Goal: Information Seeking & Learning: Check status

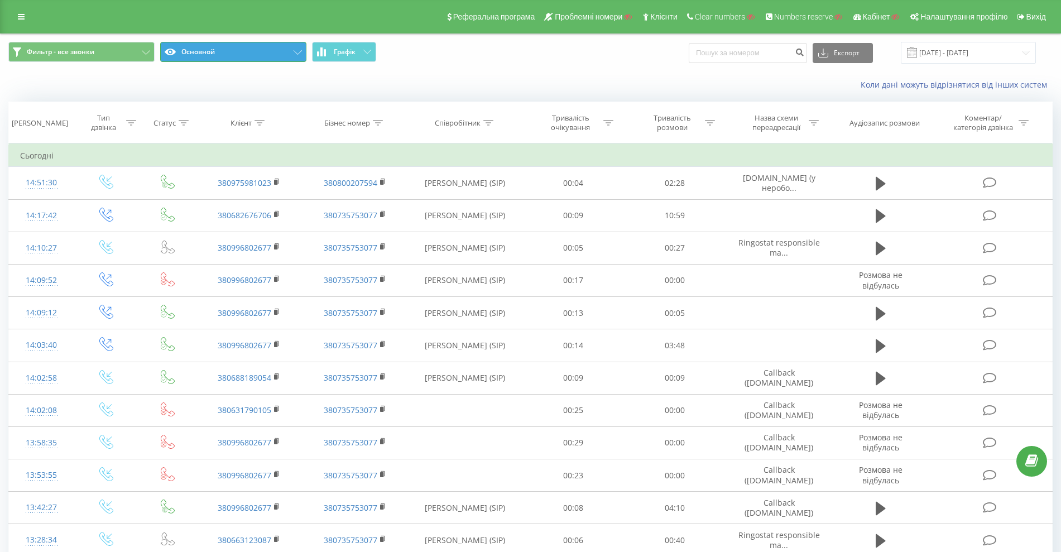
click at [213, 53] on button "Основной" at bounding box center [233, 52] width 146 height 20
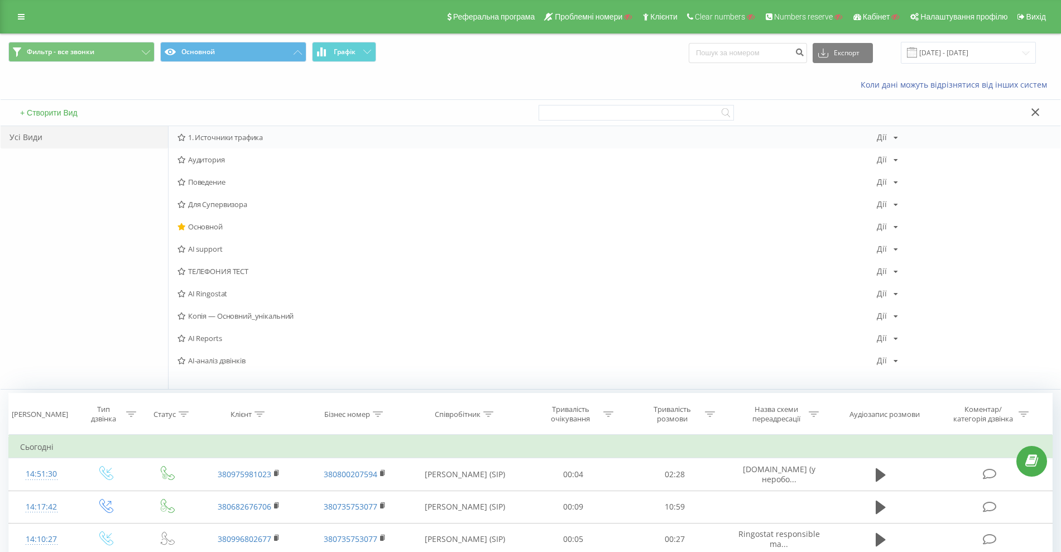
click at [234, 140] on span "1. Источники трафика" at bounding box center [526, 137] width 699 height 8
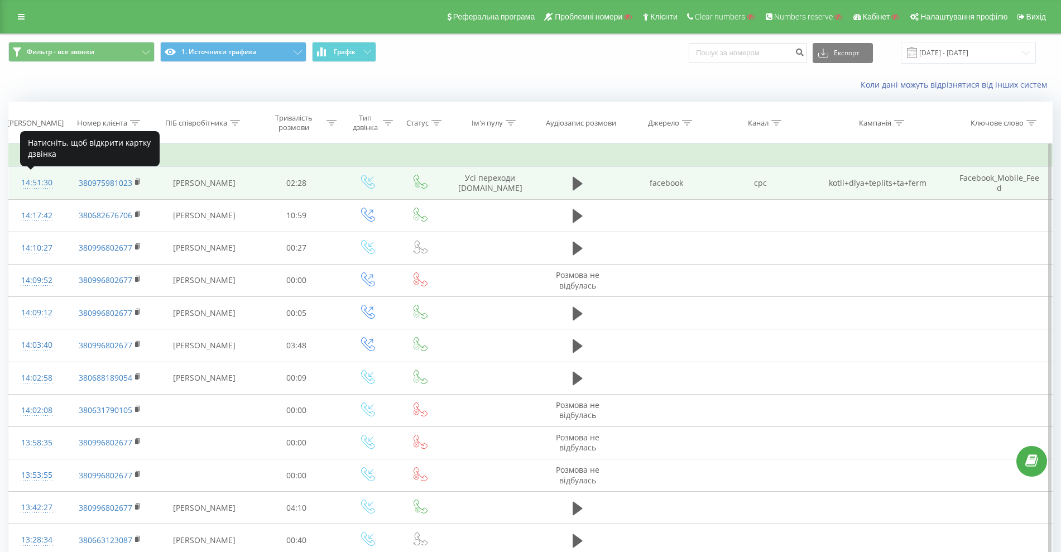
click at [33, 180] on div "14:51:30" at bounding box center [36, 183] width 33 height 22
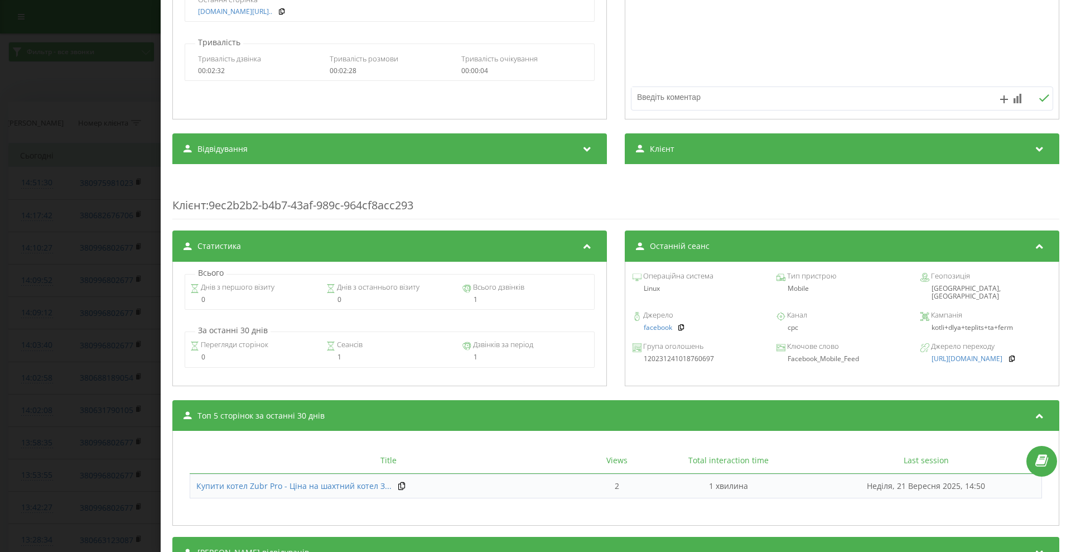
scroll to position [309, 0]
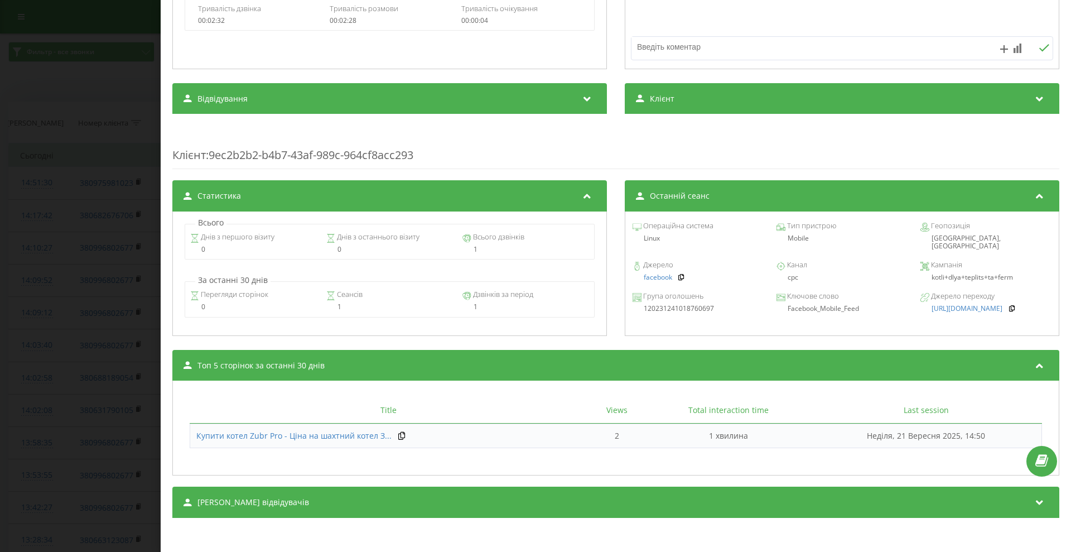
click at [395, 500] on div "Сеанси відвідувачів" at bounding box center [615, 502] width 887 height 31
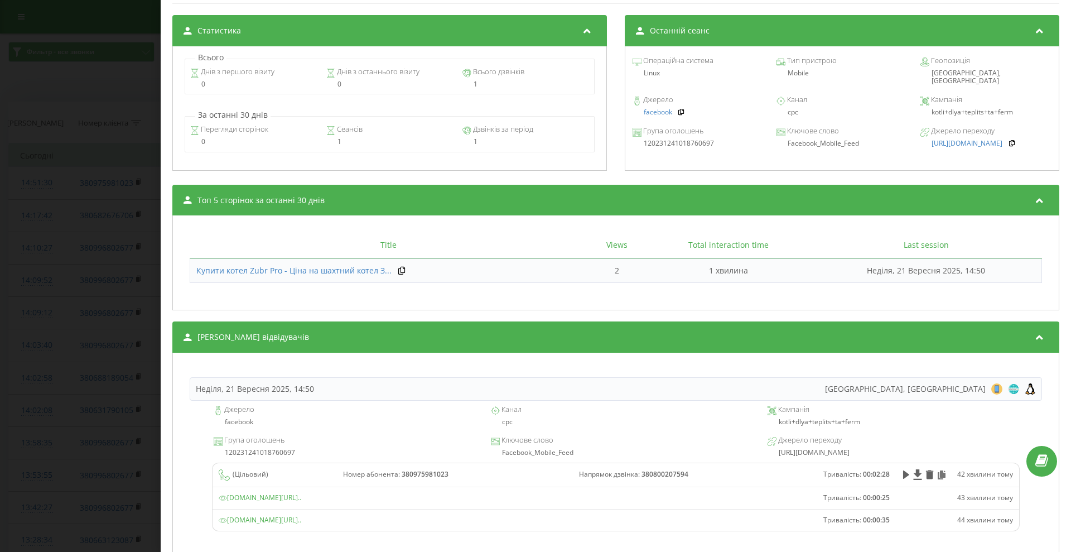
scroll to position [516, 0]
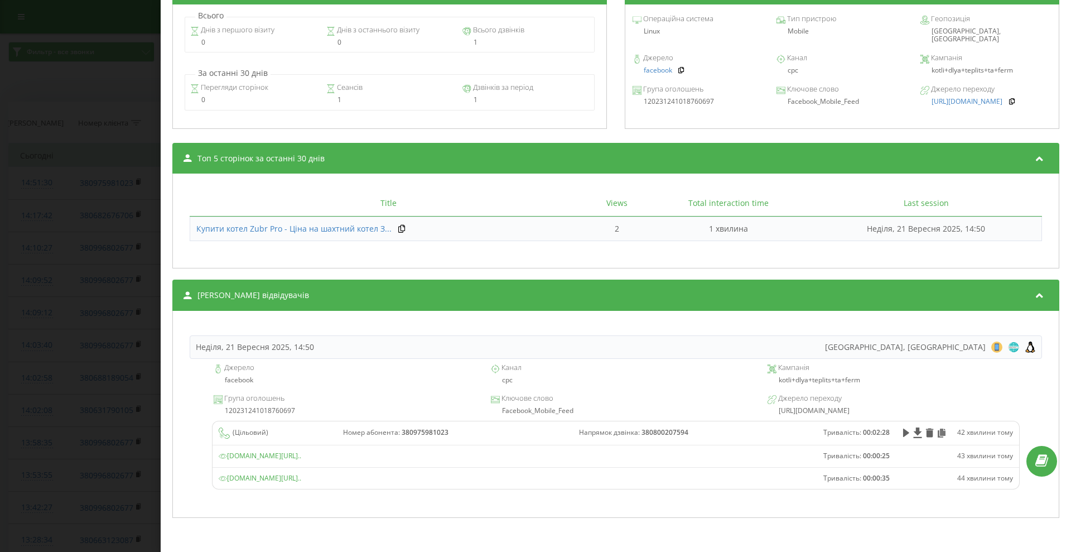
click at [41, 208] on div "Дзвінок : ua17_-1758455490.1980550 1 x - 02:28 00:00 00:00 Транскрипція Для AI-…" at bounding box center [535, 276] width 1071 height 552
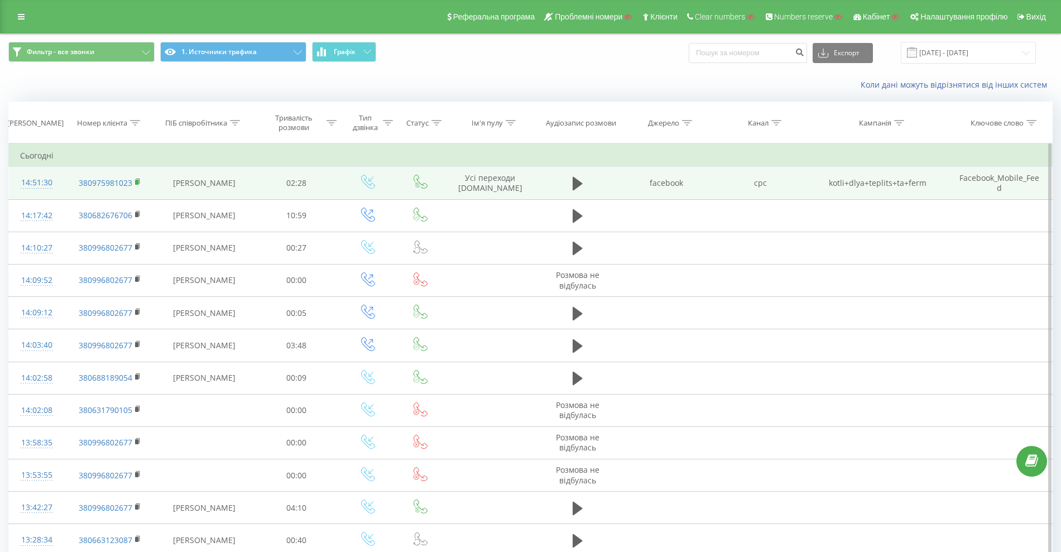
click at [137, 180] on rect at bounding box center [136, 182] width 3 height 5
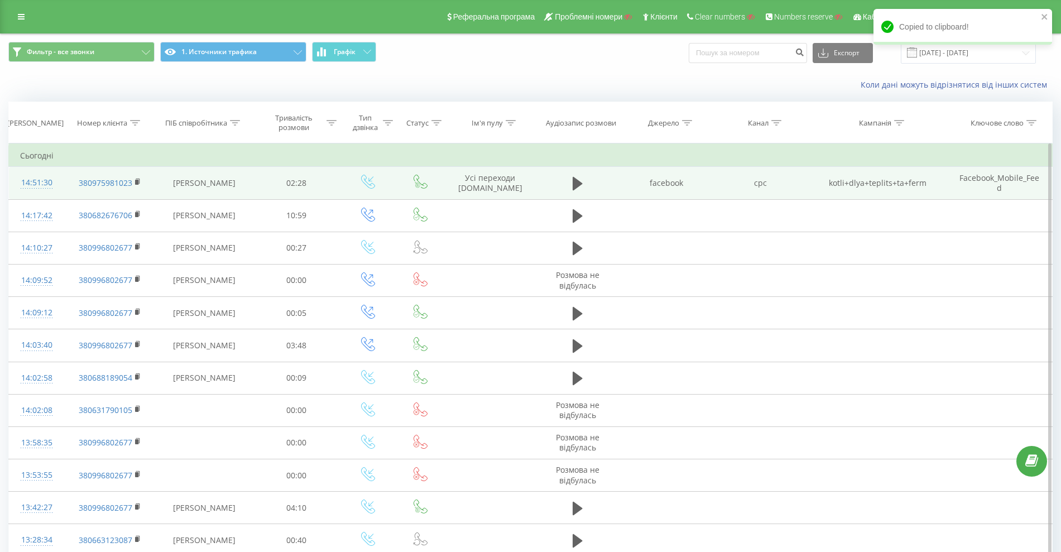
click at [24, 180] on div "14:51:30" at bounding box center [36, 183] width 33 height 22
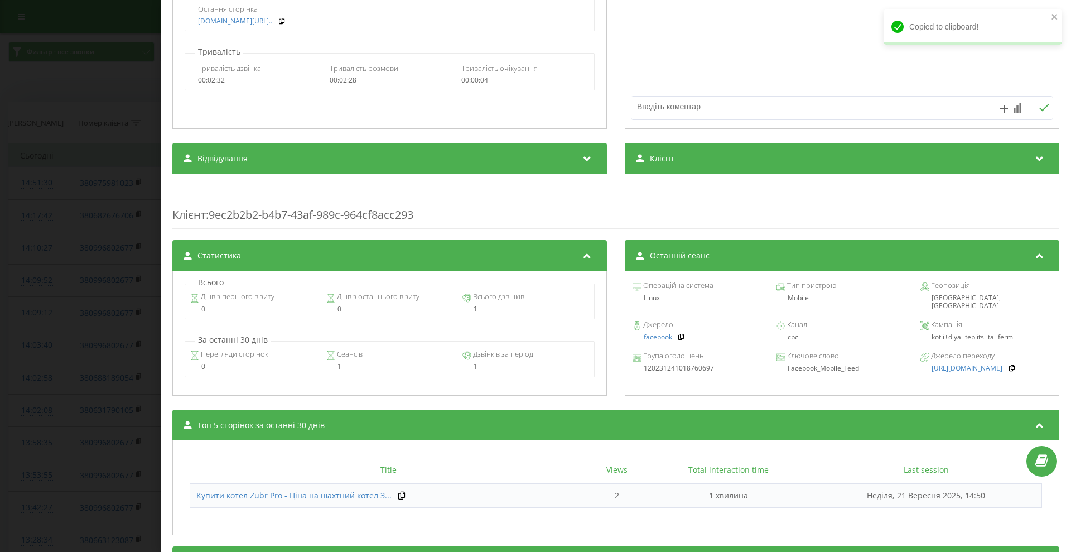
scroll to position [309, 0]
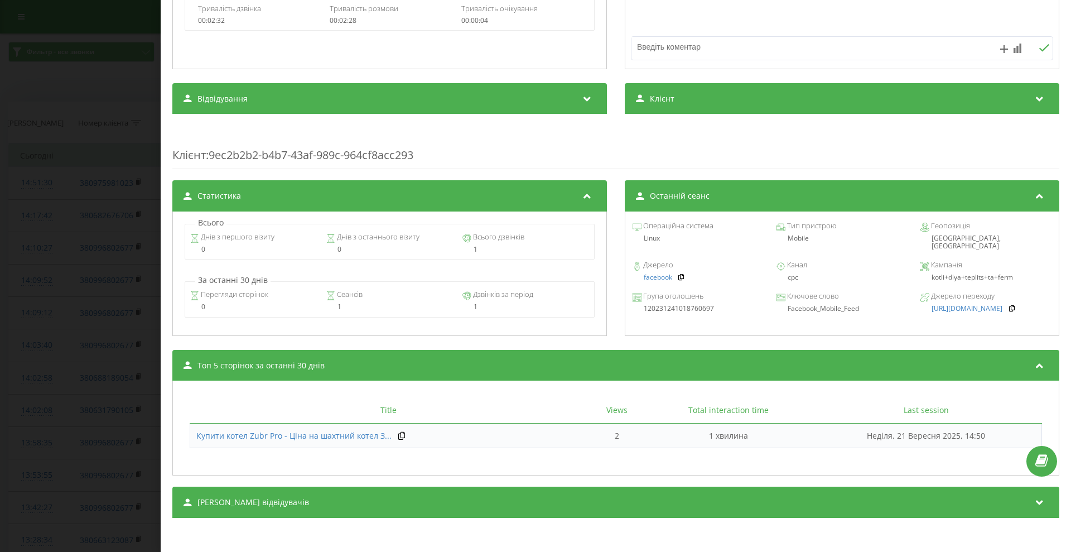
click at [415, 510] on div "Сеанси відвідувачів" at bounding box center [615, 502] width 887 height 31
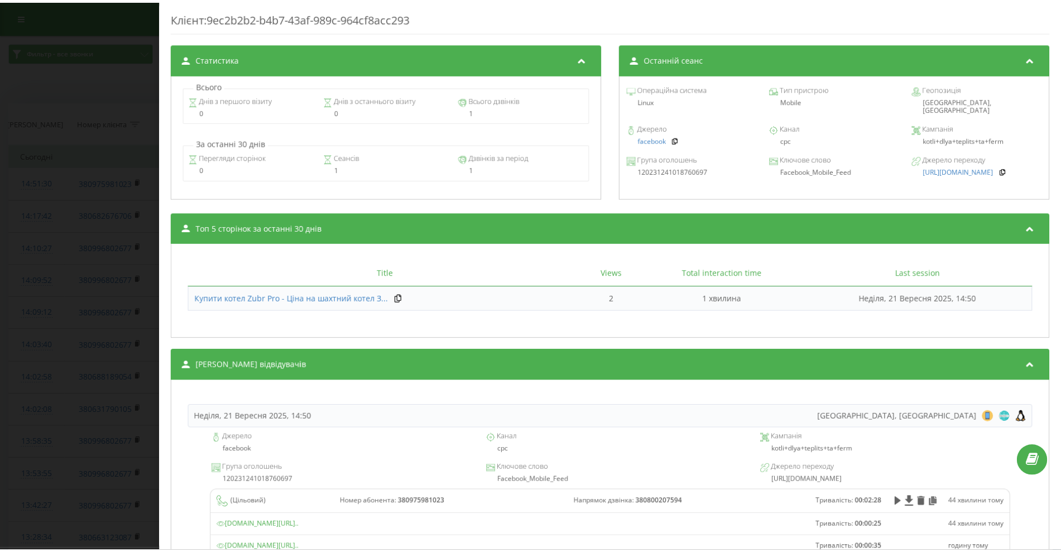
scroll to position [516, 0]
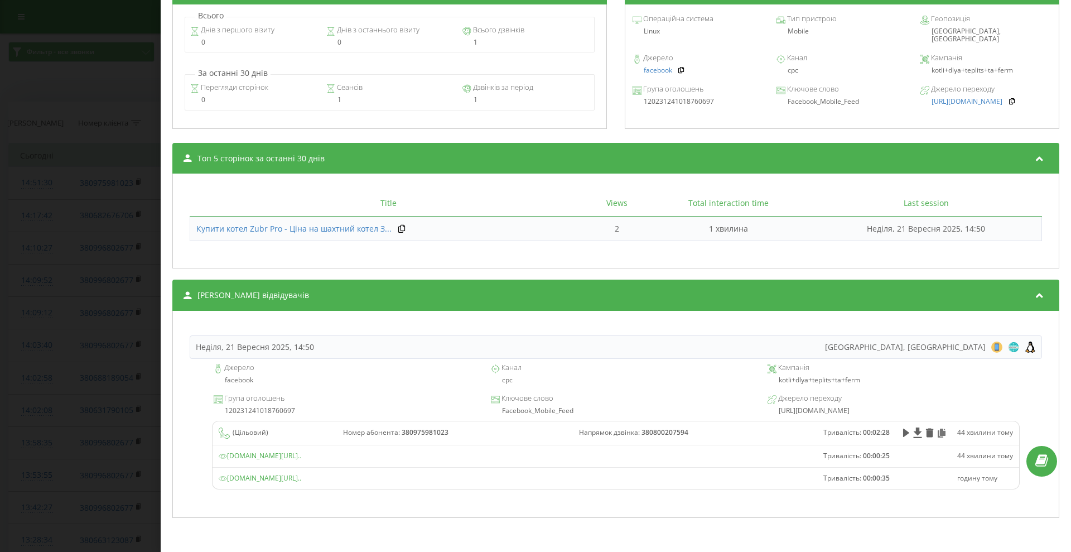
click at [301, 477] on span "kotel-zubr.com/catalog/zubr-pro?fbclid=IwZXh0bgNhZW0BMABhZGlkAaslrWStBTkBHqsYS5…" at bounding box center [260, 478] width 83 height 9
click at [73, 238] on div "Дзвінок : ua17_-1758455490.1980550 1 x - 02:28 00:00 00:00 Транскрипція Для AI-…" at bounding box center [535, 276] width 1071 height 552
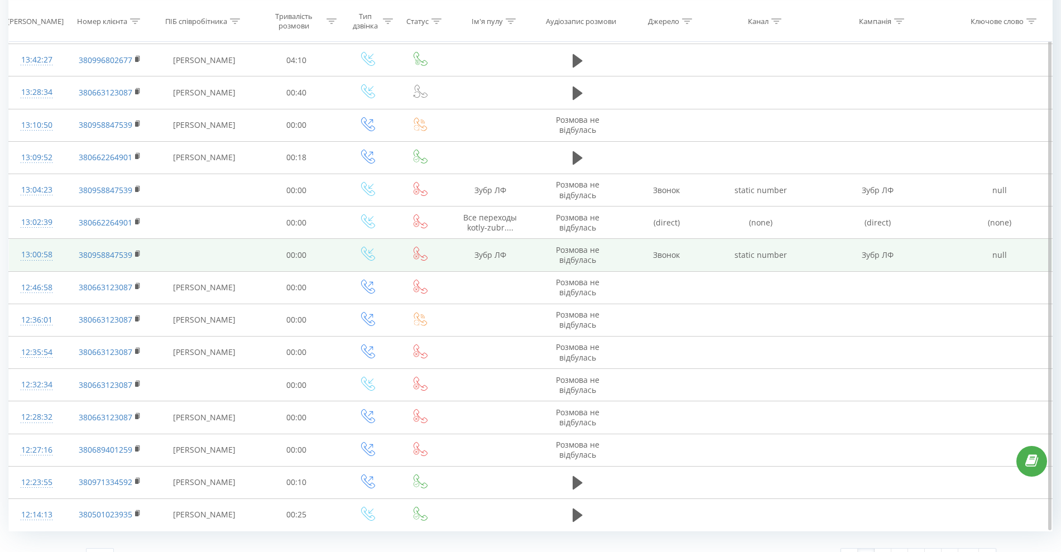
scroll to position [469, 0]
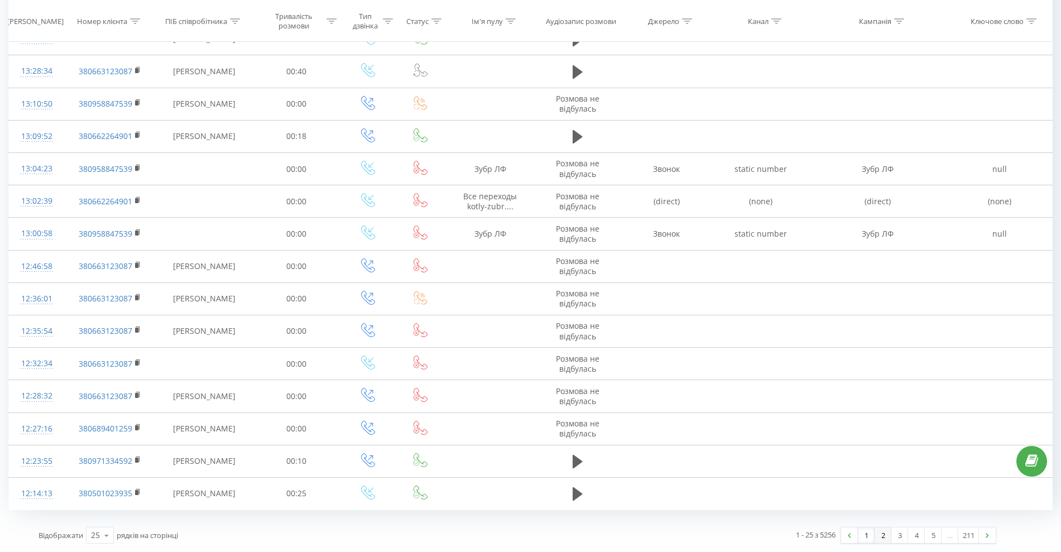
click at [881, 537] on link "2" at bounding box center [882, 535] width 17 height 16
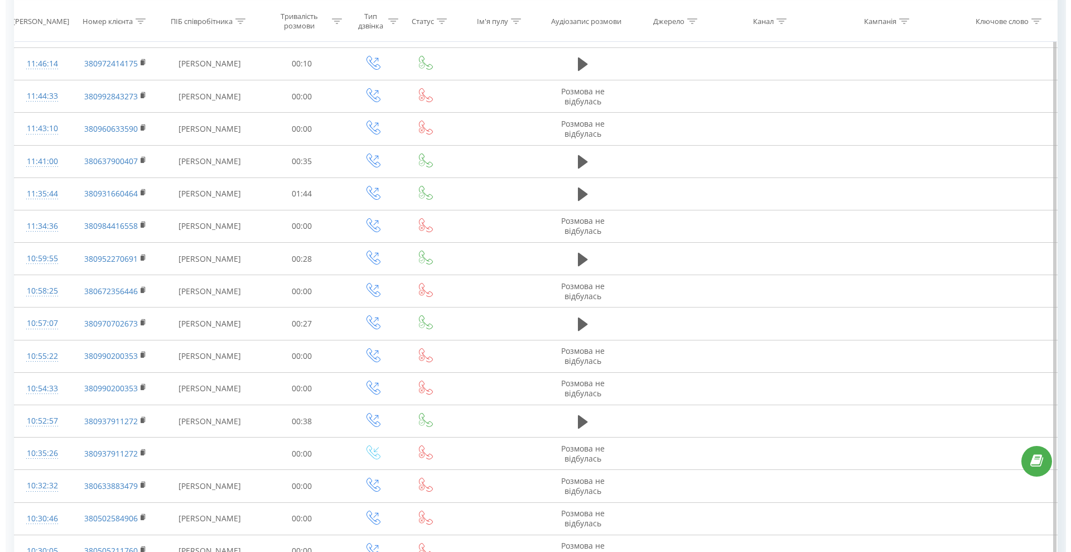
scroll to position [74, 0]
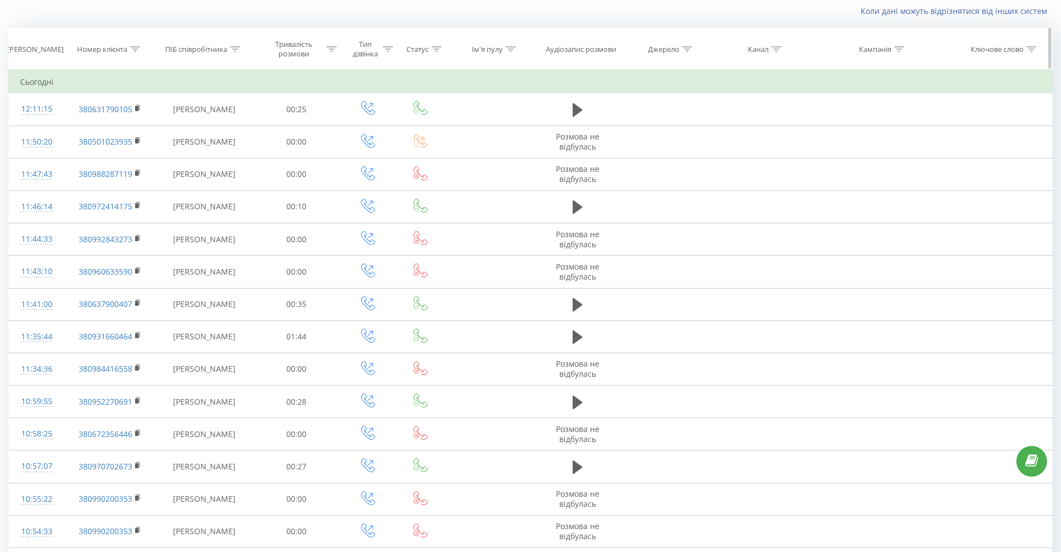
click at [670, 52] on div "Джерело" at bounding box center [663, 49] width 31 height 9
click at [638, 127] on input "text" at bounding box center [666, 129] width 98 height 20
type input "google"
click button "OK" at bounding box center [689, 152] width 47 height 14
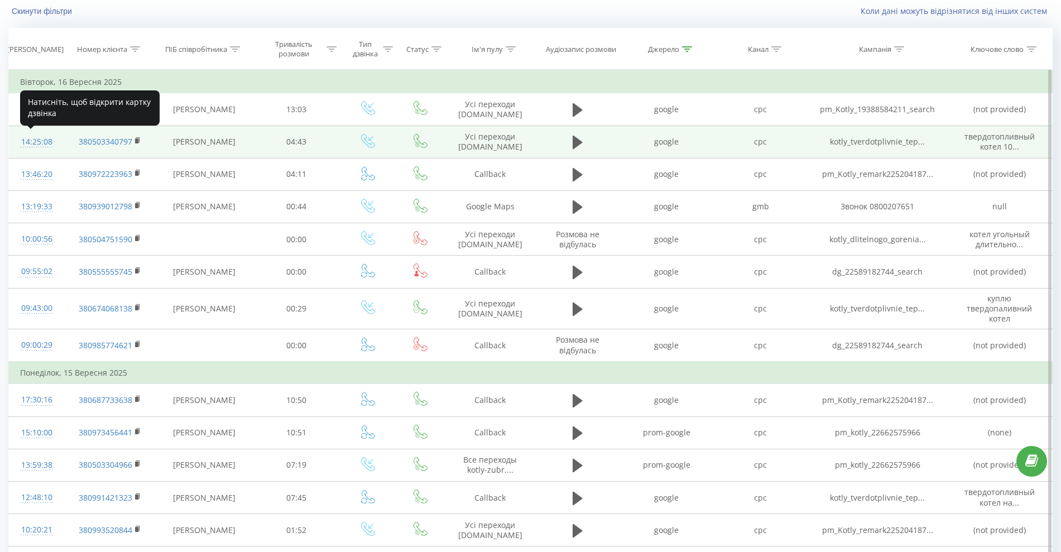
click at [25, 142] on div "14:25:08" at bounding box center [36, 142] width 33 height 22
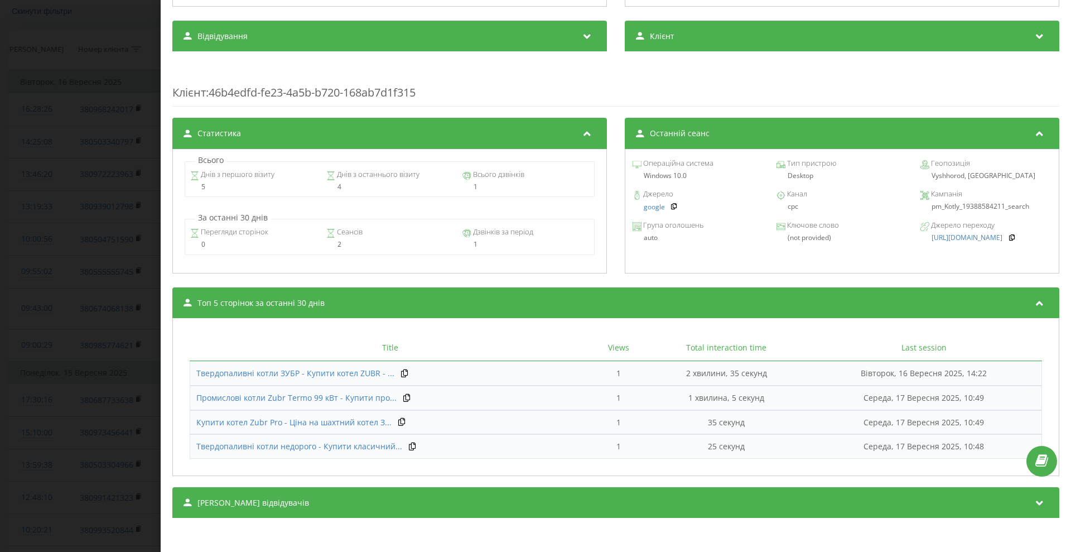
click at [433, 497] on div "Сеанси відвідувачів" at bounding box center [615, 502] width 887 height 31
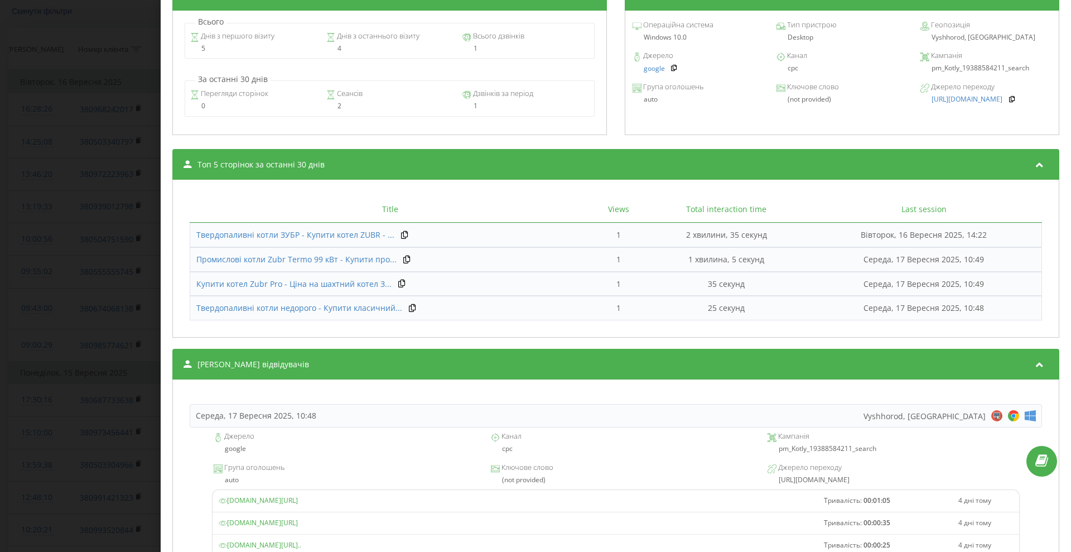
scroll to position [600, 0]
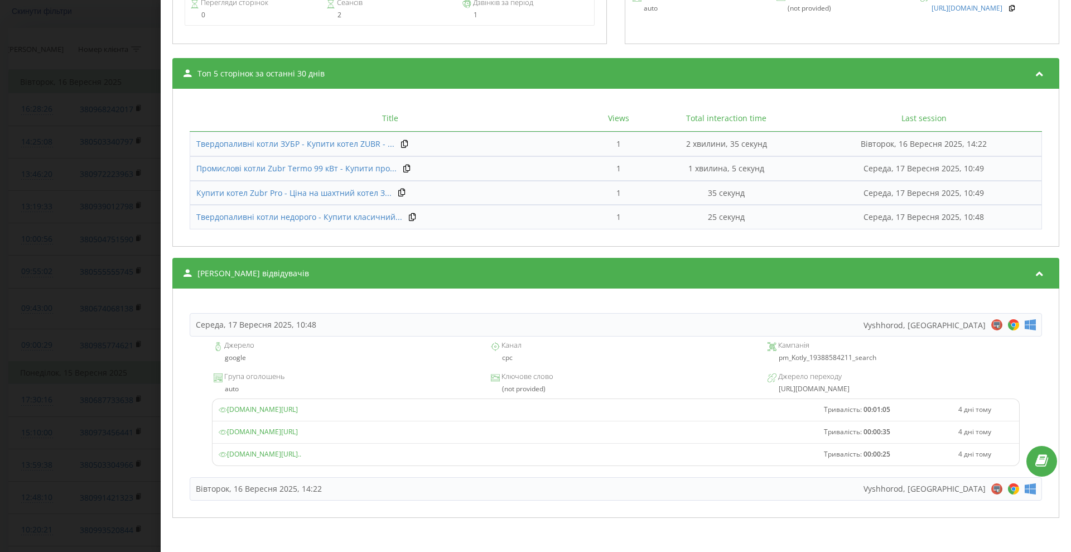
click at [99, 342] on div "Дзвінок : ua6_-1758021908.7395533 1 x - 04:42 00:00 00:00 Транскрипція Для AI-а…" at bounding box center [535, 276] width 1071 height 552
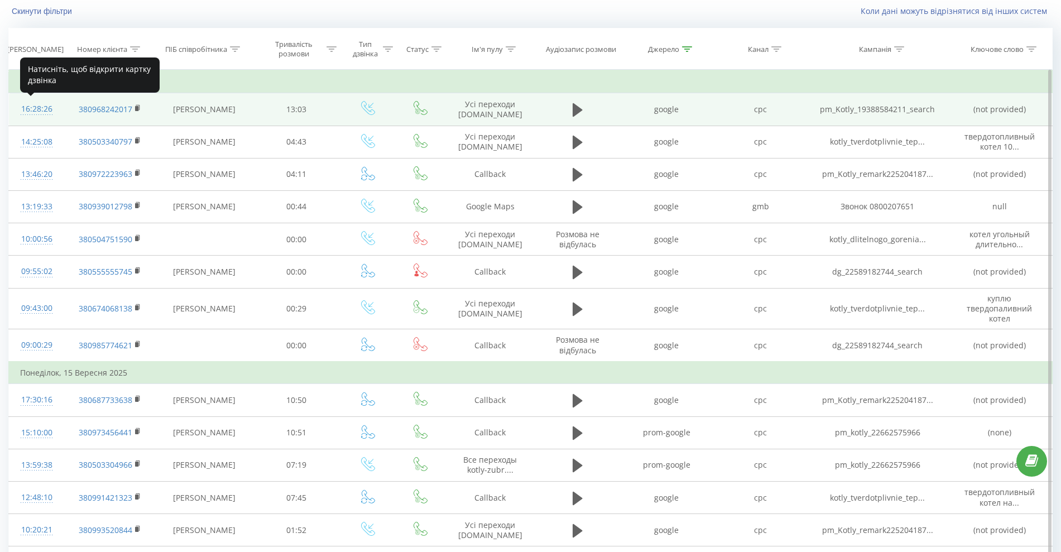
click at [34, 108] on div "16:28:26" at bounding box center [36, 109] width 33 height 22
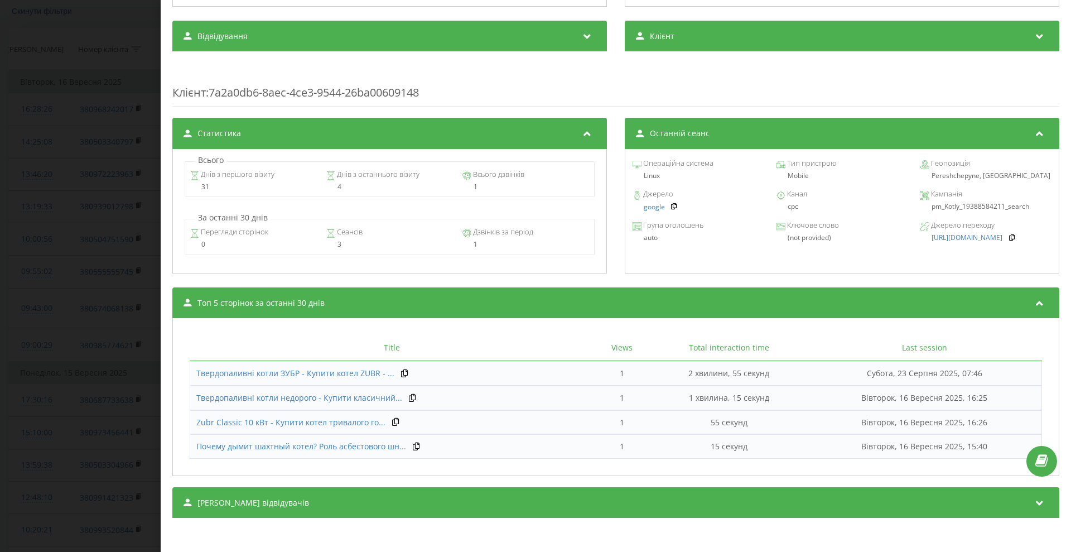
click at [367, 501] on div "Сеанси відвідувачів" at bounding box center [615, 502] width 887 height 31
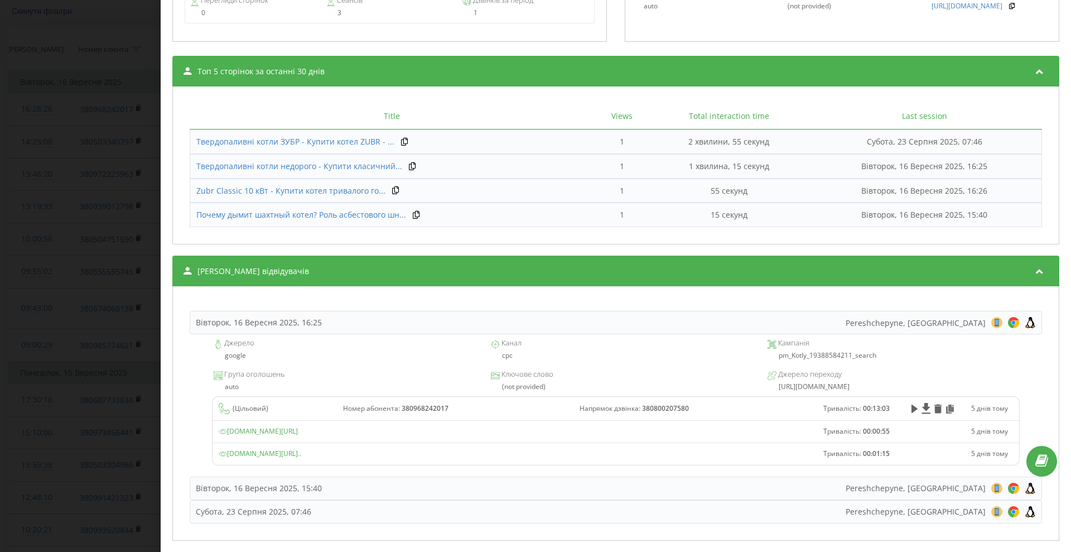
scroll to position [626, 0]
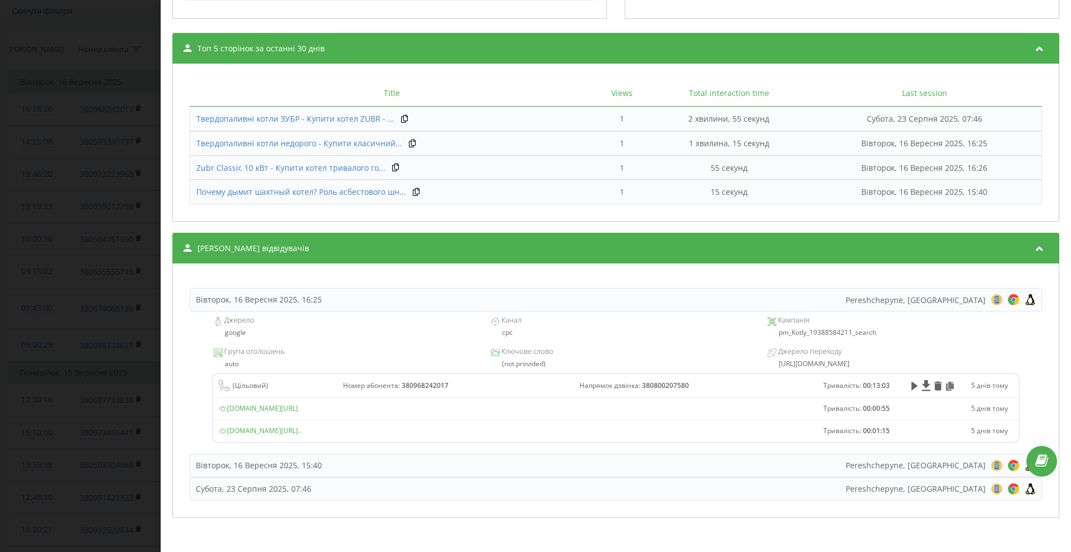
click at [78, 345] on div "Дзвінок : ua6_-1758029306.7448080 1 x - 13:01 00:00 00:00 Транскрипція Для AI-а…" at bounding box center [535, 276] width 1071 height 552
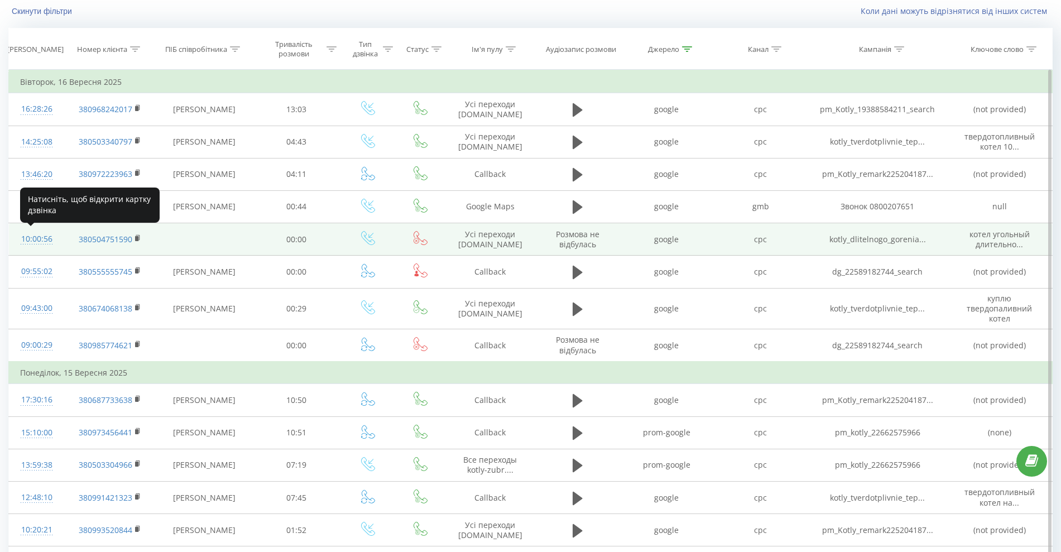
click at [33, 236] on div "10:00:56" at bounding box center [36, 239] width 33 height 22
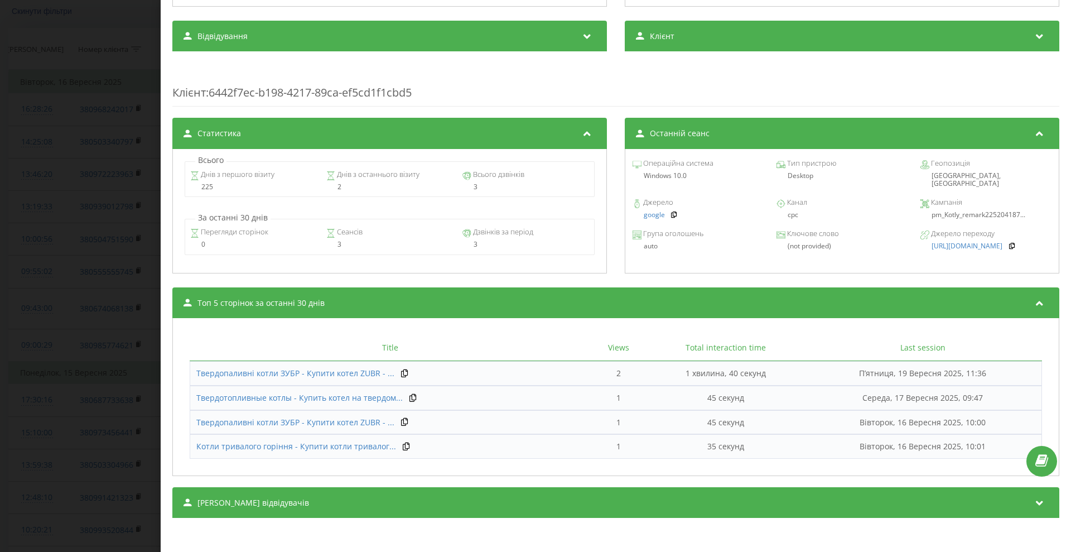
click at [291, 508] on div "Сеанси відвідувачів" at bounding box center [615, 502] width 887 height 31
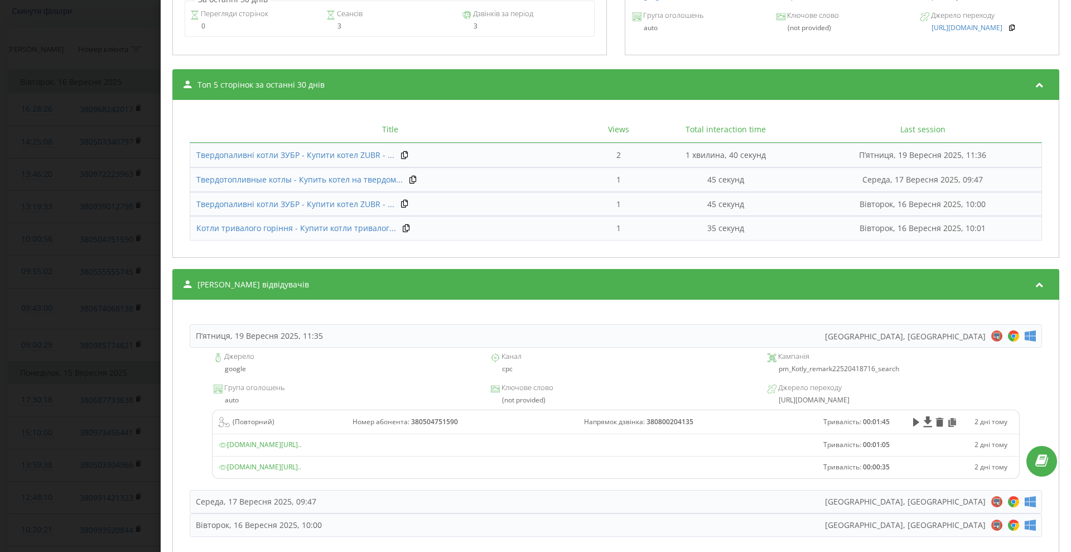
scroll to position [577, 0]
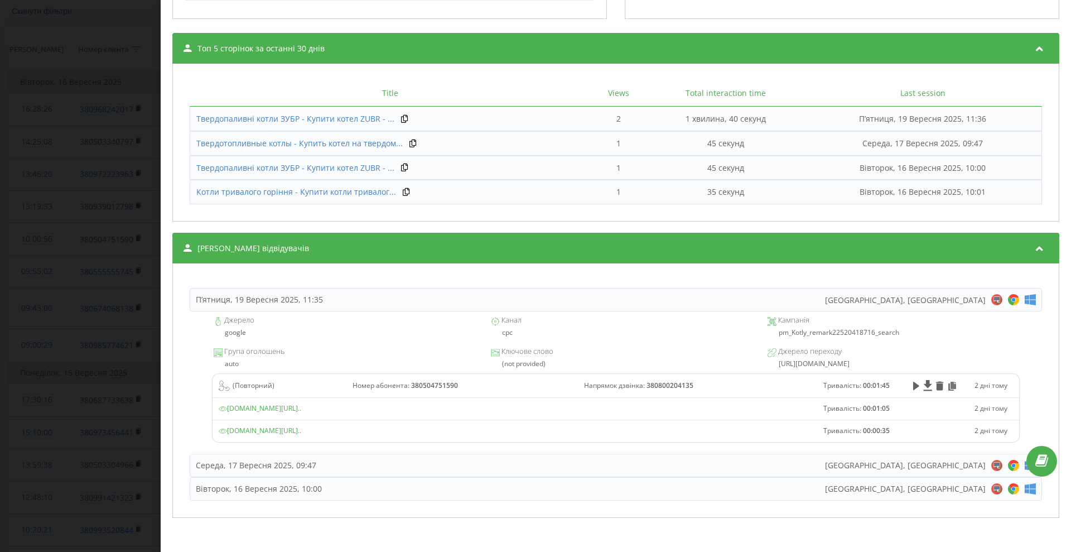
drag, startPoint x: 374, startPoint y: 353, endPoint x: 172, endPoint y: 381, distance: 203.4
click at [172, 380] on div "Дзвінок : ua12_-1758006056.5825961 Транскрипція Для AI-аналізу майбутніх дзвінк…" at bounding box center [616, 276] width 911 height 552
click at [0, 342] on div "Дзвінок : ua12_-1758006056.5825961 Транскрипція Для AI-аналізу майбутніх дзвінк…" at bounding box center [535, 276] width 1071 height 552
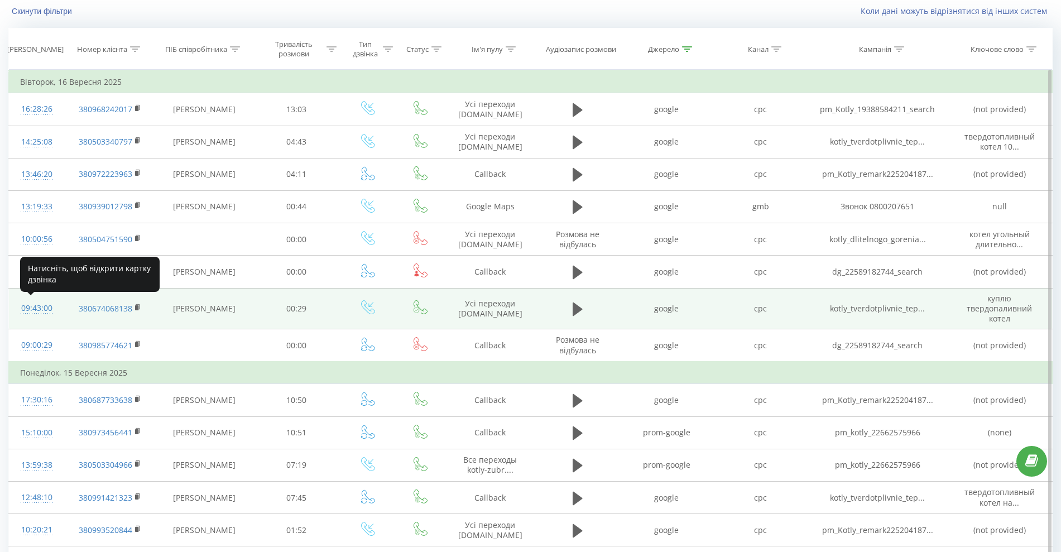
click at [30, 308] on div "09:43:00" at bounding box center [36, 308] width 33 height 22
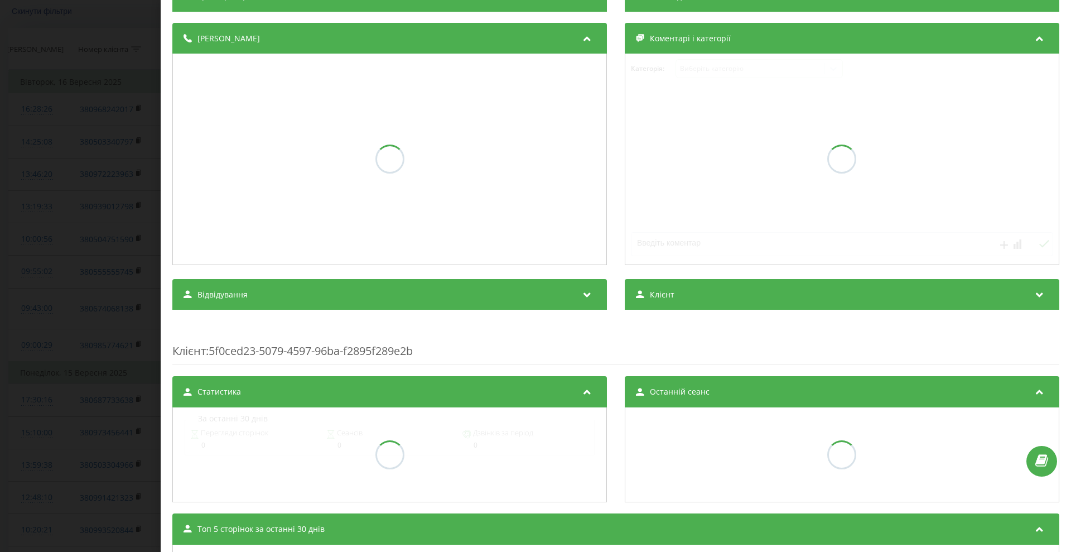
scroll to position [228, 0]
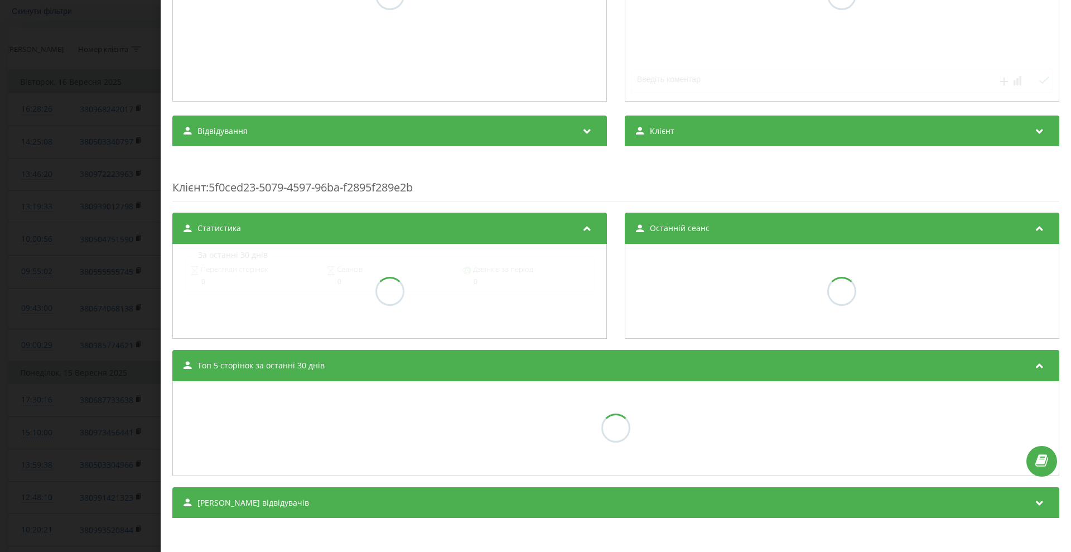
click at [265, 502] on span "[PERSON_NAME] відвідувачів" at bounding box center [254, 502] width 112 height 11
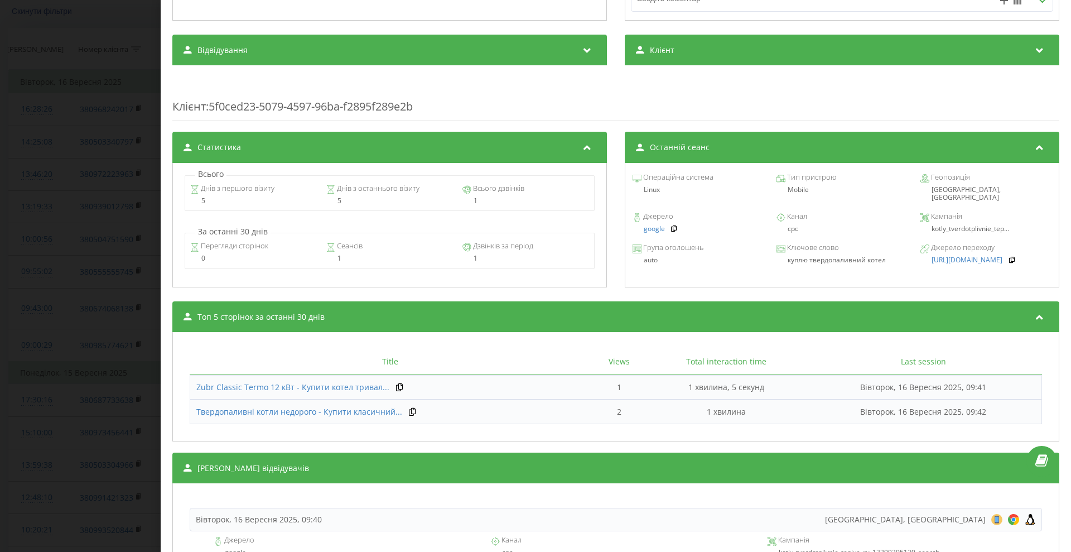
scroll to position [552, 0]
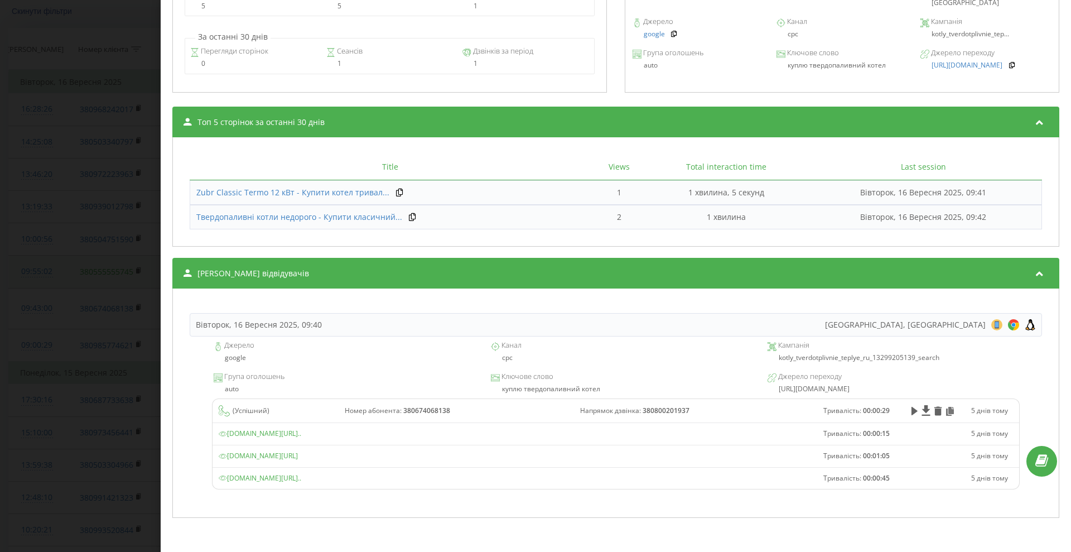
drag, startPoint x: 71, startPoint y: 269, endPoint x: 78, endPoint y: 271, distance: 7.1
click at [73, 271] on div "Дзвінок : ua9_-1758004980.7396050 1 x - 00:27 00:00 00:00 Транскрипція Для AI-а…" at bounding box center [535, 276] width 1071 height 552
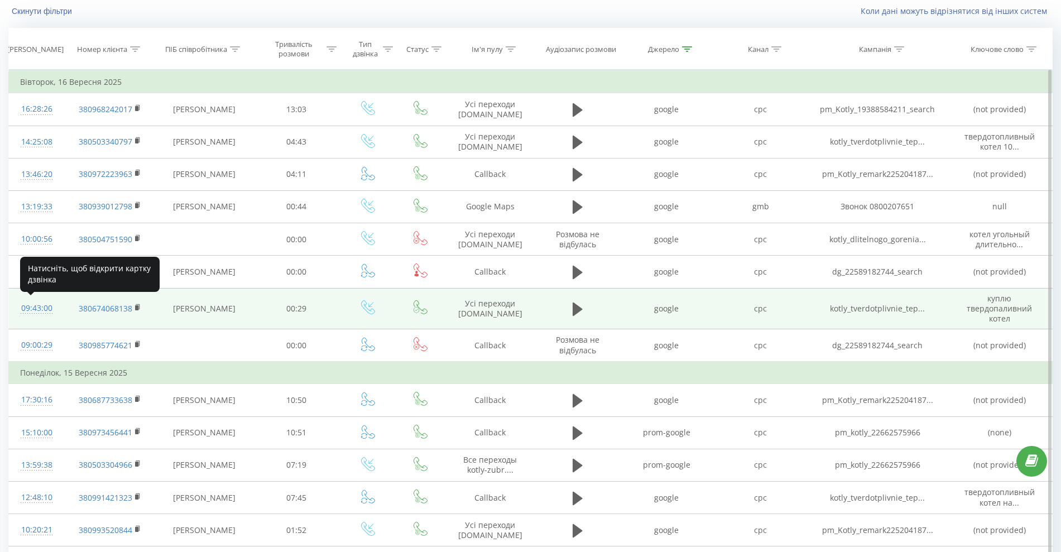
click at [37, 305] on div "09:43:00" at bounding box center [36, 308] width 33 height 22
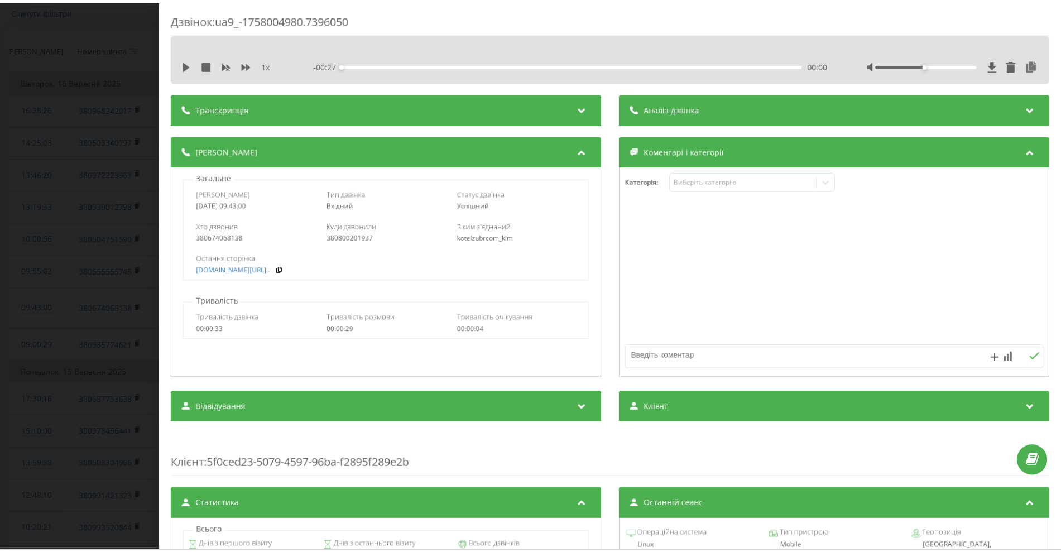
scroll to position [323, 0]
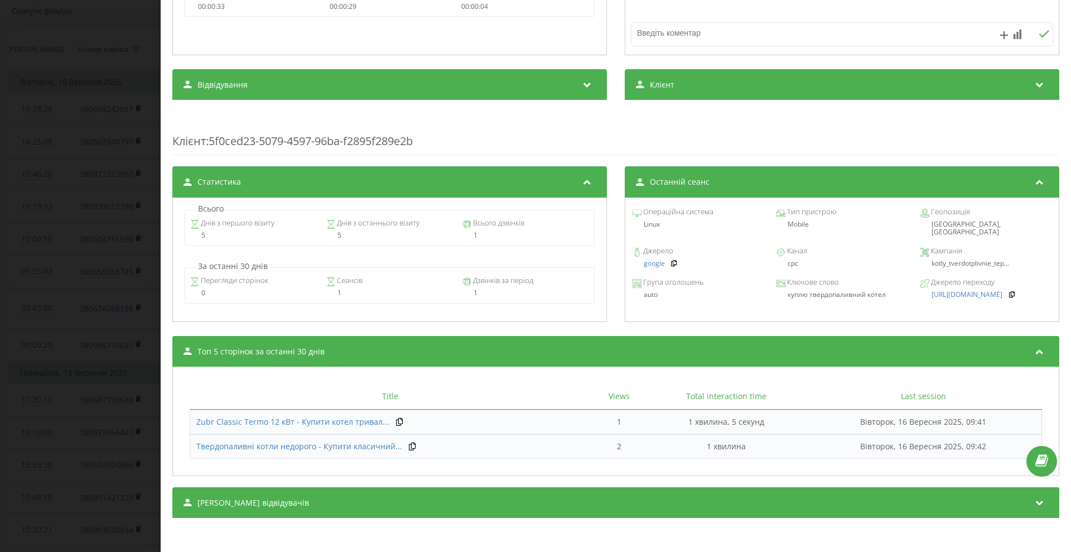
click at [125, 206] on div "Дзвінок : ua9_-1758004980.7396050 1 x - 00:27 00:00 00:00 Транскрипція Для AI-а…" at bounding box center [535, 276] width 1071 height 552
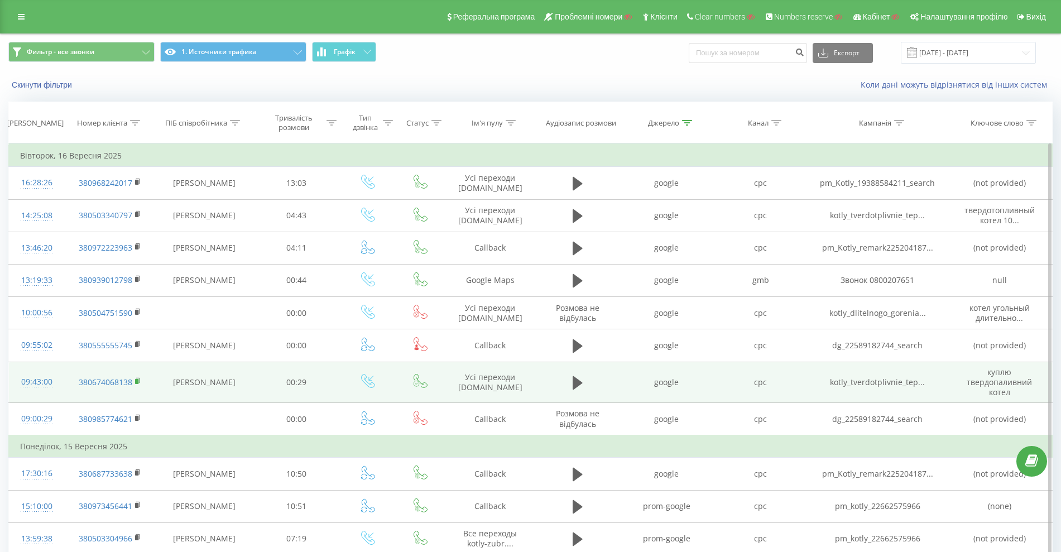
click at [137, 381] on rect at bounding box center [136, 381] width 3 height 5
click at [138, 379] on rect at bounding box center [136, 381] width 3 height 5
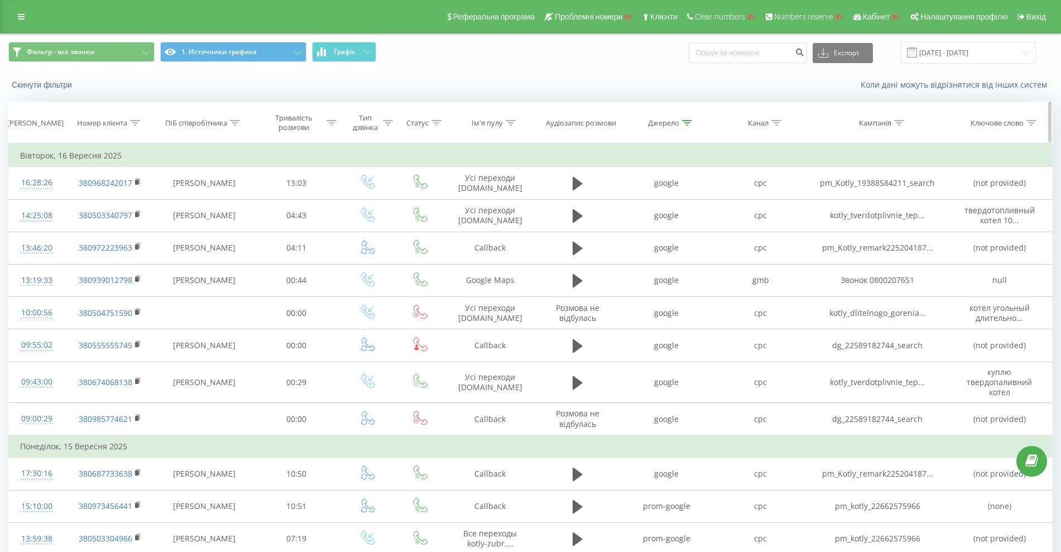
click at [145, 128] on th "Номер клієнта" at bounding box center [110, 122] width 91 height 41
click at [126, 123] on div "Номер клієнта" at bounding box center [102, 122] width 50 height 9
click at [113, 196] on input "text" at bounding box center [110, 203] width 98 height 20
paste input "380674068138"
type input "380674068138"
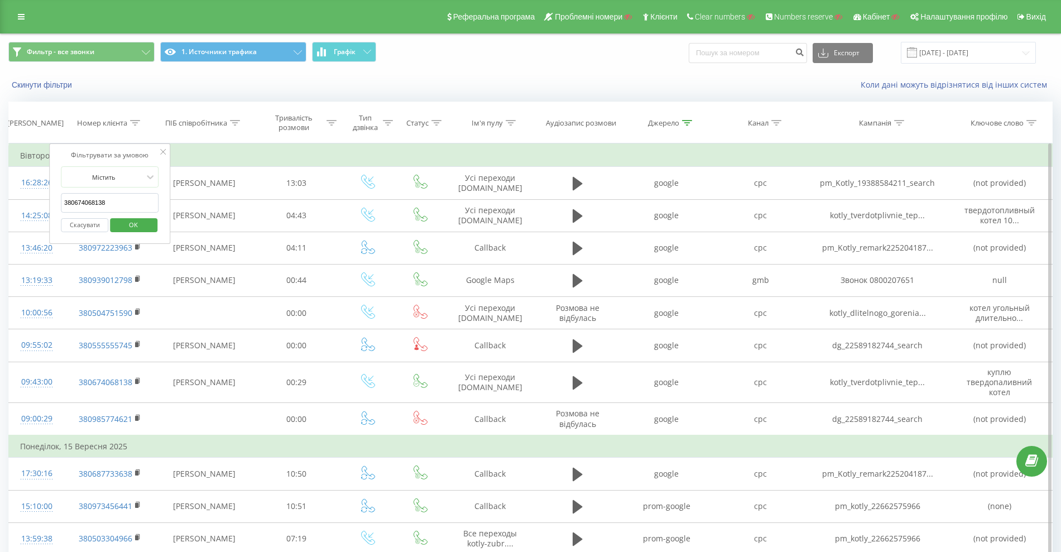
click at [136, 226] on span "OK" at bounding box center [133, 224] width 31 height 17
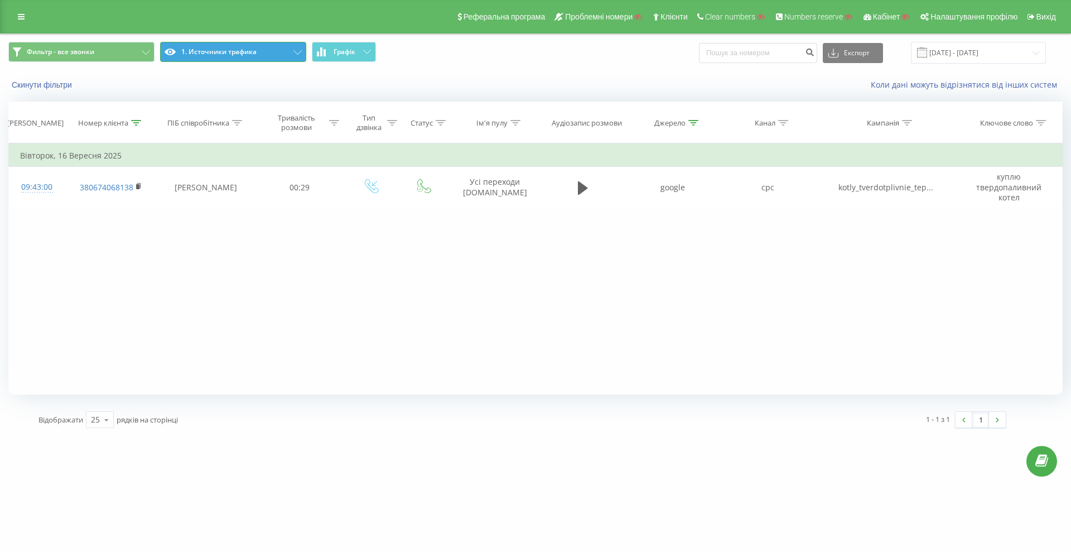
click at [273, 46] on button "1. Источники трафика" at bounding box center [233, 52] width 146 height 20
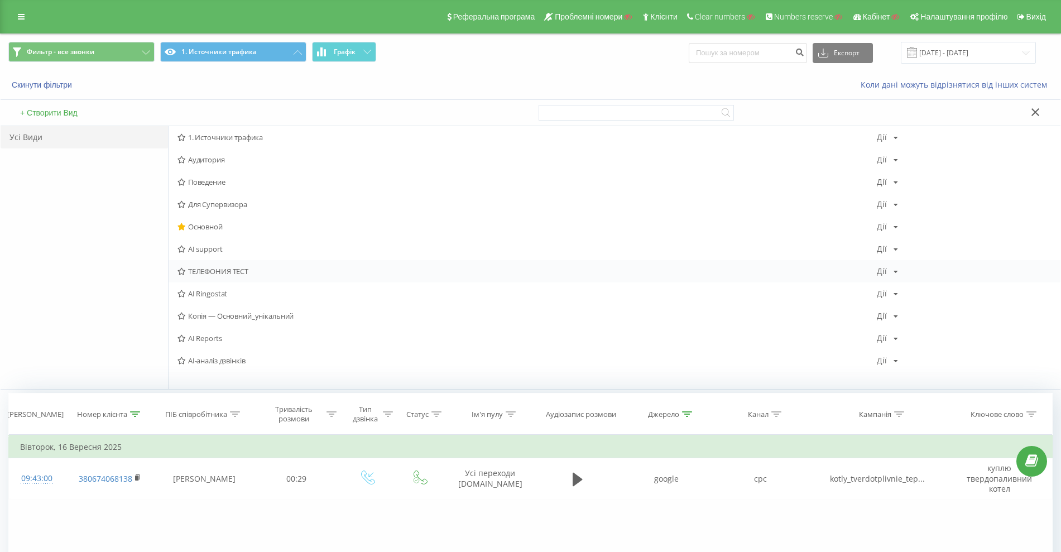
click at [896, 268] on icon at bounding box center [895, 271] width 4 height 7
click at [919, 306] on span "Копіювати" at bounding box center [924, 306] width 35 height 9
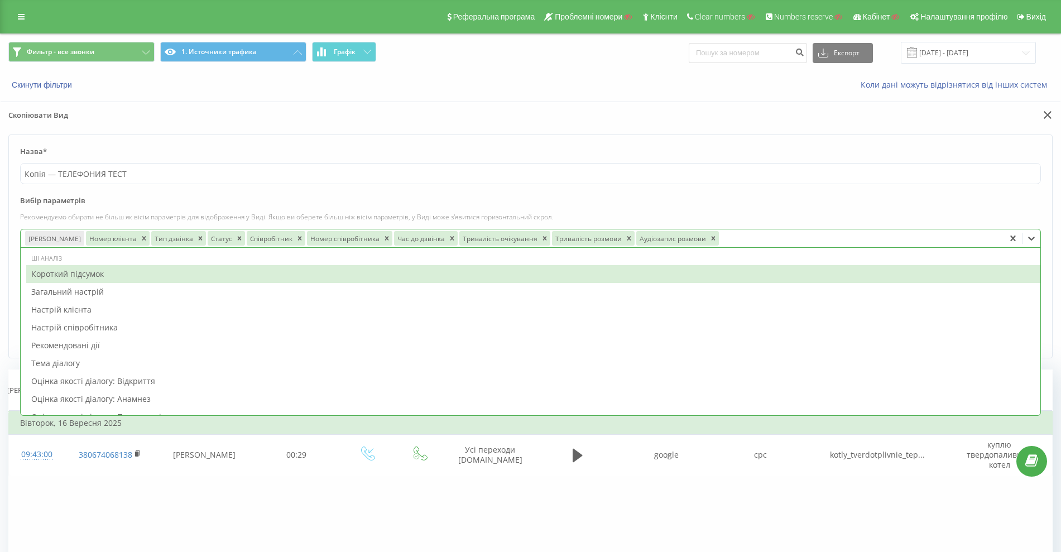
click at [720, 241] on div at bounding box center [860, 238] width 280 height 13
type input "c"
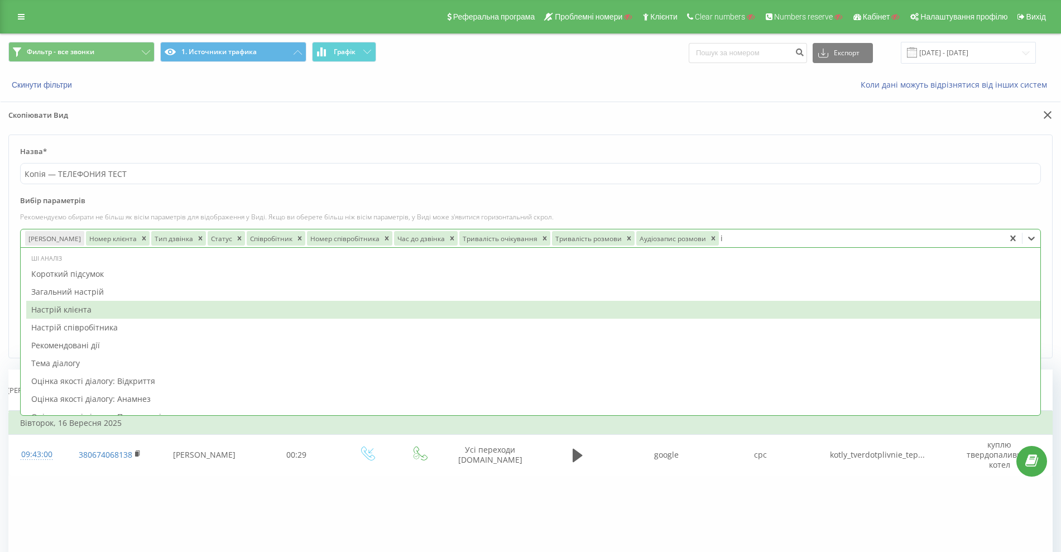
type input "id"
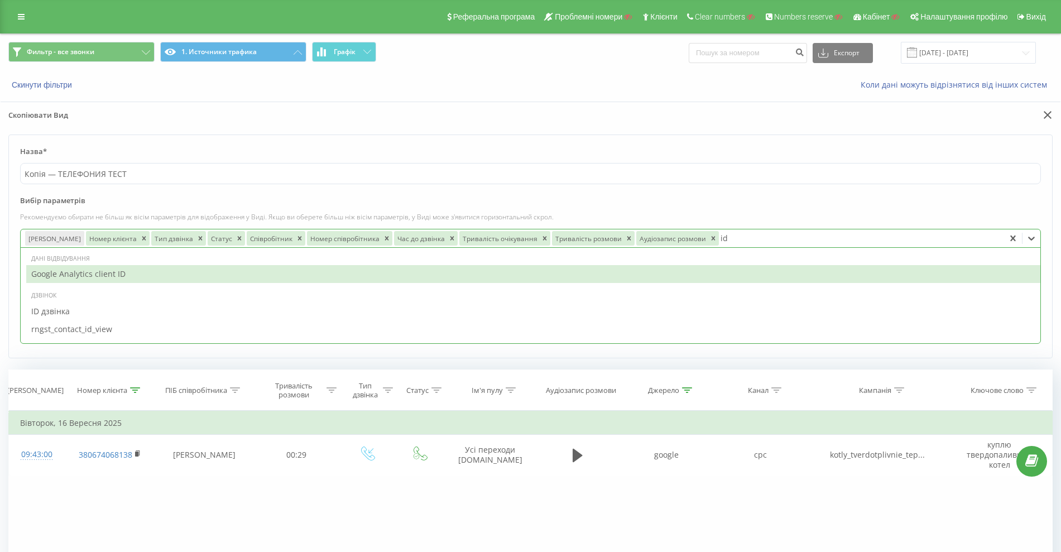
click at [100, 277] on div "Google Analytics client ID" at bounding box center [533, 274] width 1014 height 18
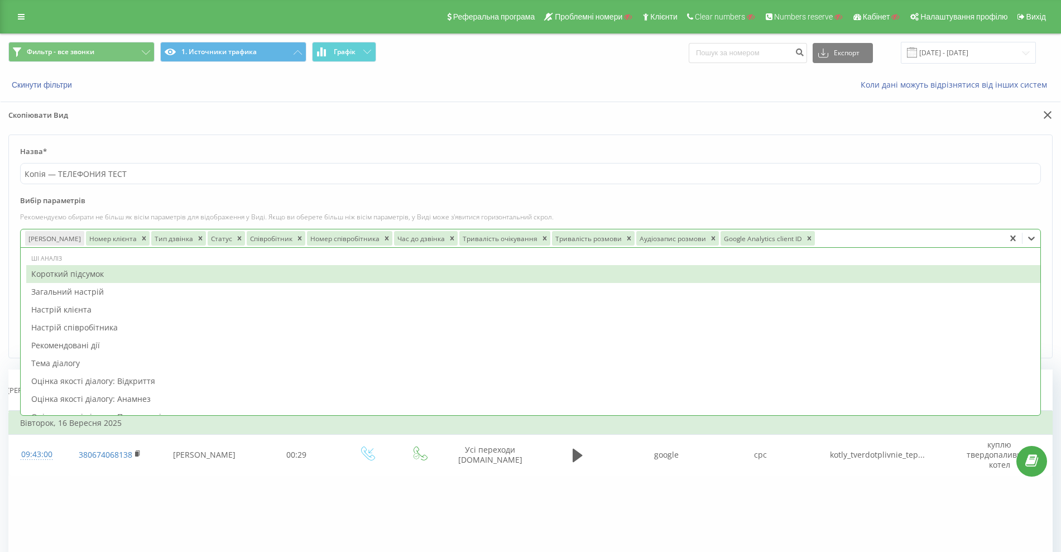
click at [832, 214] on p "Рекомендуємо обирати не більш як вісім параметрів для відображення у Виді. Якщо…" at bounding box center [530, 216] width 1021 height 9
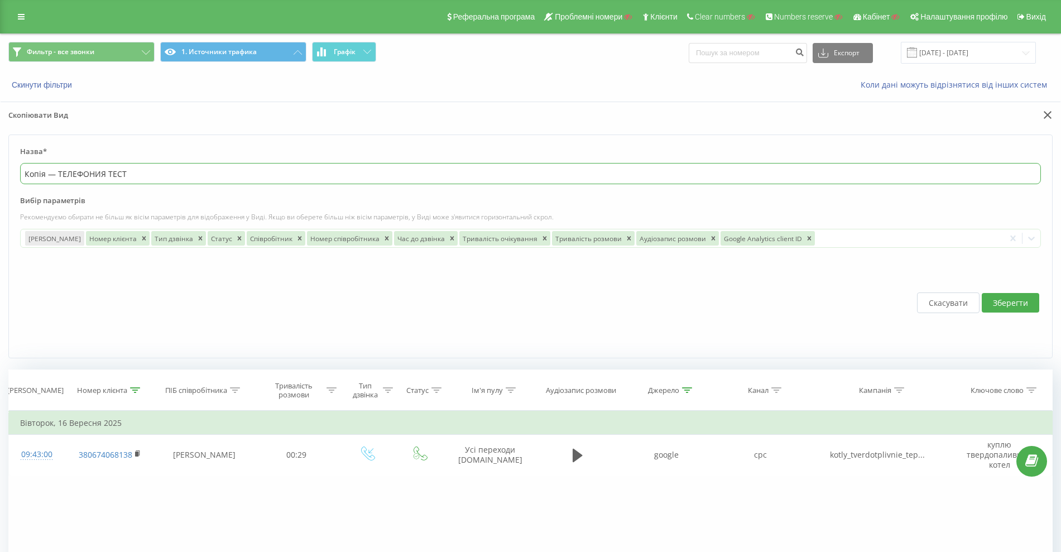
drag, startPoint x: 162, startPoint y: 178, endPoint x: 20, endPoint y: 182, distance: 142.4
click at [20, 184] on div "Назва* Копія — ТЕЛЕФОНИЯ ТЕСТ" at bounding box center [530, 165] width 1021 height 38
type input "ID"
click at [1015, 295] on button "Зберегти" at bounding box center [1010, 303] width 57 height 20
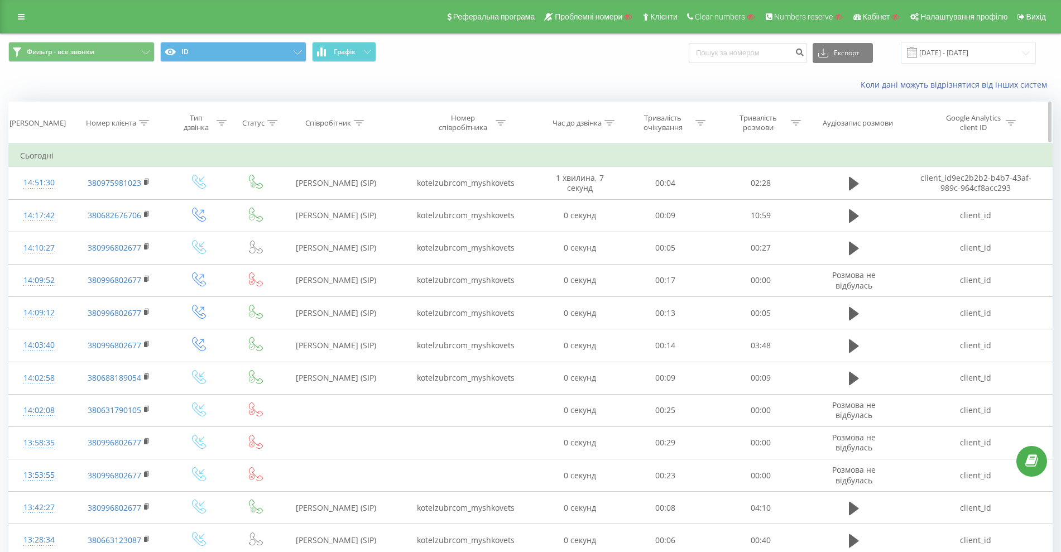
click at [123, 123] on div "Номер клієнта" at bounding box center [111, 122] width 50 height 9
click at [110, 201] on input "text" at bounding box center [119, 203] width 98 height 20
paste input "380674068138"
type input "380674068138"
click at [154, 225] on span "OK" at bounding box center [142, 224] width 31 height 17
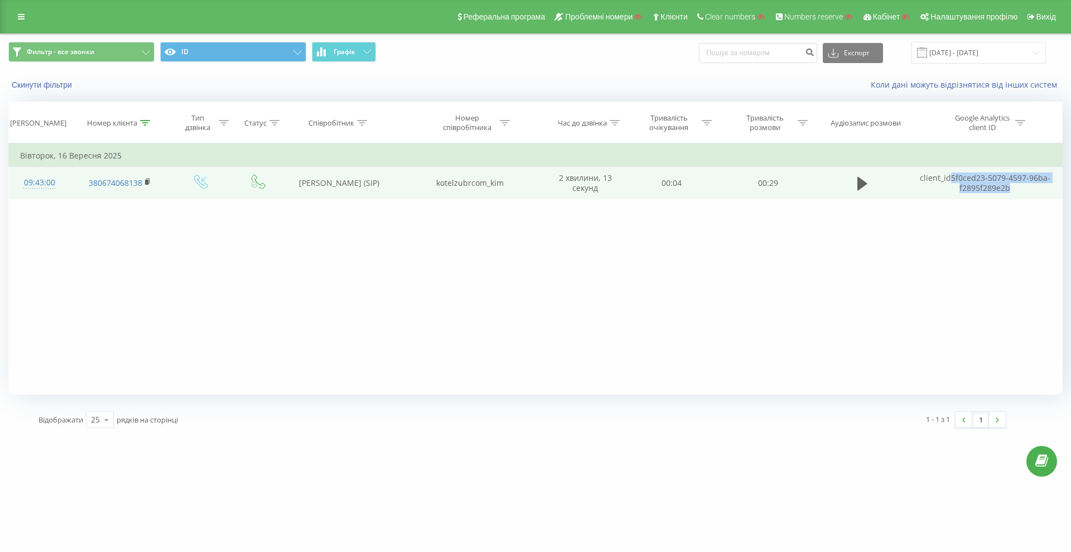
drag, startPoint x: 1023, startPoint y: 191, endPoint x: 953, endPoint y: 180, distance: 71.8
click at [953, 180] on td "client_id 5f0ced23-5079-4597-96ba-f2895f289e2b" at bounding box center [986, 183] width 154 height 32
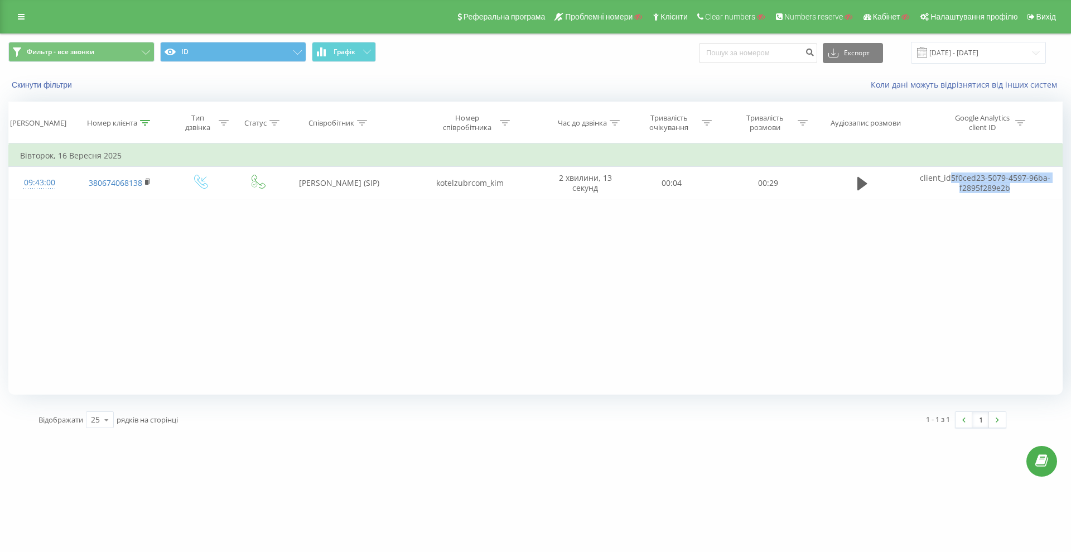
copy td "5f0ced23-5079-4597-96ba-f2895f289e2b"
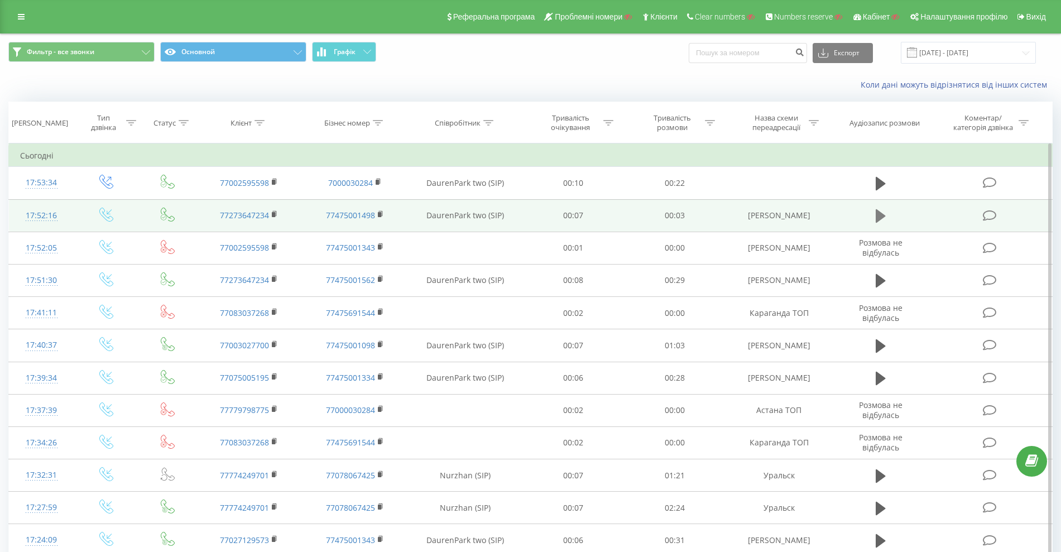
click at [882, 215] on icon at bounding box center [881, 215] width 10 height 13
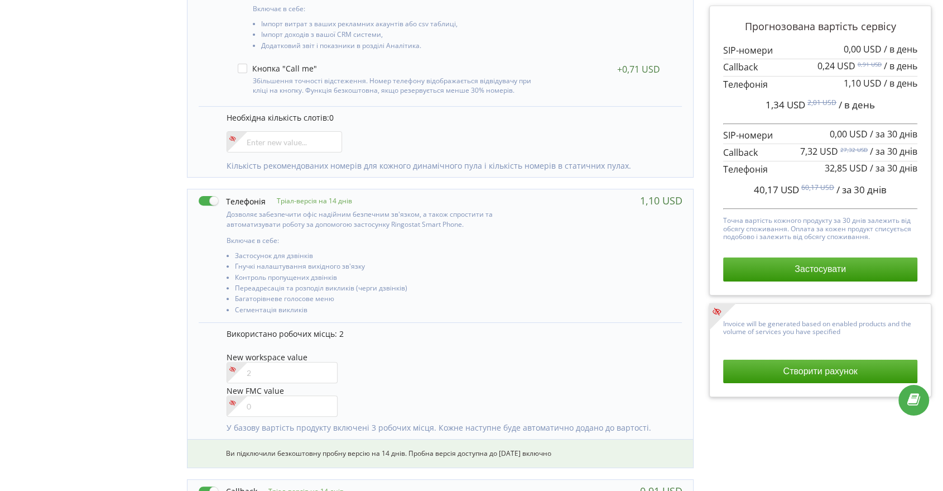
scroll to position [439, 0]
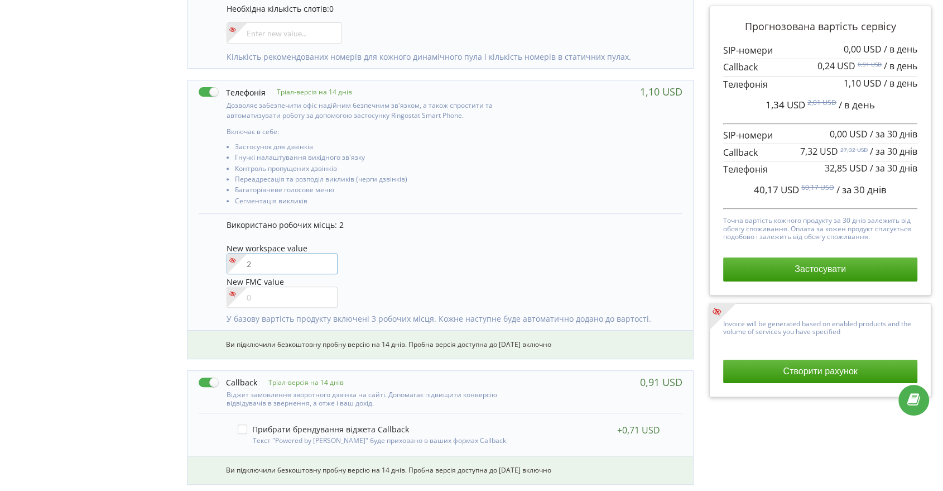
click at [267, 270] on input"] "number" at bounding box center [282, 263] width 111 height 21
type input"] "3"
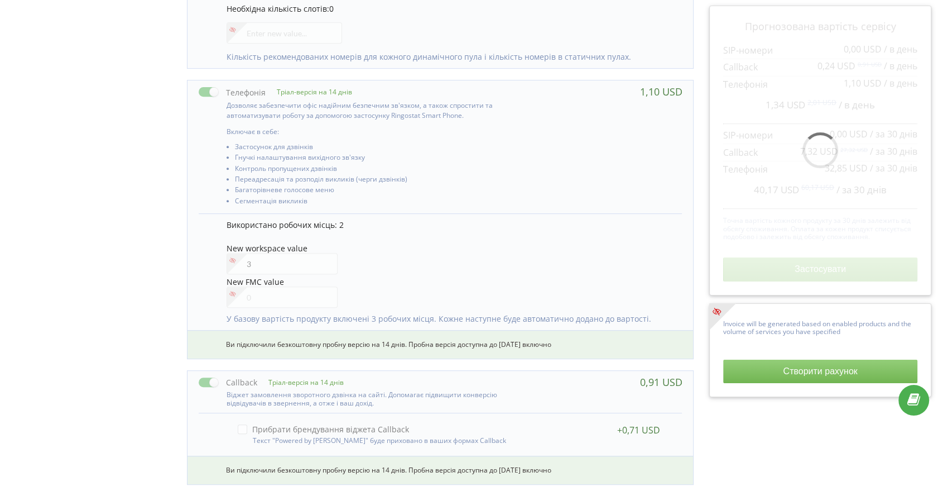
click at [124, 235] on div "Управління продуктами проєкту Оберіть продукти: Чим більше продуктів ви підключ…" at bounding box center [471, 216] width 935 height 1150
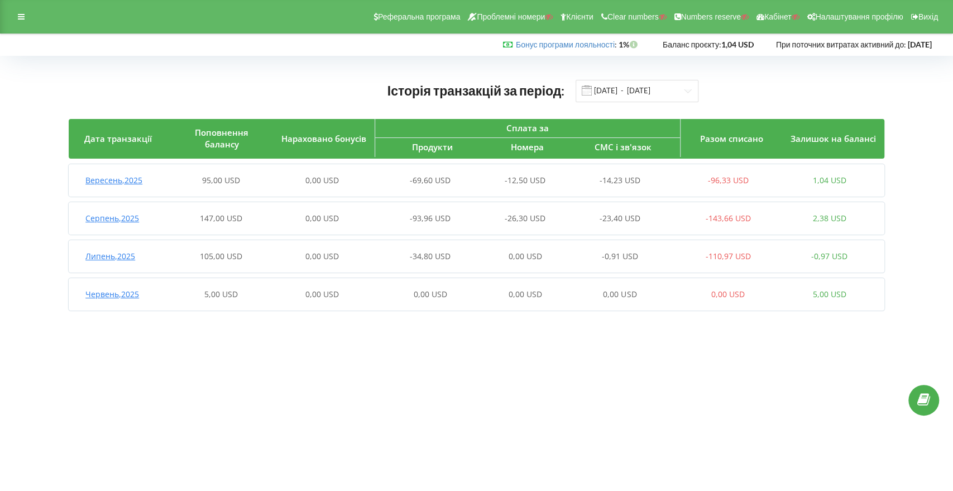
click at [252, 180] on div "95,00 USD" at bounding box center [221, 180] width 102 height 11
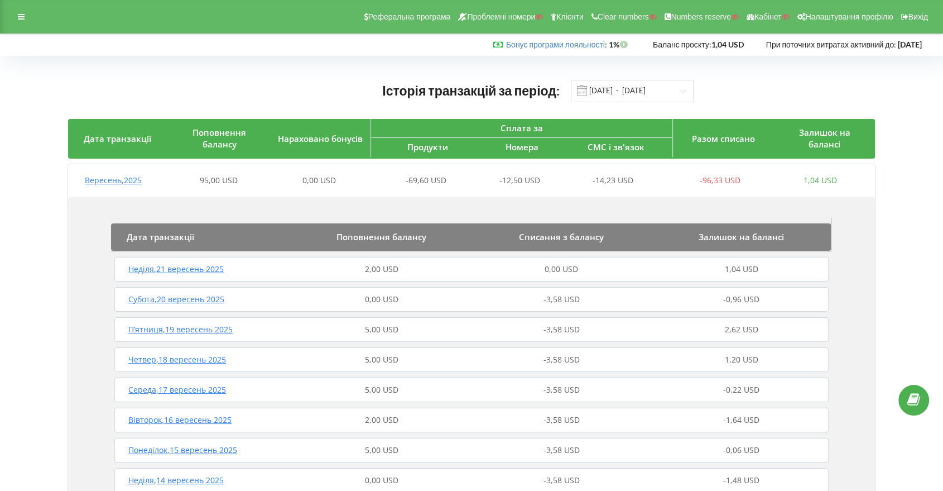
click at [310, 369] on div "Четвер , 18 вересень 2025 5,00 USD -3,58 USD 1,20 USD" at bounding box center [471, 359] width 719 height 27
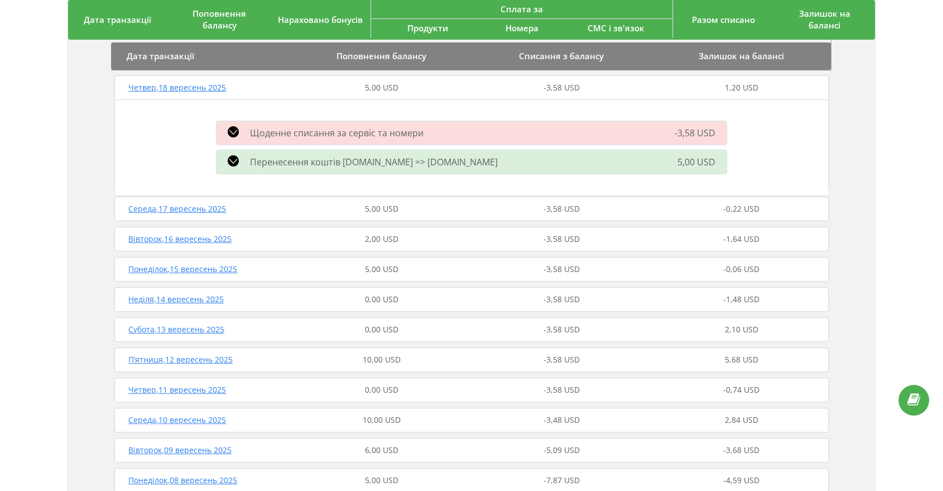
scroll to position [372, 0]
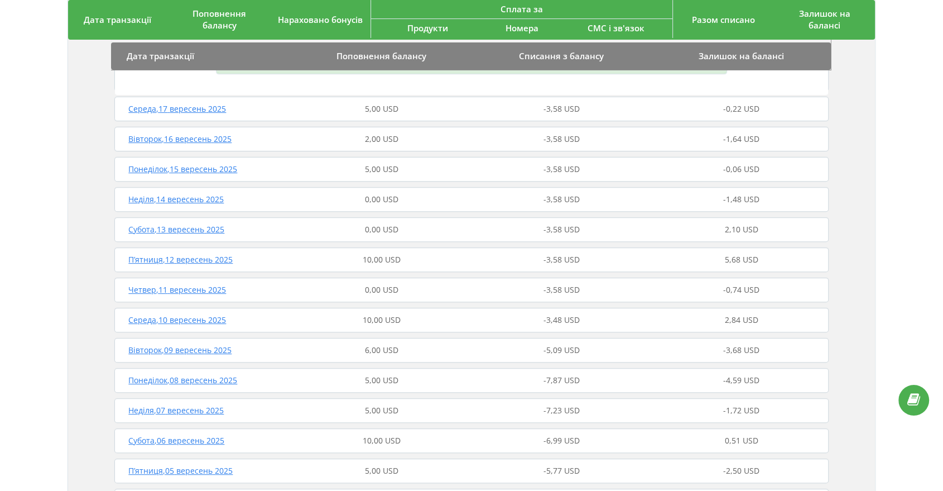
click at [329, 323] on div "10,00 USD" at bounding box center [382, 319] width 180 height 11
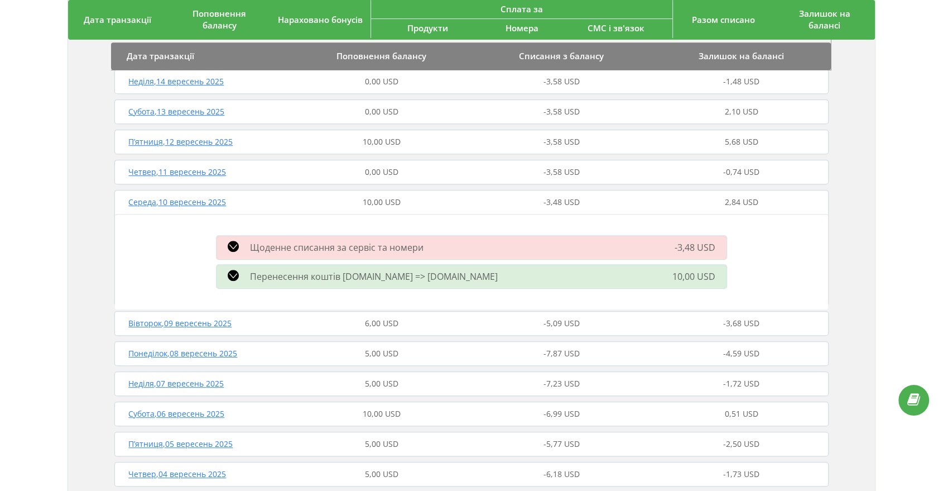
scroll to position [738, 0]
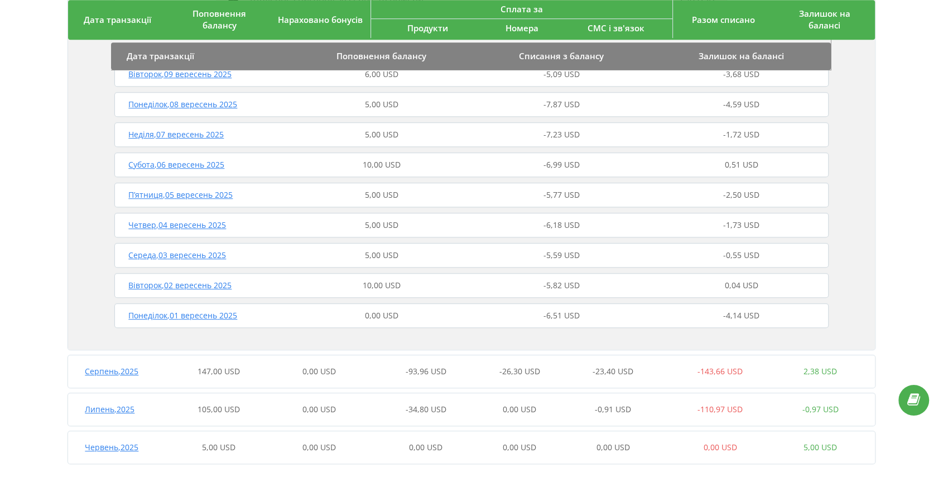
click at [330, 285] on div "10,00 USD" at bounding box center [382, 285] width 180 height 11
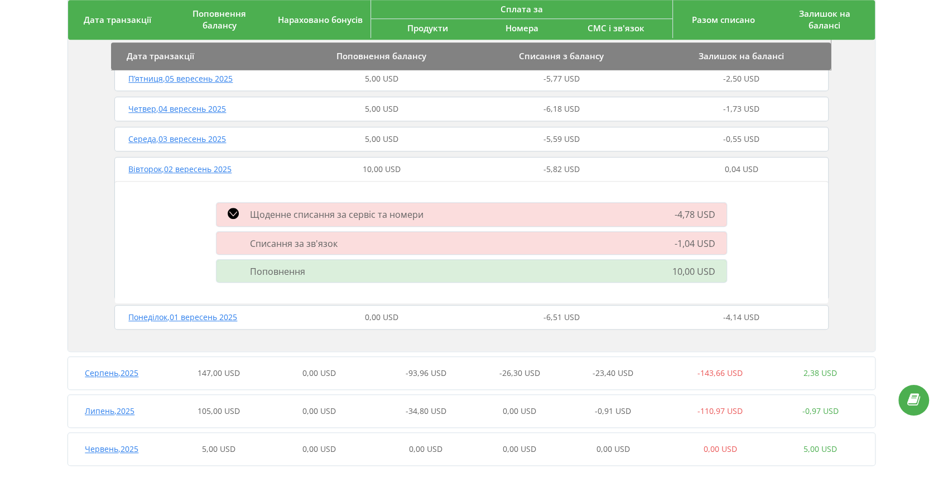
scroll to position [855, 0]
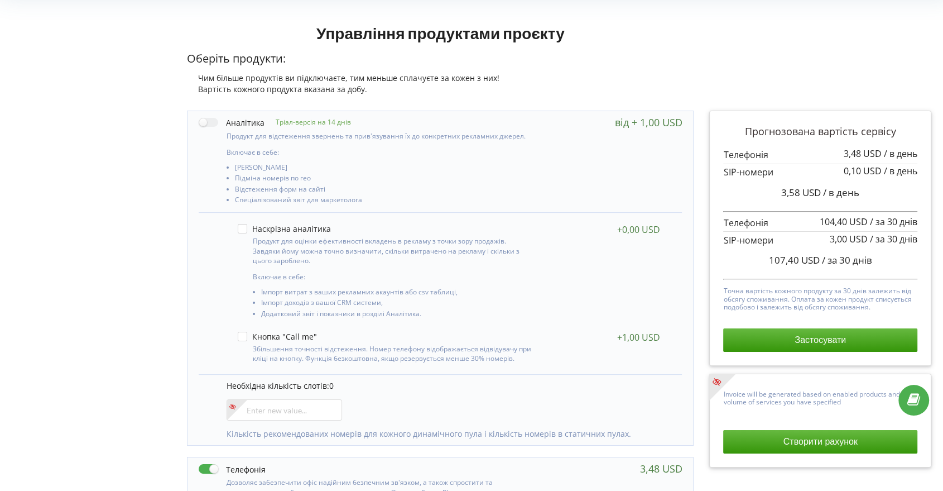
scroll to position [62, 0]
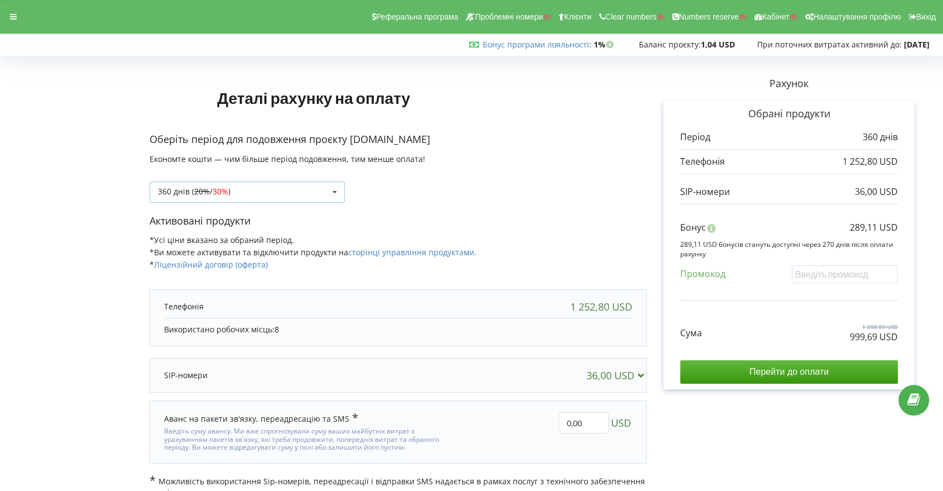
click at [317, 190] on div "360 днів ( 20% / 30% ) Поповнити баланс без подовження 20% / 30% 30% / 40%" at bounding box center [247, 191] width 195 height 21
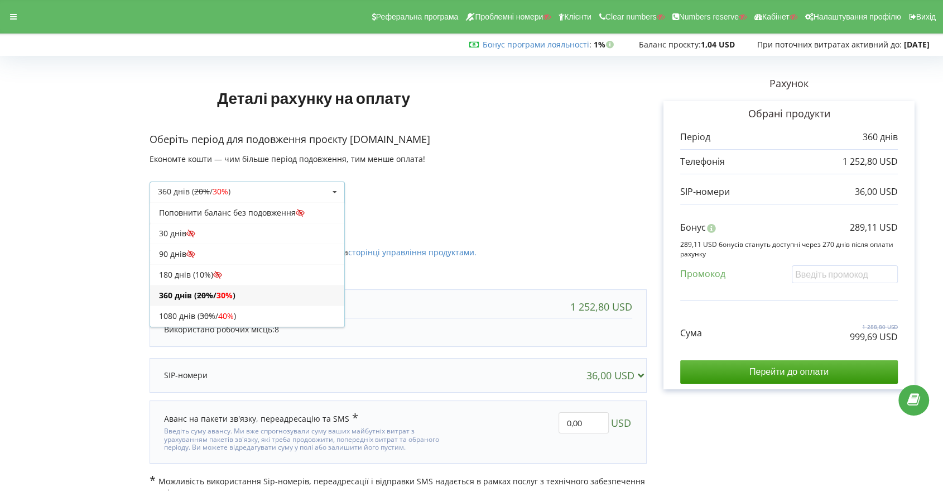
click at [319, 193] on div "360 днів ( 20% / 30% ) Поповнити баланс без подовження 20% / 30% 30% / 40%" at bounding box center [247, 191] width 195 height 21
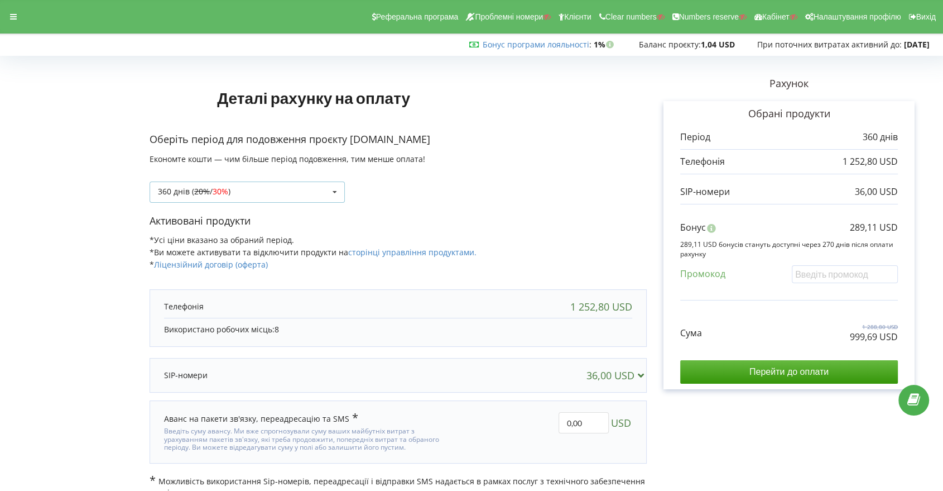
click at [285, 194] on div "360 днів ( 20% / 30% ) Поповнити баланс без подовження 20% / 30% 30% / 40%" at bounding box center [247, 191] width 195 height 21
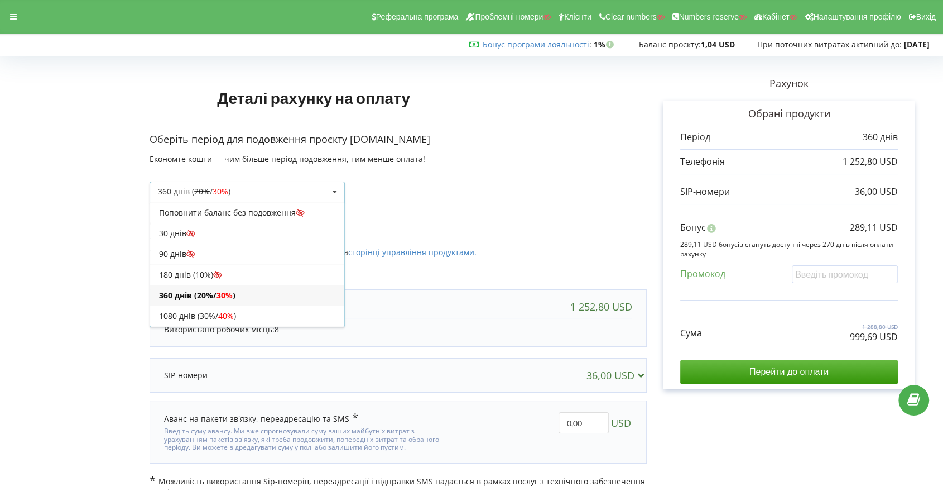
click at [329, 189] on icon at bounding box center [334, 192] width 17 height 21
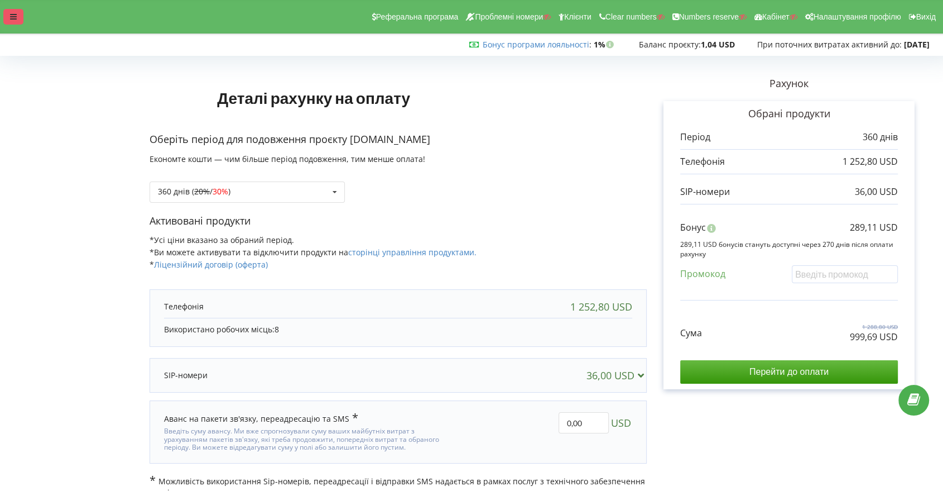
drag, startPoint x: 10, startPoint y: 15, endPoint x: 23, endPoint y: 18, distance: 13.7
click at [10, 16] on icon at bounding box center [13, 17] width 7 height 8
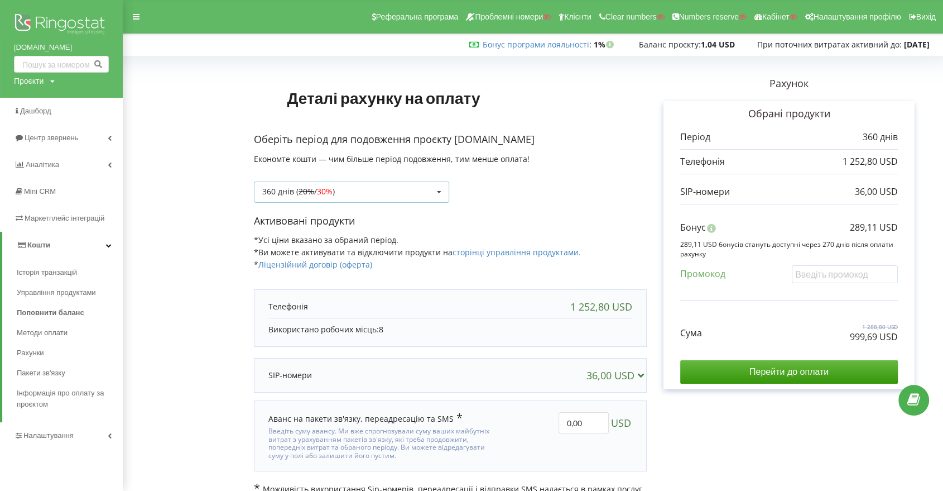
click at [388, 194] on div "360 днів ( 20% / 30% ) Поповнити баланс без подовження 20% / 30% 30% / 40%" at bounding box center [351, 191] width 195 height 21
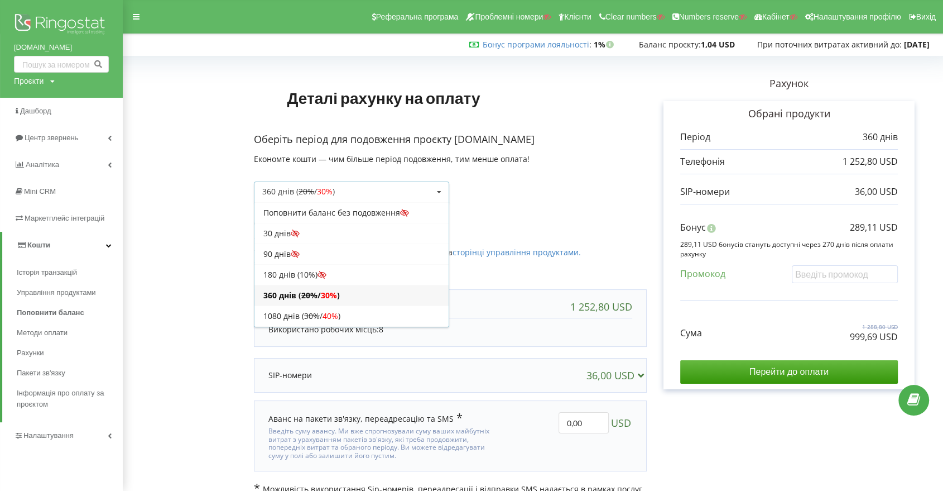
click at [312, 212] on div "Поповнити баланс без подовження" at bounding box center [351, 212] width 194 height 21
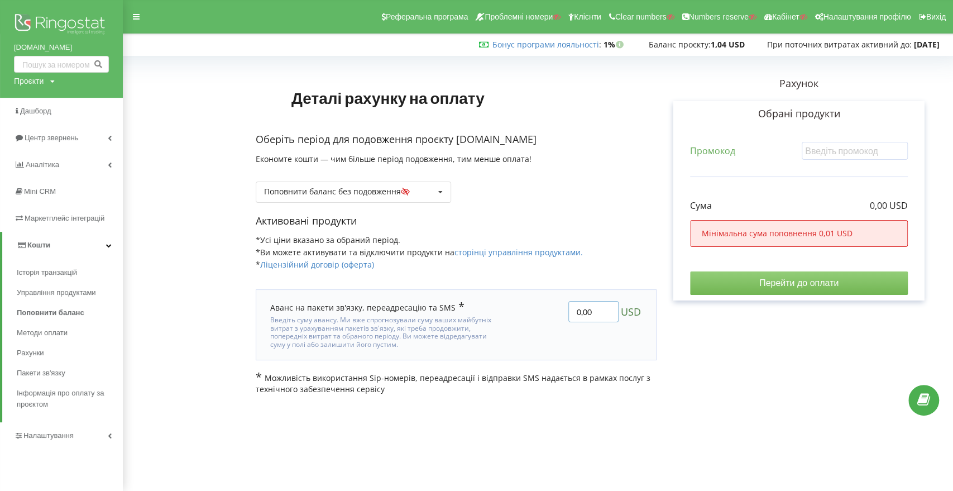
drag, startPoint x: 578, startPoint y: 311, endPoint x: 570, endPoint y: 311, distance: 7.3
click at [570, 311] on input "0,00" at bounding box center [593, 311] width 50 height 21
type input "10,00"
click at [676, 355] on div "Деталі рахунку на оплату Оберіть період для подовження проєкту shaqyr2.kz Еконо…" at bounding box center [537, 227] width 806 height 335
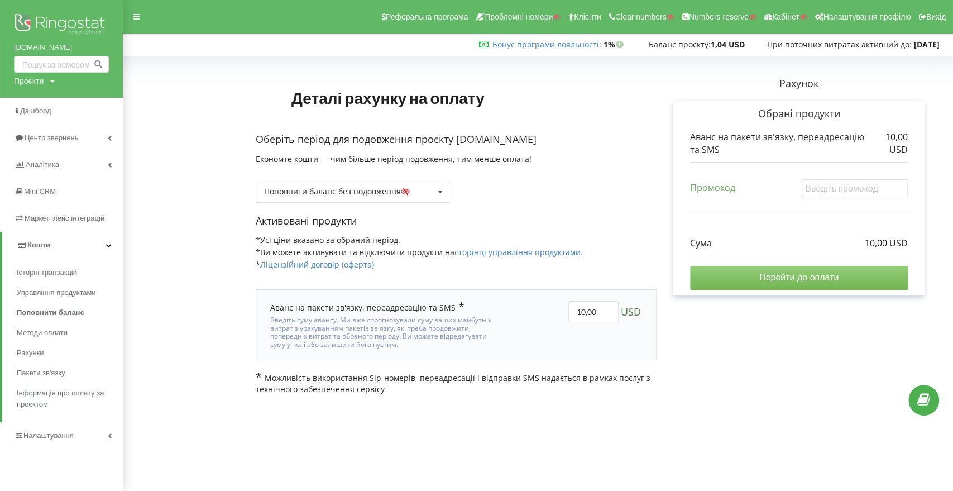
click at [747, 276] on input "Перейти до оплати" at bounding box center [799, 277] width 218 height 23
drag, startPoint x: 0, startPoint y: 46, endPoint x: 49, endPoint y: 51, distance: 48.8
click at [49, 51] on div "shaqyr2.kz Проєкти Пошук" at bounding box center [61, 49] width 123 height 98
copy link "shaqyr2.kz"
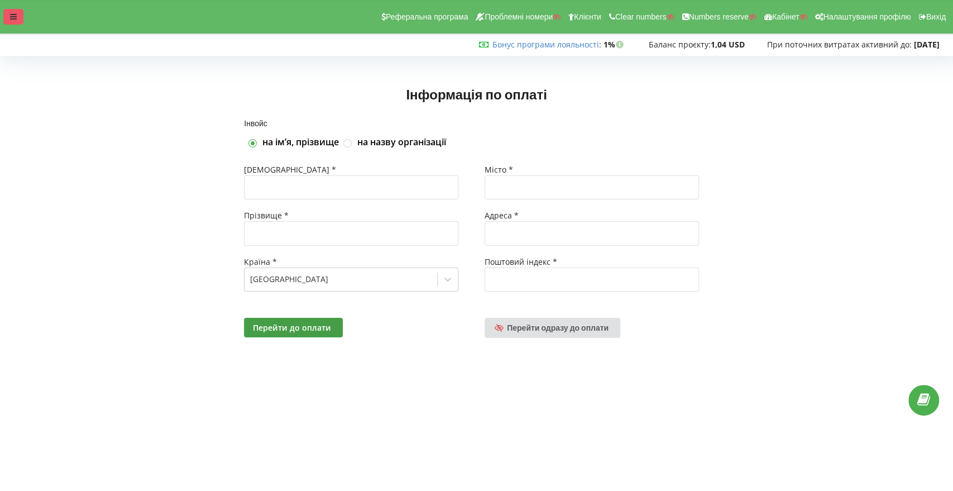
click at [8, 16] on div at bounding box center [13, 17] width 20 height 16
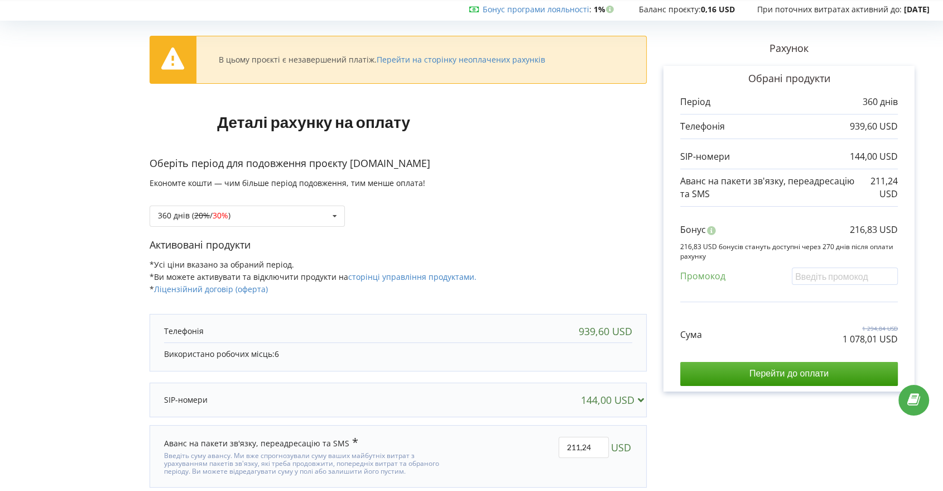
scroll to position [62, 0]
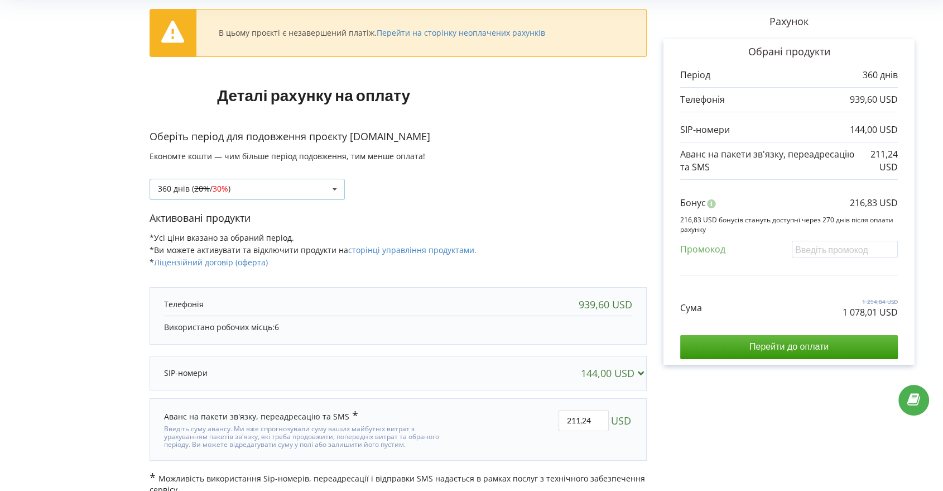
click at [259, 198] on div "360 днів ( 20% / 30% ) Поповнити баланс без подовження 20% / 30% 30% / 40%" at bounding box center [247, 189] width 195 height 21
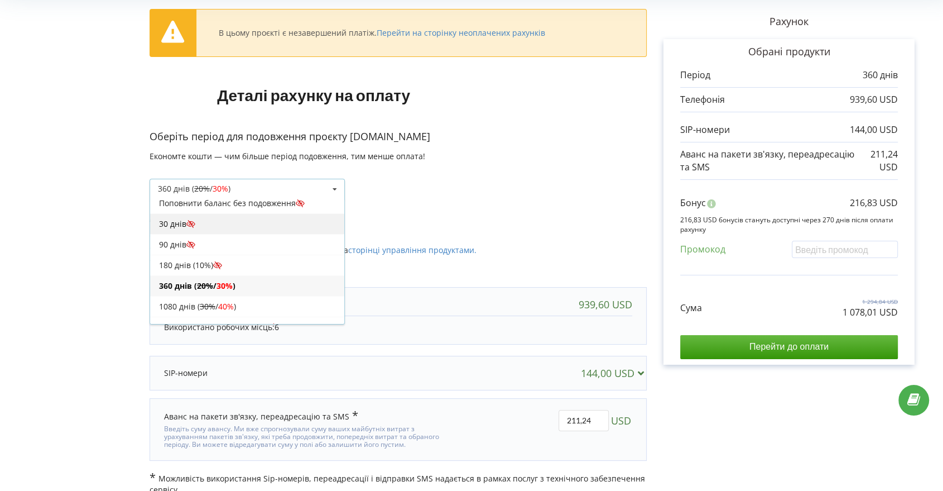
scroll to position [0, 0]
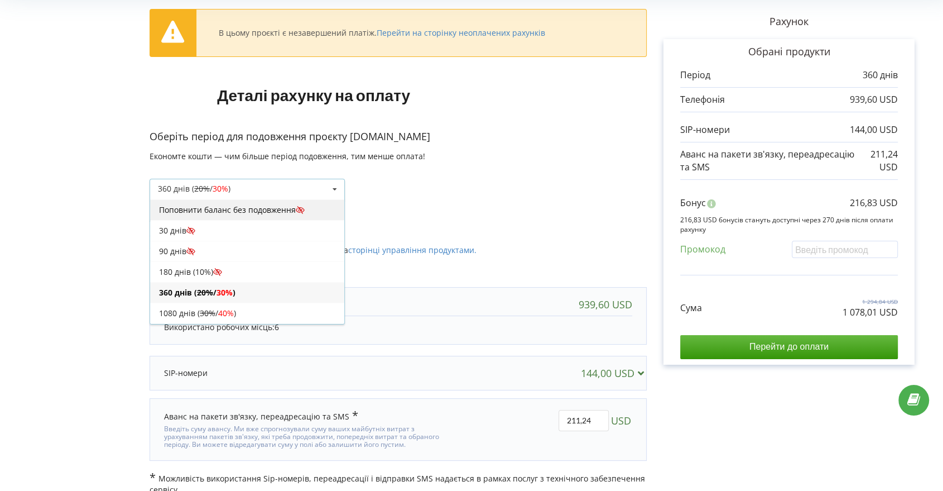
click at [210, 203] on div "Поповнити баланс без подовження" at bounding box center [247, 209] width 194 height 21
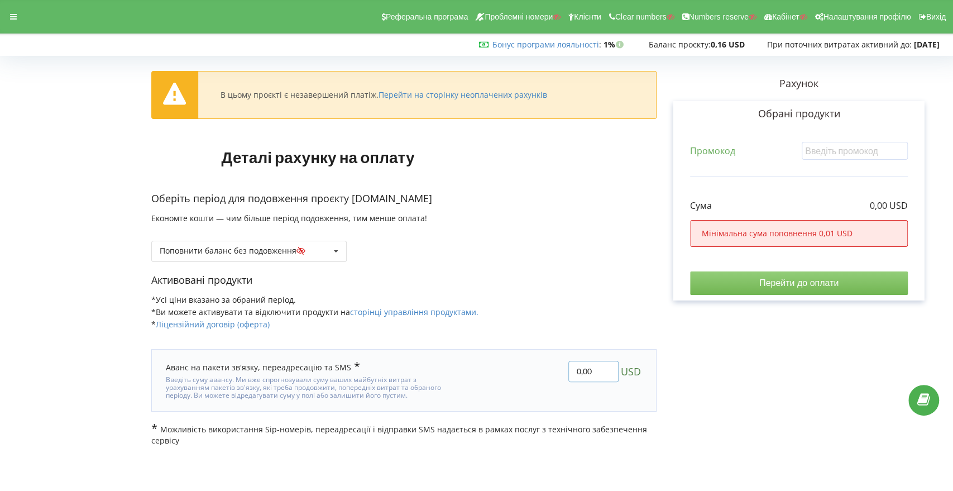
drag, startPoint x: 580, startPoint y: 371, endPoint x: 563, endPoint y: 370, distance: 16.8
click at [563, 370] on div "0,00 USD" at bounding box center [557, 380] width 184 height 55
type input "10,00"
click at [3, 17] on div at bounding box center [13, 17] width 20 height 16
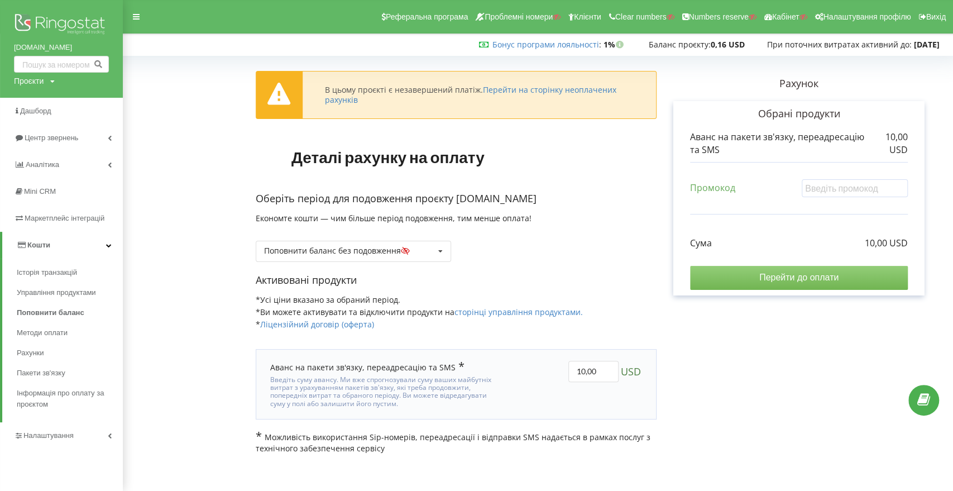
click at [777, 277] on input "Перейти до оплати" at bounding box center [799, 277] width 218 height 23
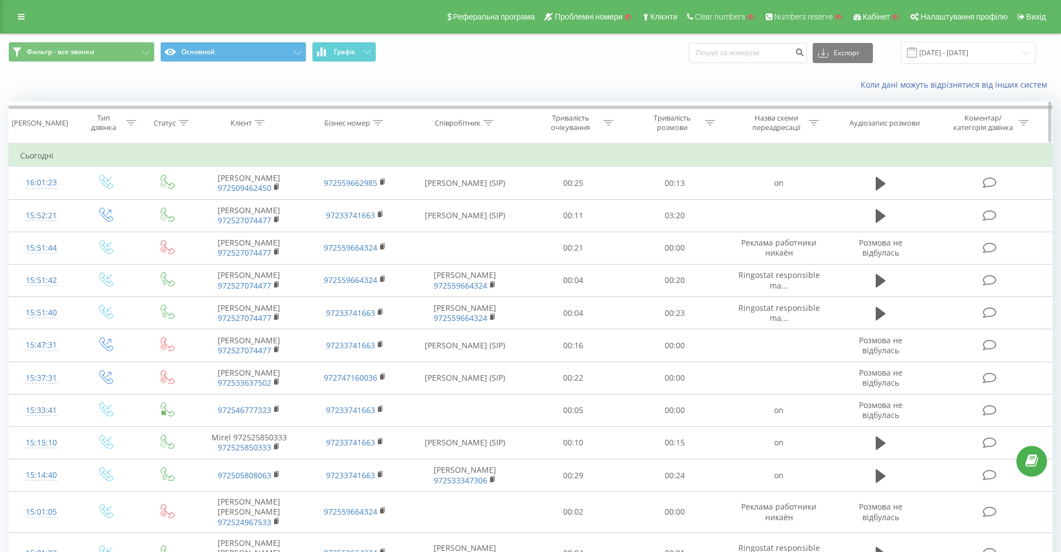
click at [246, 121] on div "Клієнт" at bounding box center [240, 122] width 21 height 9
click at [232, 199] on input "text" at bounding box center [249, 203] width 98 height 20
paste input "972527074477"
type input "972527074477"
click at [269, 228] on span "OK" at bounding box center [272, 224] width 31 height 17
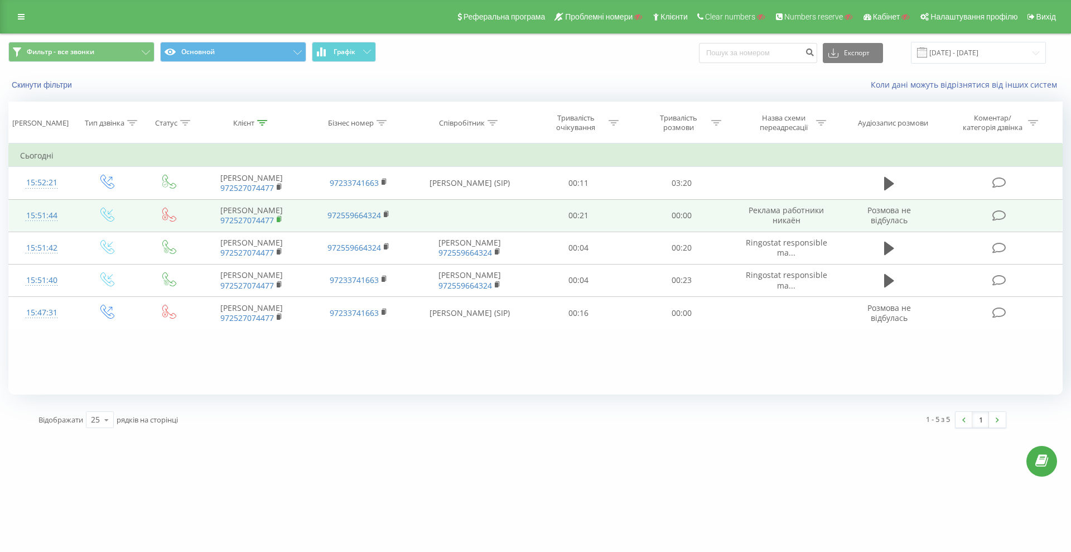
click at [278, 220] on rect at bounding box center [278, 219] width 3 height 5
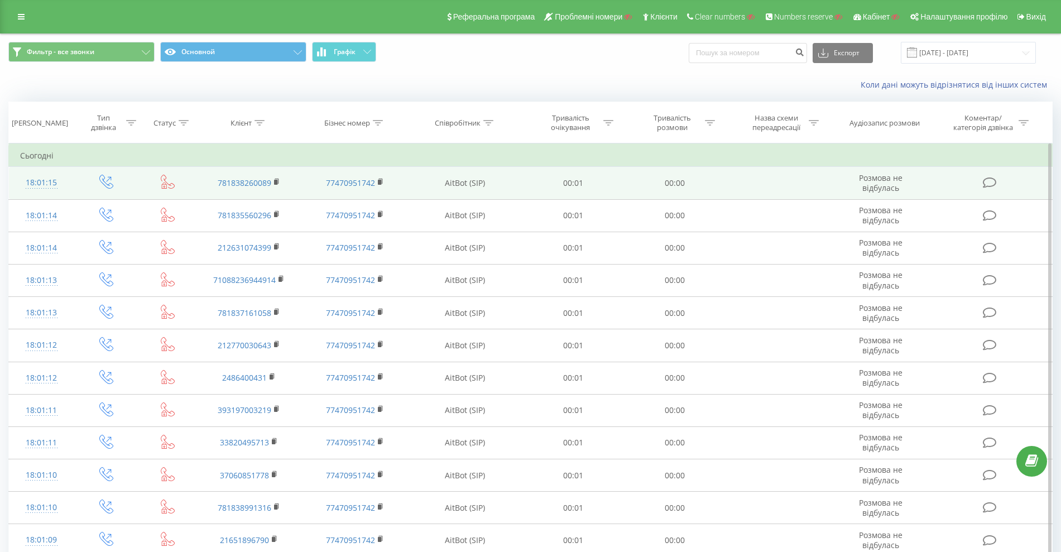
click at [453, 185] on td "AitBot (SIP)" at bounding box center [465, 183] width 114 height 32
click at [465, 185] on td "AitBot (SIP)" at bounding box center [465, 183] width 114 height 32
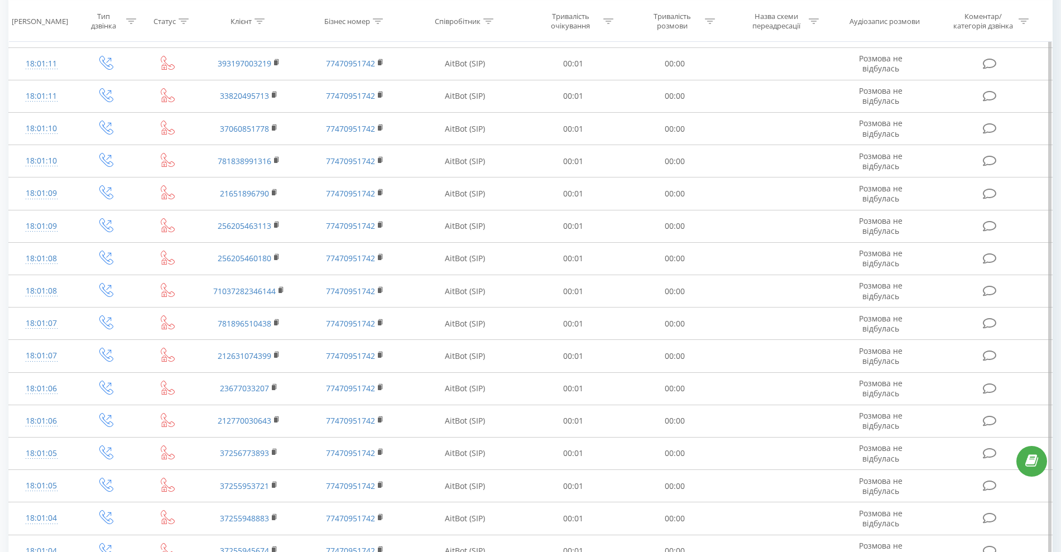
scroll to position [349, 0]
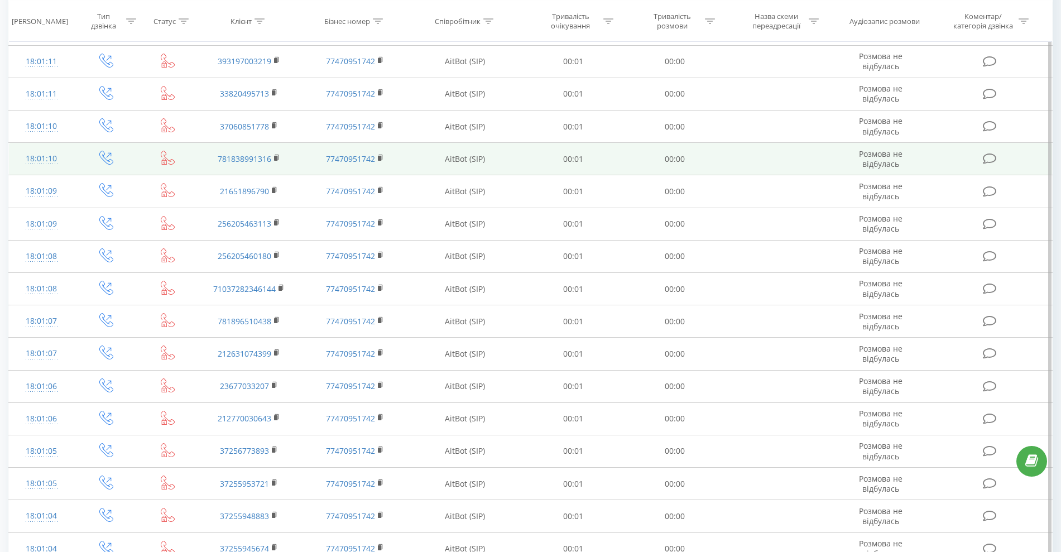
click at [162, 161] on icon at bounding box center [168, 158] width 14 height 14
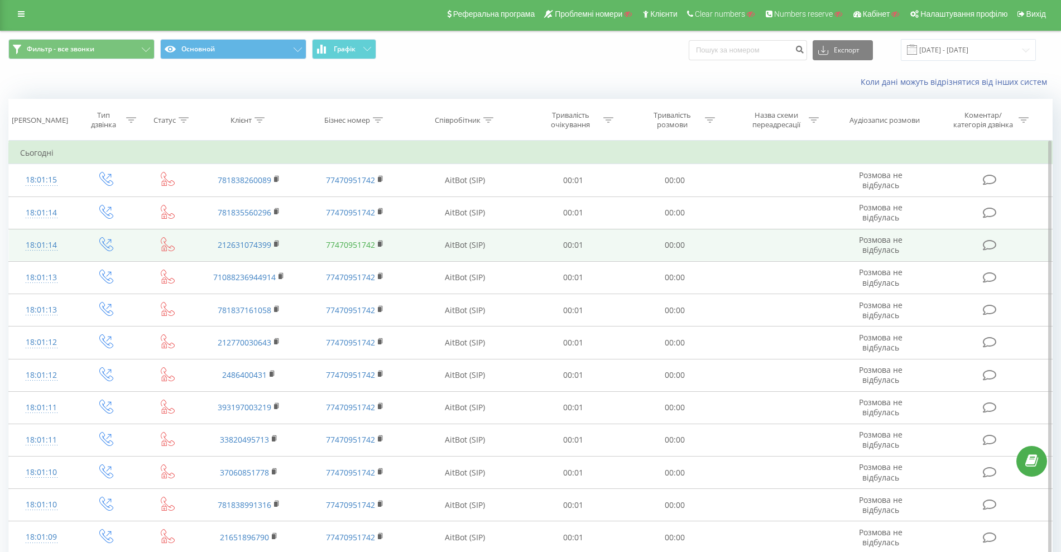
scroll to position [0, 0]
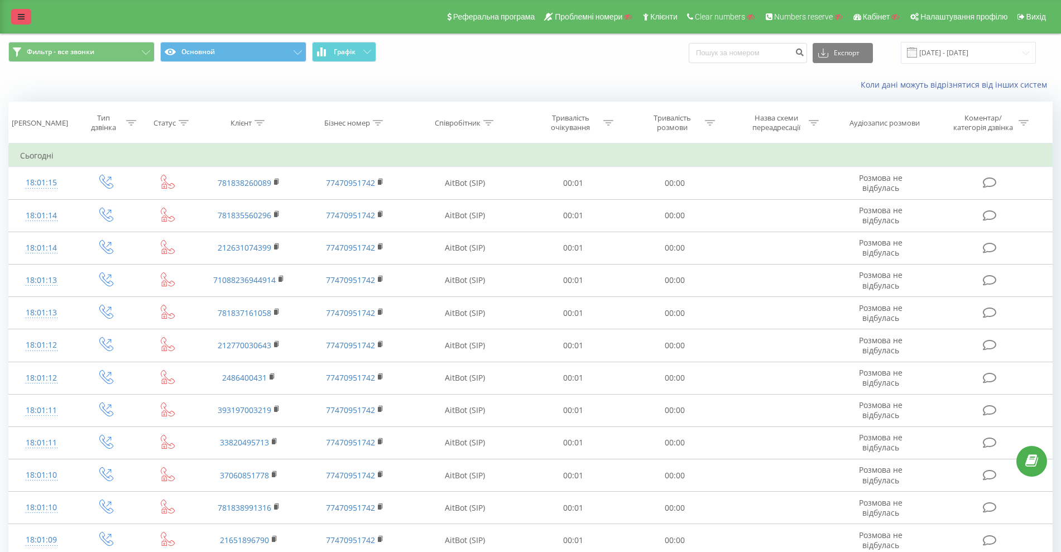
click at [18, 15] on icon at bounding box center [21, 17] width 7 height 8
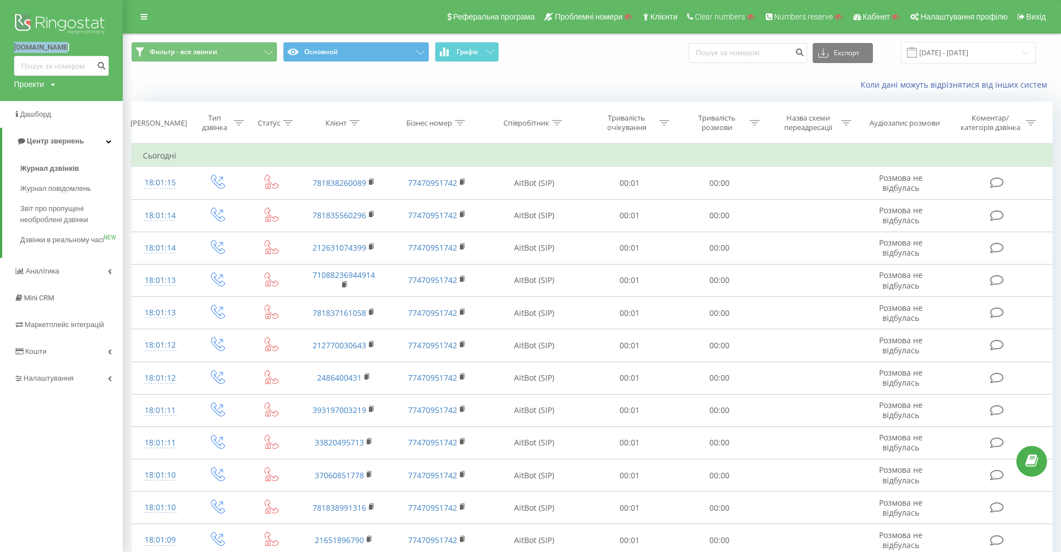
drag, startPoint x: 4, startPoint y: 44, endPoint x: 71, endPoint y: 47, distance: 67.6
click at [71, 47] on div "[DOMAIN_NAME] Проекти Пошук" at bounding box center [61, 50] width 123 height 101
copy link "[DOMAIN_NAME]"
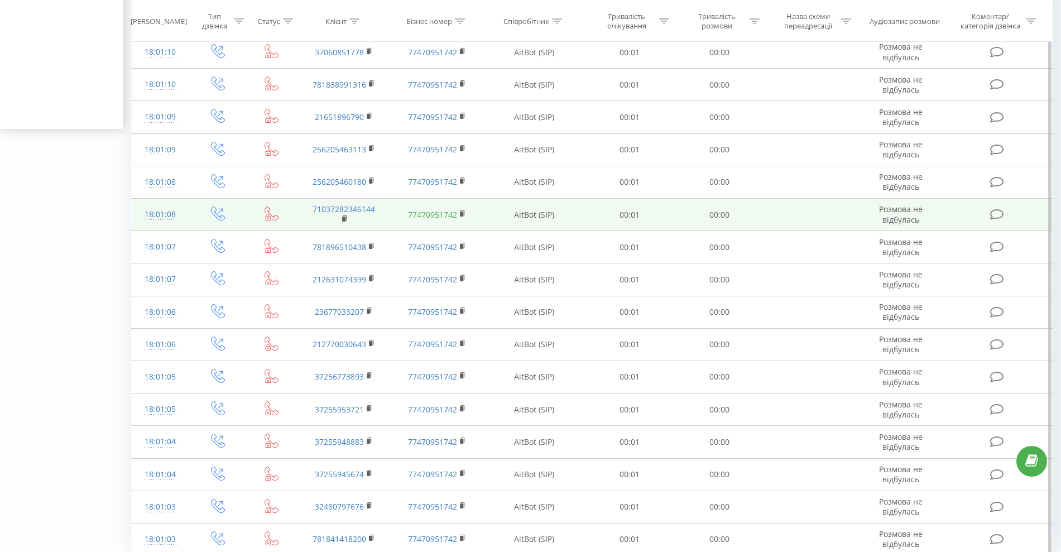
scroll to position [469, 0]
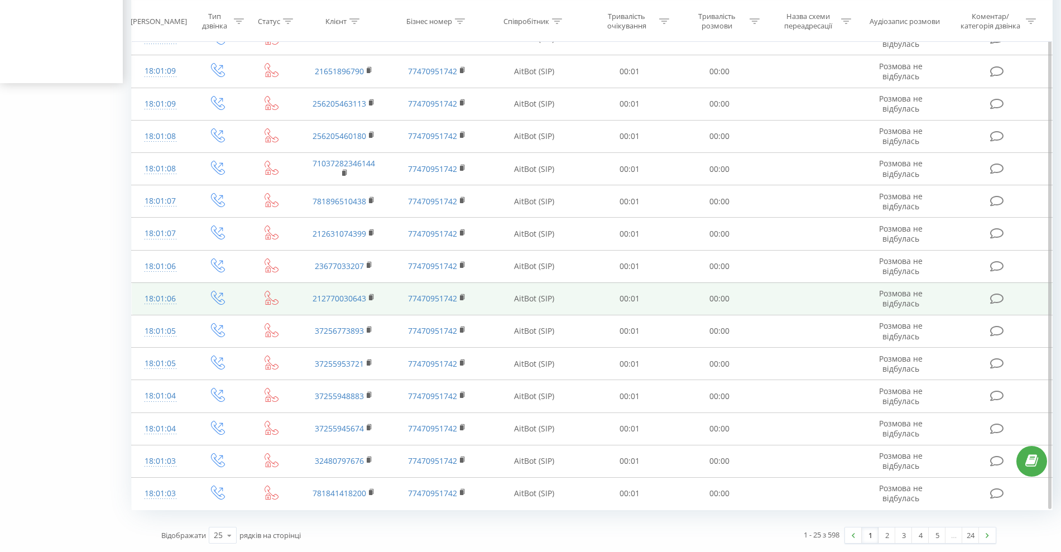
click at [261, 300] on td at bounding box center [272, 298] width 50 height 32
click at [265, 300] on icon at bounding box center [272, 298] width 14 height 14
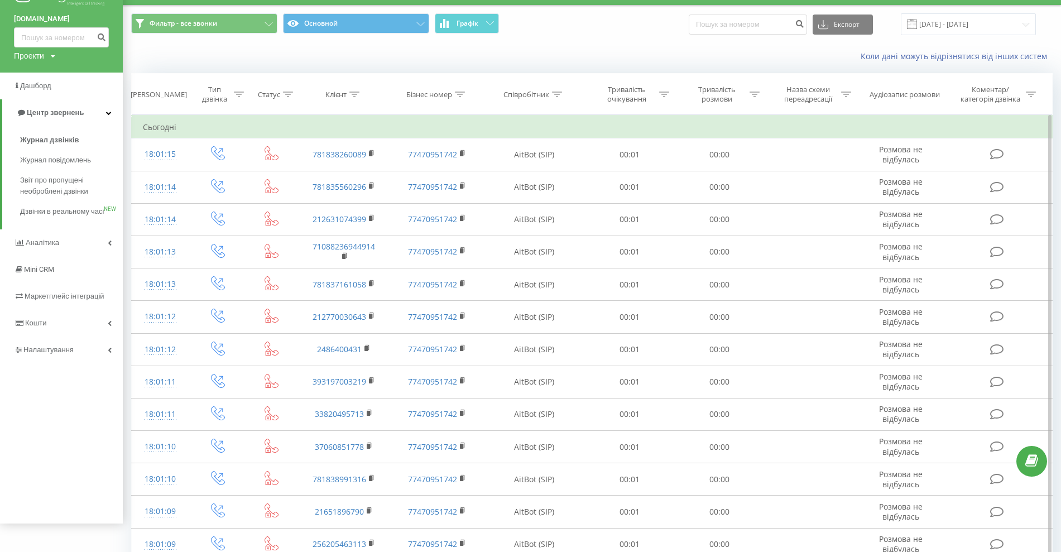
scroll to position [0, 0]
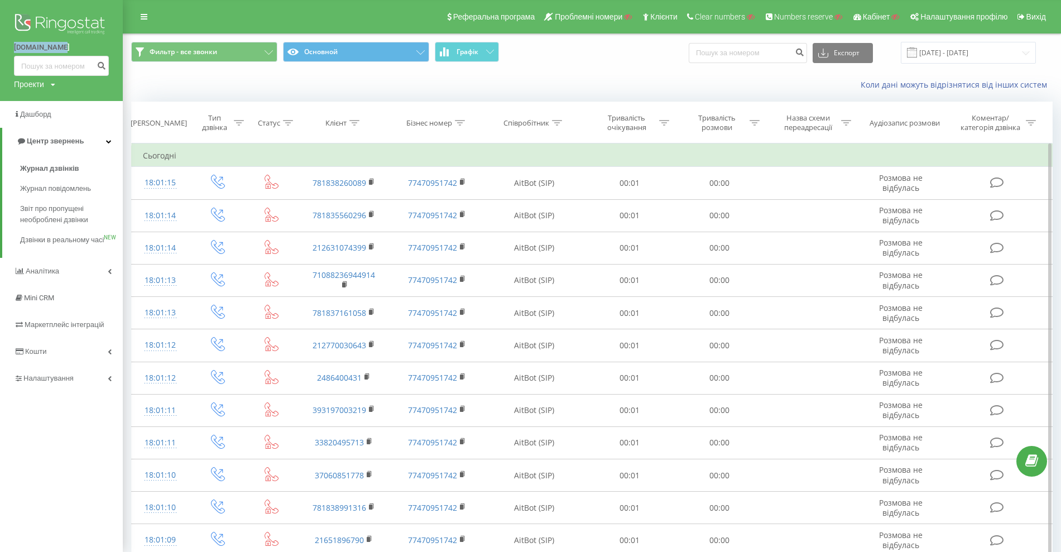
drag, startPoint x: 29, startPoint y: 45, endPoint x: 88, endPoint y: 44, distance: 59.2
click at [88, 45] on div "[DOMAIN_NAME] Проекти Пошук" at bounding box center [61, 50] width 123 height 101
copy link "[DOMAIN_NAME]"
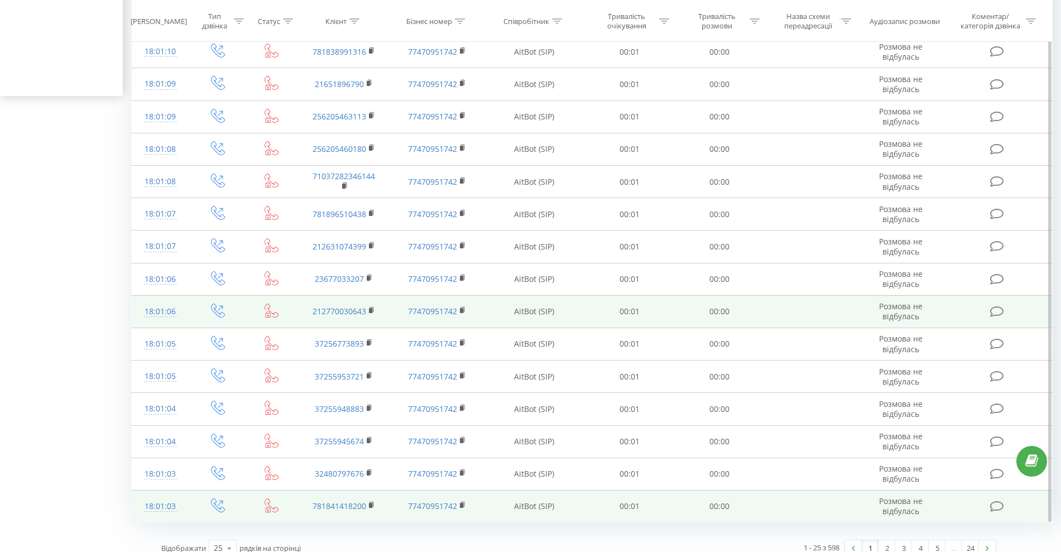
scroll to position [469, 0]
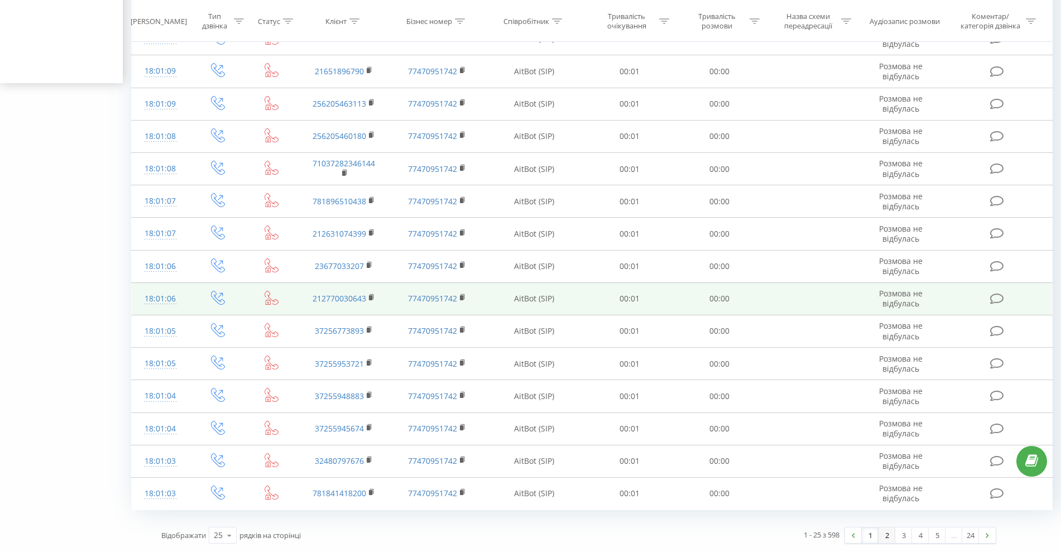
click at [887, 535] on link "2" at bounding box center [886, 535] width 17 height 16
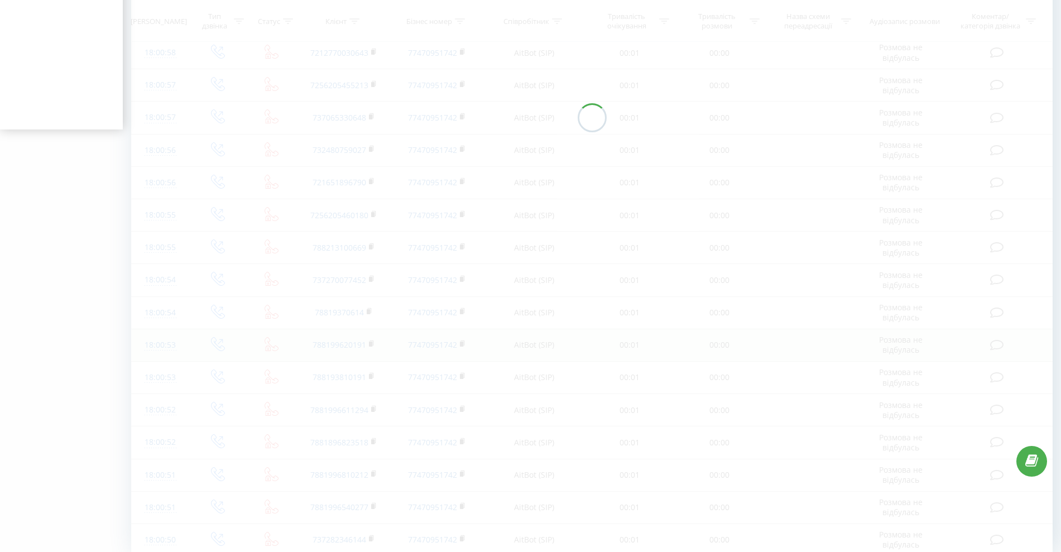
scroll to position [469, 0]
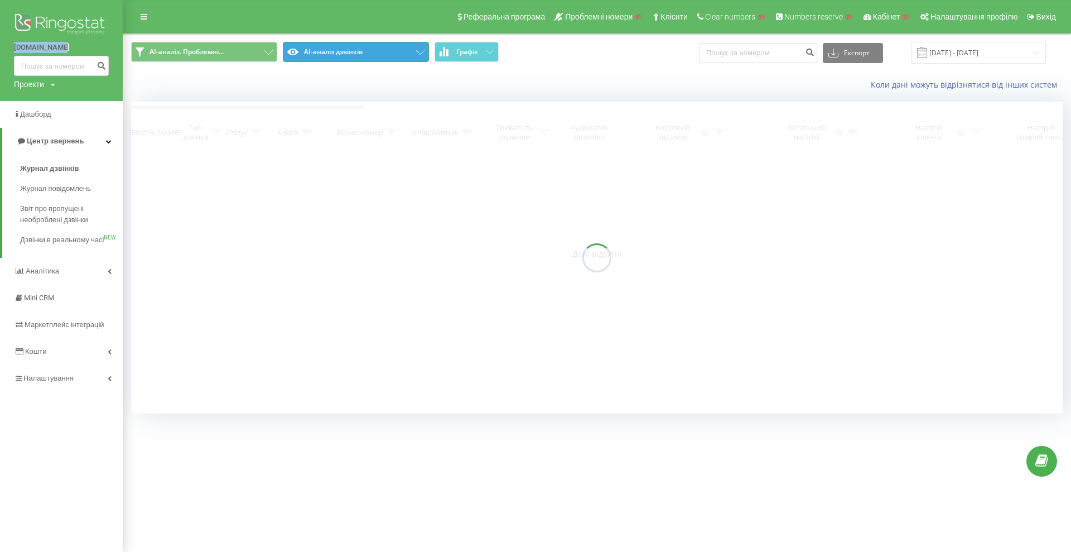
click at [334, 60] on button "AI-аналіз дзвінків" at bounding box center [356, 52] width 146 height 20
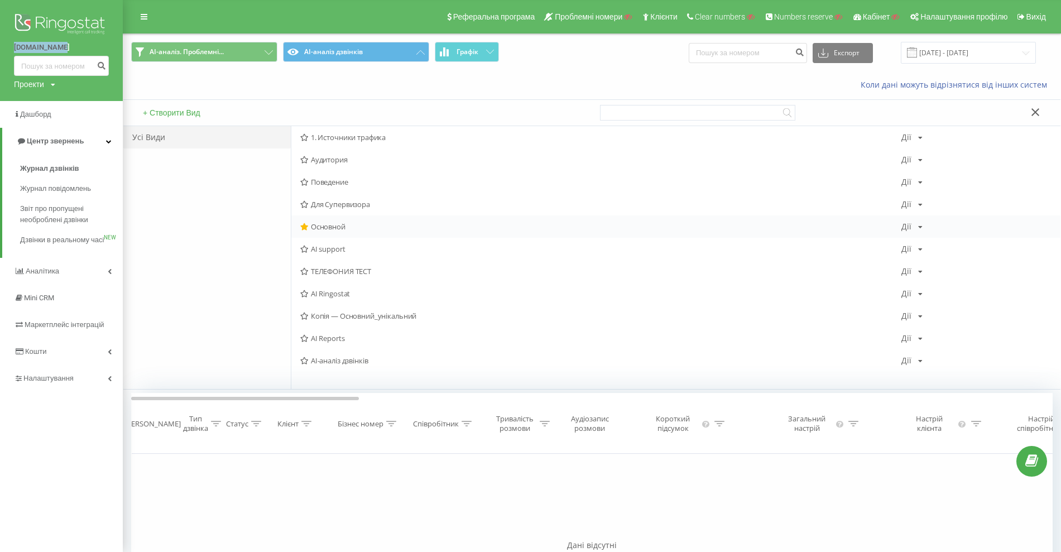
click at [337, 230] on span "Основной" at bounding box center [600, 227] width 601 height 8
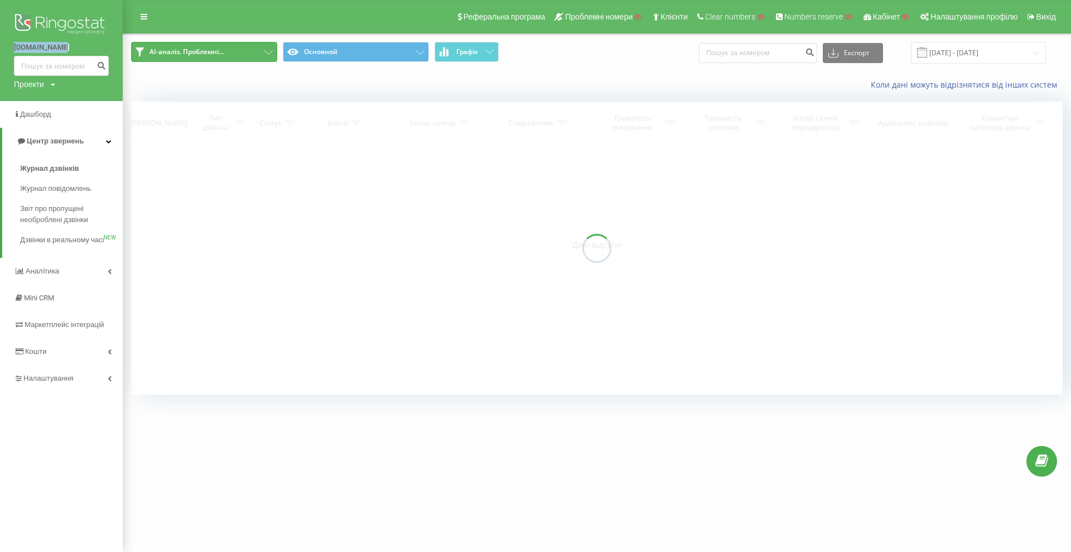
click at [224, 54] on span "AI-аналіз. Проблемні..." at bounding box center [187, 51] width 74 height 9
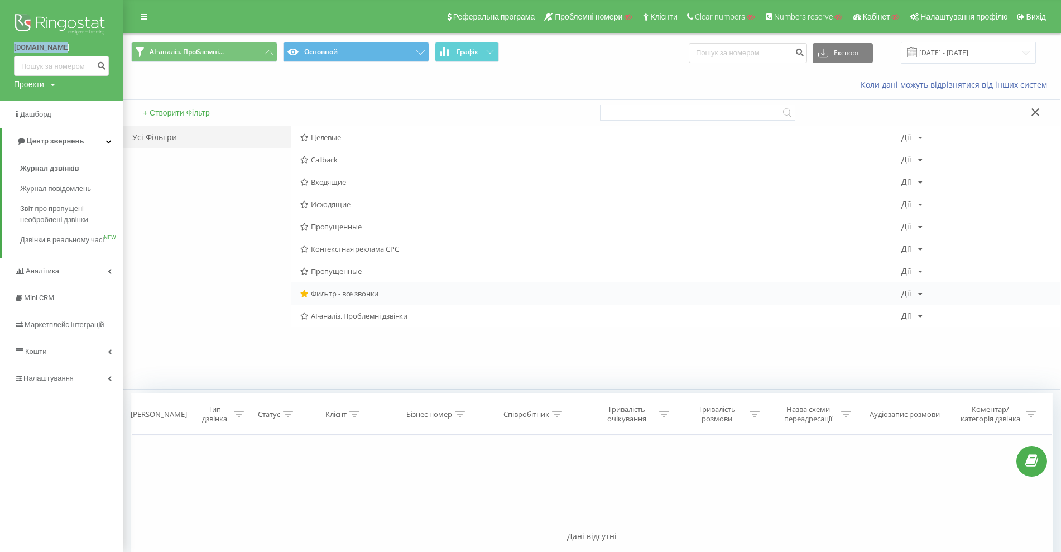
click at [327, 294] on span "Фильтр - все звонки" at bounding box center [600, 294] width 601 height 8
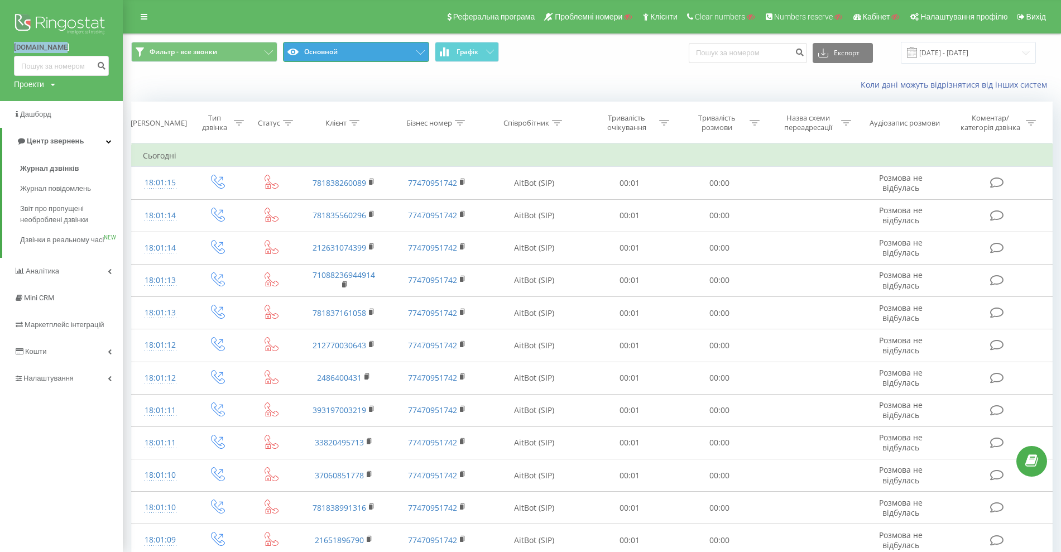
click at [375, 60] on button "Основной" at bounding box center [356, 52] width 146 height 20
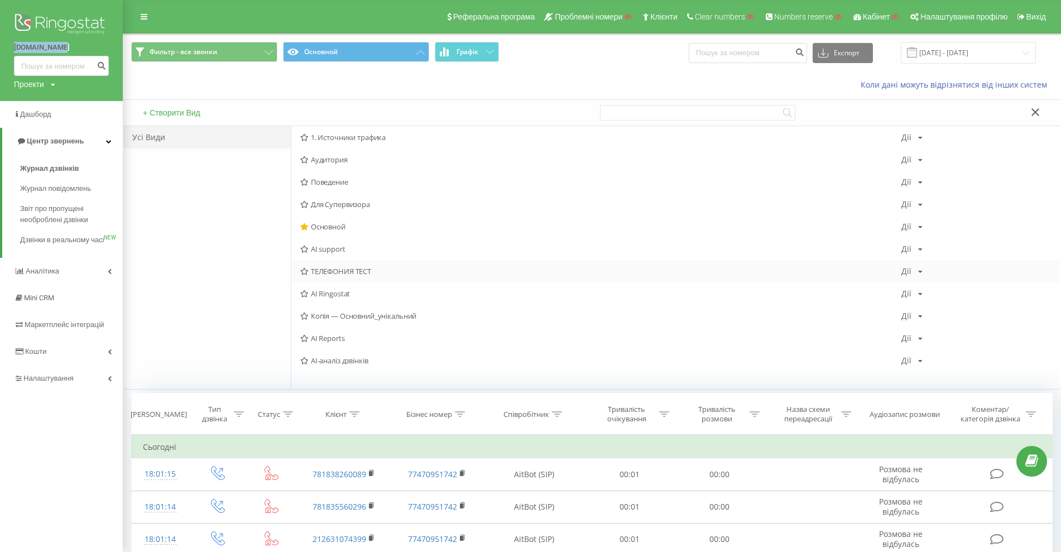
click at [344, 268] on span "ТЕЛЕФОНИЯ ТЕСТ" at bounding box center [600, 271] width 601 height 8
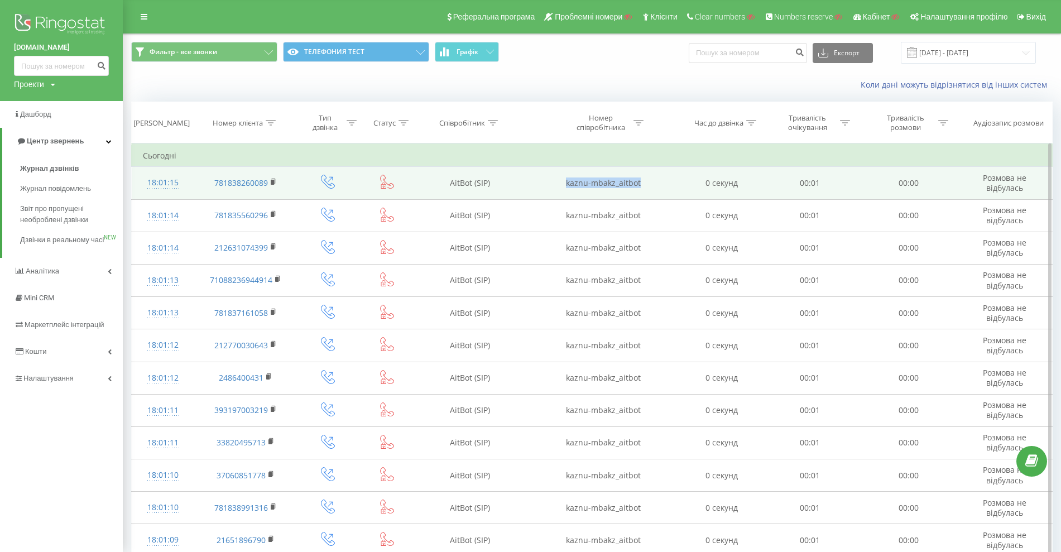
drag, startPoint x: 592, startPoint y: 185, endPoint x: 563, endPoint y: 188, distance: 29.7
click at [563, 188] on td "kaznu-mbakz_aitbot" at bounding box center [603, 183] width 157 height 32
copy td "kaznu-mbakz_aitbot"
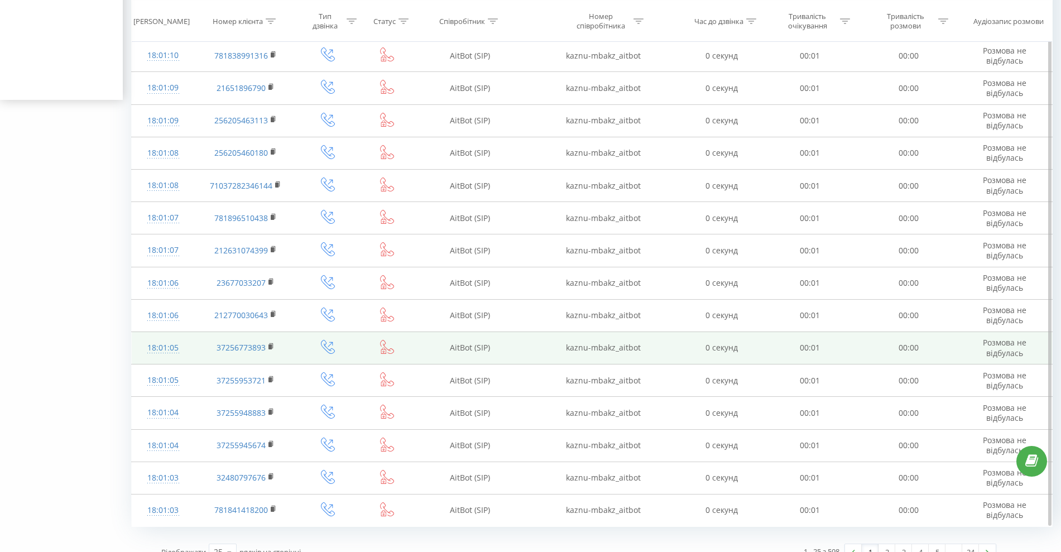
scroll to position [469, 0]
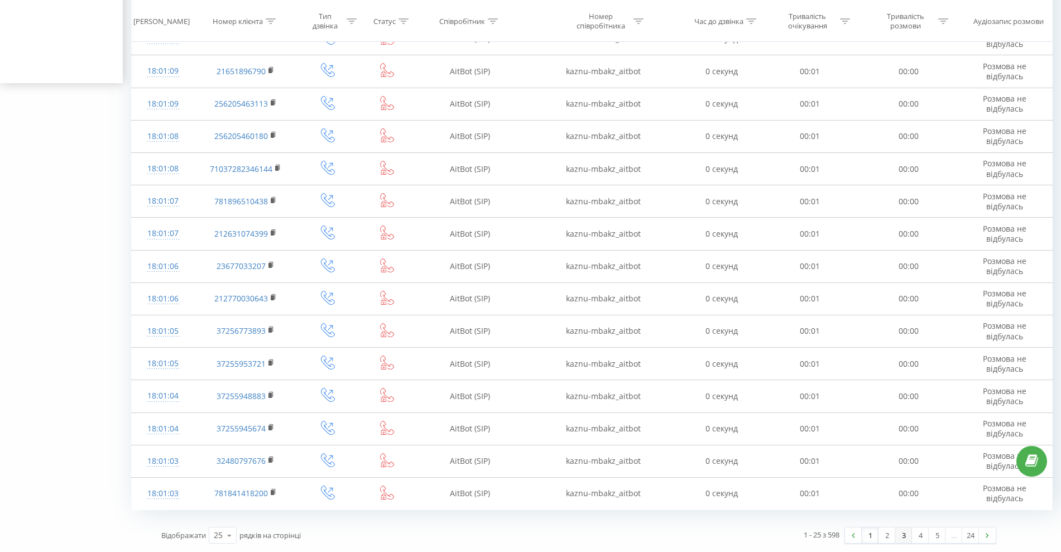
click at [900, 539] on link "3" at bounding box center [903, 535] width 17 height 16
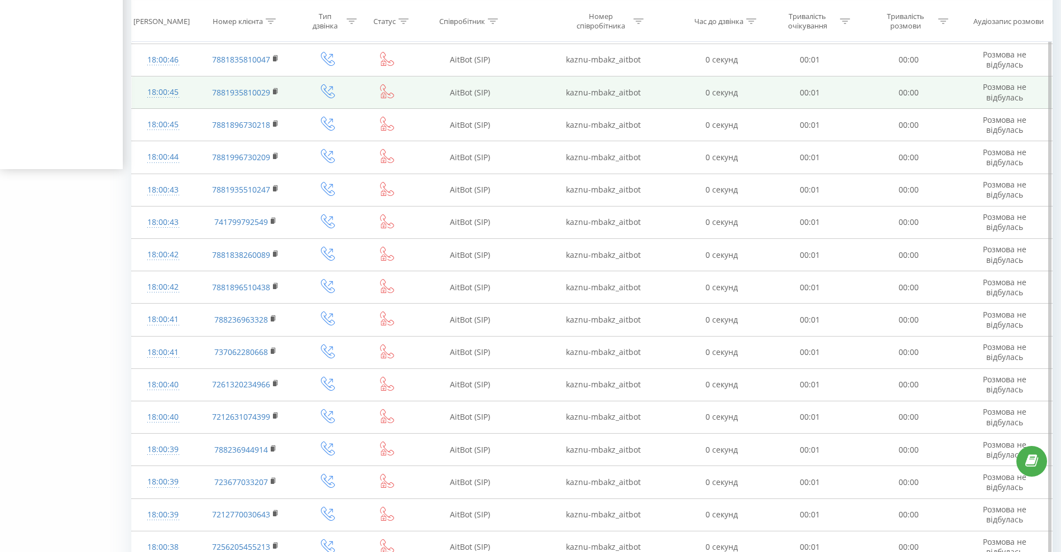
scroll to position [469, 0]
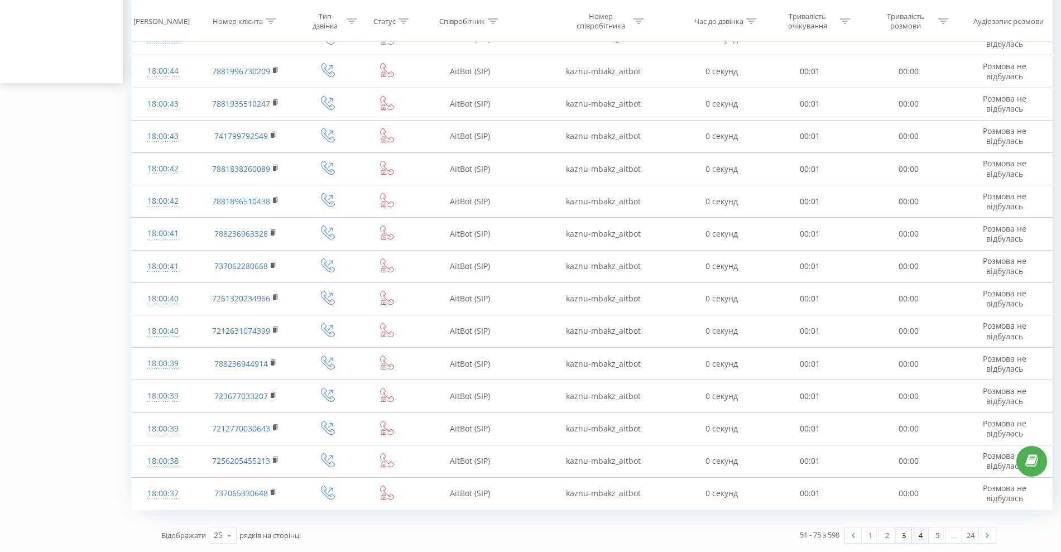
click at [922, 536] on link "4" at bounding box center [920, 535] width 17 height 16
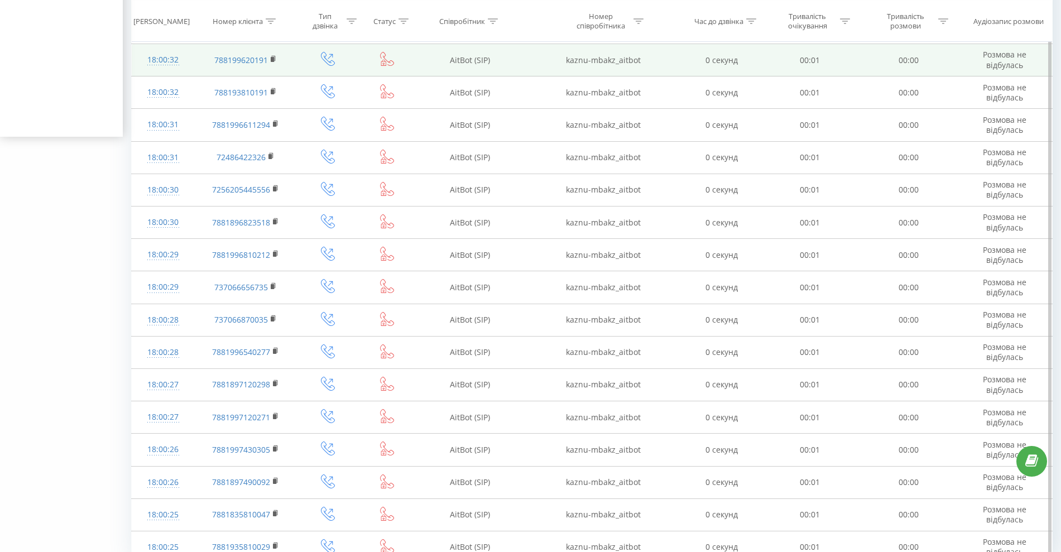
scroll to position [469, 0]
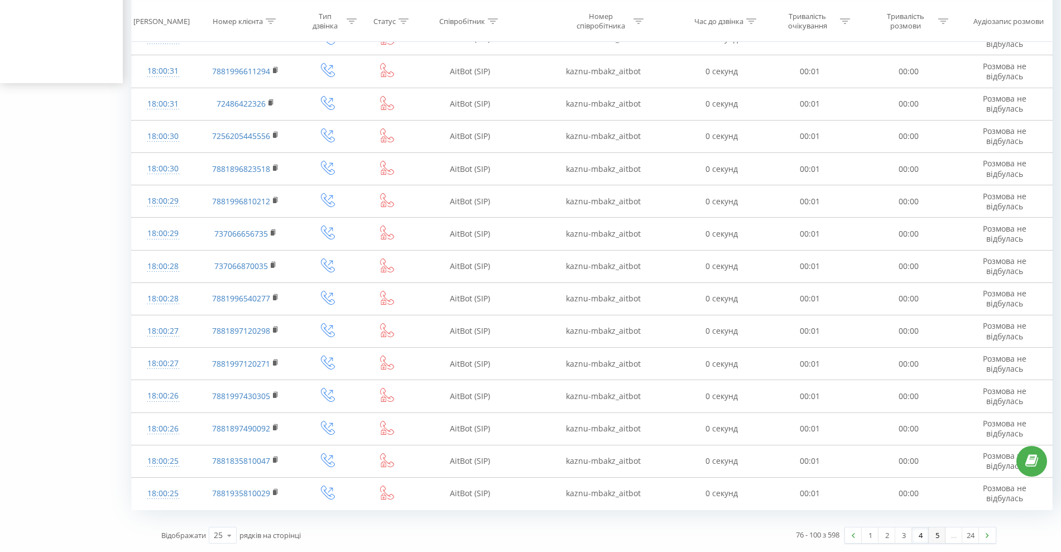
click at [936, 536] on link "5" at bounding box center [937, 535] width 17 height 16
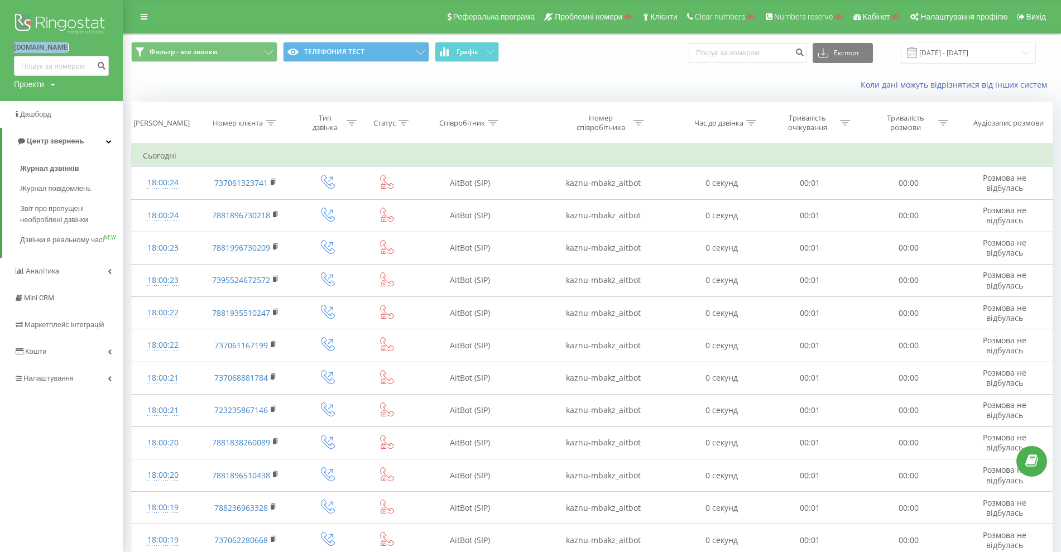
drag, startPoint x: 5, startPoint y: 43, endPoint x: 77, endPoint y: 51, distance: 72.4
click at [77, 51] on div "kaznu-mba.kz Проекти Пошук" at bounding box center [61, 50] width 123 height 101
copy link "kaznu-mba.kz"
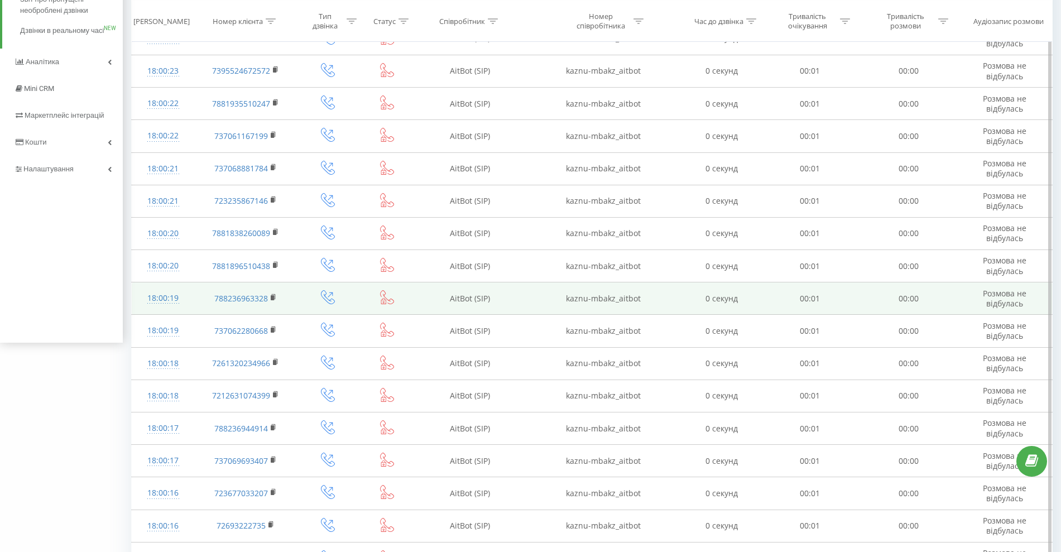
scroll to position [469, 0]
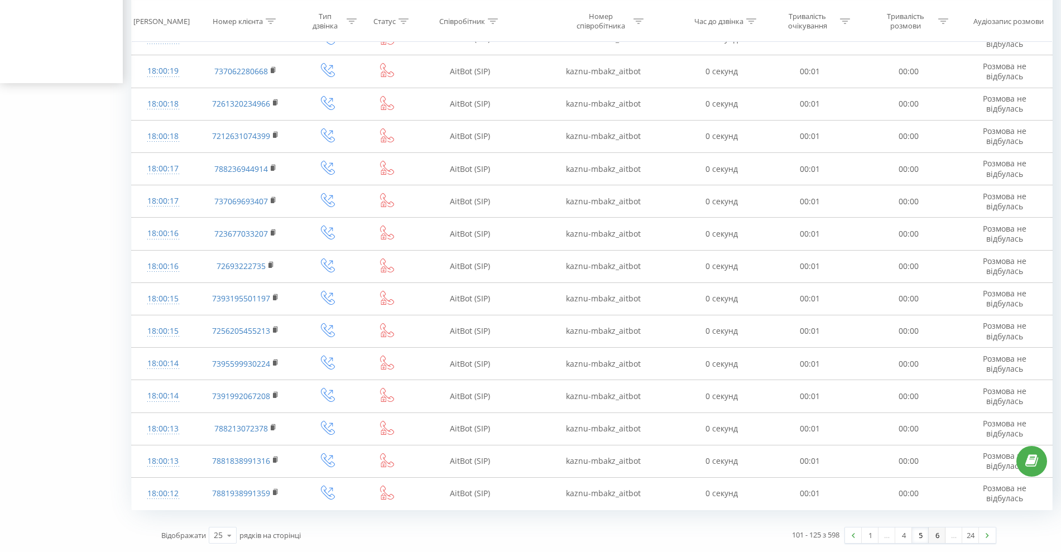
click at [934, 534] on link "6" at bounding box center [937, 535] width 17 height 16
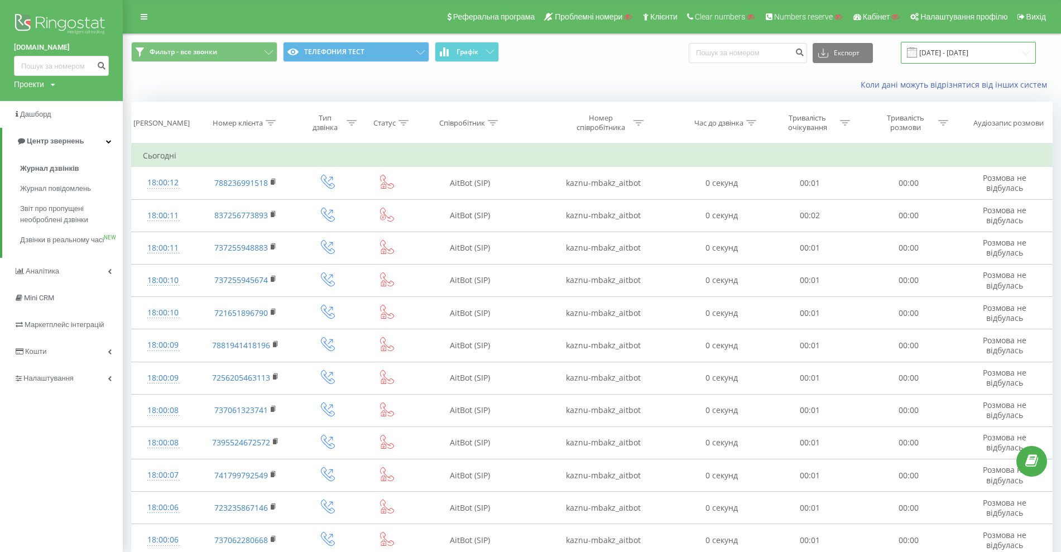
click at [964, 55] on input "[DATE] - [DATE]" at bounding box center [968, 53] width 135 height 22
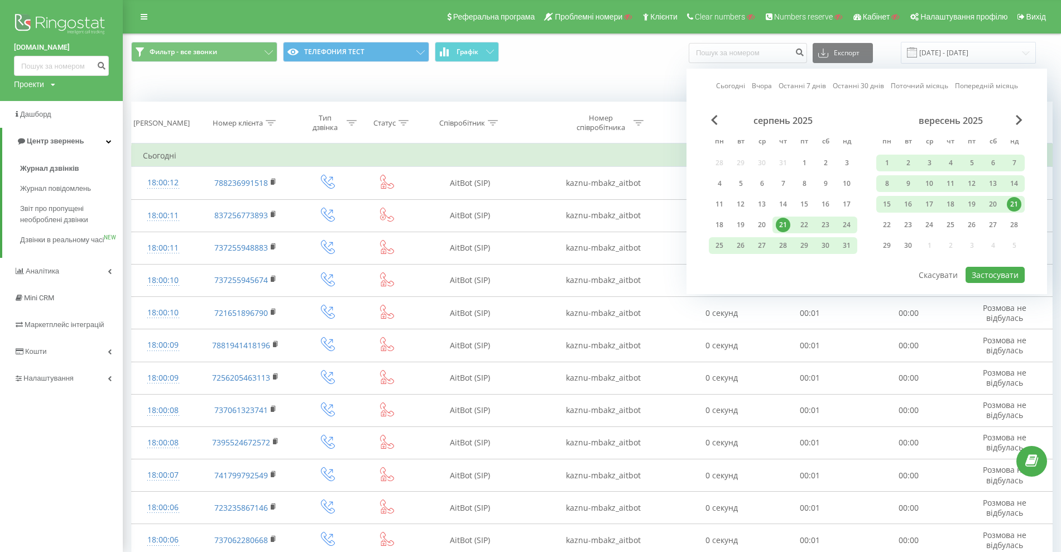
click at [760, 83] on link "Вчора" at bounding box center [762, 85] width 20 height 11
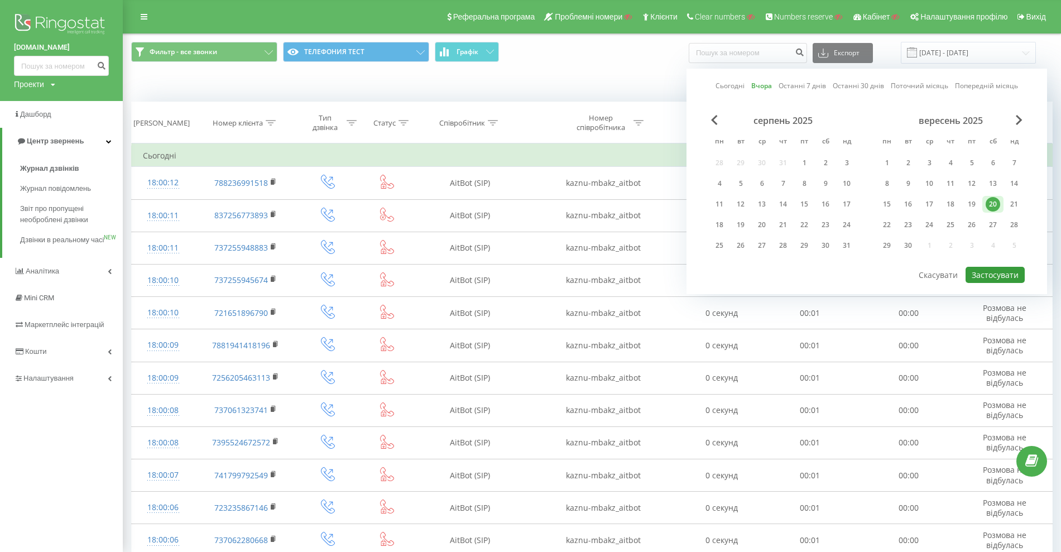
click at [984, 274] on button "Застосувати" at bounding box center [994, 275] width 59 height 16
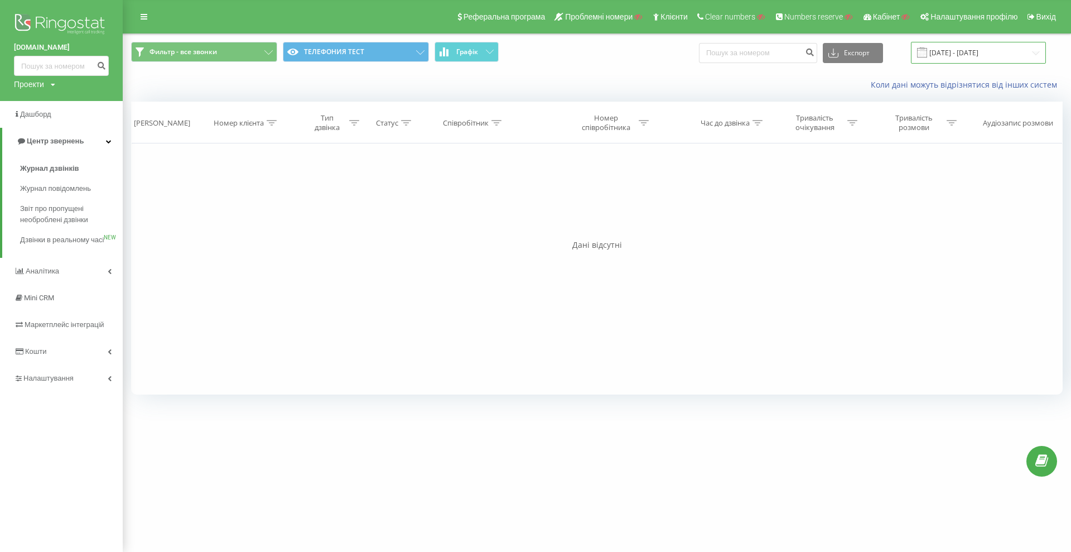
click at [958, 50] on input "20.09.2025 - 20.09.2025" at bounding box center [978, 53] width 135 height 22
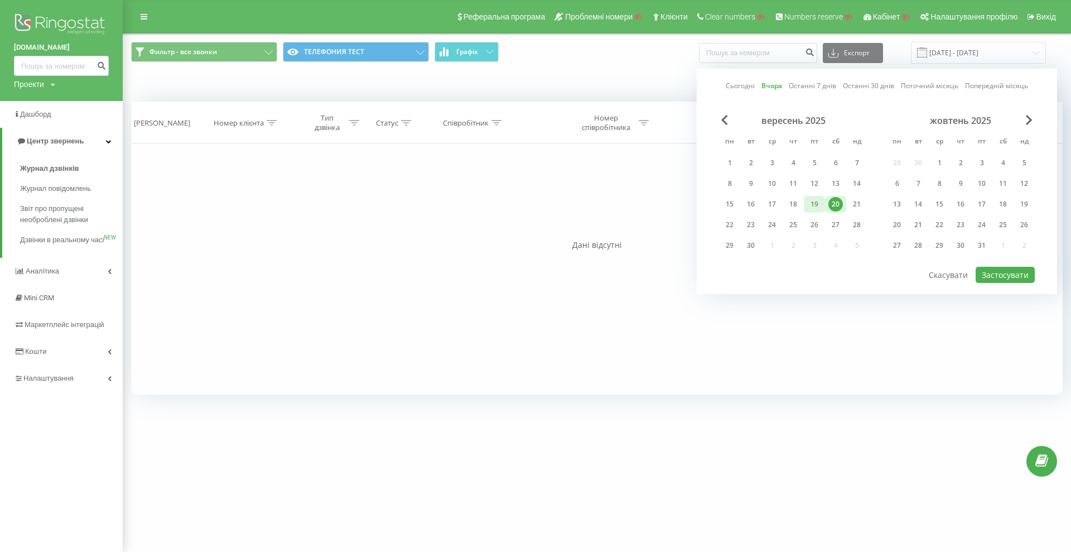
click at [815, 203] on div "19" at bounding box center [814, 204] width 15 height 15
click at [727, 161] on div "1" at bounding box center [730, 163] width 15 height 15
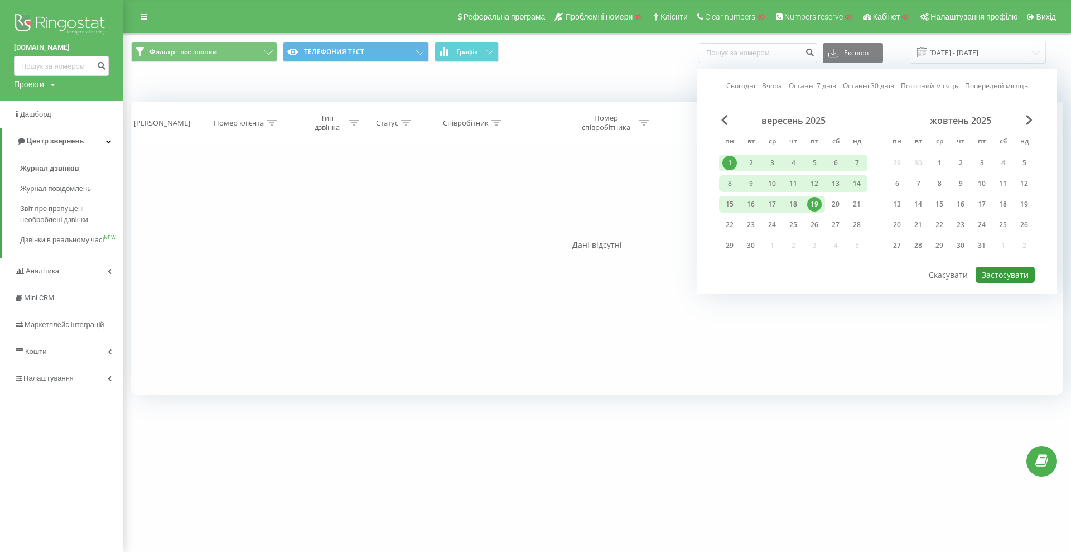
click at [1001, 273] on button "Застосувати" at bounding box center [1005, 275] width 59 height 16
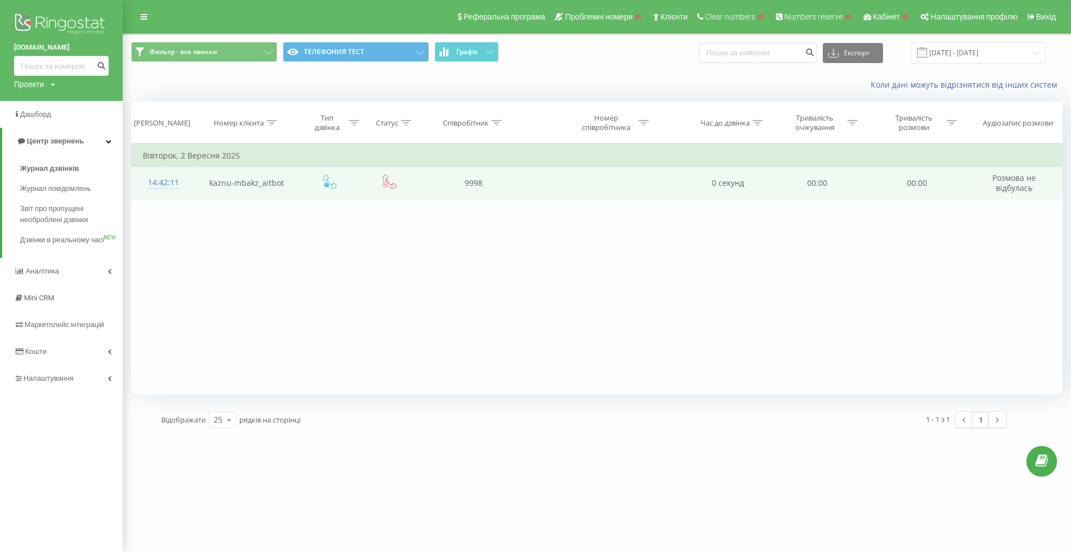
click at [157, 182] on div "14:42:11" at bounding box center [163, 183] width 41 height 22
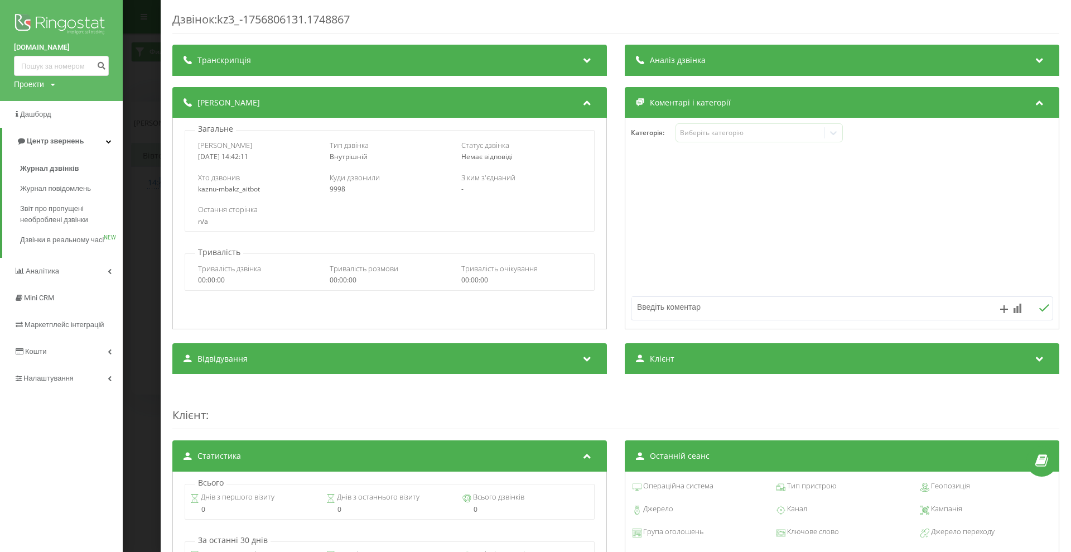
click at [144, 247] on div "Дзвінок : kz3_-1756806131.1748867 Транскрипція Для AI-аналізу майбутніх дзвінкі…" at bounding box center [535, 276] width 1071 height 552
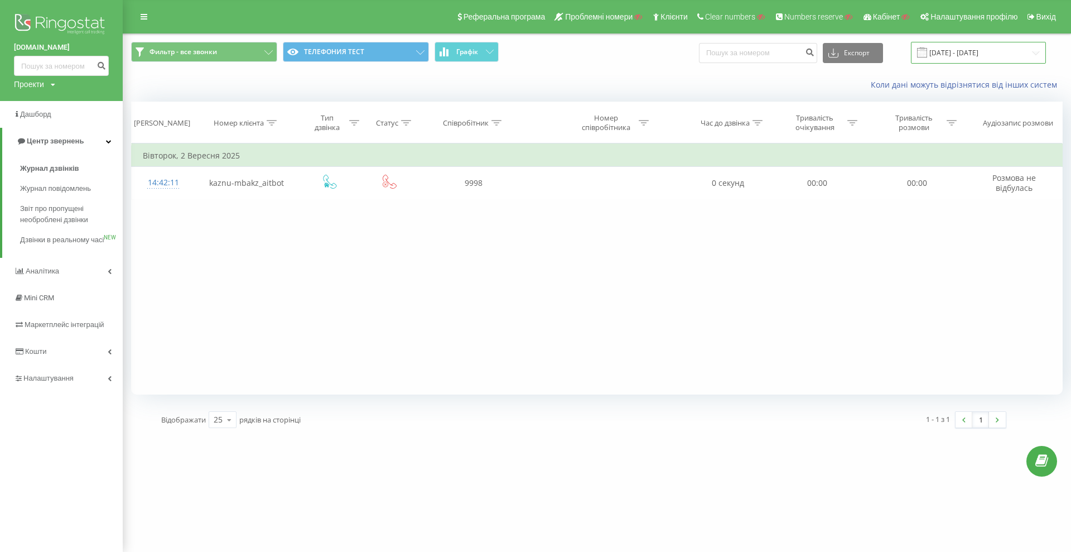
drag, startPoint x: 968, startPoint y: 53, endPoint x: 968, endPoint y: 59, distance: 6.1
click at [968, 53] on input "01.09.2025 - 19.09.2025" at bounding box center [978, 53] width 135 height 22
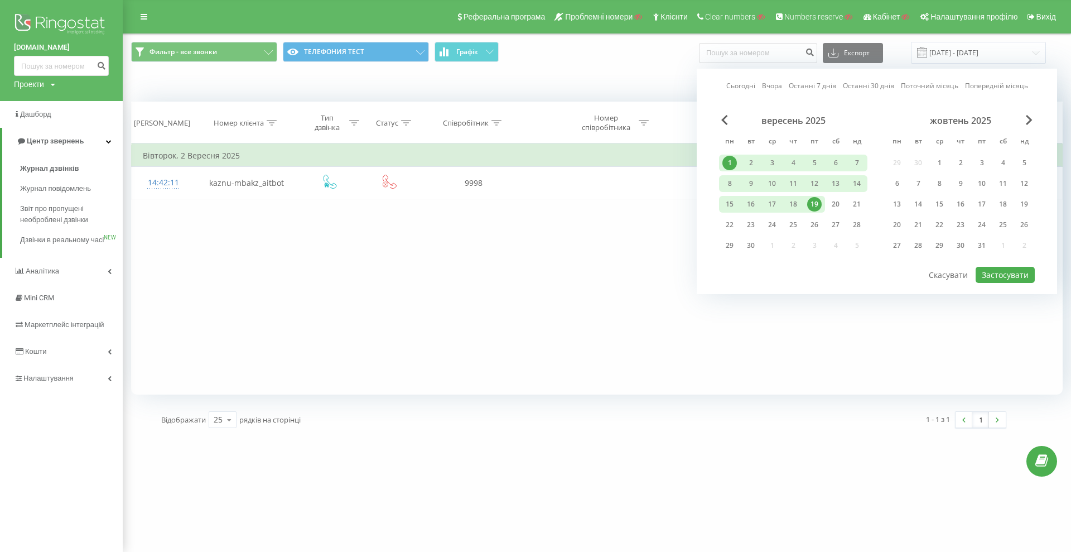
click at [734, 82] on link "Сьогодні" at bounding box center [741, 85] width 29 height 11
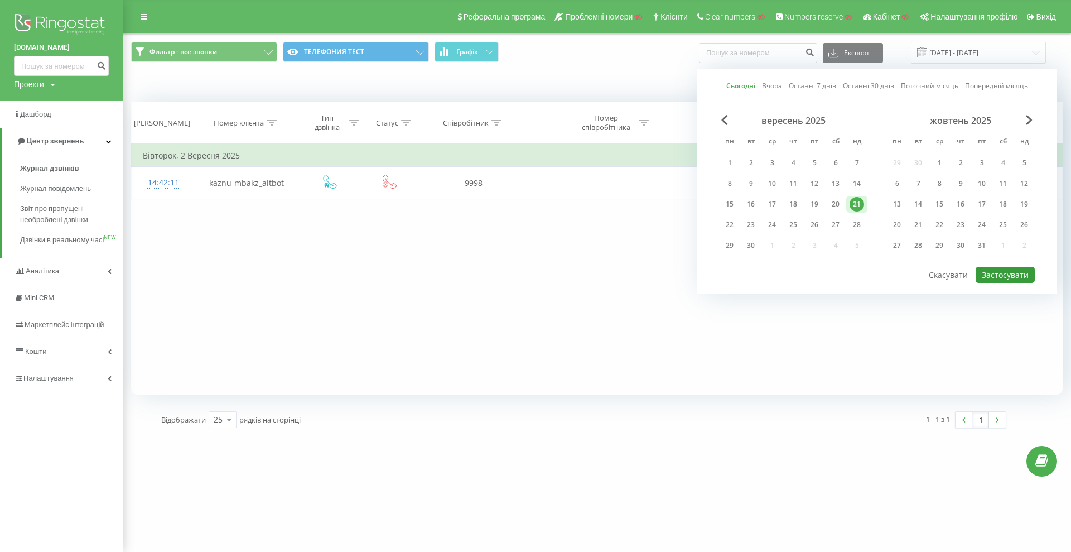
click at [1007, 279] on button "Застосувати" at bounding box center [1005, 275] width 59 height 16
type input "21.09.2025 - 21.09.2025"
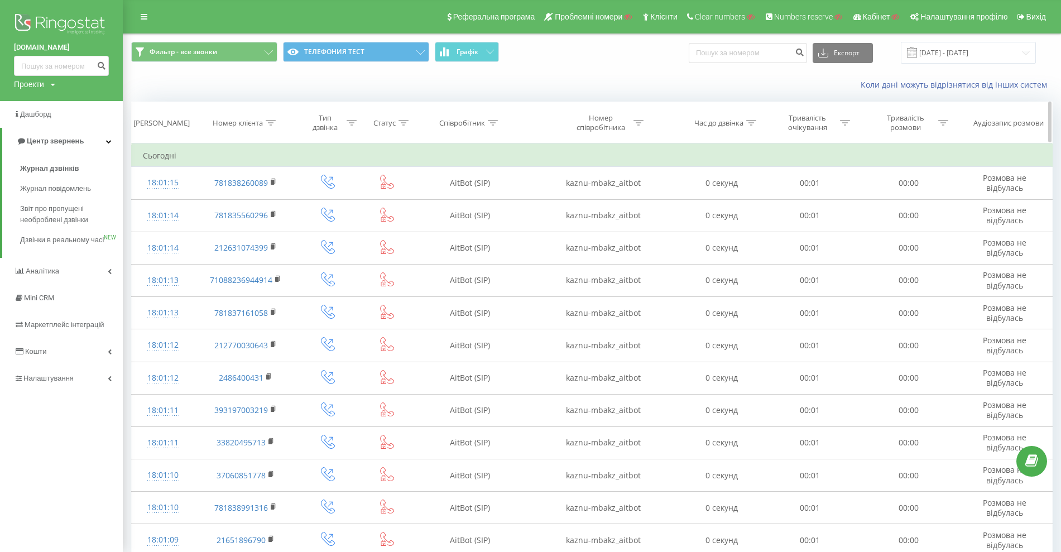
click at [398, 129] on th "Статус" at bounding box center [386, 122] width 55 height 41
drag, startPoint x: 397, startPoint y: 124, endPoint x: 392, endPoint y: 145, distance: 21.8
click at [396, 124] on div "Статус" at bounding box center [390, 122] width 35 height 9
click at [381, 194] on div "Введіть значення" at bounding box center [387, 203] width 98 height 21
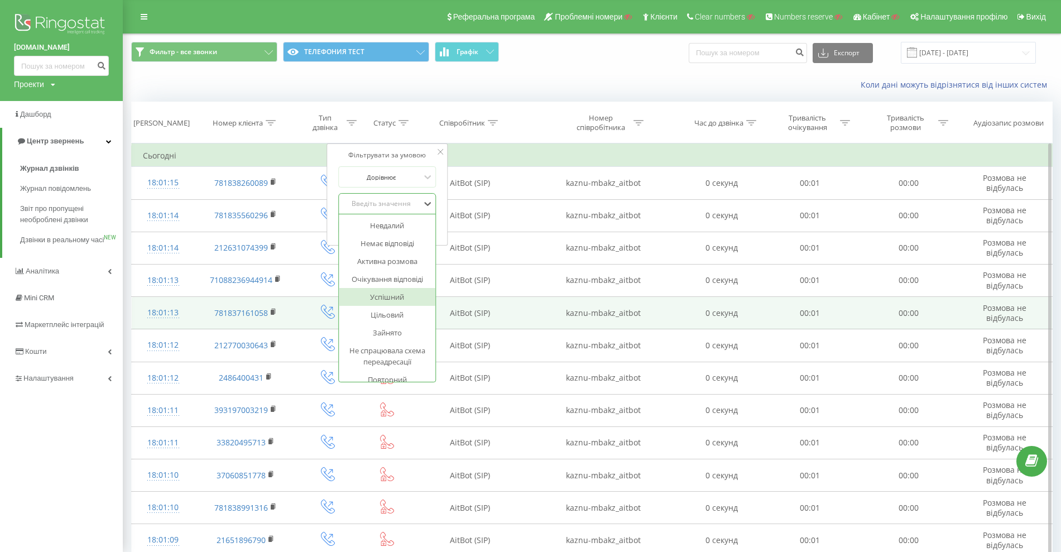
click at [384, 296] on div "Успішний" at bounding box center [387, 297] width 97 height 18
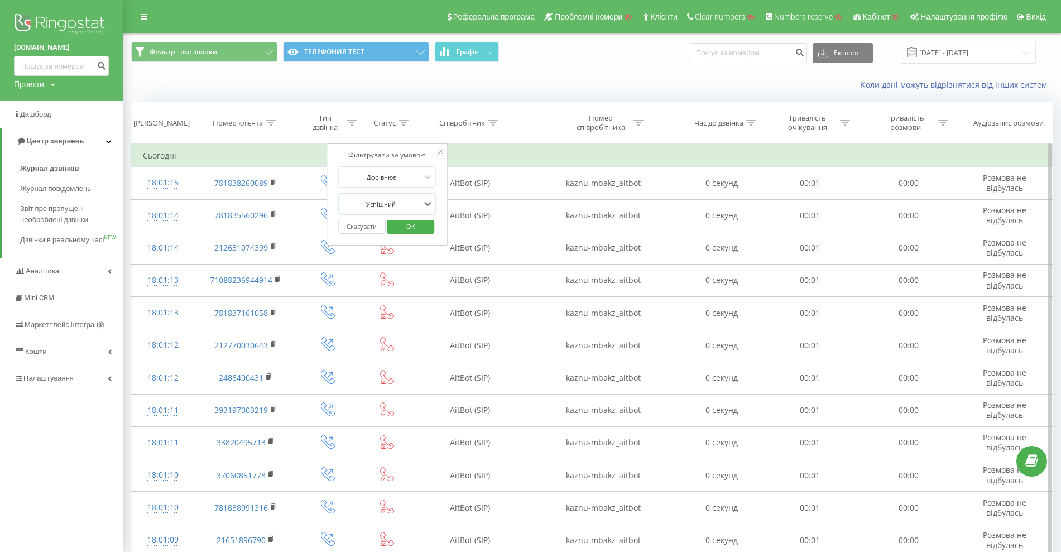
click at [416, 235] on div "Скасувати OK" at bounding box center [387, 226] width 98 height 25
click at [414, 225] on span "OK" at bounding box center [410, 226] width 31 height 17
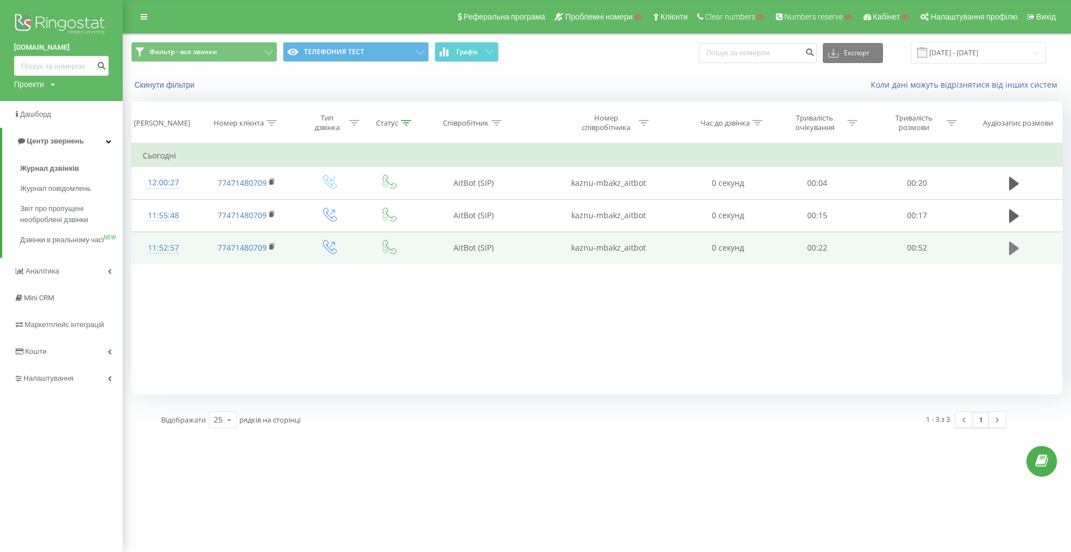
drag, startPoint x: 1017, startPoint y: 249, endPoint x: 1009, endPoint y: 263, distance: 16.3
click at [1017, 251] on icon at bounding box center [1015, 249] width 10 height 16
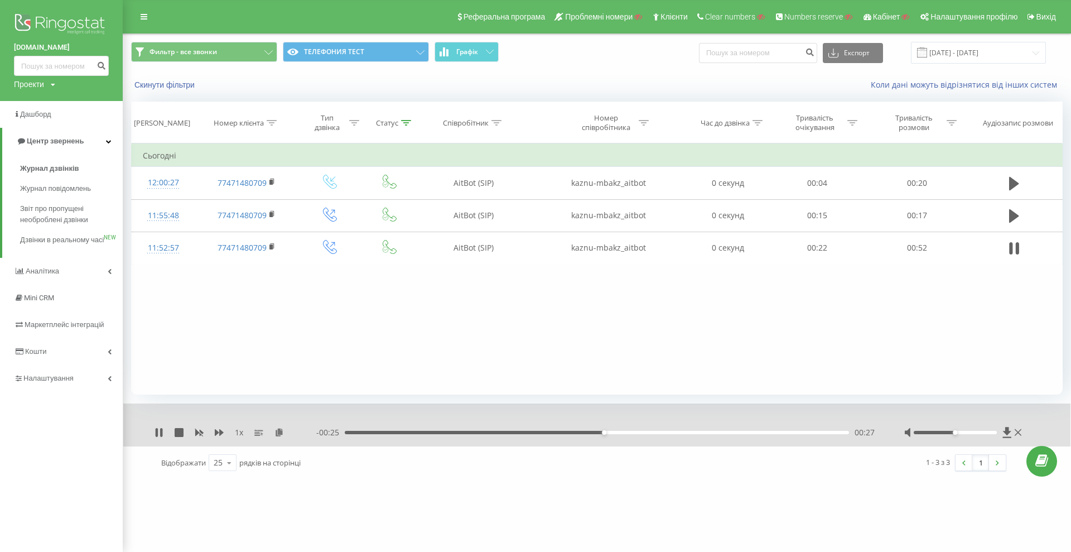
click at [648, 434] on div "00:27" at bounding box center [597, 432] width 504 height 3
click at [697, 435] on div "- 00:20 00:32 00:32" at bounding box center [596, 432] width 560 height 11
click at [708, 431] on div "00:32" at bounding box center [597, 432] width 504 height 3
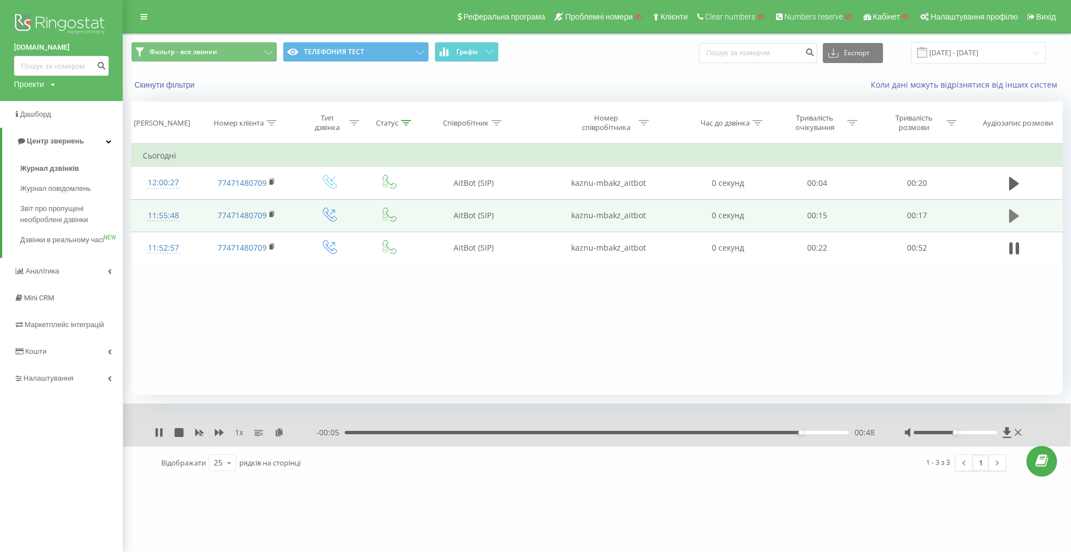
click at [1016, 218] on icon at bounding box center [1015, 215] width 10 height 13
click at [530, 431] on div "00:04" at bounding box center [597, 432] width 504 height 3
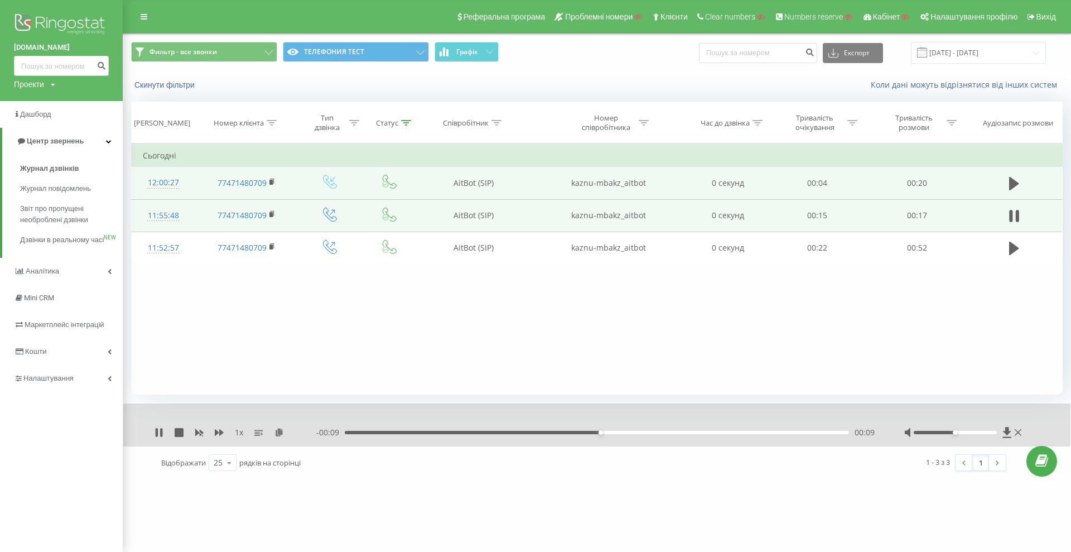
click at [1001, 183] on td at bounding box center [1014, 183] width 95 height 32
click at [1007, 181] on button at bounding box center [1014, 183] width 17 height 17
click at [1012, 182] on icon at bounding box center [1011, 183] width 3 height 12
click at [395, 124] on div "Статус" at bounding box center [387, 122] width 22 height 9
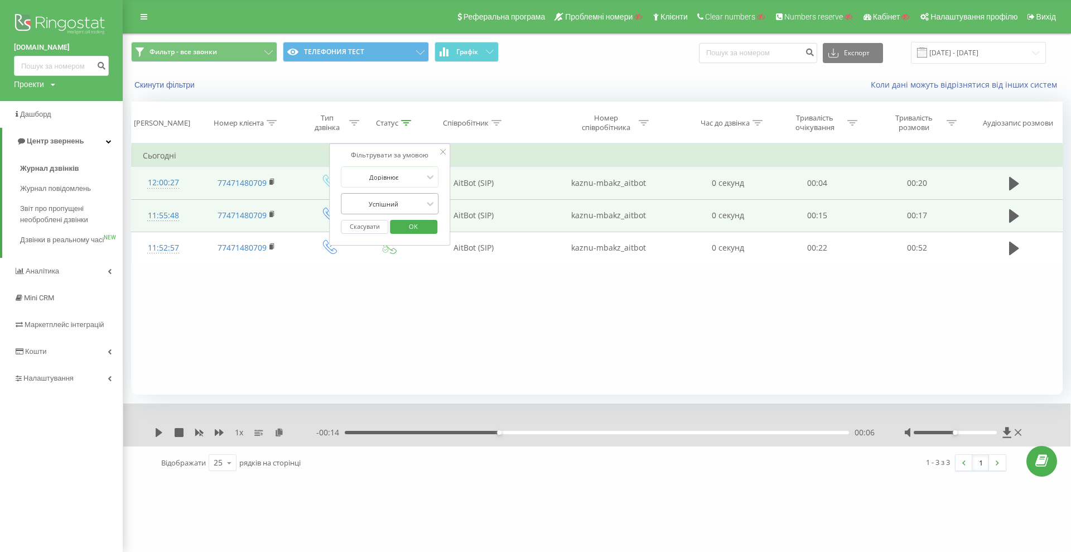
click at [402, 199] on div at bounding box center [383, 204] width 79 height 11
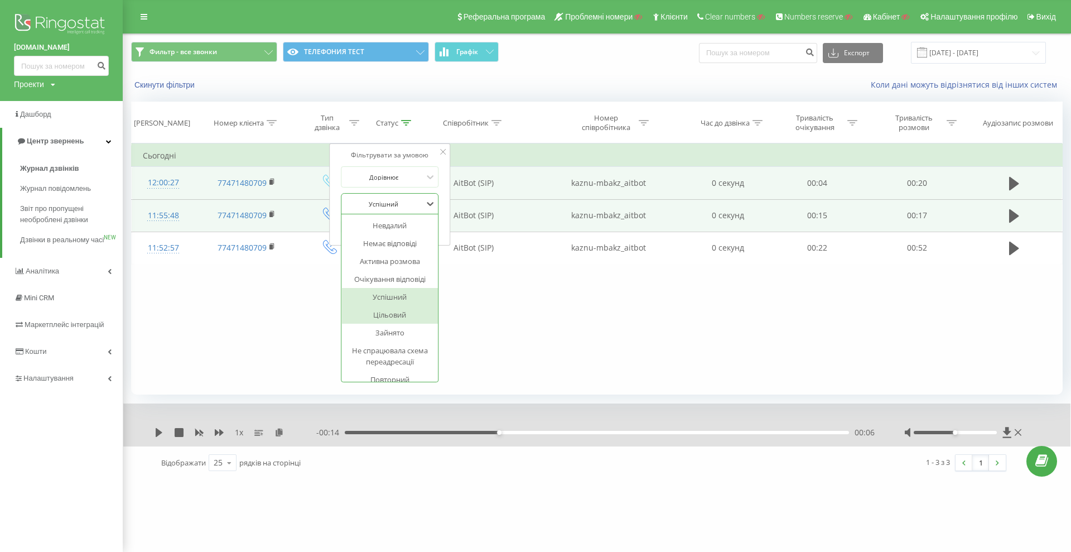
click at [390, 314] on div "Цільовий" at bounding box center [390, 315] width 97 height 18
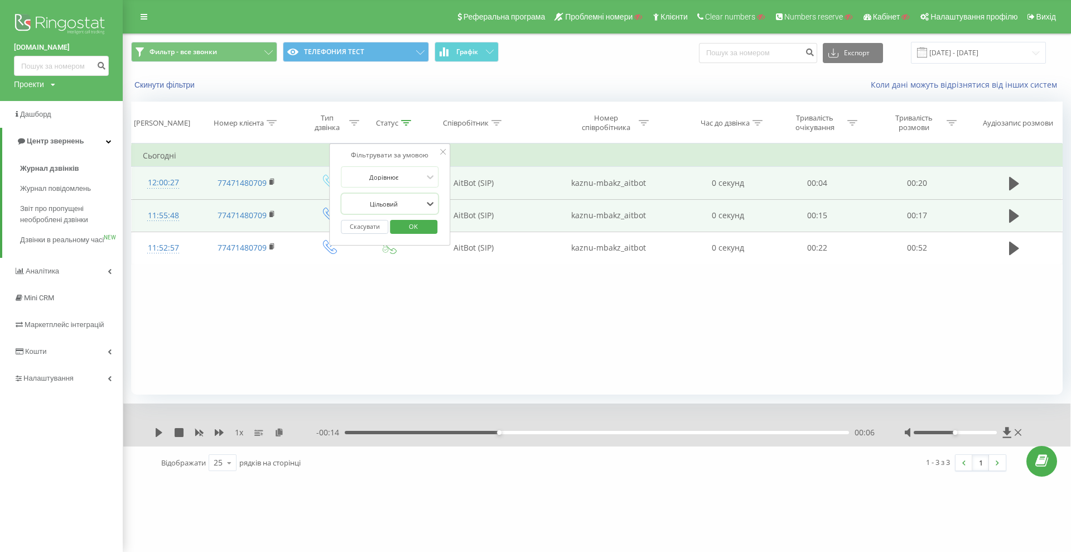
click at [409, 238] on div "Скасувати OK" at bounding box center [390, 226] width 98 height 25
click at [409, 232] on span "OK" at bounding box center [413, 226] width 31 height 17
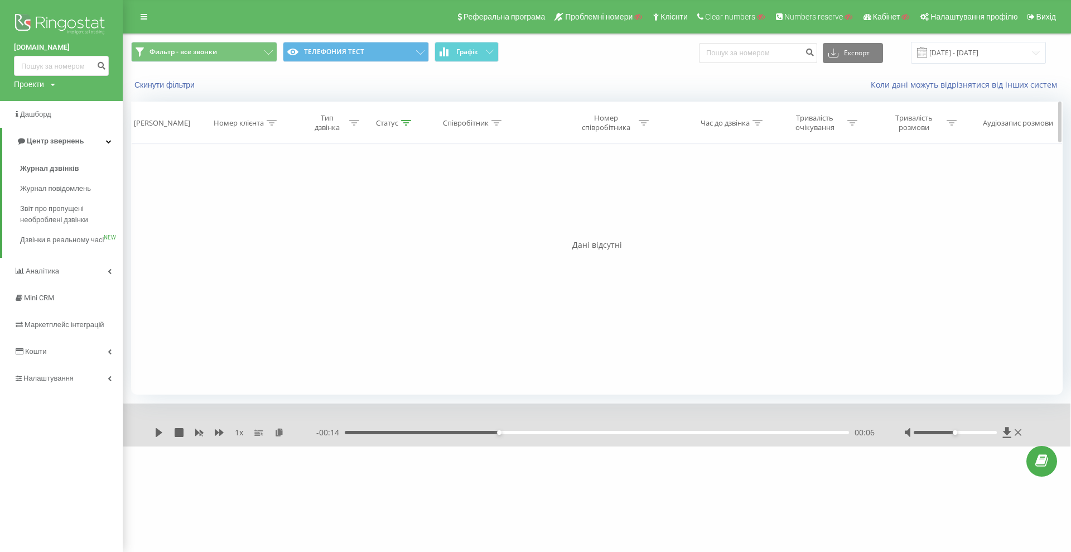
click at [386, 118] on div "Статус" at bounding box center [387, 122] width 22 height 9
click at [370, 222] on button "Скасувати" at bounding box center [364, 227] width 47 height 14
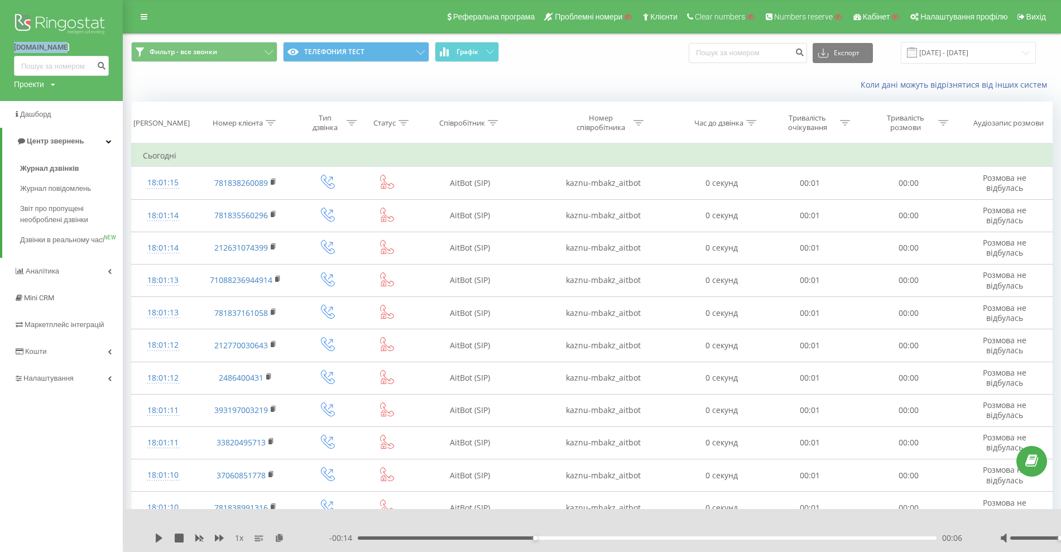
drag, startPoint x: 11, startPoint y: 44, endPoint x: 79, endPoint y: 50, distance: 67.8
click at [79, 50] on div "kaznu-mba.kz Проекти Пошук" at bounding box center [61, 50] width 123 height 101
copy link "kaznu-mba.kz"
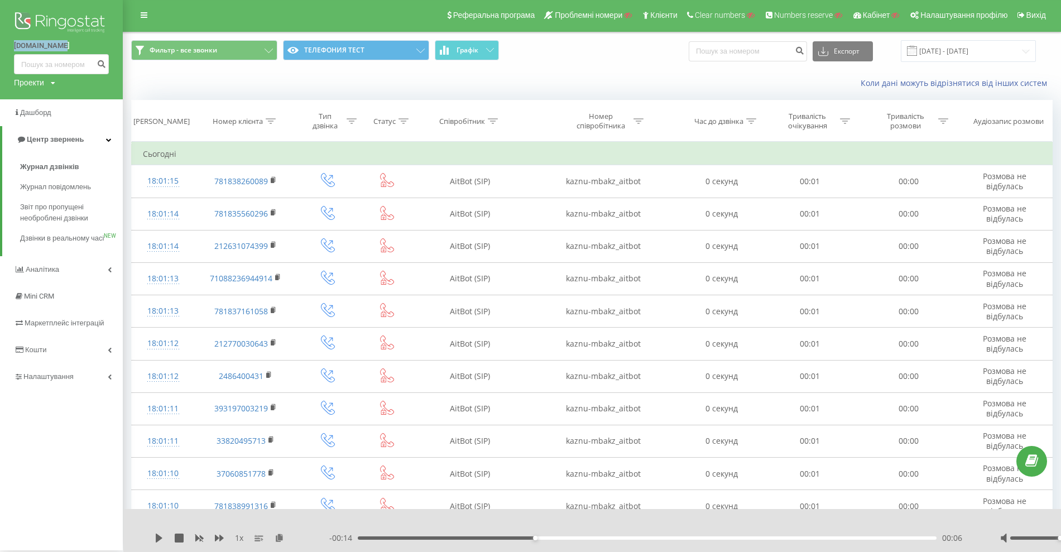
scroll to position [1, 0]
copy link "kaznu-mba.kz"
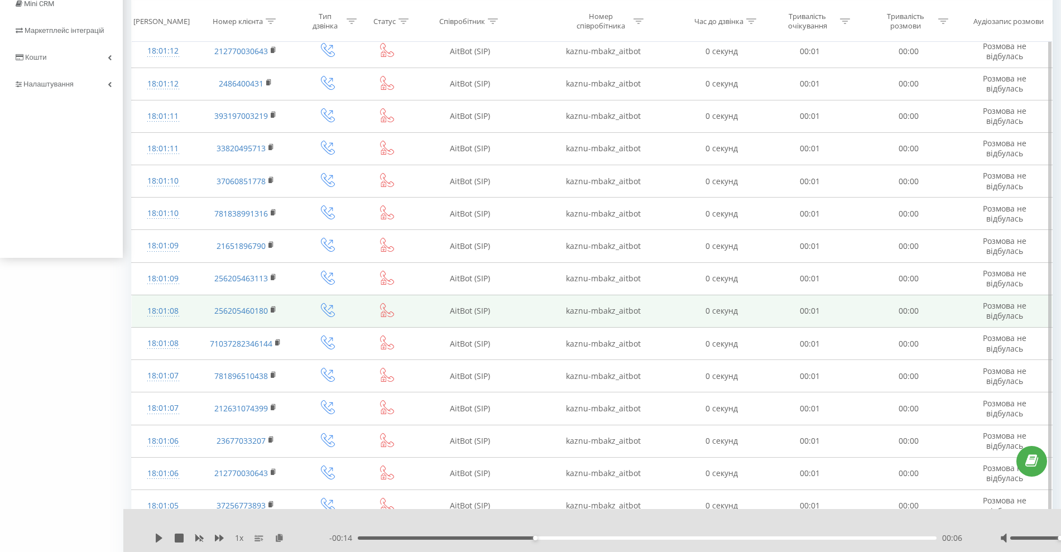
scroll to position [0, 0]
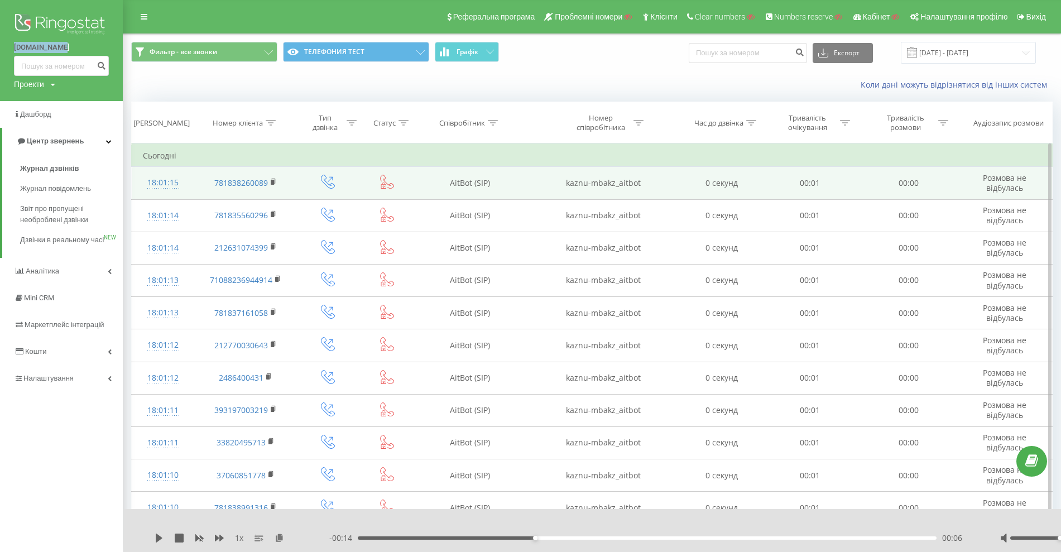
copy link "kaznu-mba.kz"
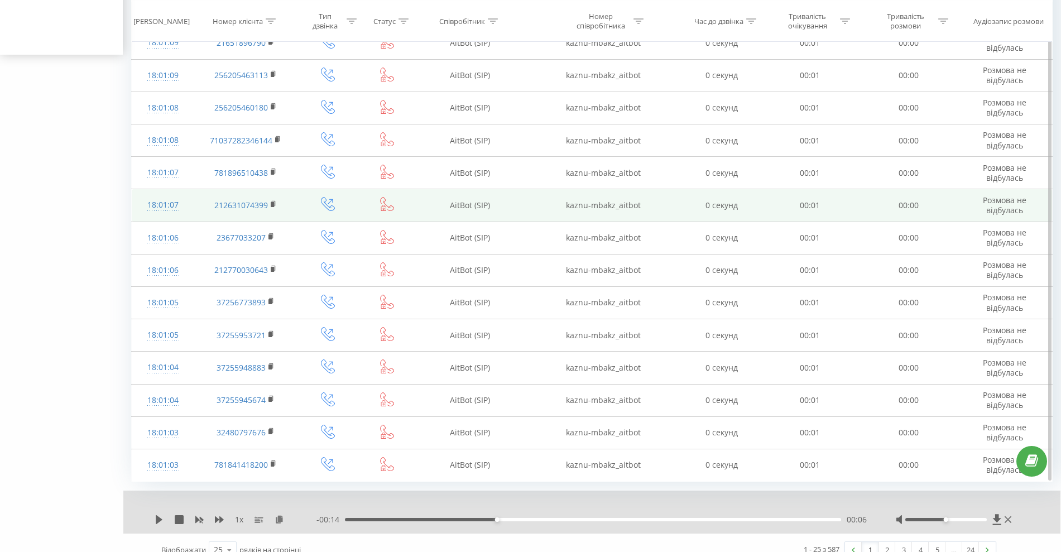
scroll to position [512, 0]
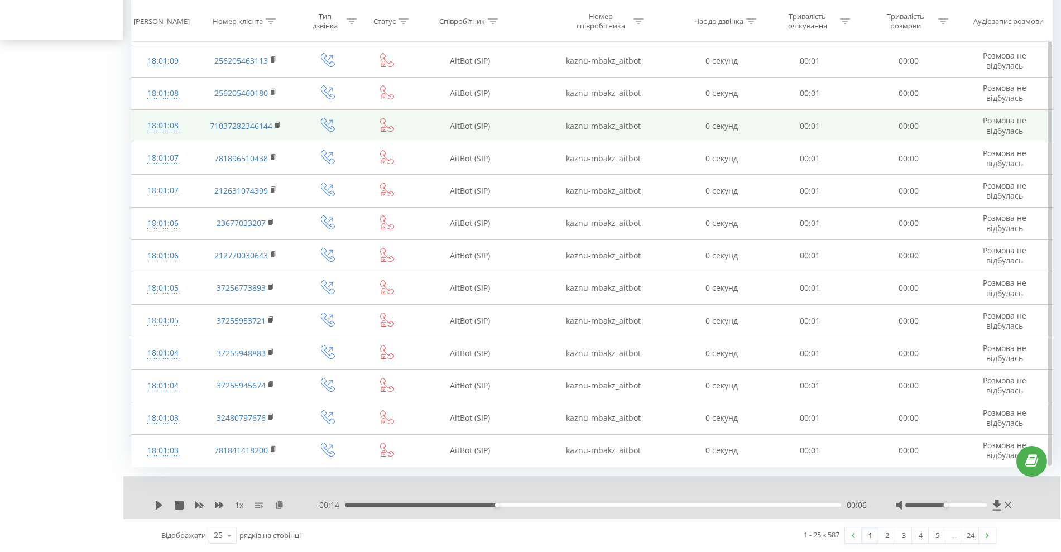
click at [385, 122] on icon at bounding box center [387, 125] width 14 height 14
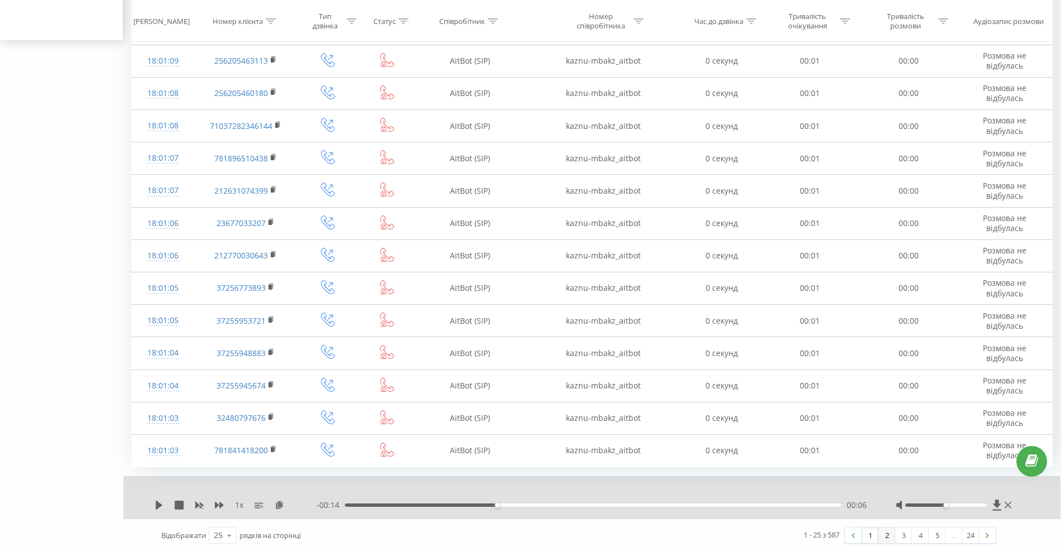
click at [891, 535] on link "2" at bounding box center [886, 535] width 17 height 16
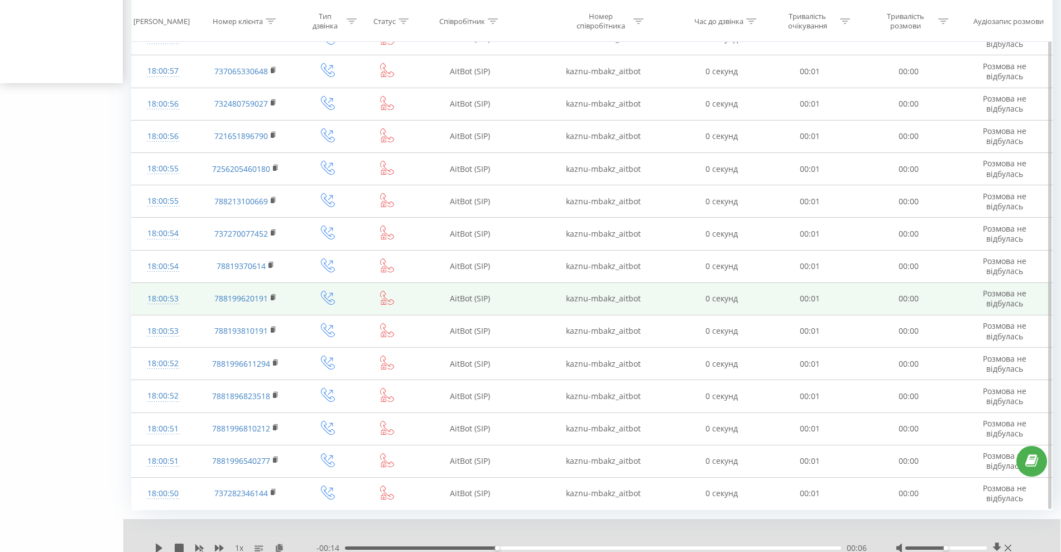
scroll to position [512, 0]
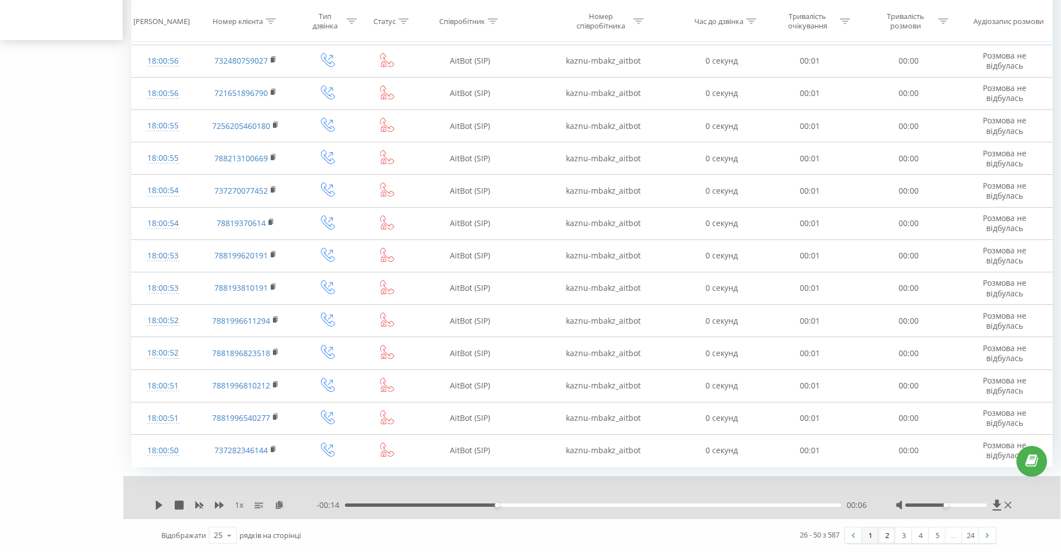
click at [866, 537] on link "1" at bounding box center [870, 535] width 17 height 16
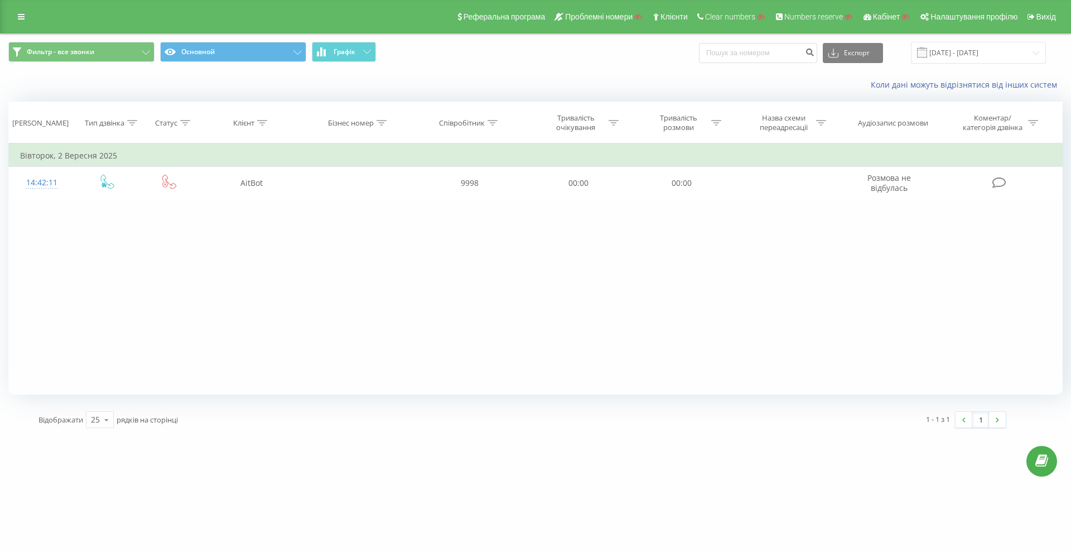
click at [954, 35] on div "Фильтр - все звонки Основной Графік Експорт .csv .xls .xlsx [DATE] - [DATE]" at bounding box center [536, 52] width 1070 height 37
click at [957, 43] on input "[DATE] - [DATE]" at bounding box center [978, 53] width 135 height 22
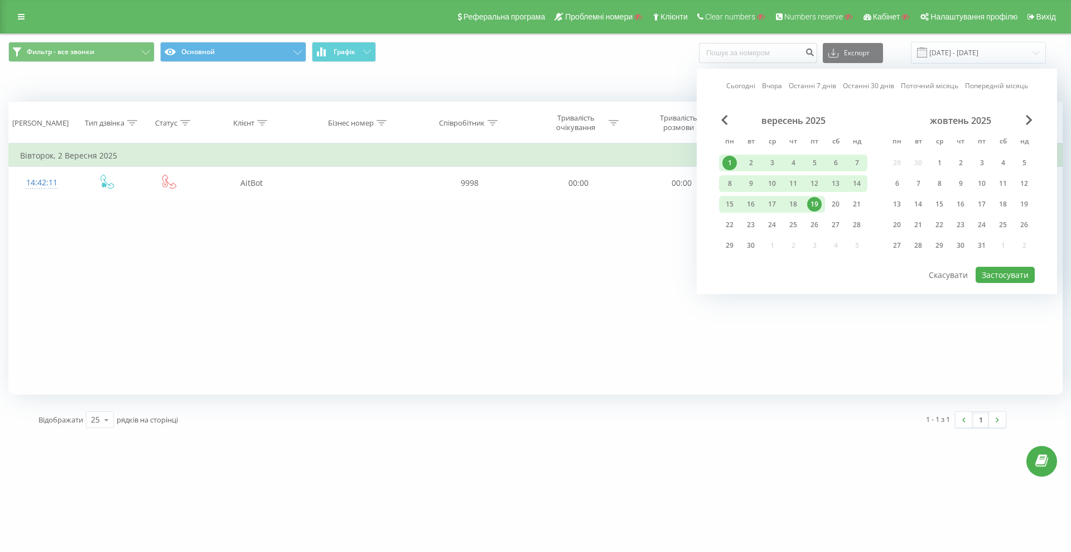
click at [741, 85] on link "Сьогодні" at bounding box center [741, 85] width 29 height 11
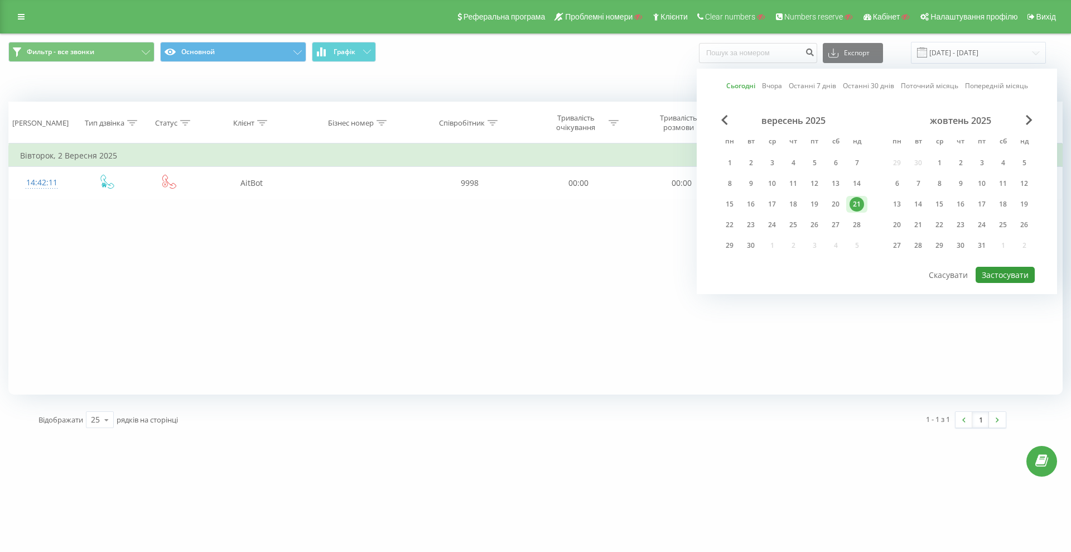
click at [1010, 268] on button "Застосувати" at bounding box center [1005, 275] width 59 height 16
type input "[DATE] - [DATE]"
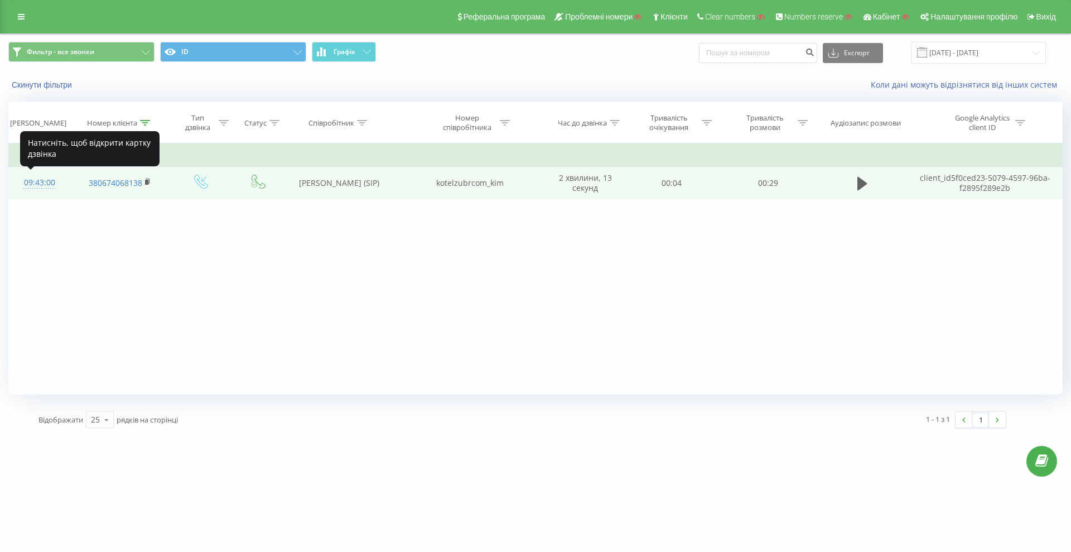
click at [44, 180] on div "09:43:00" at bounding box center [39, 183] width 39 height 22
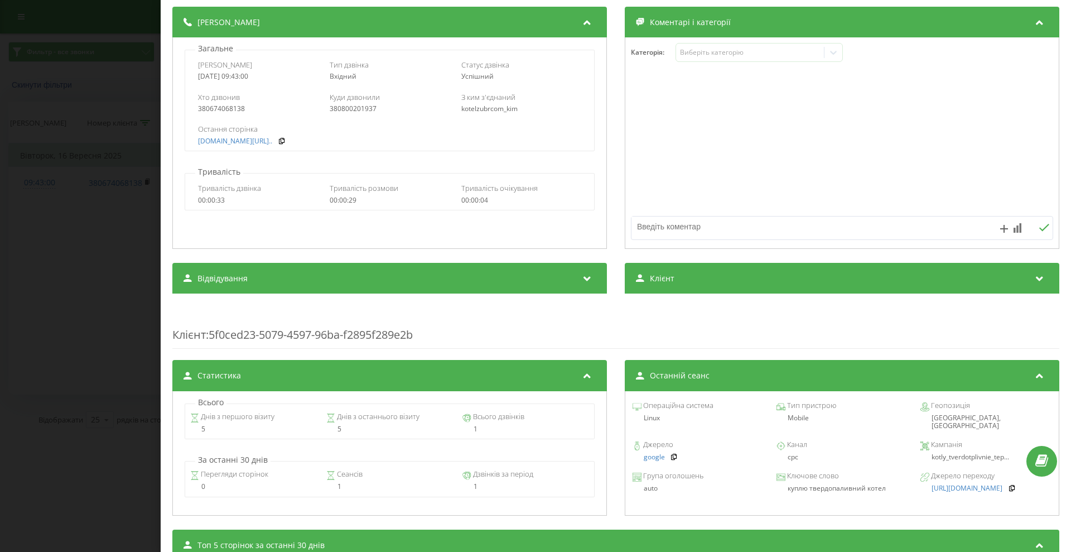
scroll to position [323, 0]
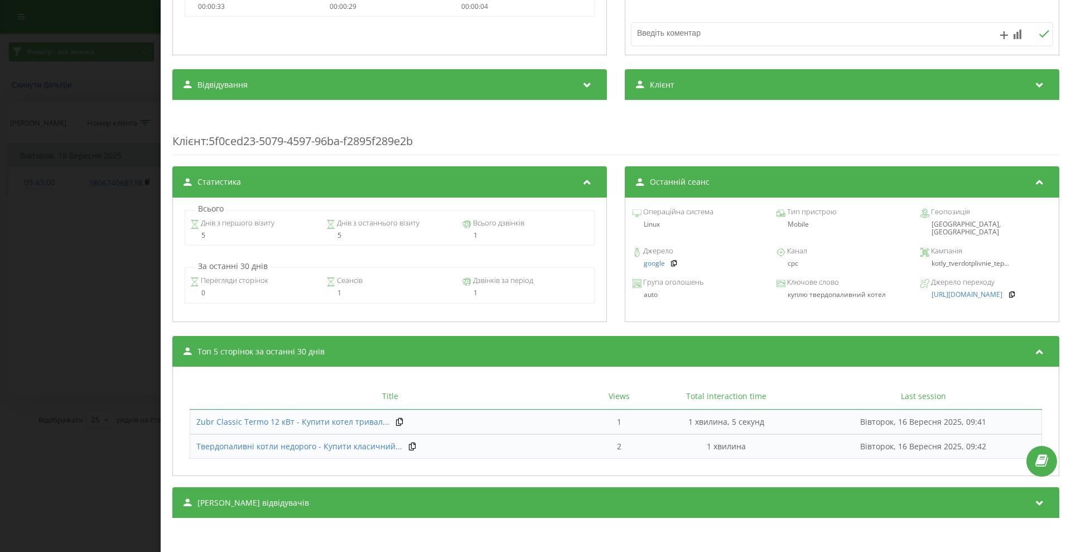
click at [437, 498] on div "[PERSON_NAME] відвідувачів" at bounding box center [615, 502] width 887 height 31
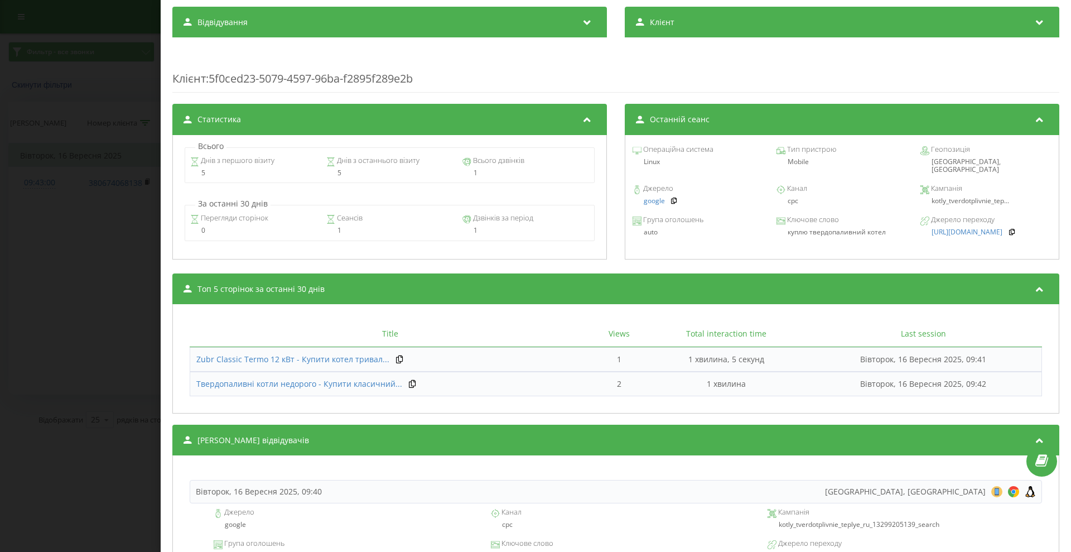
scroll to position [273, 0]
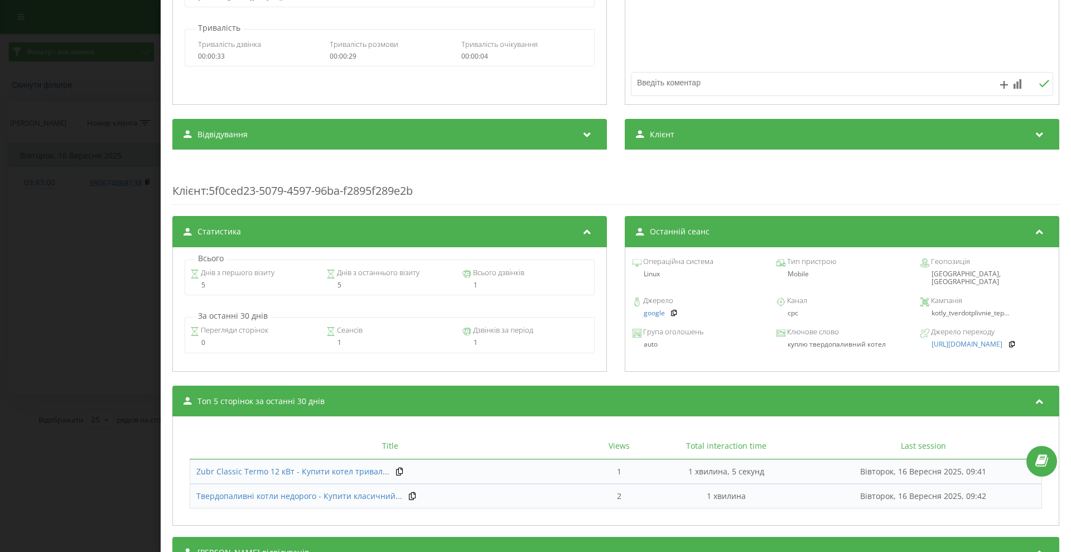
click at [128, 231] on div "Дзвінок : ua9_-1758004980.7396050 1 x - 00:27 00:00 00:00 Транскрипція Для AI-а…" at bounding box center [535, 276] width 1071 height 552
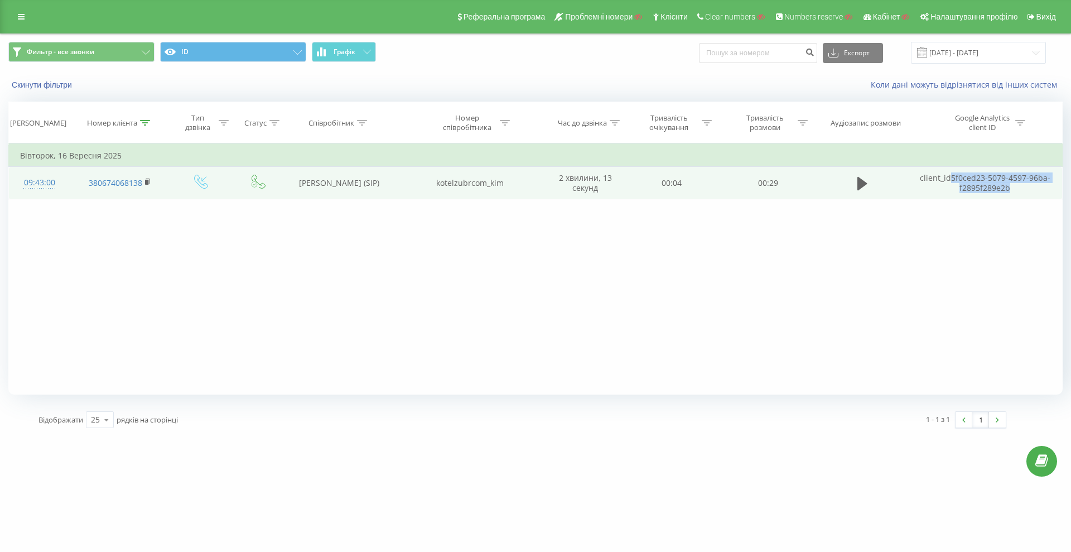
drag, startPoint x: 1006, startPoint y: 189, endPoint x: 953, endPoint y: 179, distance: 54.1
click at [953, 179] on td "client_id 5f0ced23-5079-4597-96ba-f2895f289e2b" at bounding box center [986, 183] width 154 height 32
copy td "5f0ced23-5079-4597-96ba-f2895f289e2b"
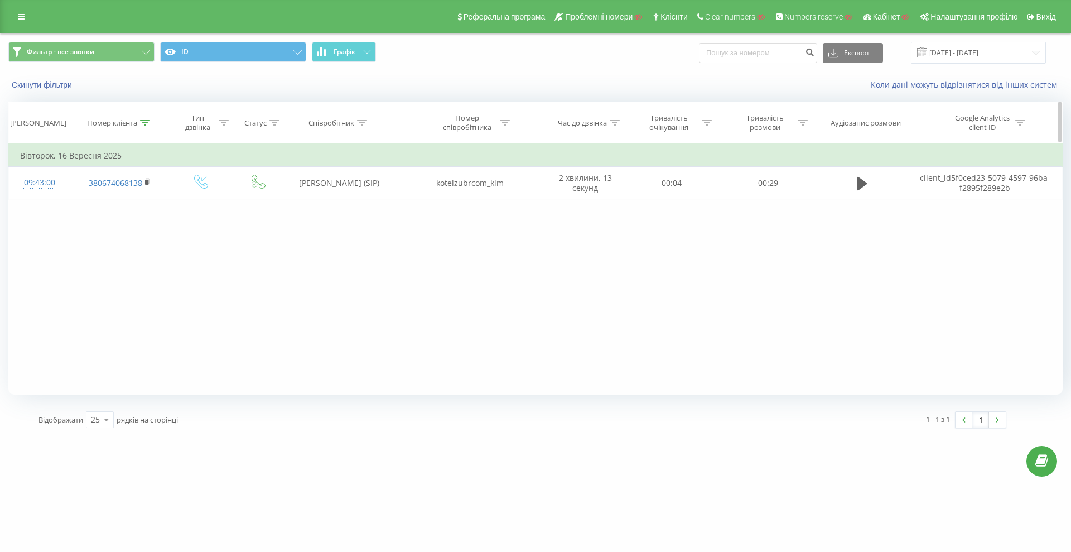
click at [130, 124] on div "Номер клієнта" at bounding box center [112, 122] width 50 height 9
drag, startPoint x: 120, startPoint y: 207, endPoint x: 46, endPoint y: 201, distance: 74.4
click at [46, 201] on div "Фільтрувати за умовою Містить 380674068138 Скасувати OK Фільтрувати за умовою Д…" at bounding box center [535, 268] width 1055 height 251
paste input "504751590"
click at [151, 222] on span "OK" at bounding box center [143, 224] width 31 height 17
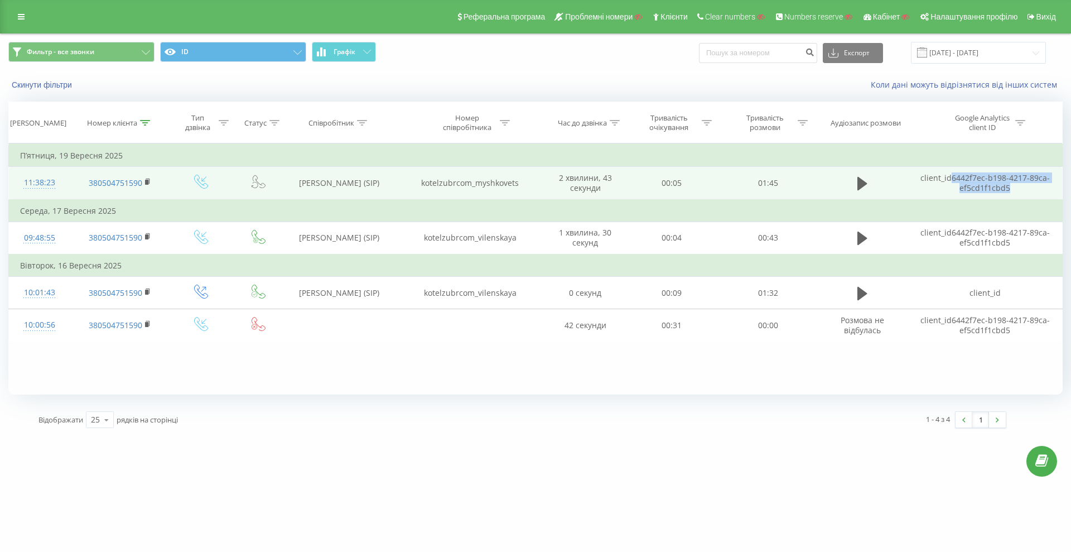
drag, startPoint x: 1013, startPoint y: 189, endPoint x: 951, endPoint y: 178, distance: 62.9
click at [951, 178] on td "client_id 6442f7ec-b198-4217-89ca-ef5cd1f1cbd5" at bounding box center [986, 183] width 154 height 33
copy td "6442f7ec-b198-4217-89ca-ef5cd1f1cbd5"
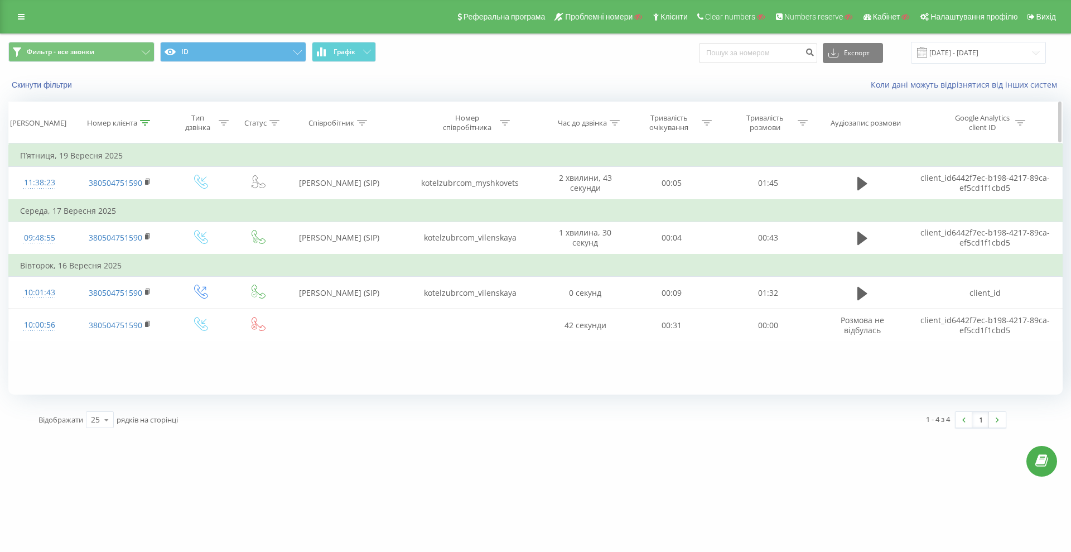
click at [141, 123] on icon at bounding box center [145, 123] width 10 height 6
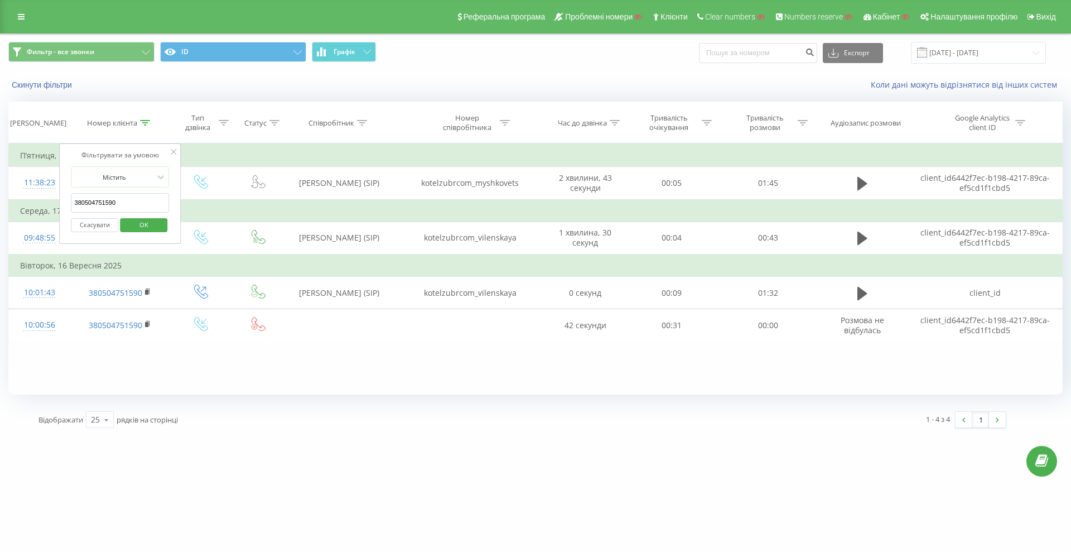
drag, startPoint x: 133, startPoint y: 194, endPoint x: 63, endPoint y: 199, distance: 70.0
click at [49, 197] on table "Фільтрувати за умовою Містить 380504751590 Скасувати OK Фільтрувати за умовою Д…" at bounding box center [535, 242] width 1055 height 198
paste input "674068138"
click at [148, 220] on span "OK" at bounding box center [143, 224] width 31 height 17
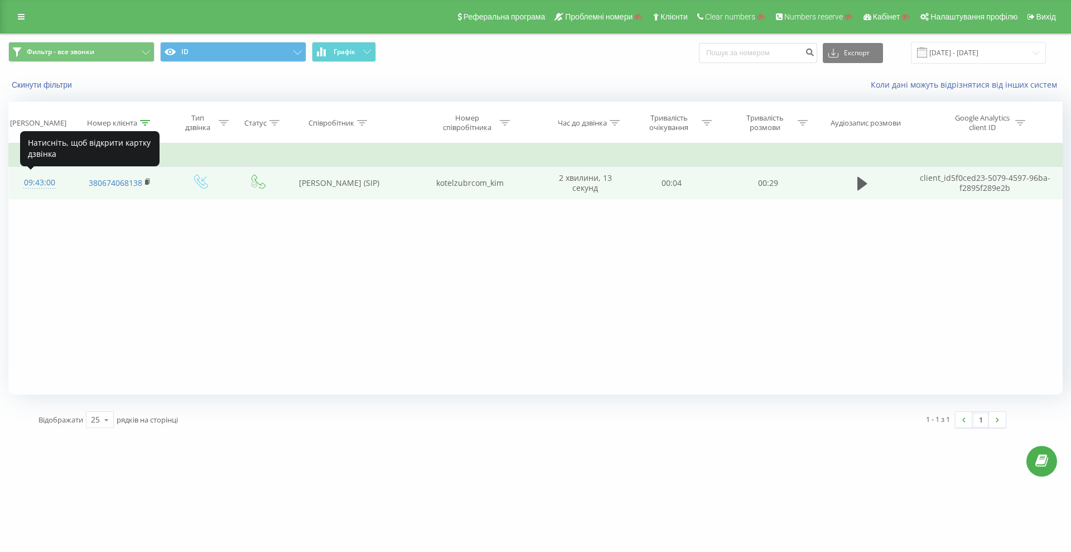
click at [43, 185] on div "09:43:00" at bounding box center [39, 183] width 39 height 22
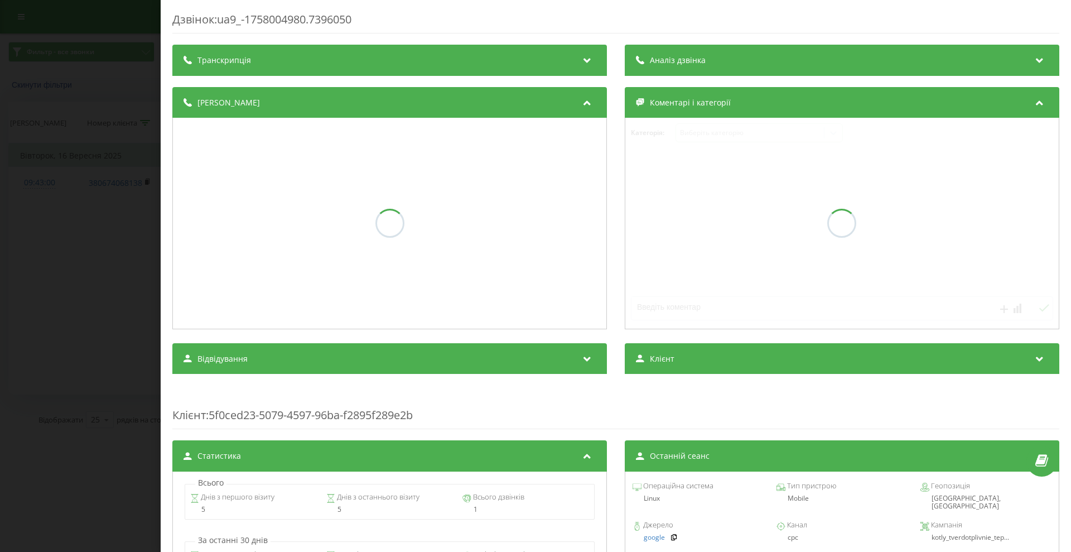
click at [27, 262] on div "Дзвінок : ua9_-1758004980.7396050 Транскрипція Аналіз дзвінка Деталі дзвінка Ко…" at bounding box center [535, 276] width 1071 height 552
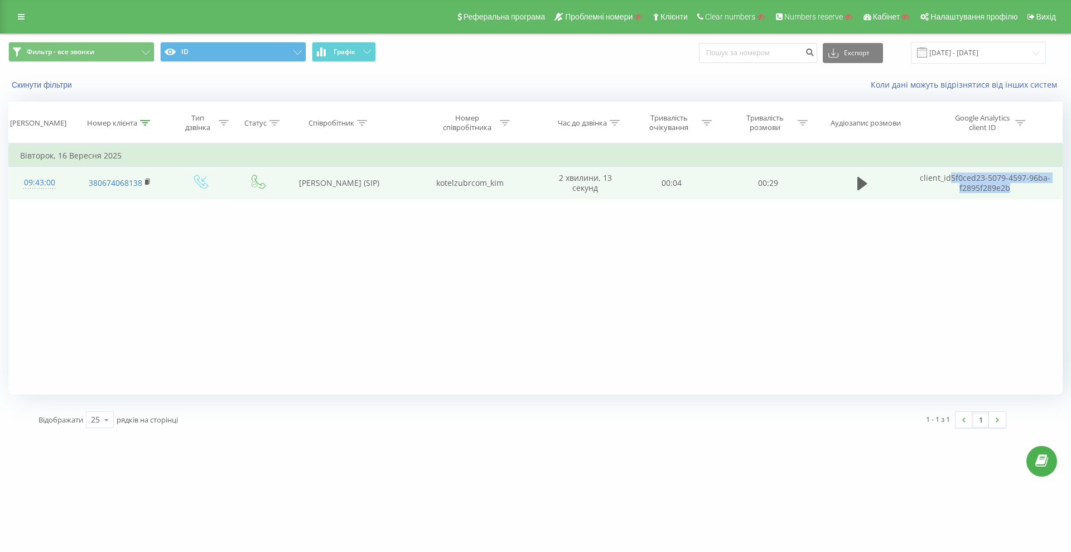
drag, startPoint x: 1004, startPoint y: 189, endPoint x: 952, endPoint y: 177, distance: 53.6
click at [952, 177] on td "client_id 5f0ced23-5079-4597-96ba-f2895f289e2b" at bounding box center [986, 183] width 154 height 32
copy td "5f0ced23-5079-4597-96ba-f2895f289e2b"
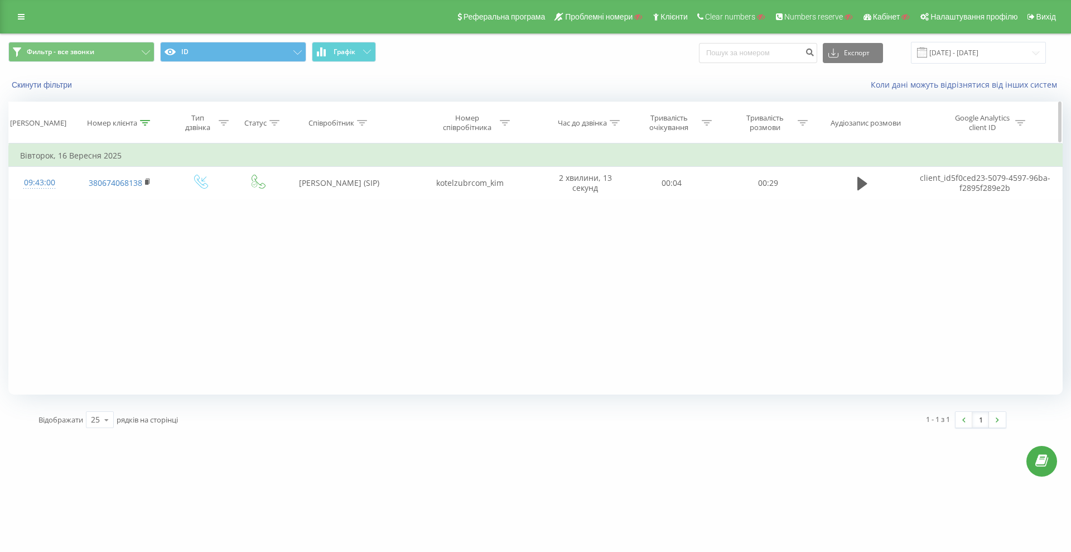
click at [142, 124] on icon at bounding box center [145, 123] width 10 height 6
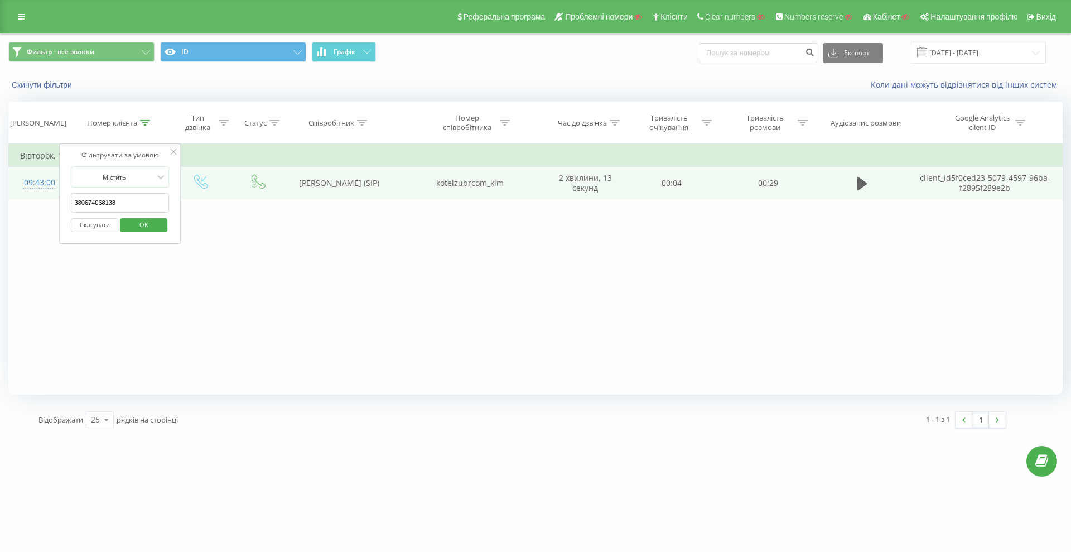
drag, startPoint x: 127, startPoint y: 200, endPoint x: 59, endPoint y: 196, distance: 68.2
click at [59, 196] on table "Фільтрувати за умовою Містить 380674068138 Скасувати OK Фільтрувати за умовою Д…" at bounding box center [535, 171] width 1055 height 56
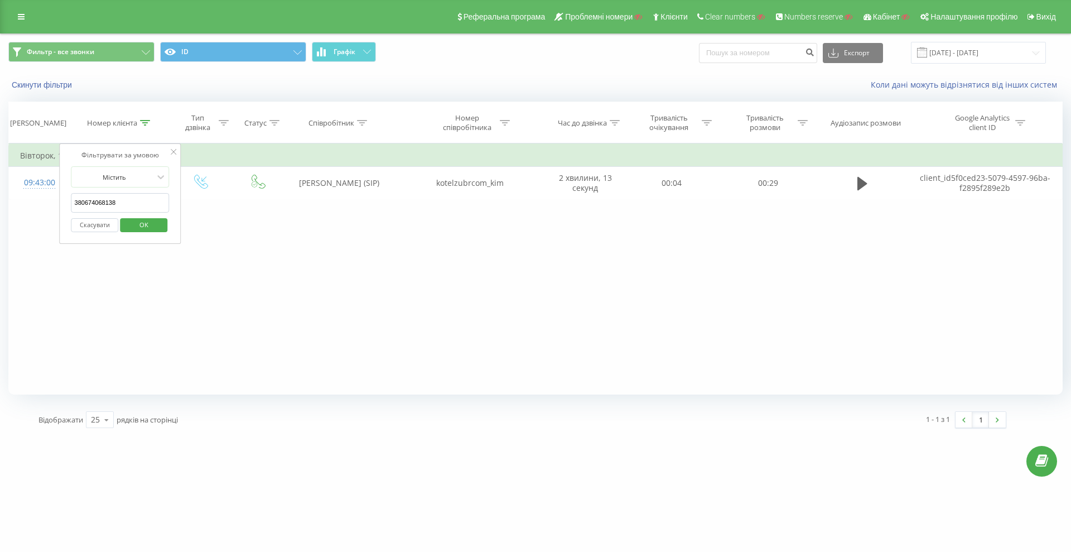
paste input "555555745"
click at [155, 221] on span "OK" at bounding box center [143, 224] width 31 height 17
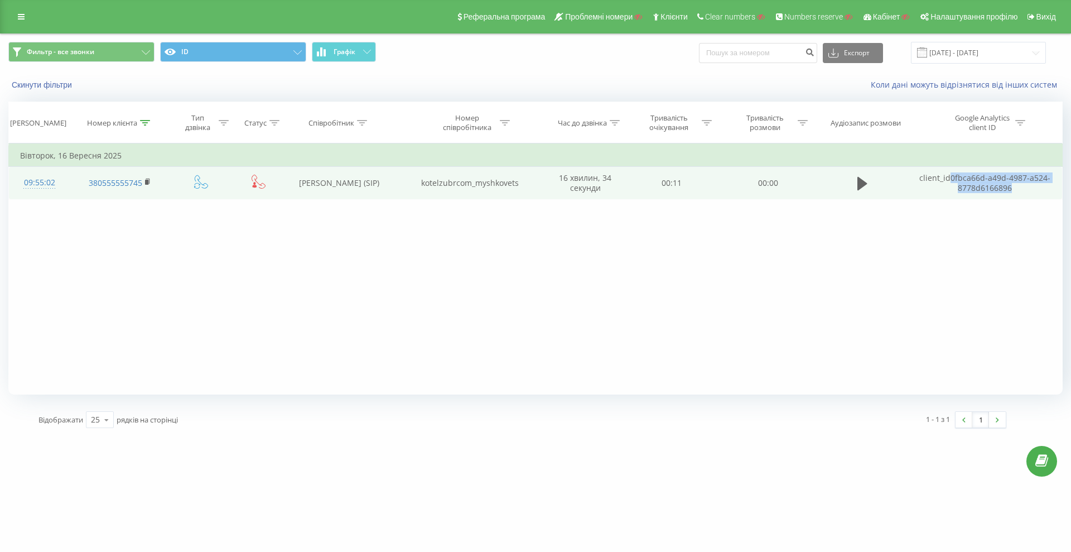
drag, startPoint x: 1024, startPoint y: 188, endPoint x: 953, endPoint y: 177, distance: 72.2
click at [953, 177] on td "client_id 0fbca66d-a49d-4987-a524-8778d6166896" at bounding box center [986, 183] width 154 height 32
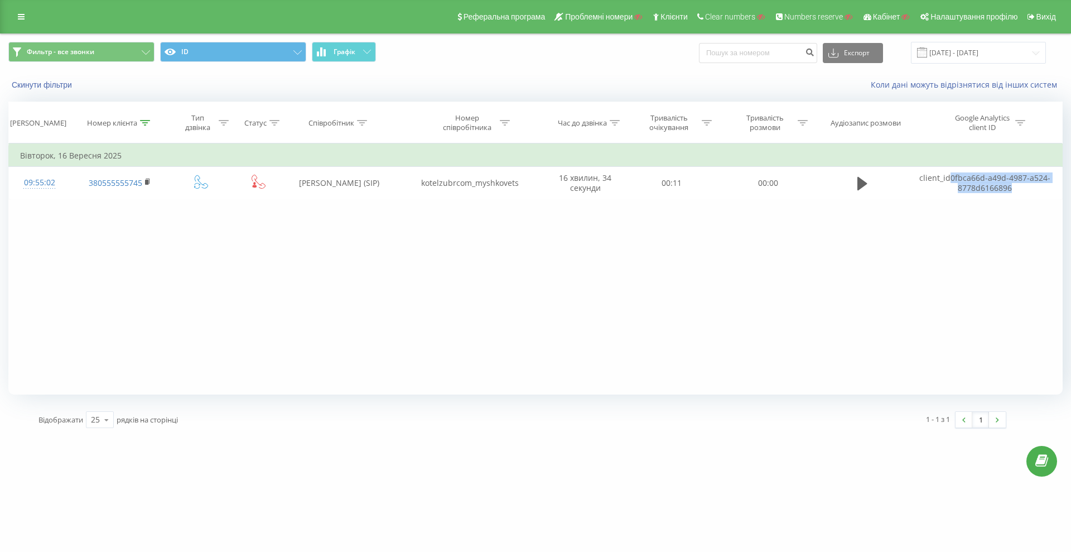
copy td "0fbca66d-a49d-4987-a524-8778d6166896"
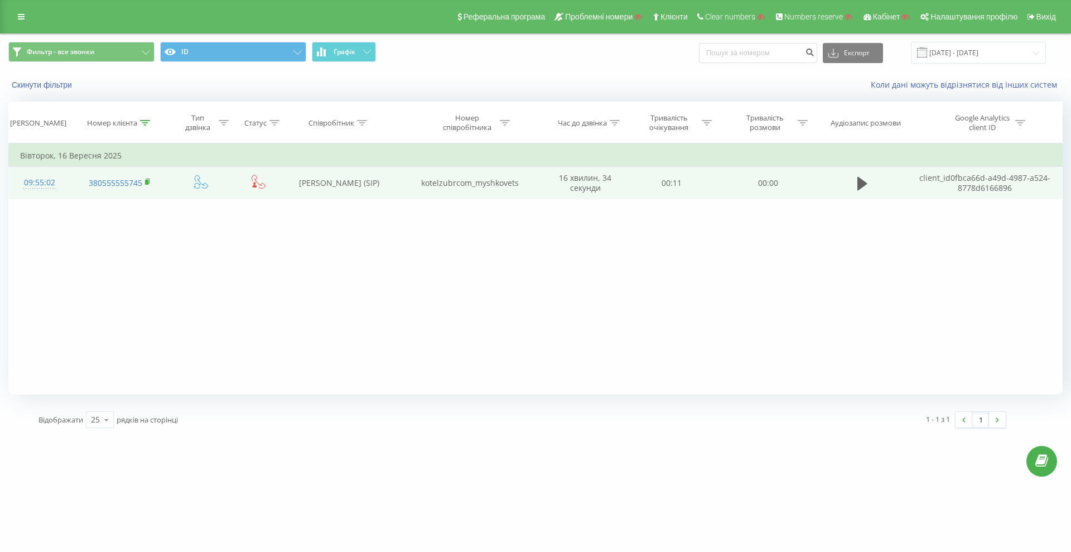
click at [150, 182] on icon at bounding box center [148, 181] width 4 height 5
click at [147, 180] on rect at bounding box center [146, 182] width 3 height 5
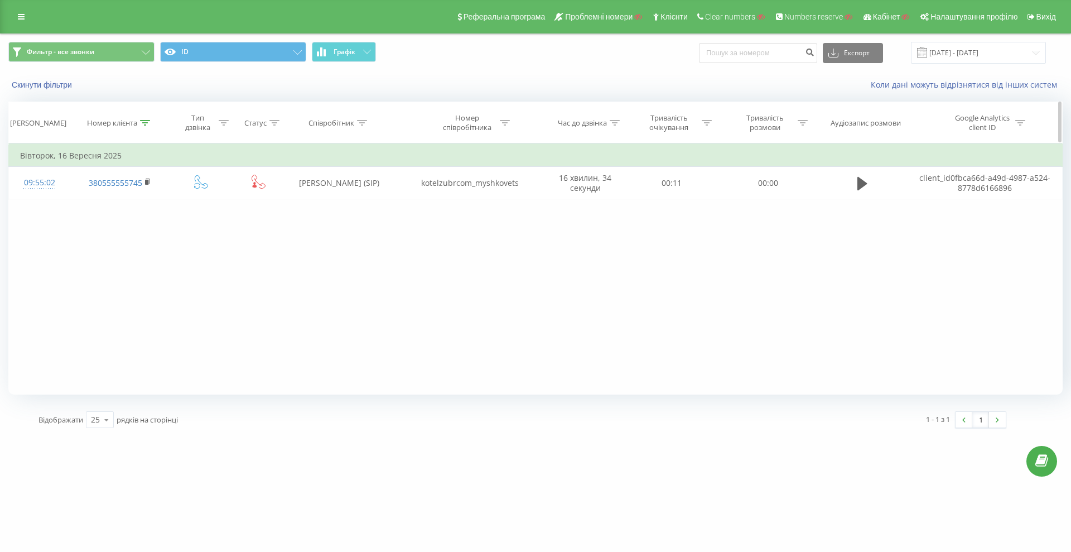
click at [144, 122] on icon at bounding box center [145, 123] width 10 height 6
drag, startPoint x: 128, startPoint y: 201, endPoint x: 78, endPoint y: 208, distance: 50.7
click at [62, 203] on div "Фільтрувати за умовою Містить 380555555745 Скасувати OK" at bounding box center [121, 193] width 122 height 100
paste input "968242017"
type input "380968242017"
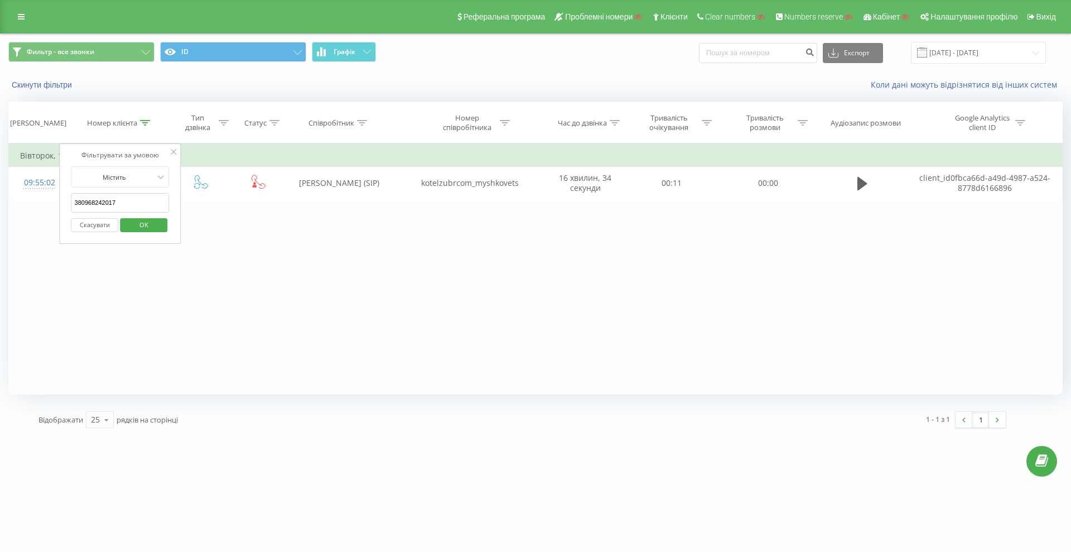
click at [137, 222] on span "OK" at bounding box center [143, 224] width 31 height 17
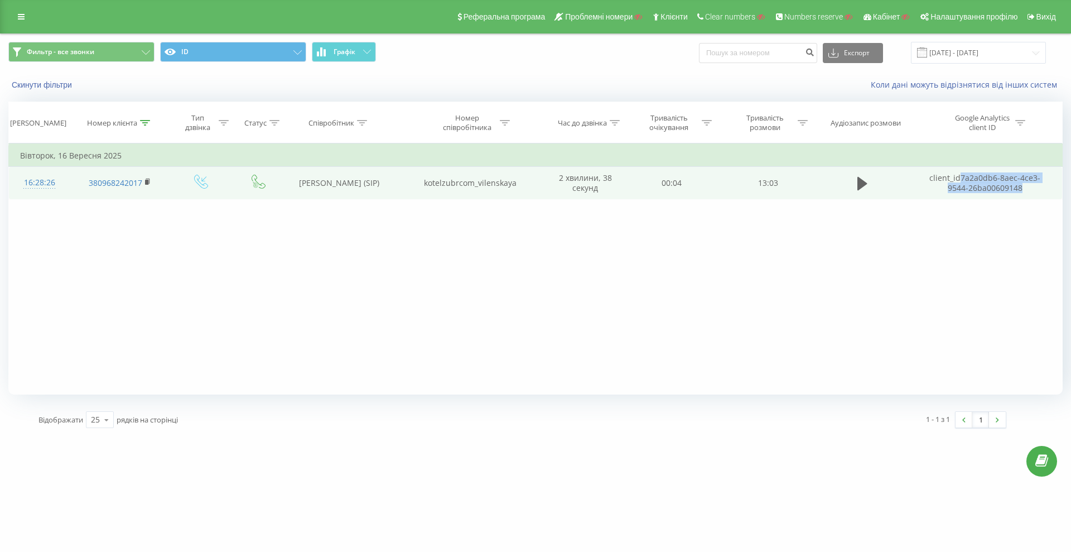
drag, startPoint x: 1012, startPoint y: 189, endPoint x: 951, endPoint y: 178, distance: 61.7
click at [951, 178] on td "client_id 7a2a0db6-8aec-4ce3-9544-26ba00609148" at bounding box center [986, 183] width 154 height 32
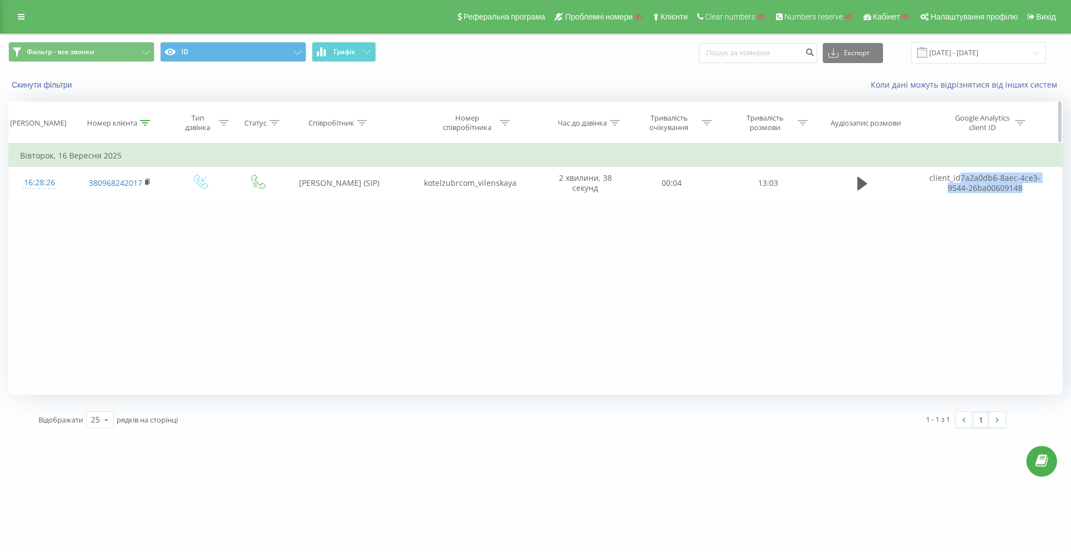
copy td "7a2a0db6-8aec-4ce3-9544-26ba00609148"
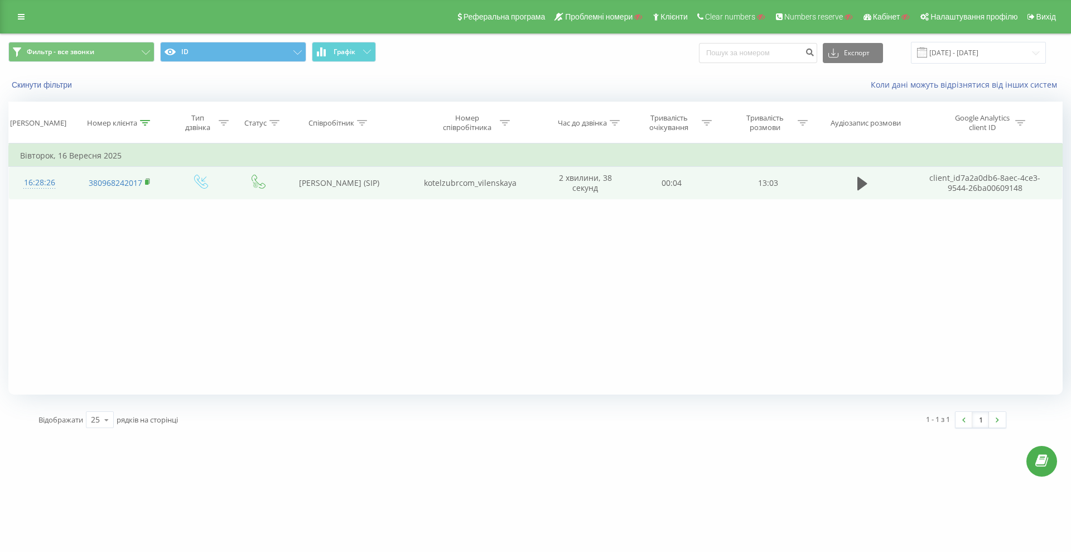
click at [145, 182] on icon at bounding box center [148, 182] width 6 height 8
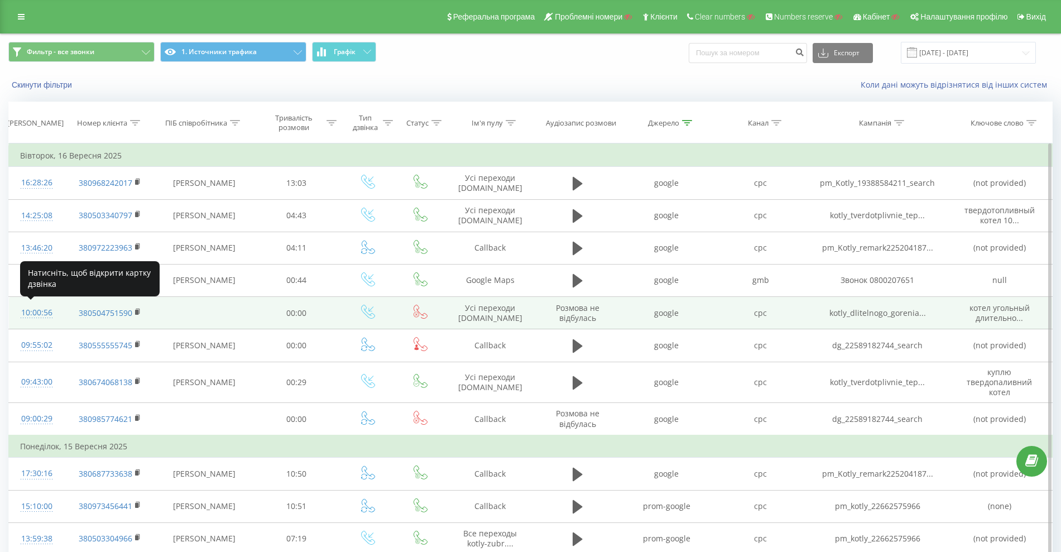
click at [33, 312] on div "10:00:56" at bounding box center [36, 313] width 33 height 22
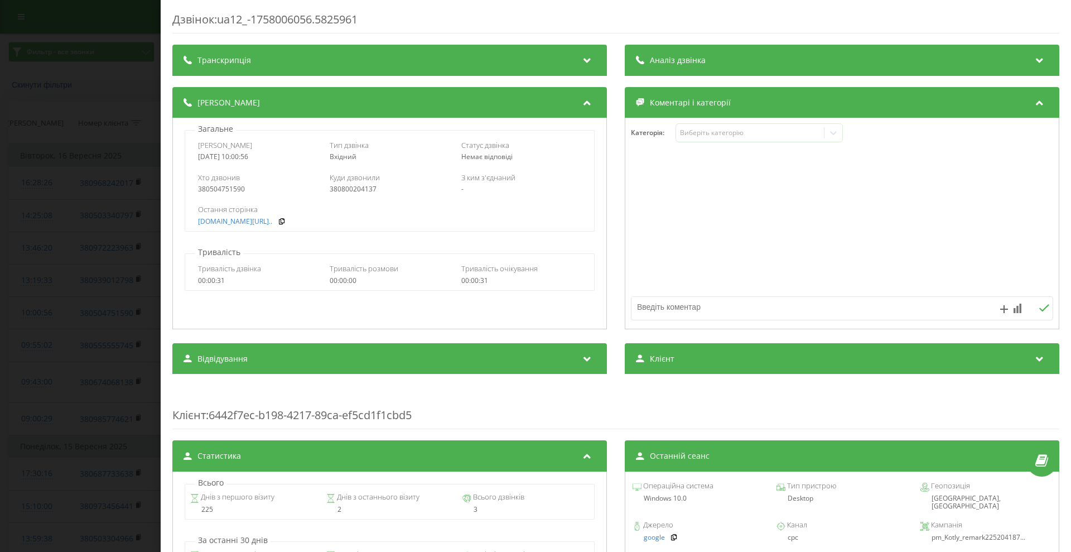
click at [72, 309] on div "Дзвінок : ua12_-1758006056.5825961 Транскрипція Для AI-аналізу майбутніх дзвінк…" at bounding box center [535, 276] width 1071 height 552
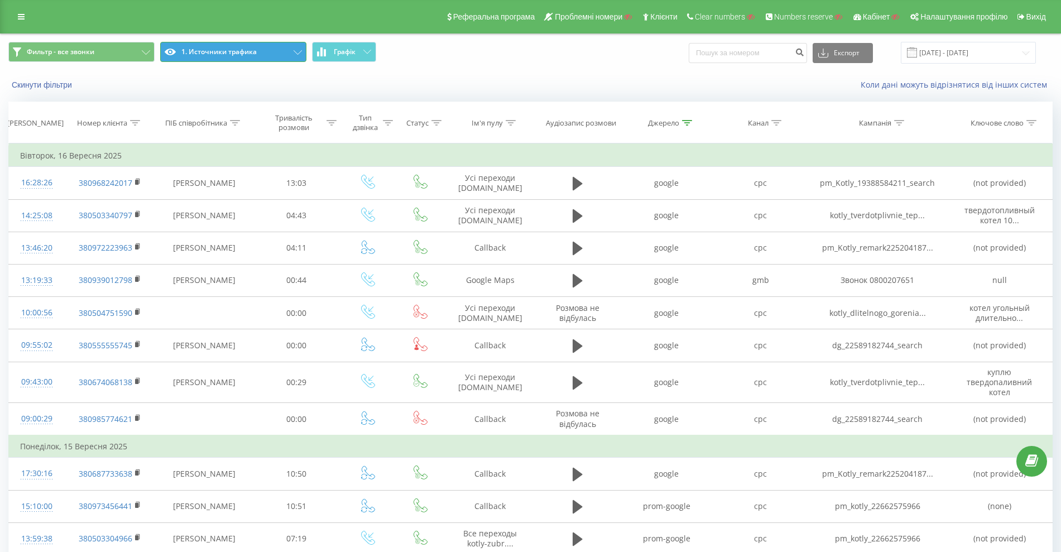
click at [264, 57] on button "1. Источники трафика" at bounding box center [233, 52] width 146 height 20
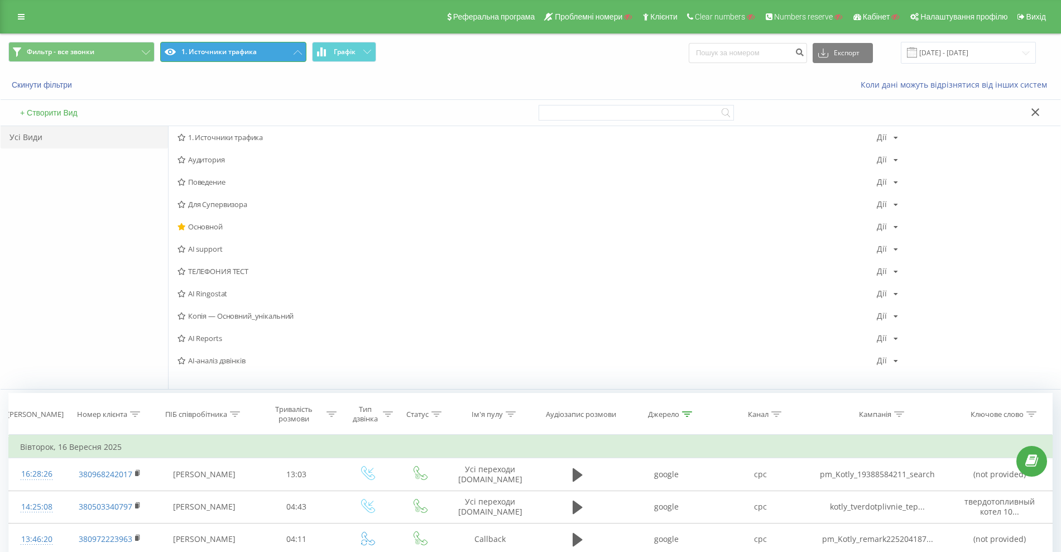
click at [242, 54] on button "1. Источники трафика" at bounding box center [233, 52] width 146 height 20
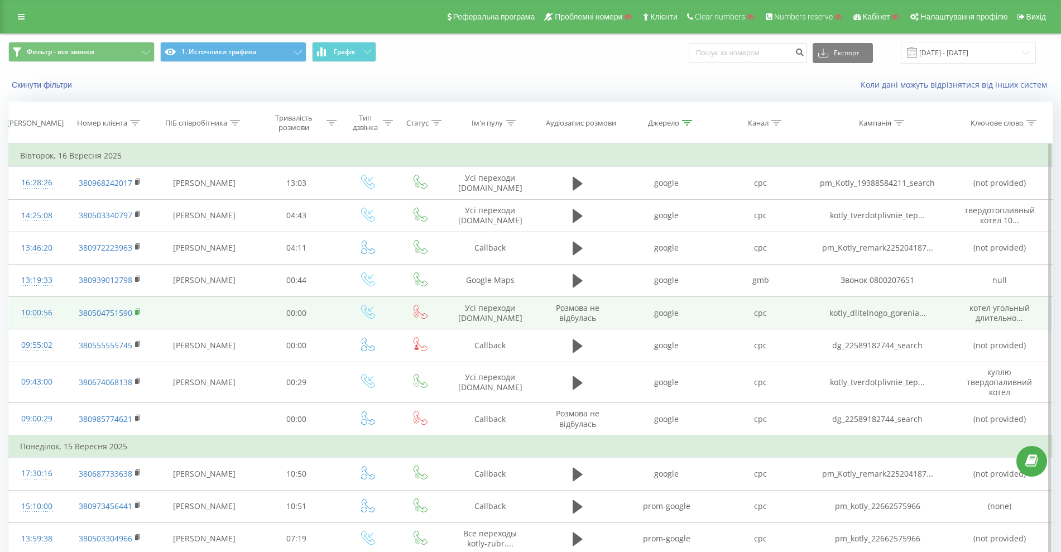
click at [137, 312] on rect at bounding box center [136, 312] width 3 height 5
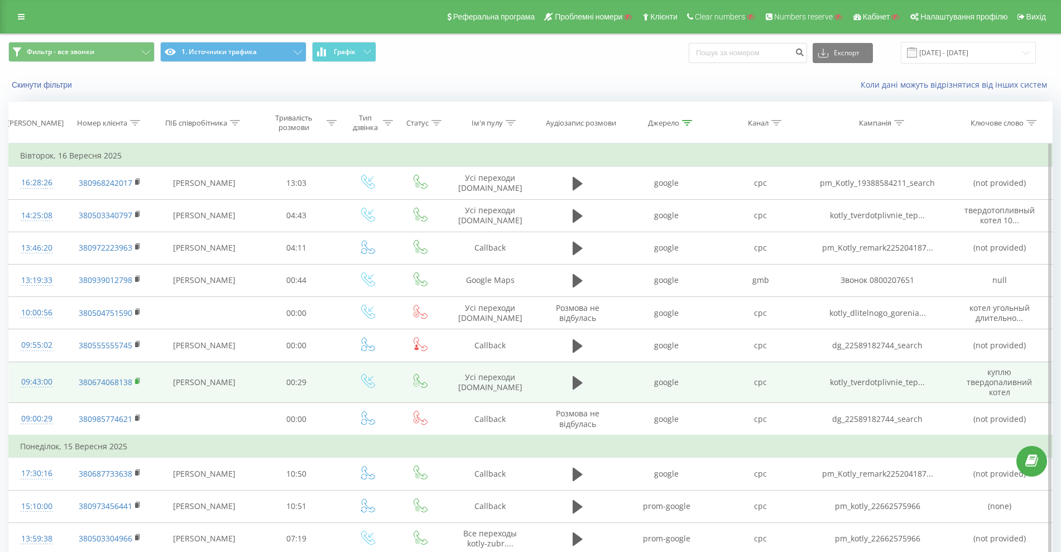
click at [138, 381] on rect at bounding box center [136, 381] width 3 height 5
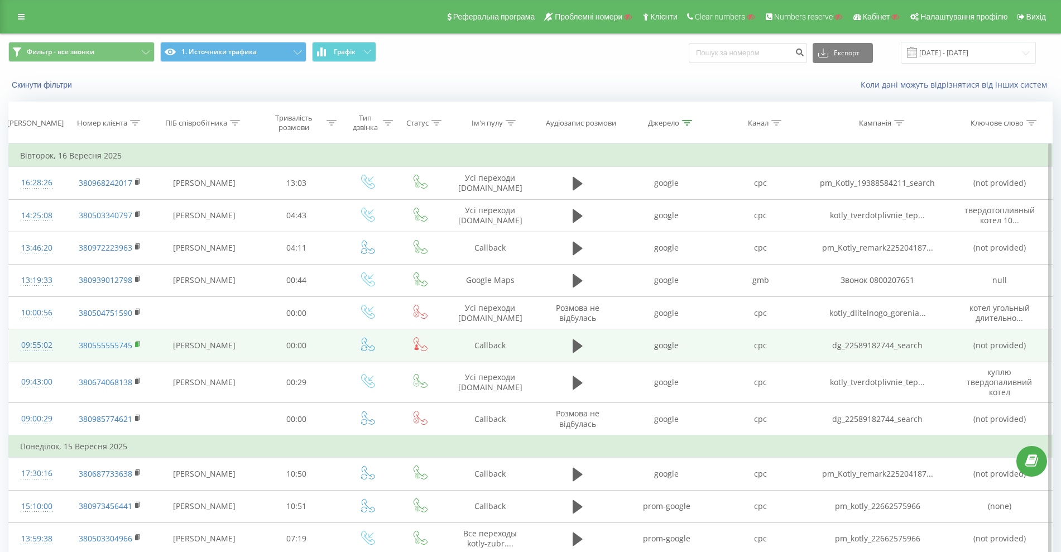
click at [136, 344] on rect at bounding box center [136, 344] width 3 height 5
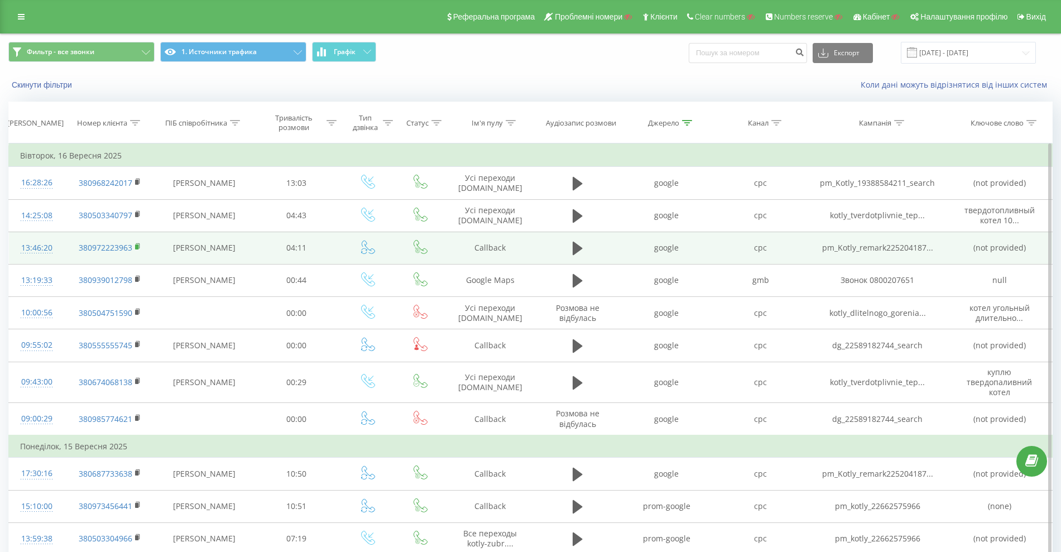
click at [137, 246] on rect at bounding box center [136, 246] width 3 height 5
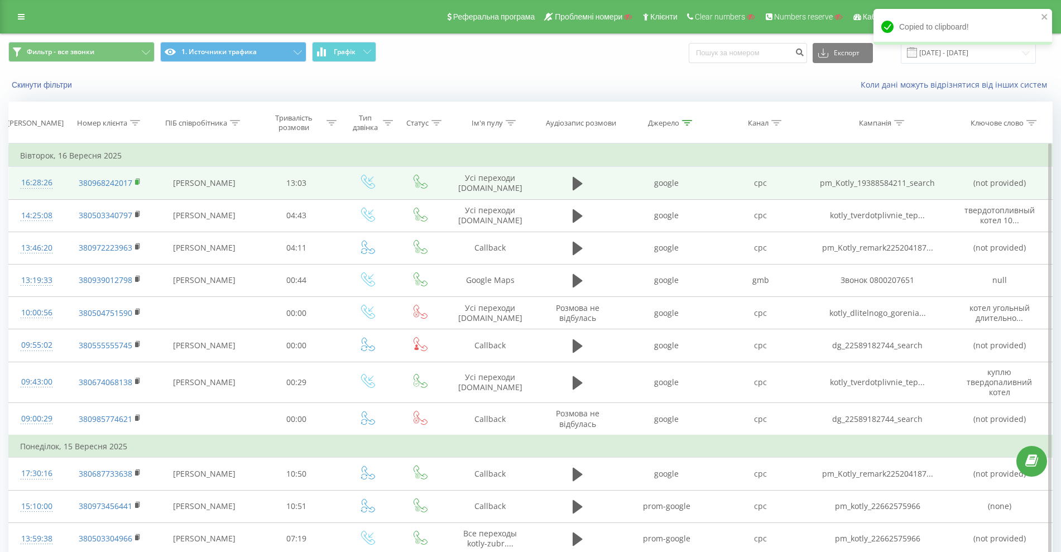
click at [139, 182] on icon at bounding box center [138, 182] width 6 height 8
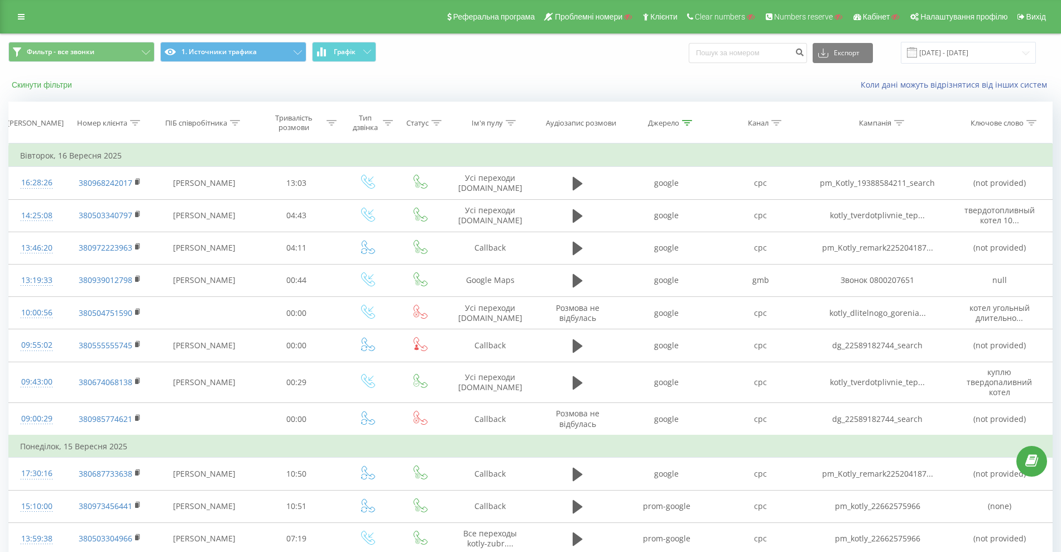
click at [42, 85] on button "Скинути фільтри" at bounding box center [42, 85] width 69 height 10
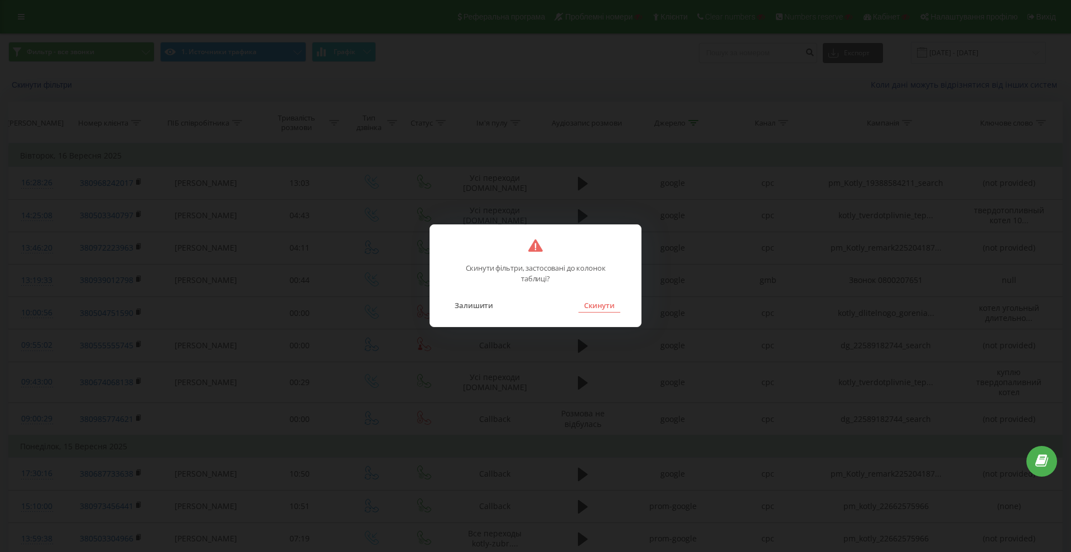
click at [589, 311] on button "Скинути" at bounding box center [600, 305] width 42 height 15
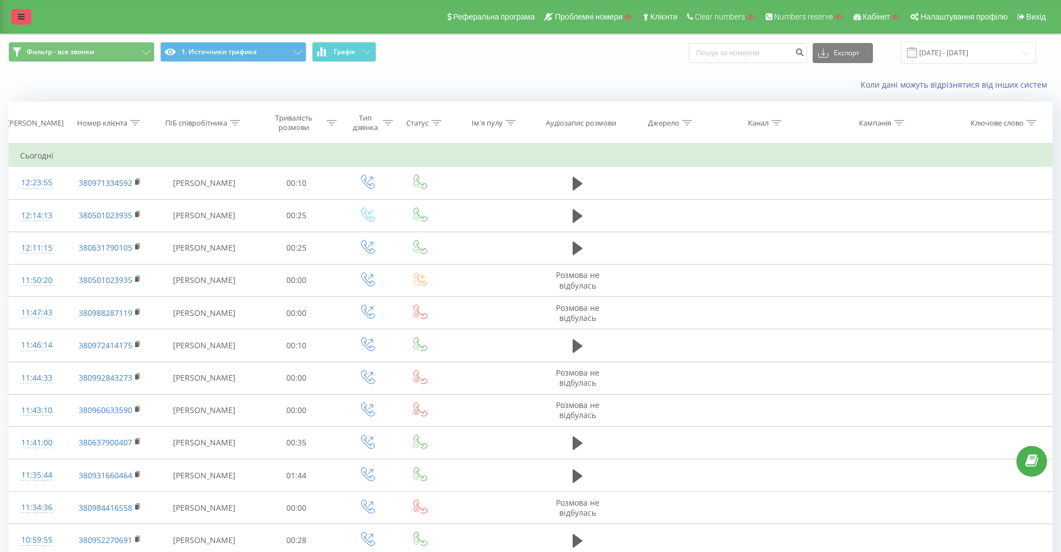
click at [29, 13] on link at bounding box center [21, 17] width 20 height 16
click at [22, 16] on icon at bounding box center [21, 17] width 7 height 8
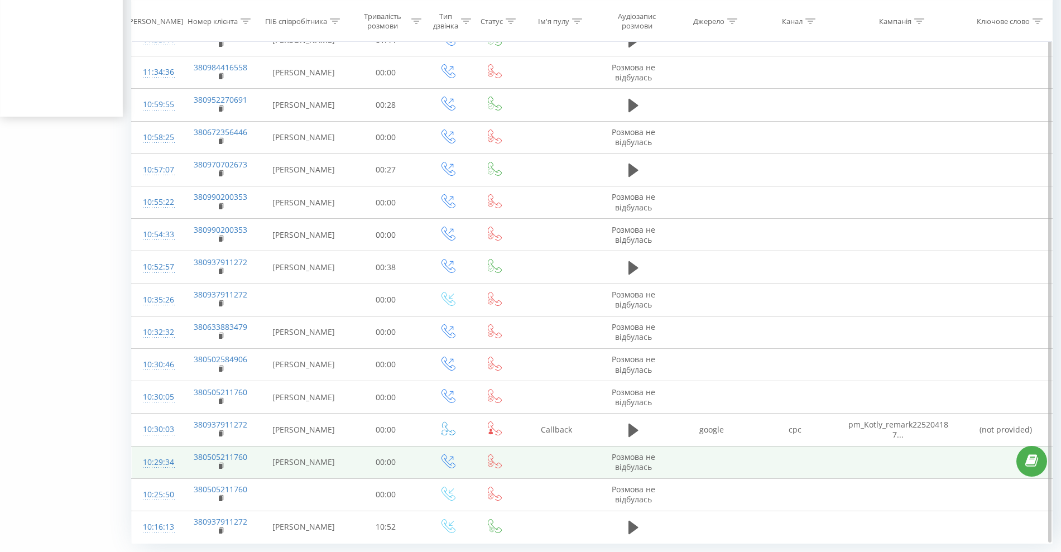
scroll to position [469, 0]
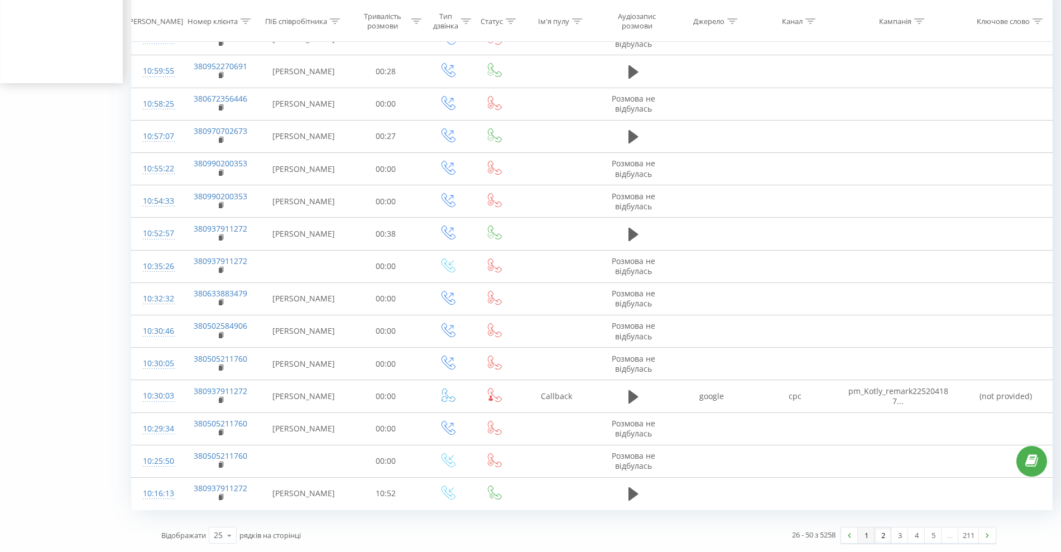
click at [869, 535] on link "1" at bounding box center [866, 535] width 17 height 16
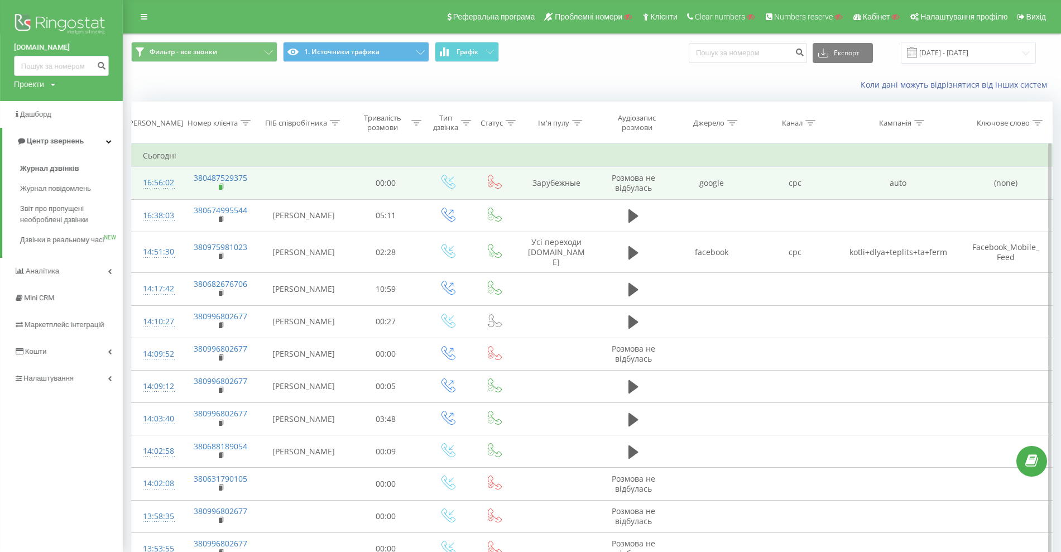
click at [220, 188] on rect at bounding box center [220, 187] width 3 height 5
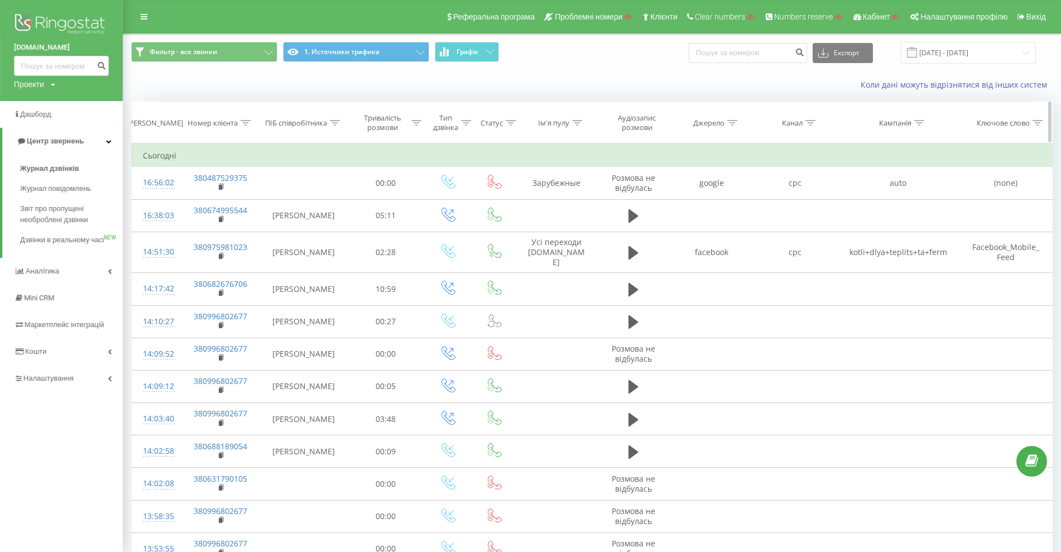
click at [725, 124] on div "Джерело" at bounding box center [715, 122] width 44 height 9
click at [699, 204] on input "text" at bounding box center [712, 203] width 98 height 20
type input "google"
click button "OK" at bounding box center [735, 225] width 47 height 14
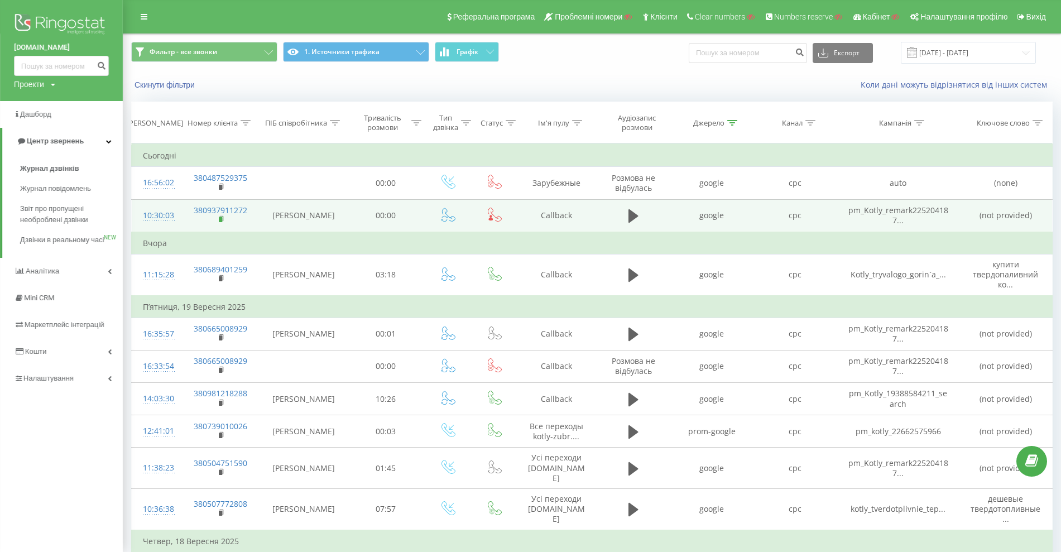
click at [219, 219] on icon at bounding box center [222, 219] width 6 height 8
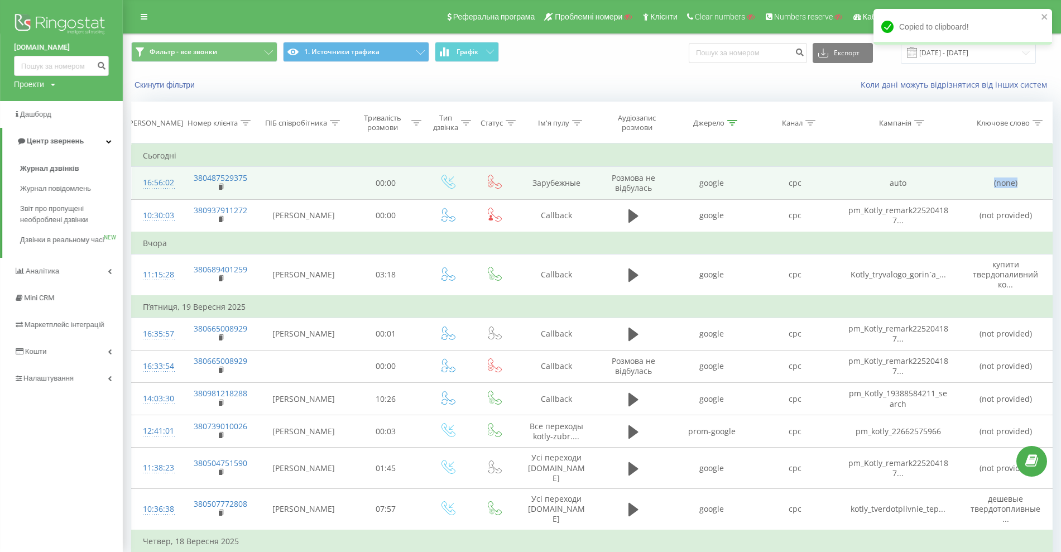
drag, startPoint x: 994, startPoint y: 184, endPoint x: 1044, endPoint y: 188, distance: 49.8
click at [1044, 188] on td "(none)" at bounding box center [1005, 183] width 93 height 32
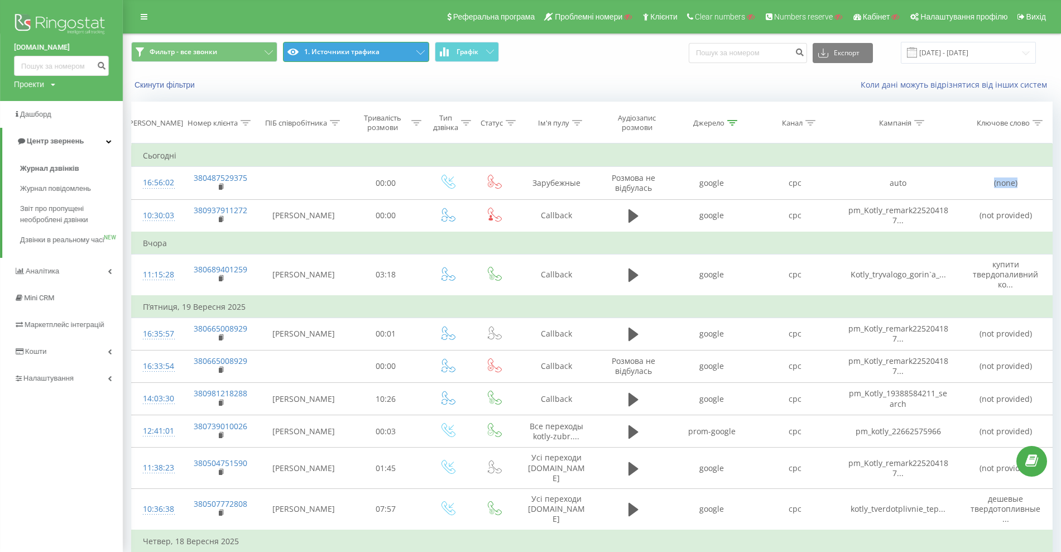
drag, startPoint x: 333, startPoint y: 52, endPoint x: 338, endPoint y: 68, distance: 16.1
click at [333, 52] on button "1. Источники трафика" at bounding box center [356, 52] width 146 height 20
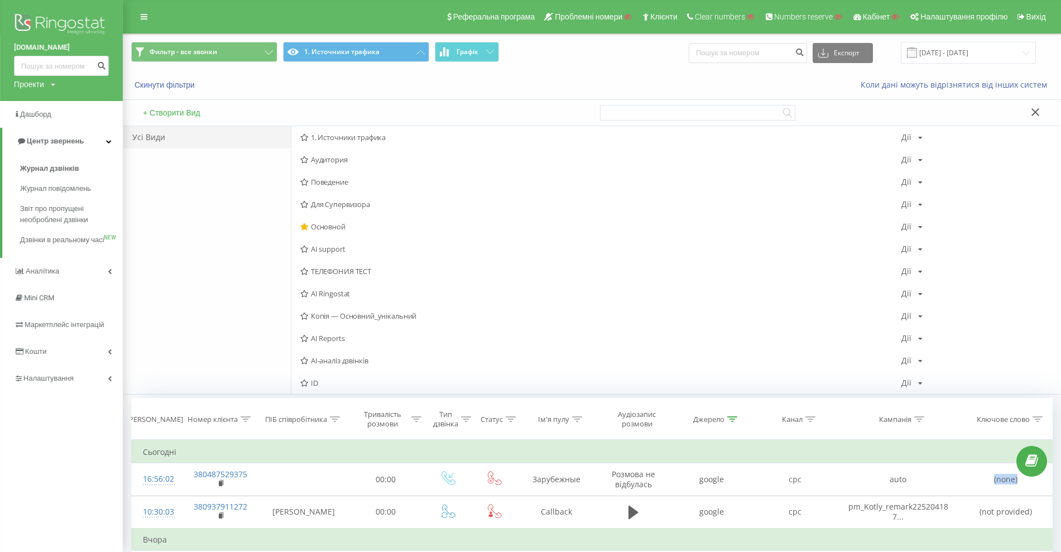
click at [333, 383] on span "ID" at bounding box center [600, 383] width 601 height 8
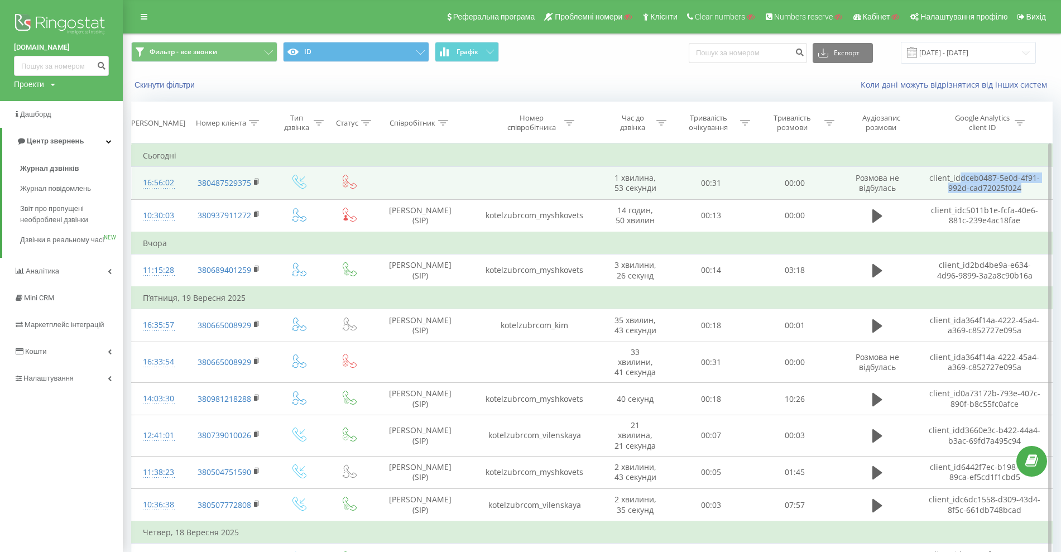
drag, startPoint x: 963, startPoint y: 178, endPoint x: 1024, endPoint y: 189, distance: 61.8
click at [1024, 189] on td "client_id dceb0487-5e0d-4f91-992d-cad72025f024" at bounding box center [984, 183] width 134 height 32
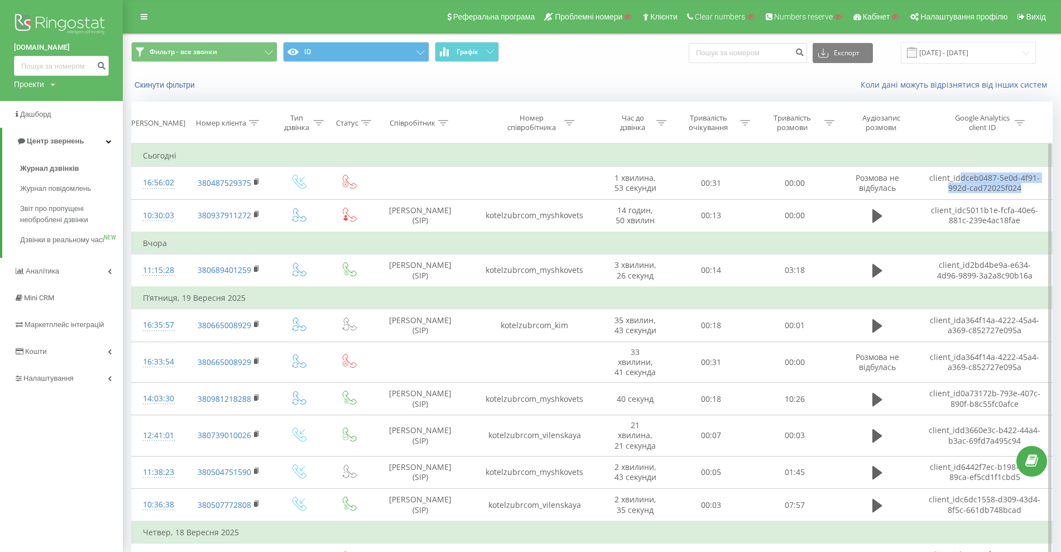
copy td "dceb0487-5e0d-4f91-992d-cad72025f024"
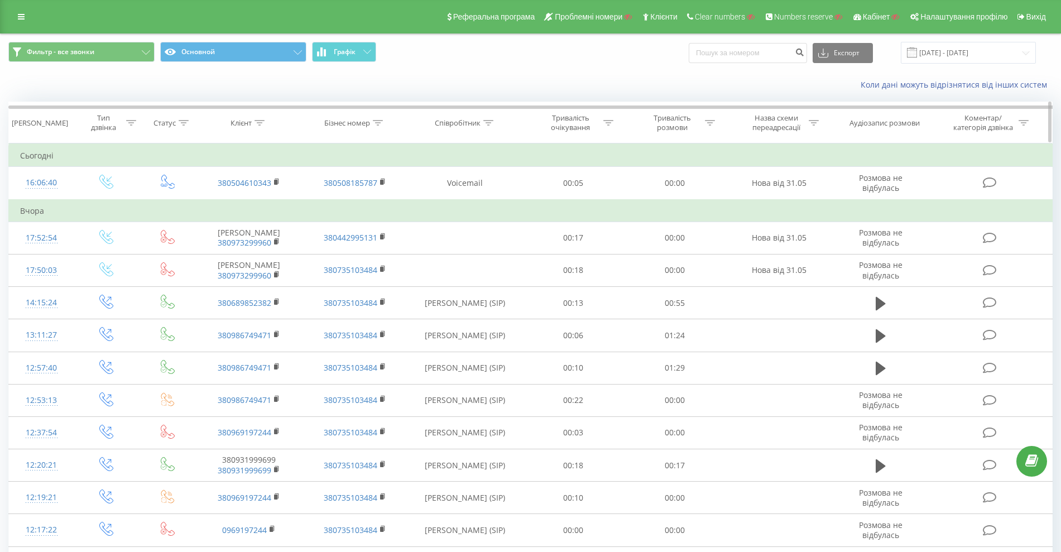
click at [252, 124] on div "Клієнт" at bounding box center [240, 122] width 21 height 9
click at [391, 70] on div "Фильтр - все звонки Основной Графік Експорт .csv .xls .xlsx 21.08.2025 - 21.09.…" at bounding box center [531, 52] width 1060 height 37
click at [237, 222] on button "Скасувати" at bounding box center [223, 225] width 47 height 14
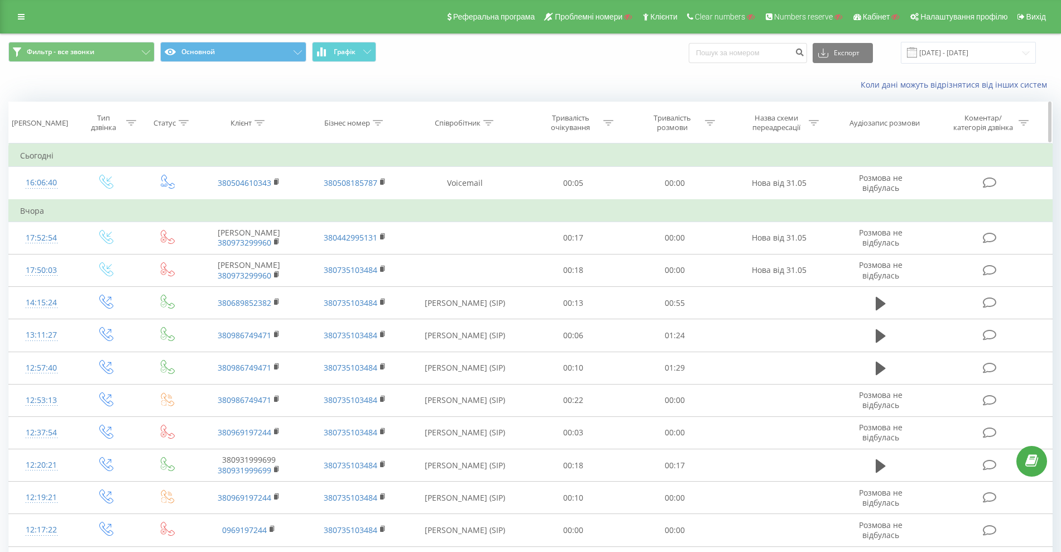
click at [265, 123] on icon at bounding box center [259, 123] width 10 height 6
click at [248, 206] on input "text" at bounding box center [249, 203] width 98 height 20
click at [363, 125] on div "Бізнес номер" at bounding box center [347, 122] width 46 height 9
click at [351, 199] on input "text" at bounding box center [355, 203] width 98 height 20
paste input "8799363209"
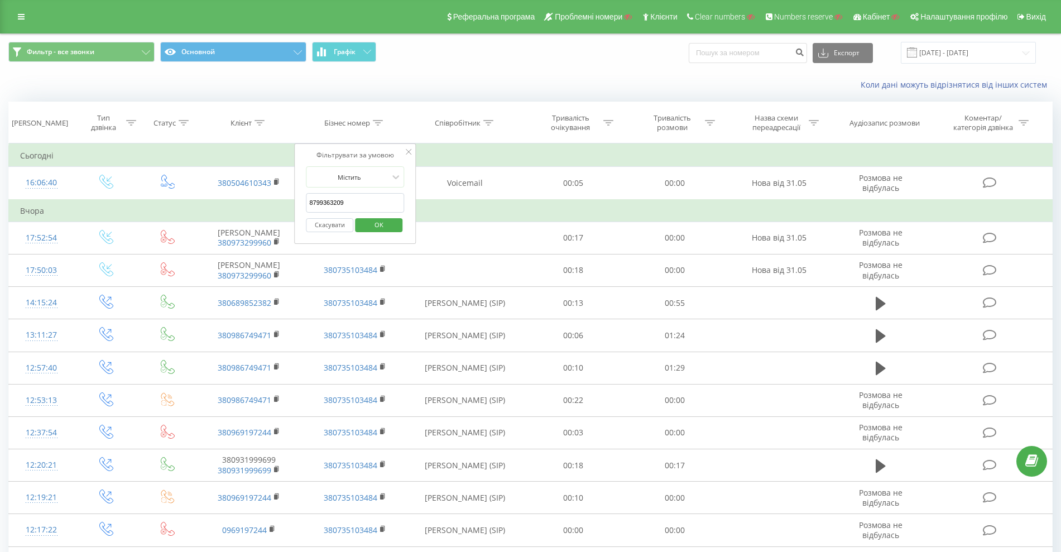
drag, startPoint x: 370, startPoint y: 212, endPoint x: 378, endPoint y: 221, distance: 12.7
click at [378, 221] on span "OK" at bounding box center [378, 224] width 31 height 17
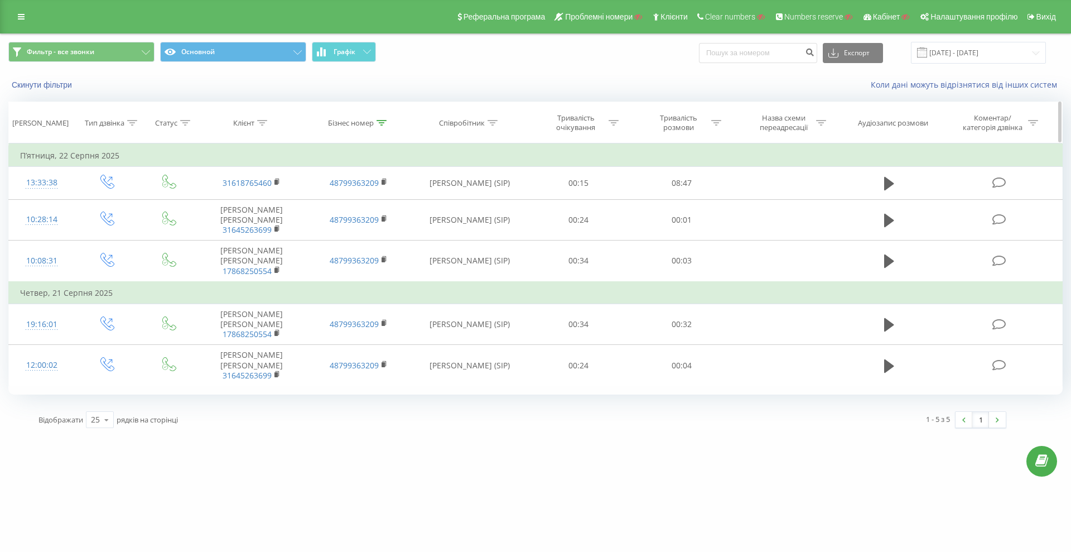
click at [259, 122] on icon at bounding box center [262, 123] width 10 height 6
click at [355, 121] on div "Бізнес номер" at bounding box center [351, 122] width 46 height 9
click at [344, 195] on input "8799363209" at bounding box center [359, 203] width 98 height 20
drag, startPoint x: 337, startPoint y: 201, endPoint x: 306, endPoint y: 200, distance: 31.3
click at [276, 197] on table "Фільтрувати за умовою Дорівнює Введіть значення Скасувати OK Фільтрувати за умо…" at bounding box center [535, 264] width 1055 height 243
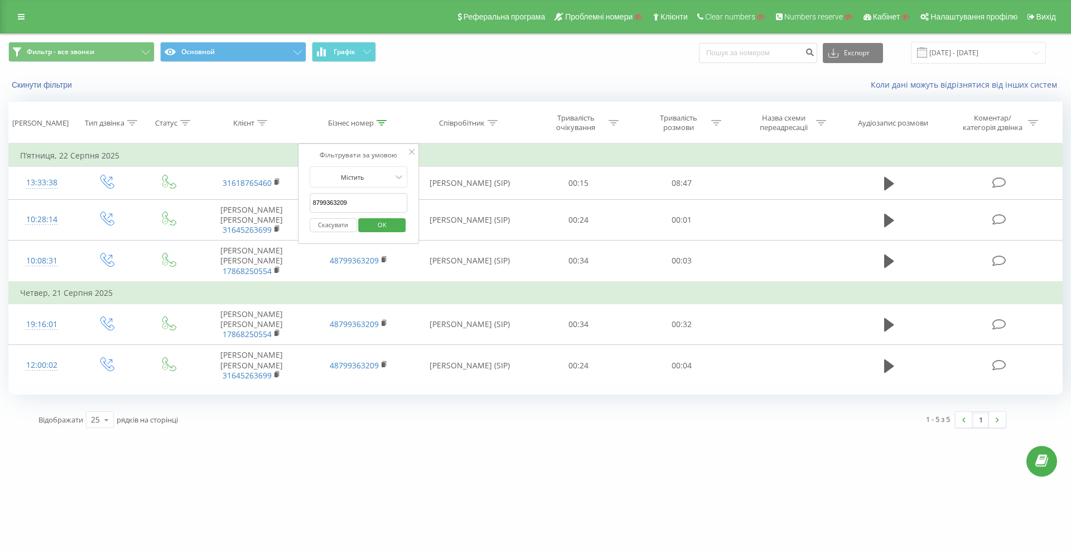
paste input "380567220783"
type input "380567220783"
click at [377, 220] on span "OK" at bounding box center [382, 224] width 31 height 17
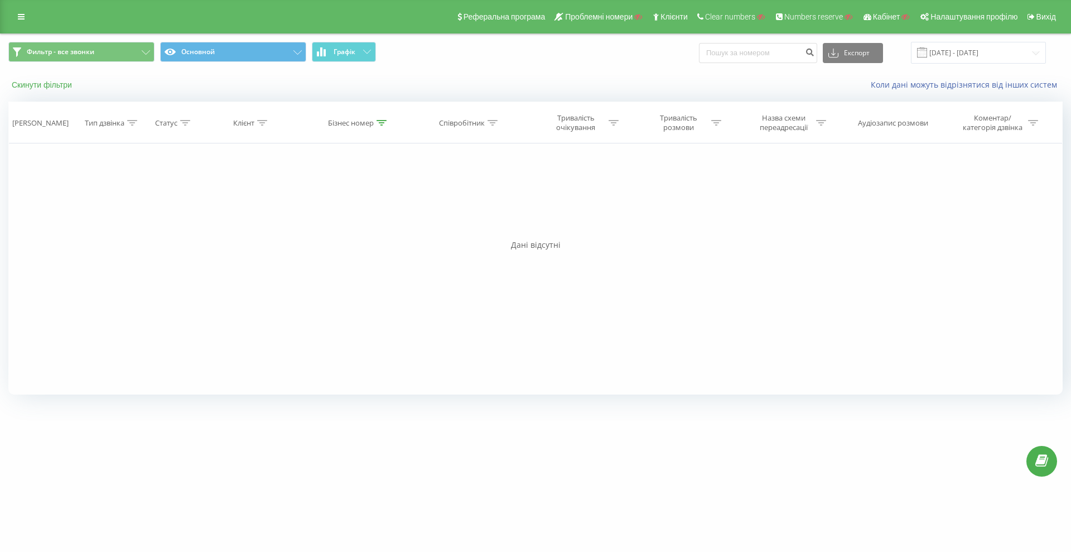
click at [48, 87] on button "Скинути фільтри" at bounding box center [42, 85] width 69 height 10
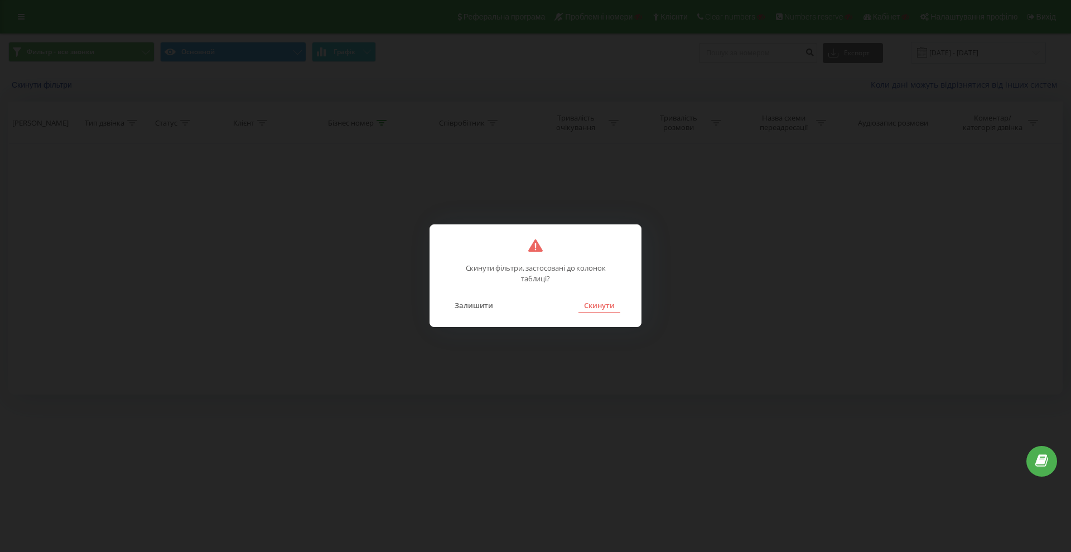
click at [599, 311] on button "Скинути" at bounding box center [600, 305] width 42 height 15
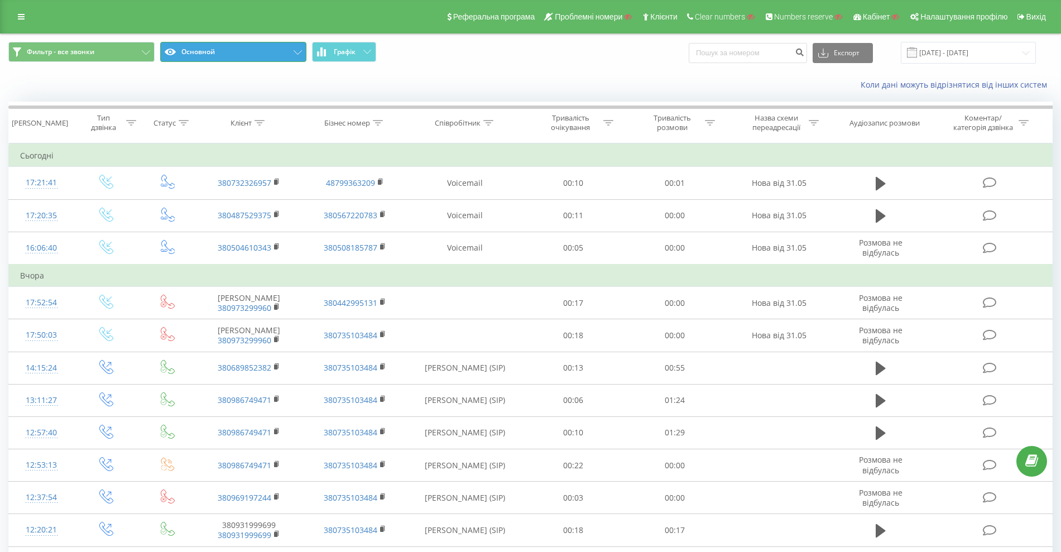
drag, startPoint x: 226, startPoint y: 49, endPoint x: 225, endPoint y: 95, distance: 45.8
click at [225, 50] on button "Основной" at bounding box center [233, 52] width 146 height 20
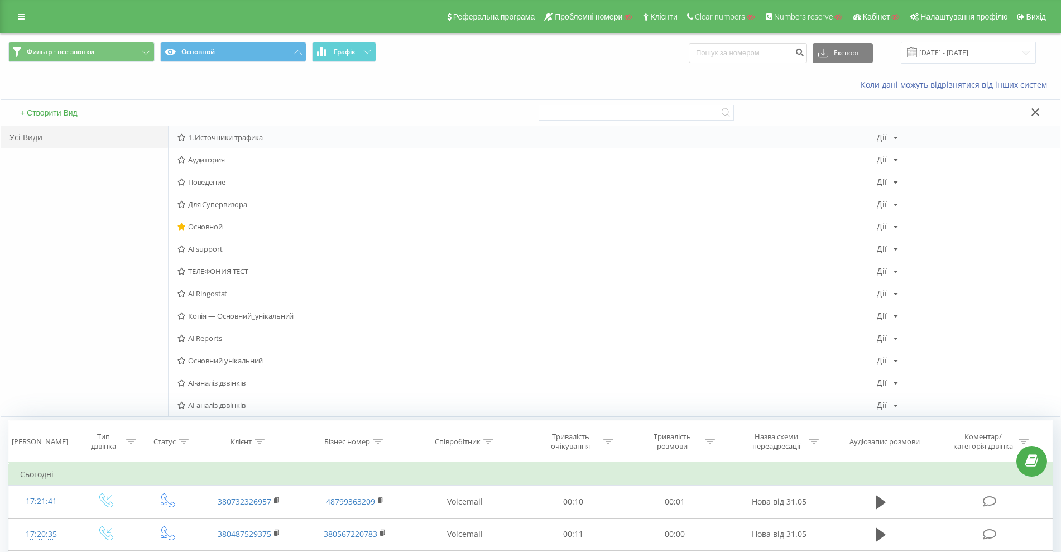
click at [219, 141] on span "1. Источники трафика" at bounding box center [526, 137] width 699 height 8
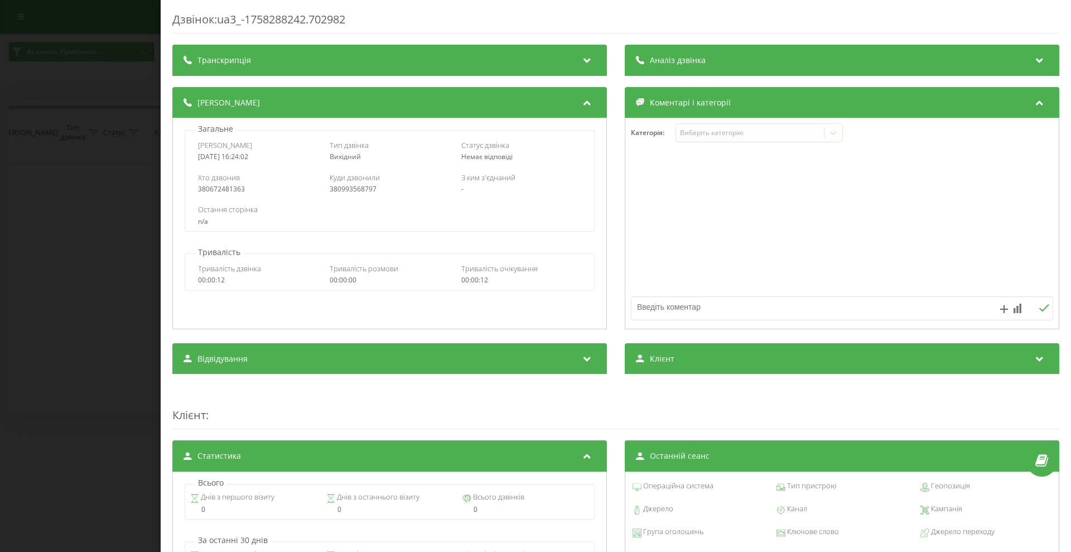
click at [116, 280] on div "Дзвінок : ua3_-1758288242.702982 Транскрипція Для AI-аналізу майбутніх дзвінків…" at bounding box center [535, 276] width 1071 height 552
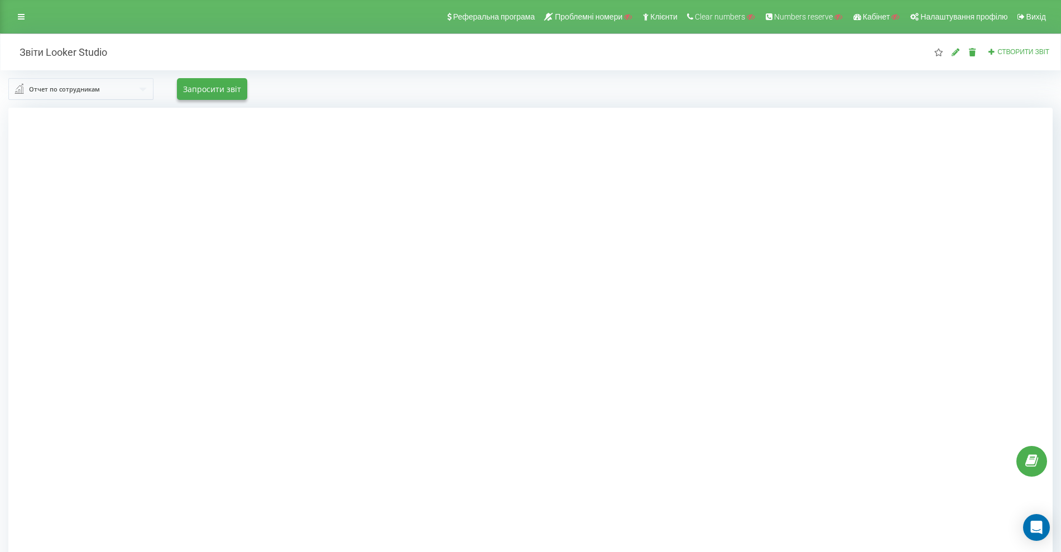
click at [87, 88] on div "Отчет по сотрудникам" at bounding box center [64, 89] width 71 height 12
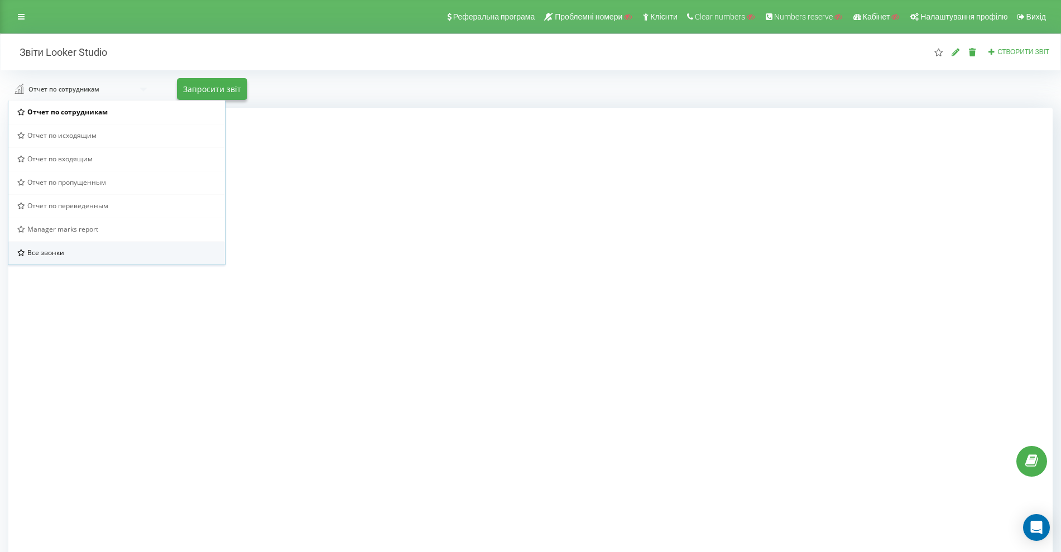
click at [93, 248] on div "Все звонки" at bounding box center [116, 252] width 199 height 9
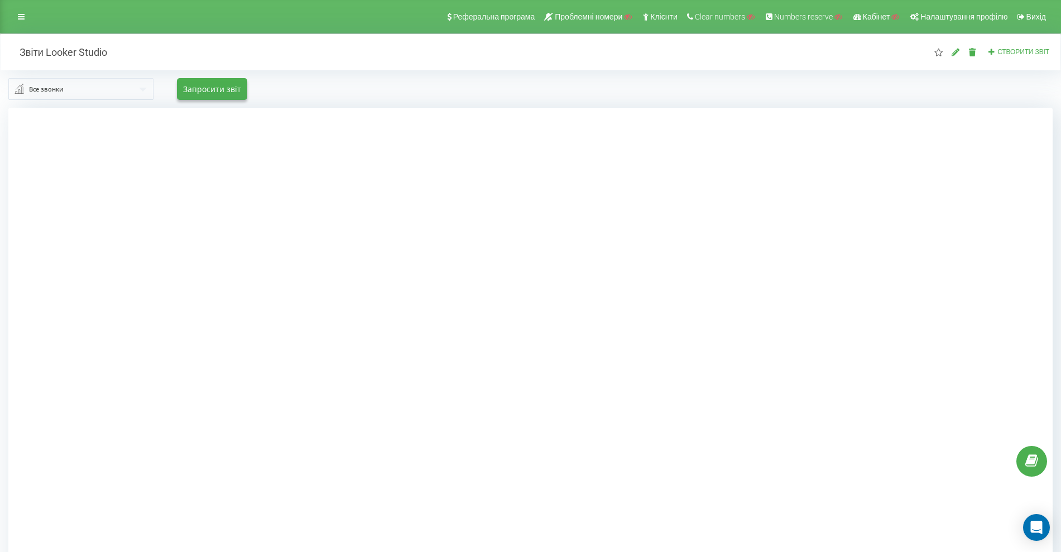
click at [127, 93] on input "text" at bounding box center [81, 89] width 144 height 20
click at [15, 7] on div "Реферальна програма Проблемні номери Клієнти Clear numbers Numbers reserve Кабі…" at bounding box center [530, 16] width 1061 height 33
click at [30, 25] on div "Реферальна програма Проблемні номери Клієнти Clear numbers Numbers reserve Кабі…" at bounding box center [530, 16] width 1061 height 33
click at [22, 13] on icon at bounding box center [21, 17] width 7 height 8
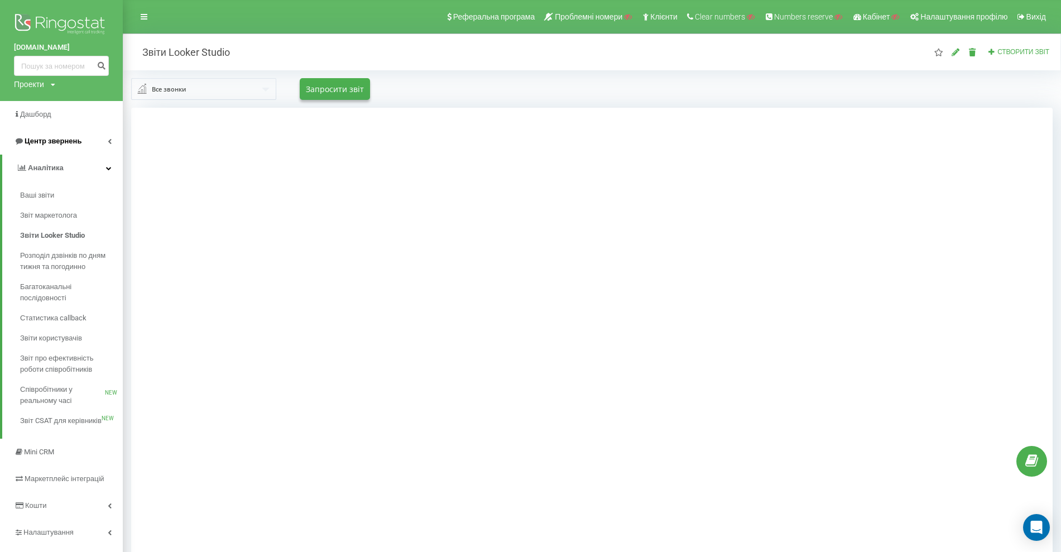
click at [54, 140] on span "Центр звернень" at bounding box center [53, 141] width 57 height 8
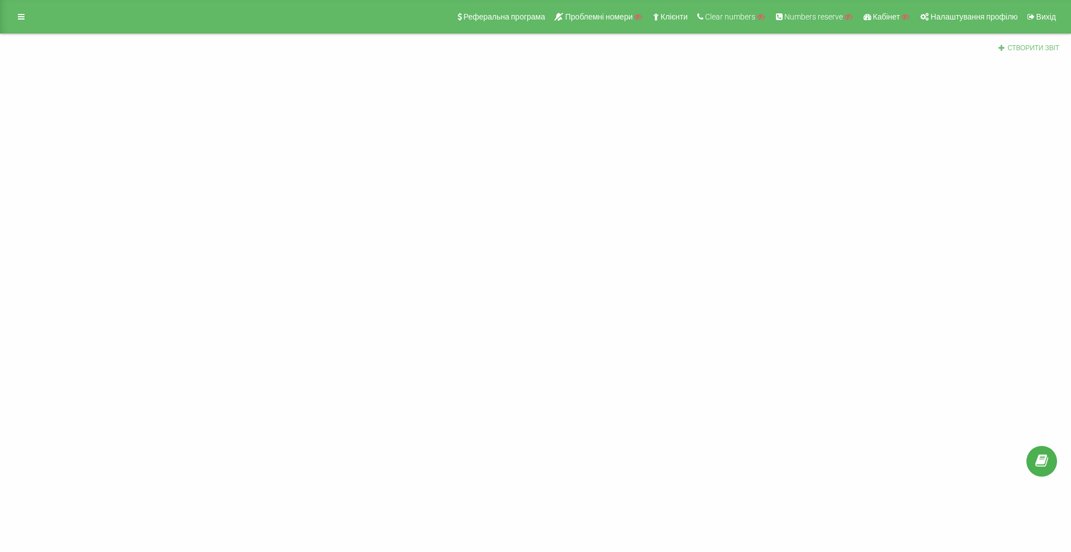
click at [1002, 44] on icon at bounding box center [1002, 47] width 8 height 7
click at [21, 13] on icon at bounding box center [21, 17] width 7 height 8
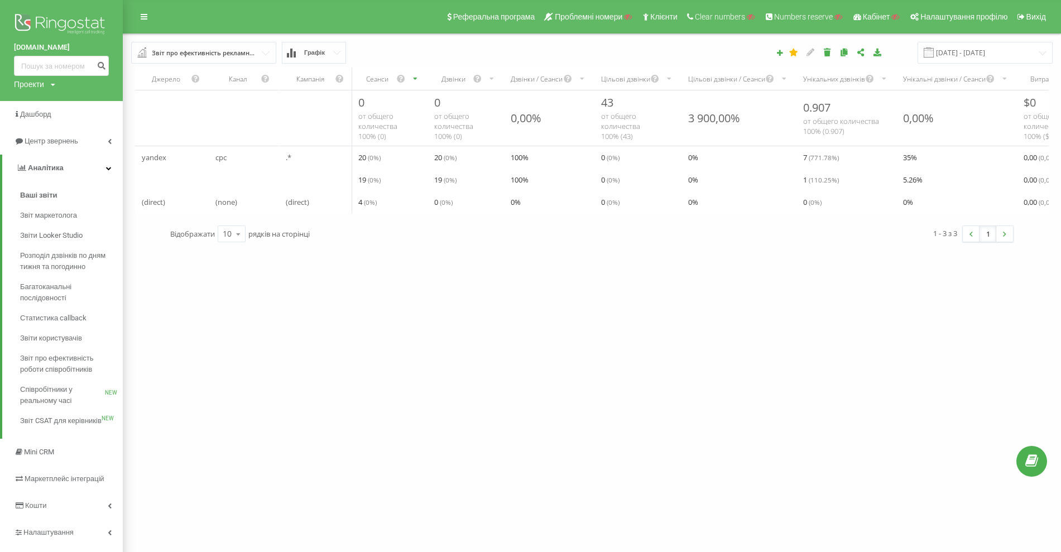
click at [251, 52] on div "Звіт про ефективність рекламних кампаній" at bounding box center [204, 53] width 105 height 12
drag, startPoint x: 631, startPoint y: 49, endPoint x: 752, endPoint y: 51, distance: 121.1
click at [638, 49] on div "[DATE] - [DATE]" at bounding box center [767, 53] width 585 height 22
click at [789, 50] on button at bounding box center [780, 53] width 17 height 9
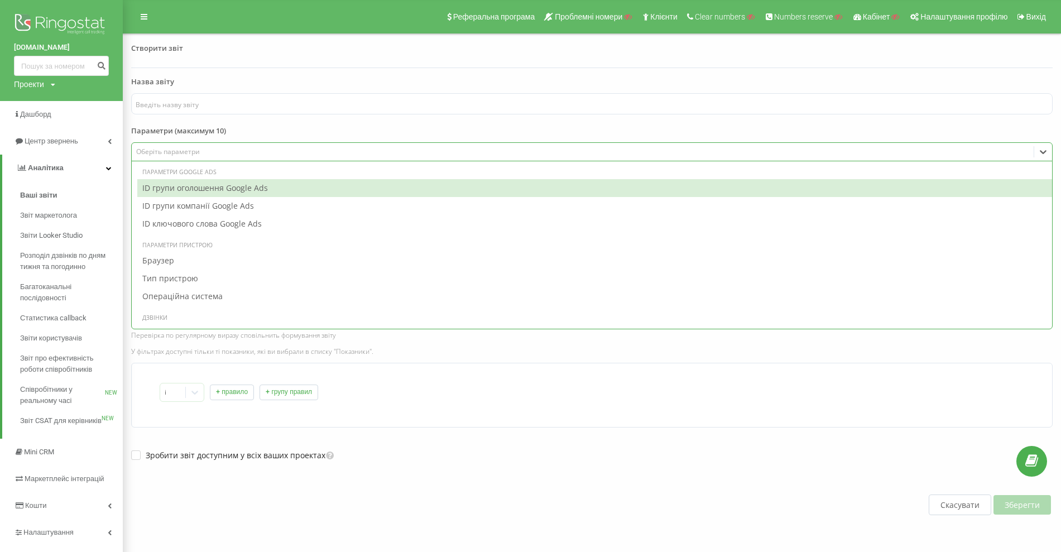
drag, startPoint x: 189, startPoint y: 149, endPoint x: 191, endPoint y: 155, distance: 6.5
click at [189, 150] on div "Оберіть параметри" at bounding box center [582, 151] width 893 height 9
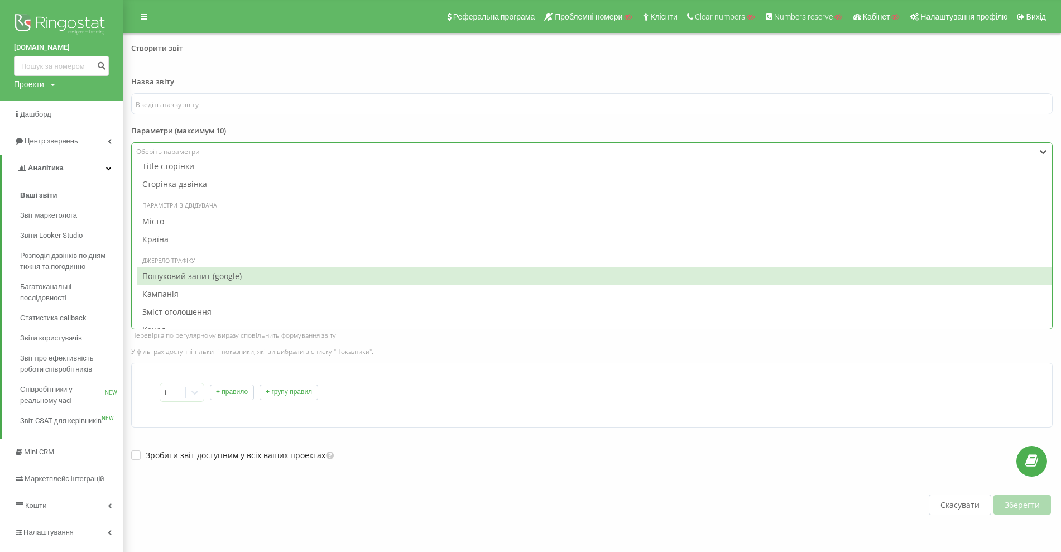
scroll to position [400, 0]
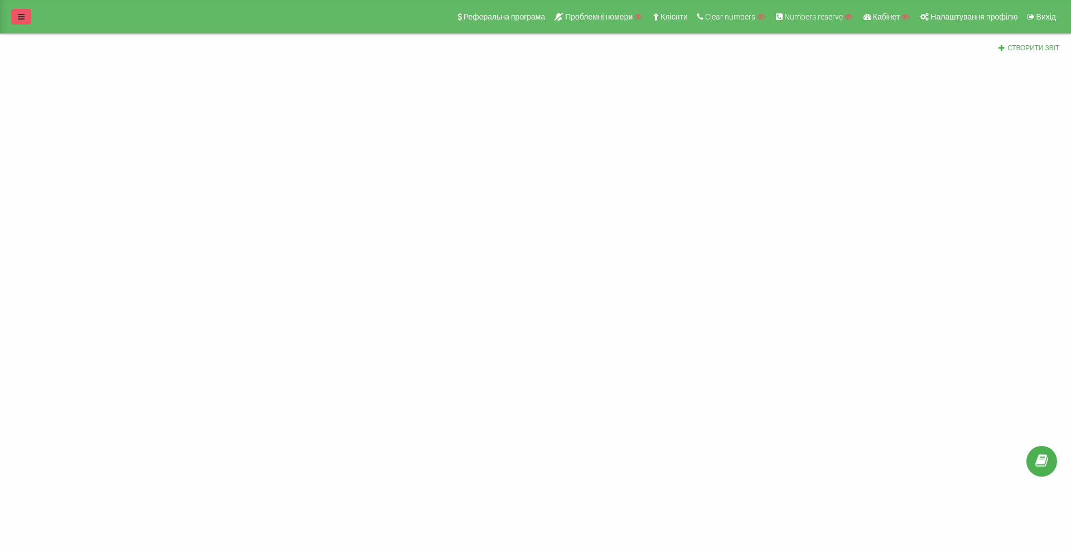
click at [12, 13] on link at bounding box center [21, 17] width 20 height 16
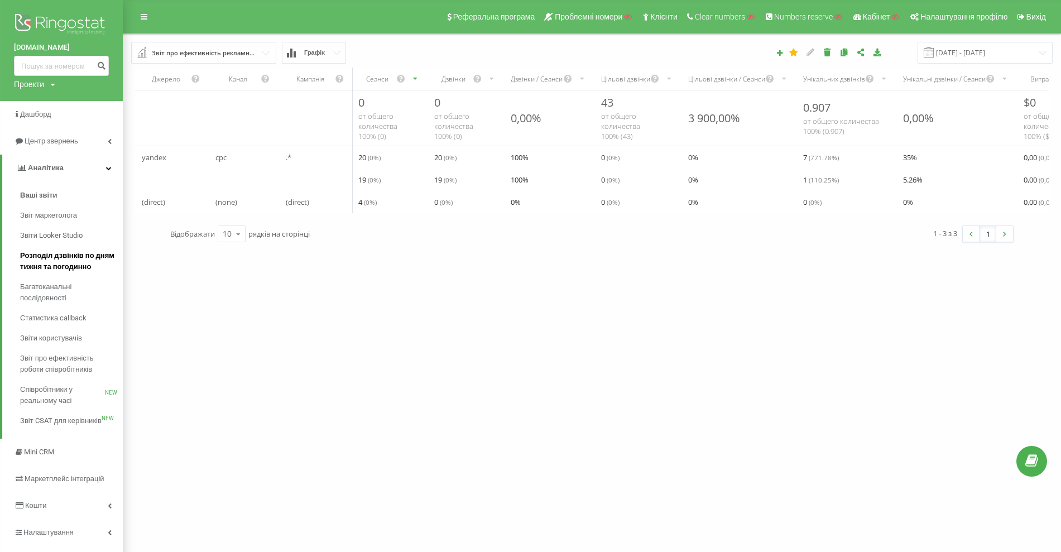
click at [51, 258] on span "Розподіл дзвінків по дням тижня та погодинно" at bounding box center [68, 261] width 97 height 22
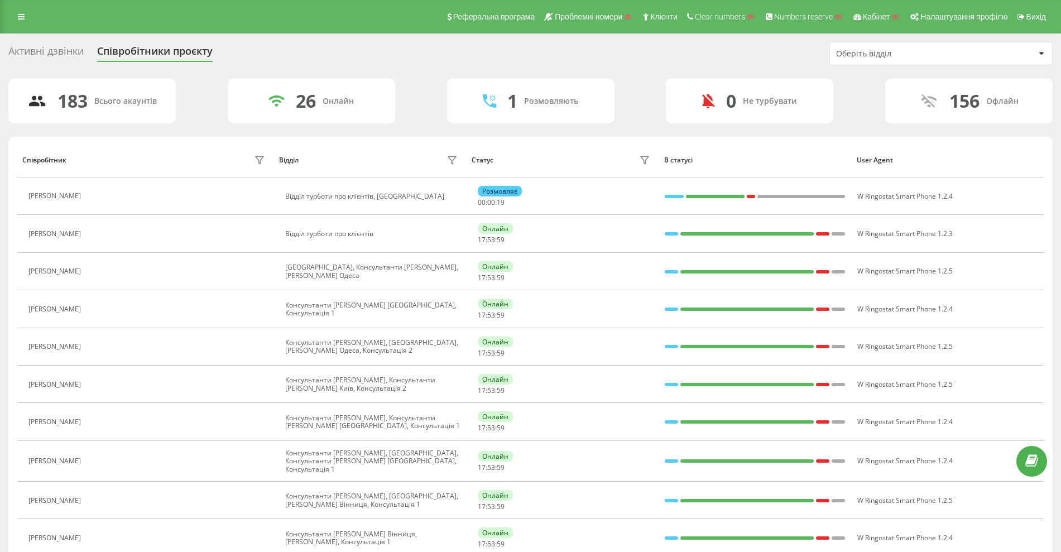
click at [67, 57] on div "Активні дзвінки" at bounding box center [45, 53] width 75 height 17
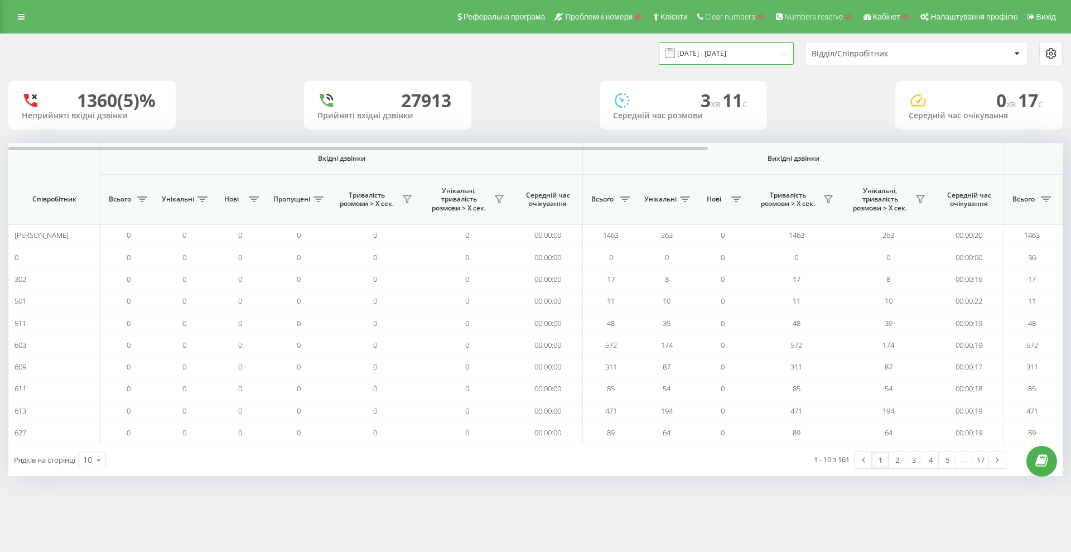
click at [761, 49] on input "21.08.2025 - 21.09.2025" at bounding box center [726, 53] width 135 height 22
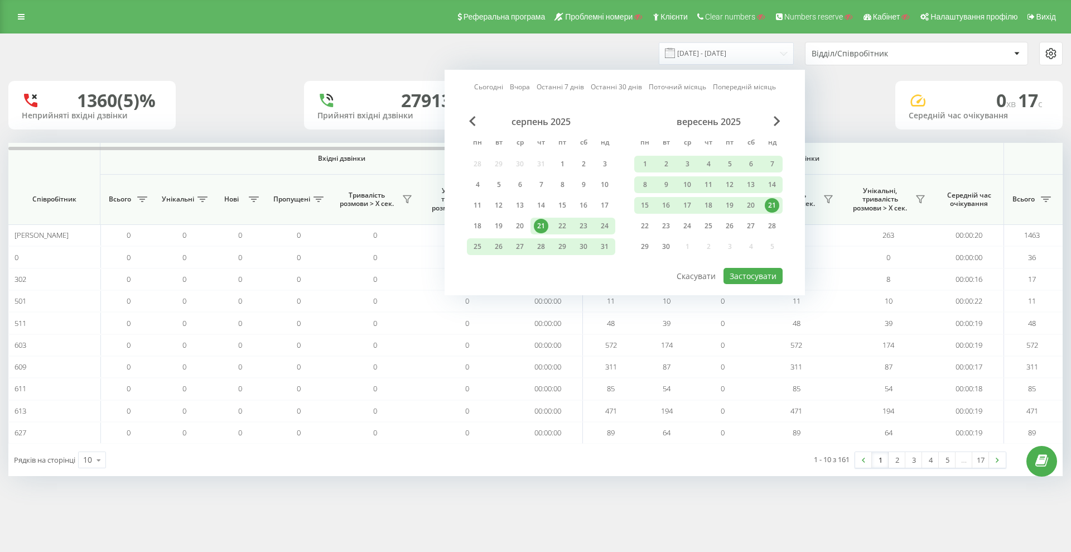
click at [484, 85] on link "Сьогодні" at bounding box center [488, 86] width 29 height 11
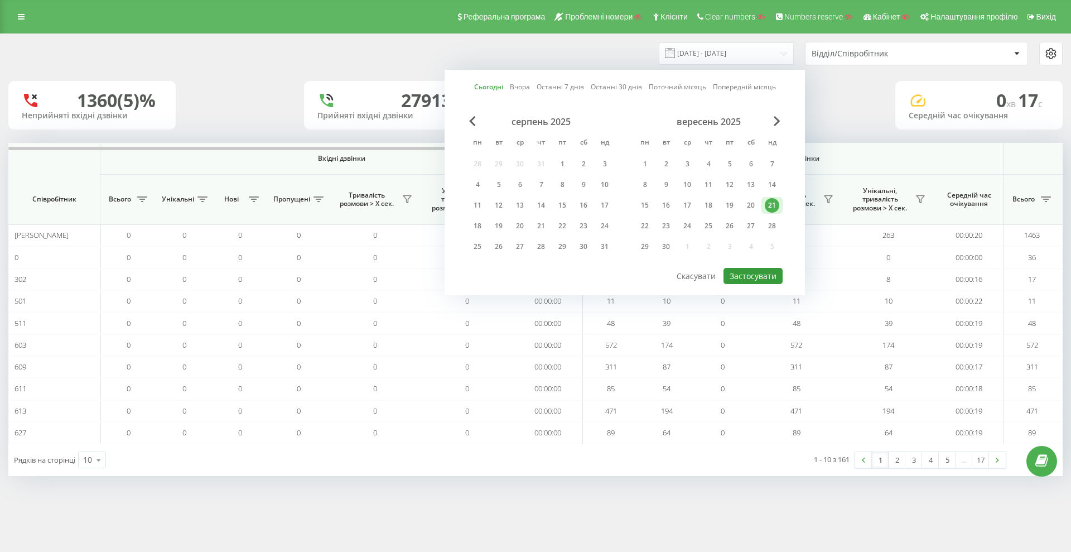
click at [761, 271] on button "Застосувати" at bounding box center [753, 276] width 59 height 16
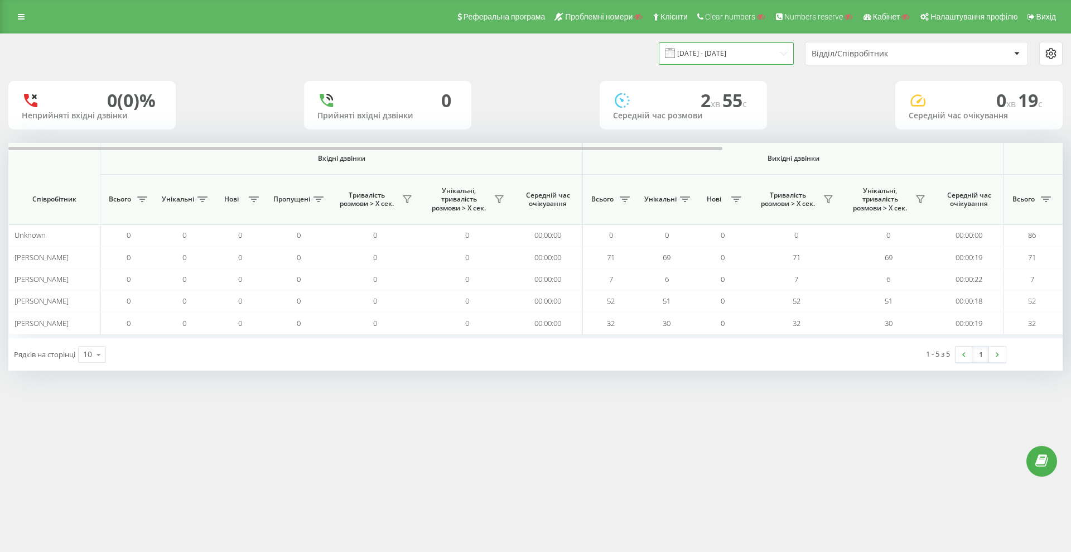
click at [705, 54] on input "21.09.2025 - 21.09.2025" at bounding box center [726, 53] width 135 height 22
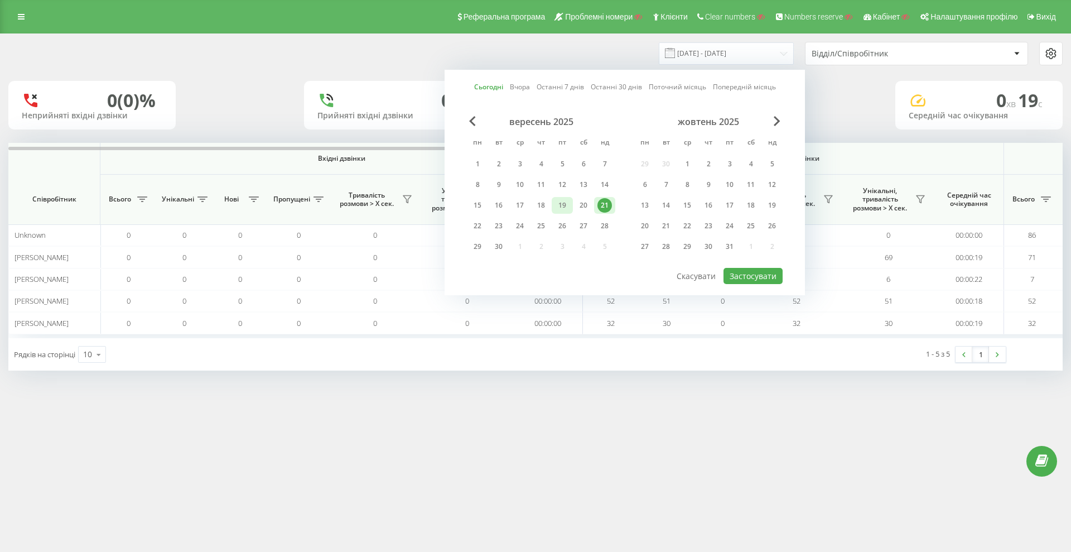
click at [559, 203] on div "19" at bounding box center [562, 205] width 15 height 15
click at [743, 276] on button "Застосувати" at bounding box center [753, 276] width 59 height 16
type input "19.09.2025 - 19.09.2025"
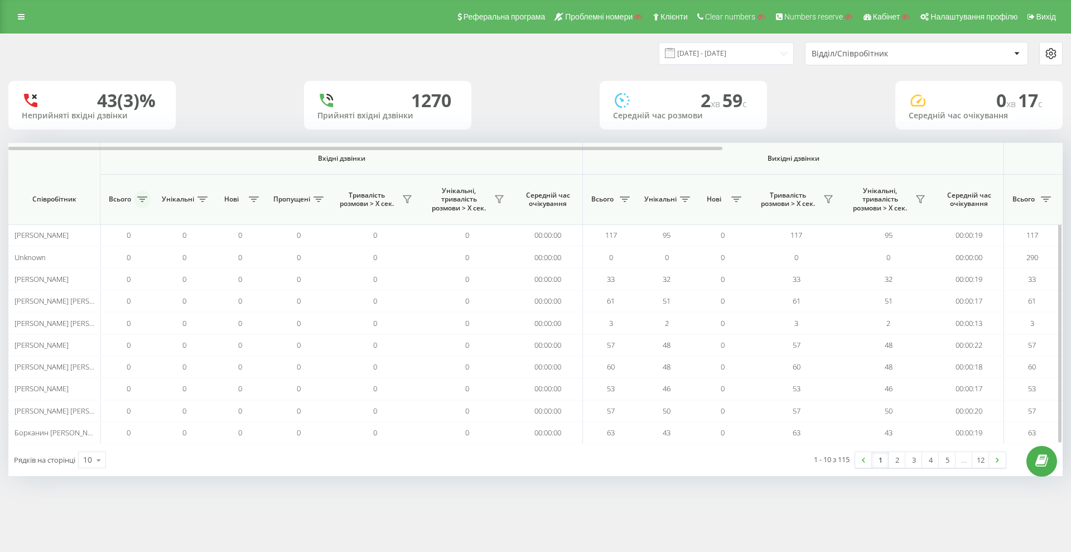
click at [134, 201] on button at bounding box center [142, 199] width 17 height 18
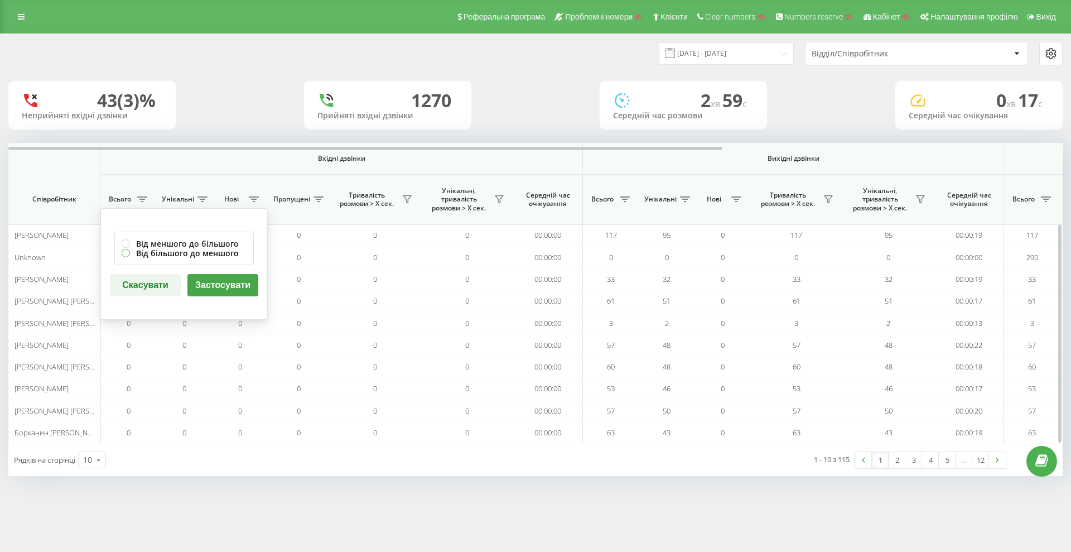
click at [164, 253] on label "Від більшого до меншого" at bounding box center [184, 252] width 125 height 9
radio input "true"
click at [239, 285] on button "Застосувати" at bounding box center [223, 285] width 71 height 22
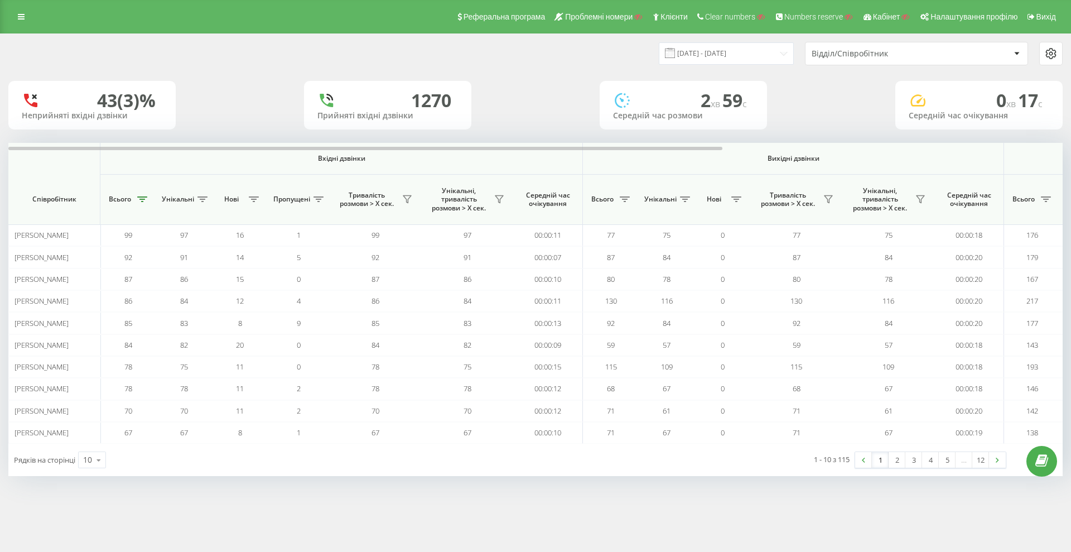
click at [1057, 61] on div at bounding box center [1051, 53] width 23 height 23
click at [1052, 52] on icon at bounding box center [1051, 53] width 13 height 13
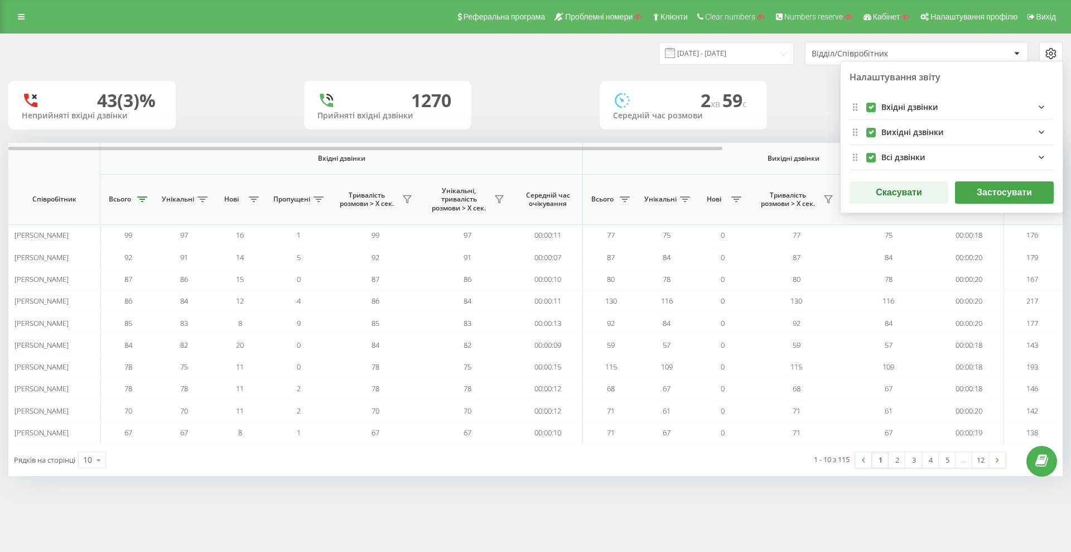
click at [1037, 106] on icon "incomingFields quote list" at bounding box center [1041, 106] width 13 height 13
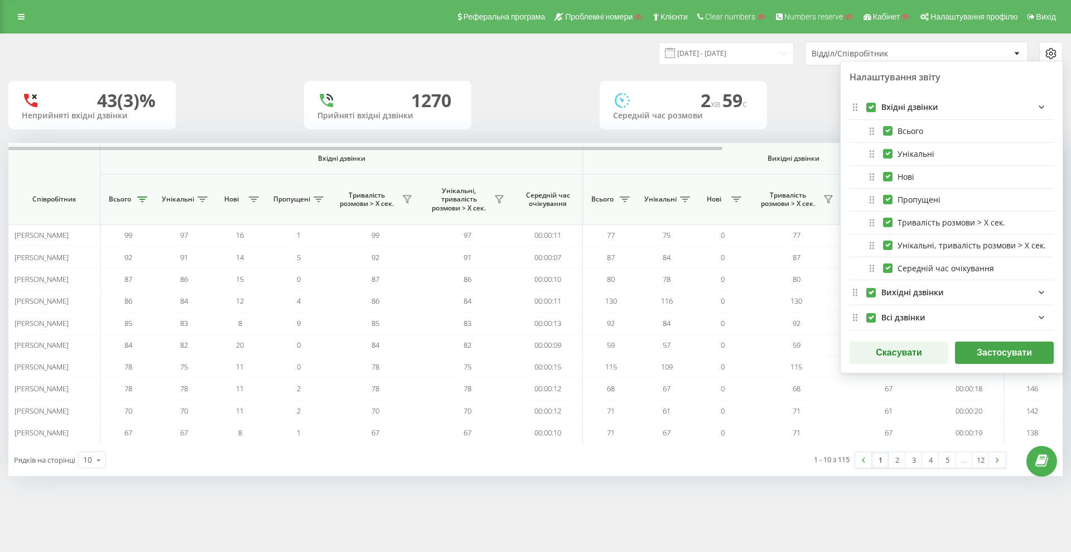
click at [1037, 106] on icon "incomingFields quote list" at bounding box center [1041, 106] width 13 height 13
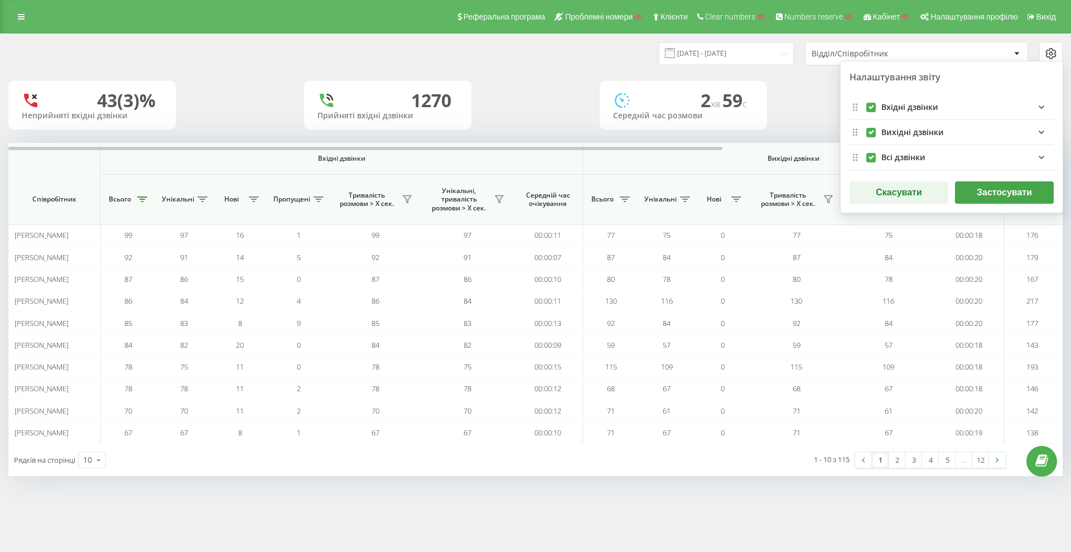
click at [1045, 54] on icon at bounding box center [1051, 53] width 13 height 13
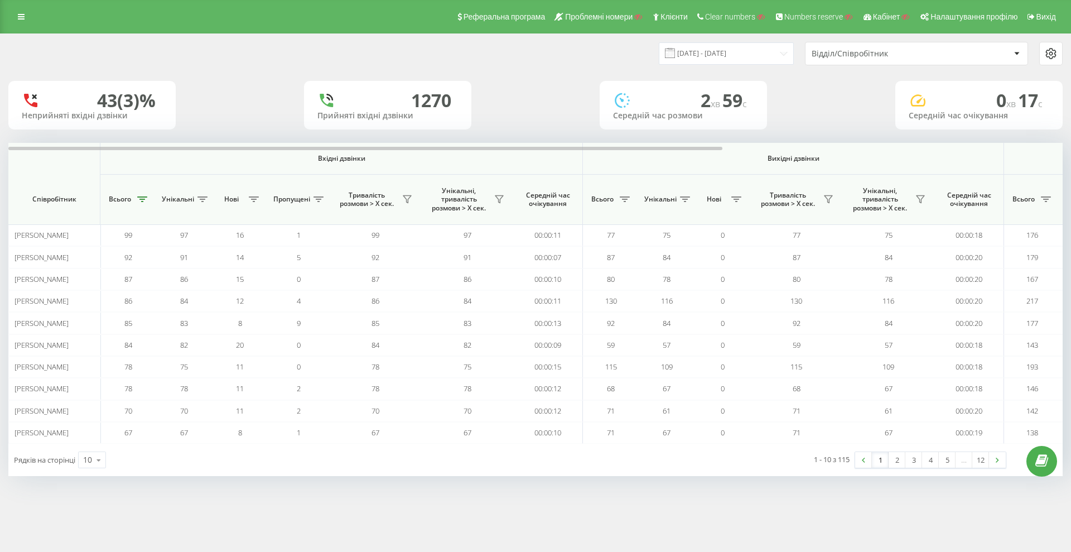
click at [10, 20] on div "Реферальна програма Проблемні номери Клієнти Clear numbers Numbers reserve Кабі…" at bounding box center [535, 16] width 1071 height 33
click at [19, 15] on icon at bounding box center [21, 17] width 7 height 8
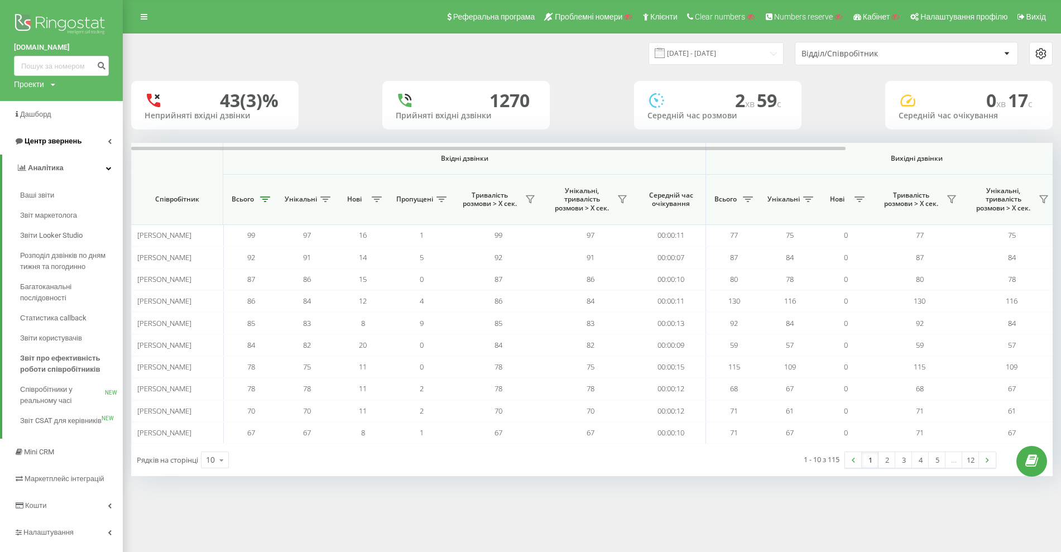
click at [78, 143] on span "Центр звернень" at bounding box center [53, 141] width 57 height 8
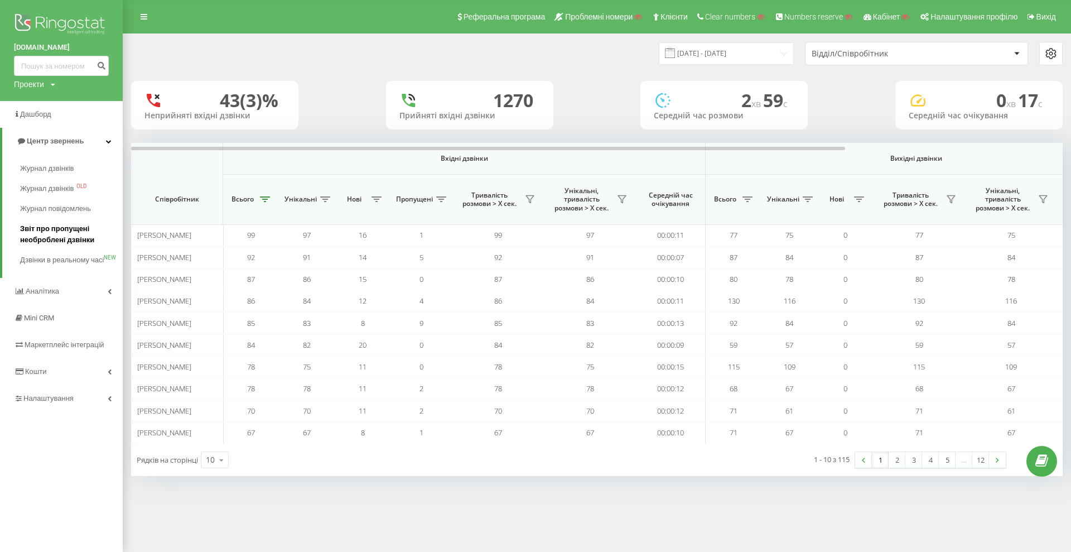
drag, startPoint x: 57, startPoint y: 234, endPoint x: 83, endPoint y: 227, distance: 26.0
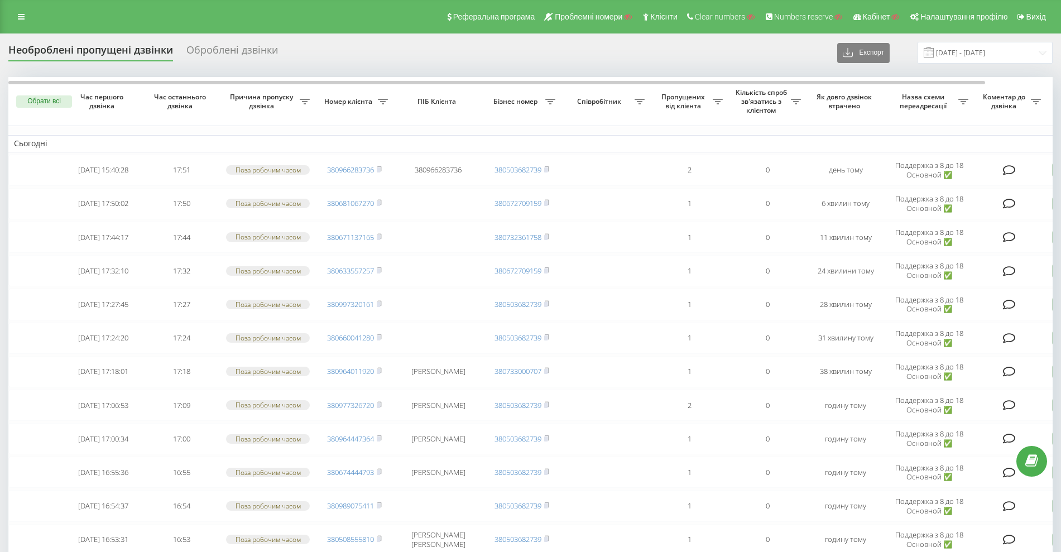
click at [237, 52] on div "Оброблені дзвінки" at bounding box center [232, 52] width 92 height 17
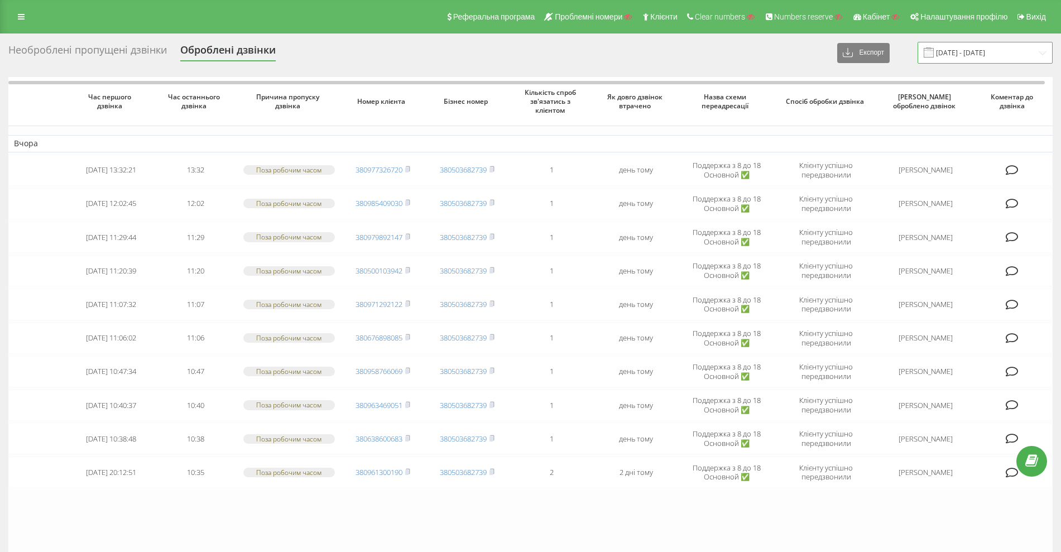
click at [969, 51] on input "[DATE] - [DATE]" at bounding box center [984, 53] width 135 height 22
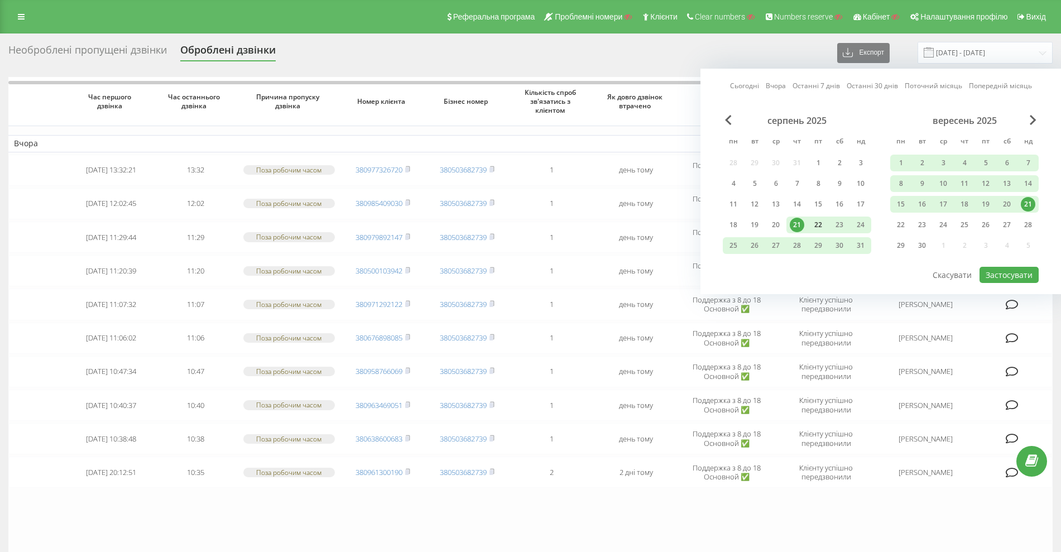
click at [814, 218] on div "22" at bounding box center [818, 225] width 15 height 15
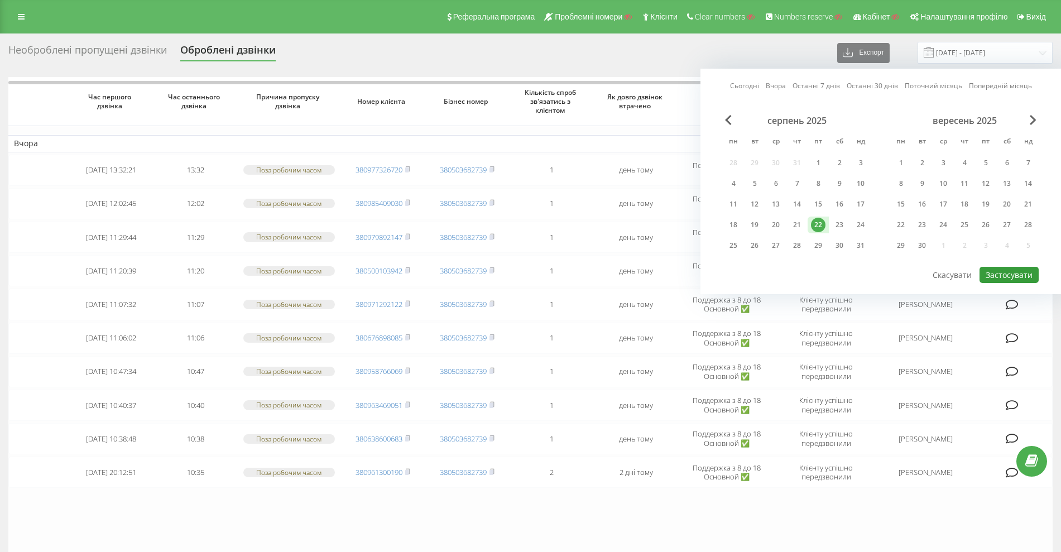
click at [999, 275] on button "Застосувати" at bounding box center [1008, 275] width 59 height 16
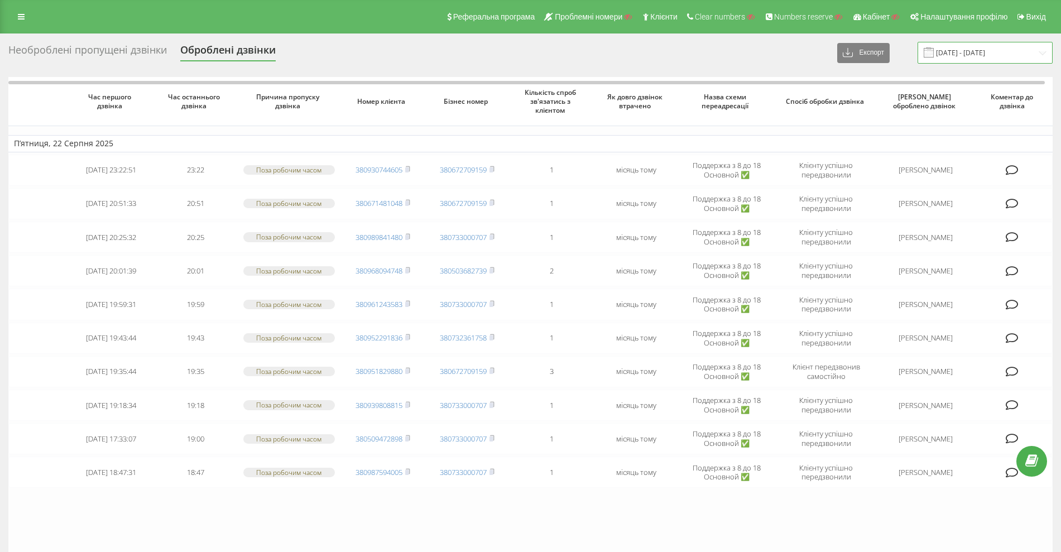
drag, startPoint x: 948, startPoint y: 62, endPoint x: 954, endPoint y: 58, distance: 7.3
click at [950, 60] on input "[DATE] - [DATE]" at bounding box center [984, 53] width 135 height 22
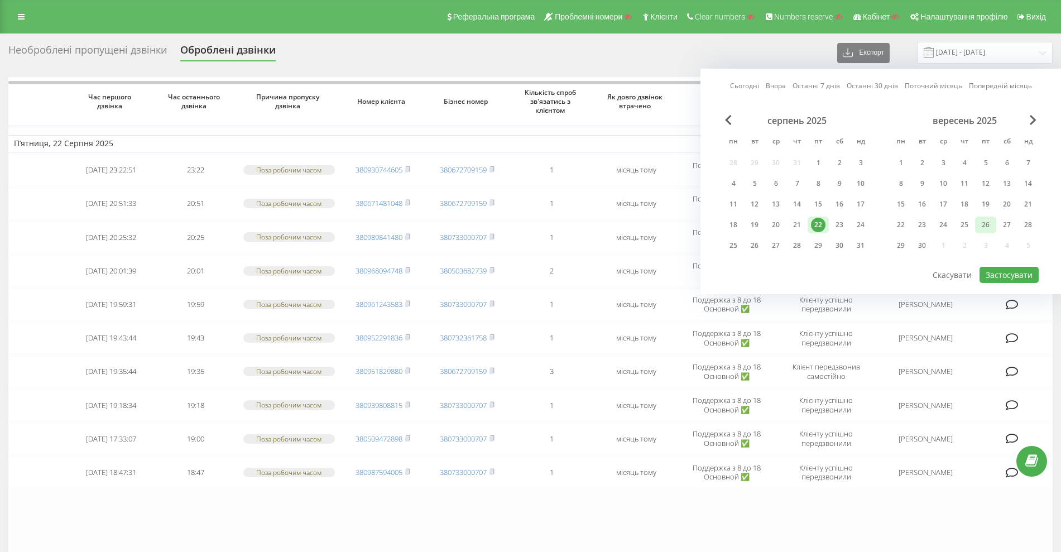
click at [984, 228] on div "26" at bounding box center [985, 225] width 15 height 15
click at [988, 200] on div "19" at bounding box center [985, 204] width 15 height 15
drag, startPoint x: 997, startPoint y: 271, endPoint x: 988, endPoint y: 206, distance: 65.8
click at [994, 213] on div "Сьогодні Вчора Останні 7 днів Останні 30 днів Поточний місяць Попередній місяць…" at bounding box center [880, 181] width 360 height 225
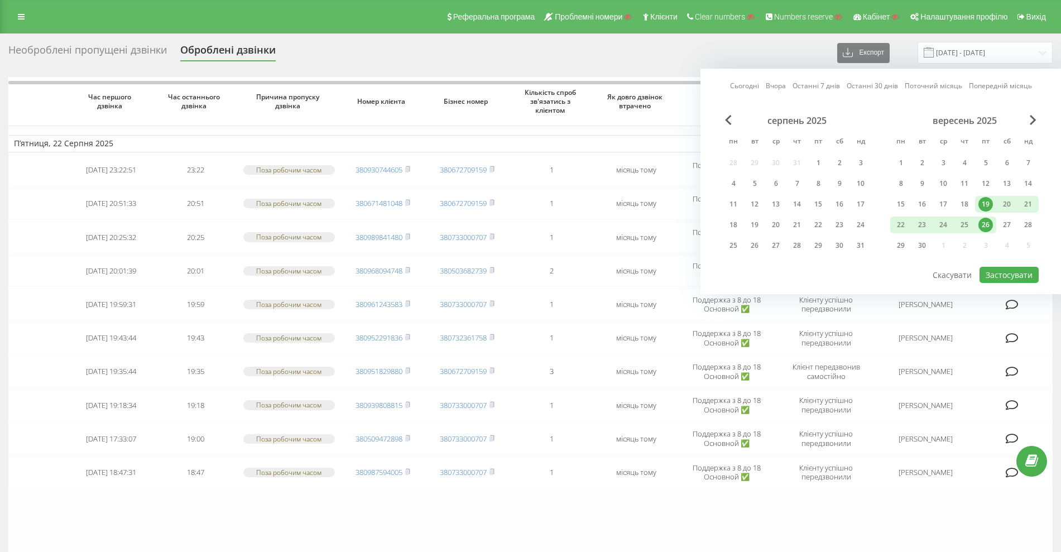
click at [986, 201] on div "19" at bounding box center [985, 204] width 15 height 15
click at [998, 270] on button "Застосувати" at bounding box center [1008, 275] width 59 height 16
type input "19.09.2025 - 19.09.2025"
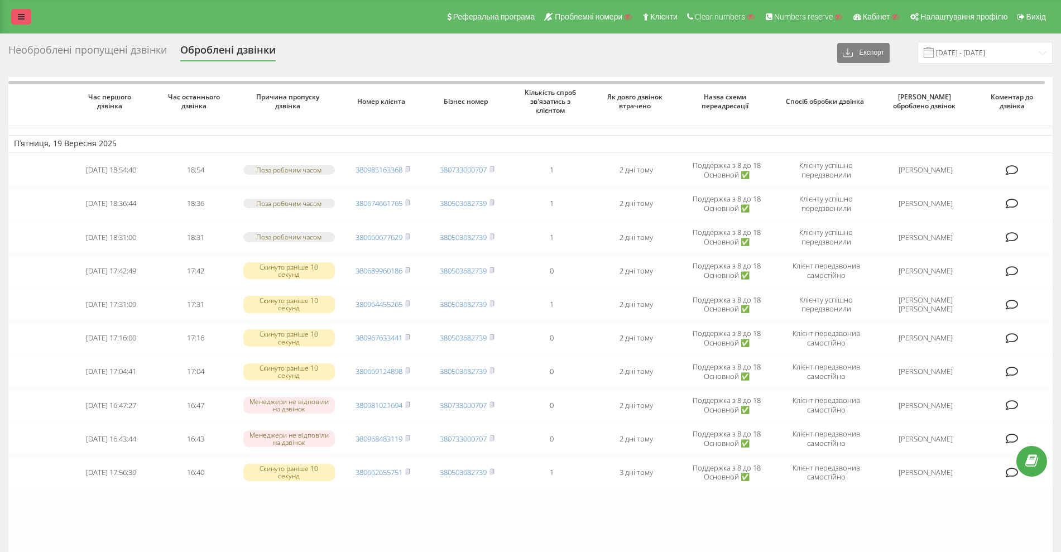
click at [15, 18] on div "Реферальна програма Проблемні номери Клієнти Clear numbers Numbers reserve Кабі…" at bounding box center [530, 16] width 1061 height 33
click at [17, 16] on link at bounding box center [21, 17] width 20 height 16
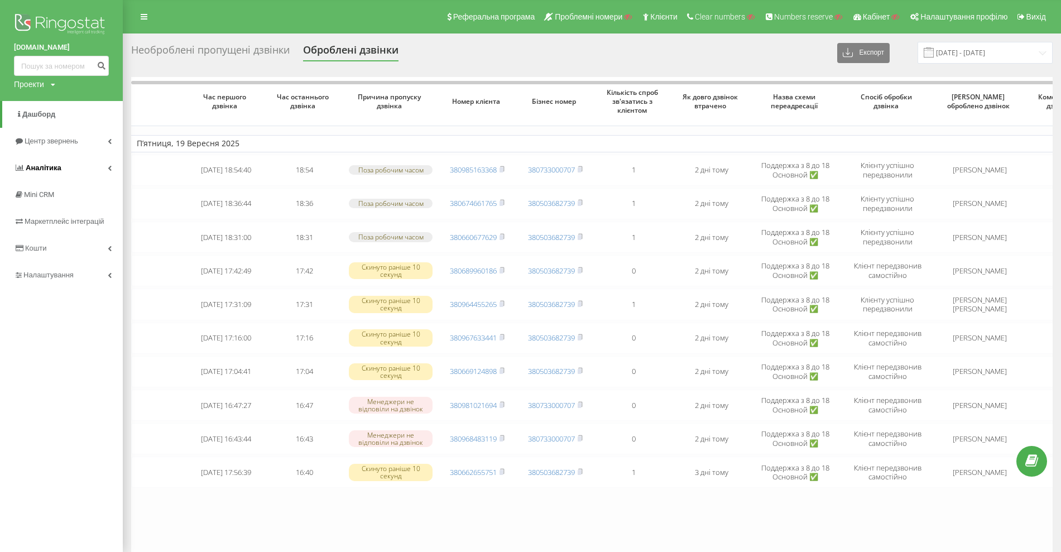
click at [70, 161] on link "Аналiтика" at bounding box center [61, 168] width 123 height 27
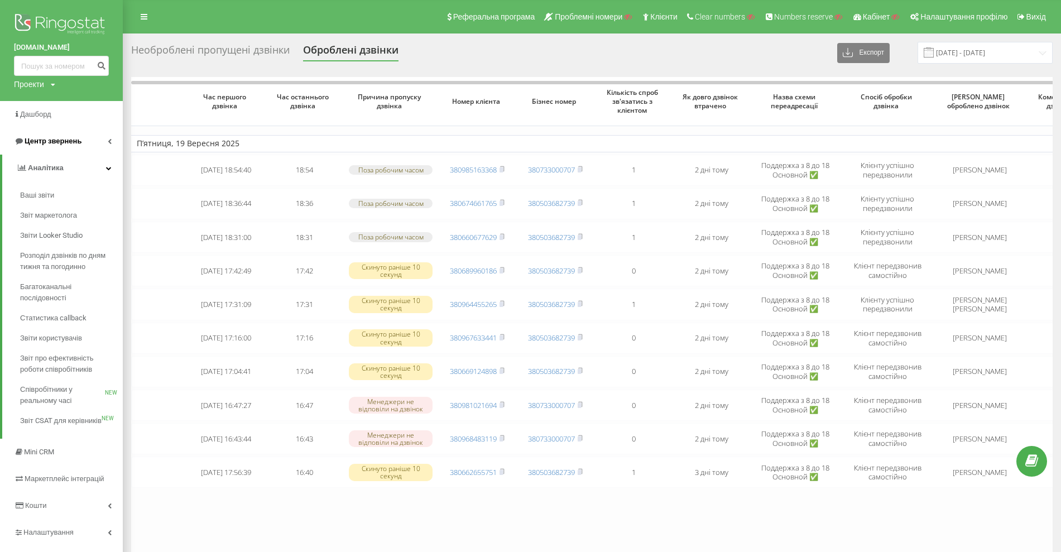
click at [60, 145] on span "Центр звернень" at bounding box center [53, 141] width 57 height 8
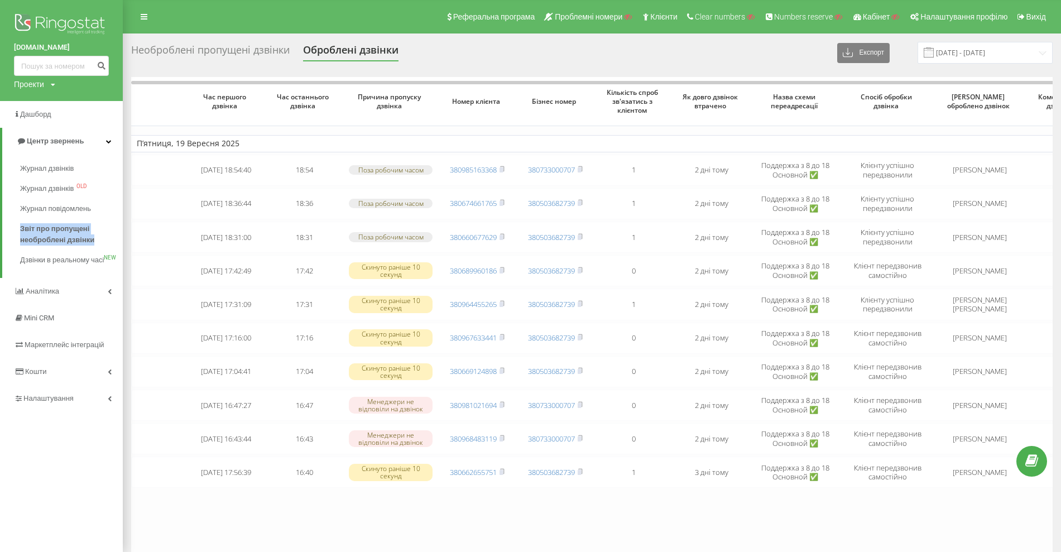
drag, startPoint x: 23, startPoint y: 225, endPoint x: 104, endPoint y: 236, distance: 82.2
click at [98, 243] on div "Журнал дзвінків Журнал дзвінків OLD Журнал повідомлень Звіт про пропущені необр…" at bounding box center [67, 214] width 112 height 112
copy span "Звіт про пропущені необроблені дзвінки"
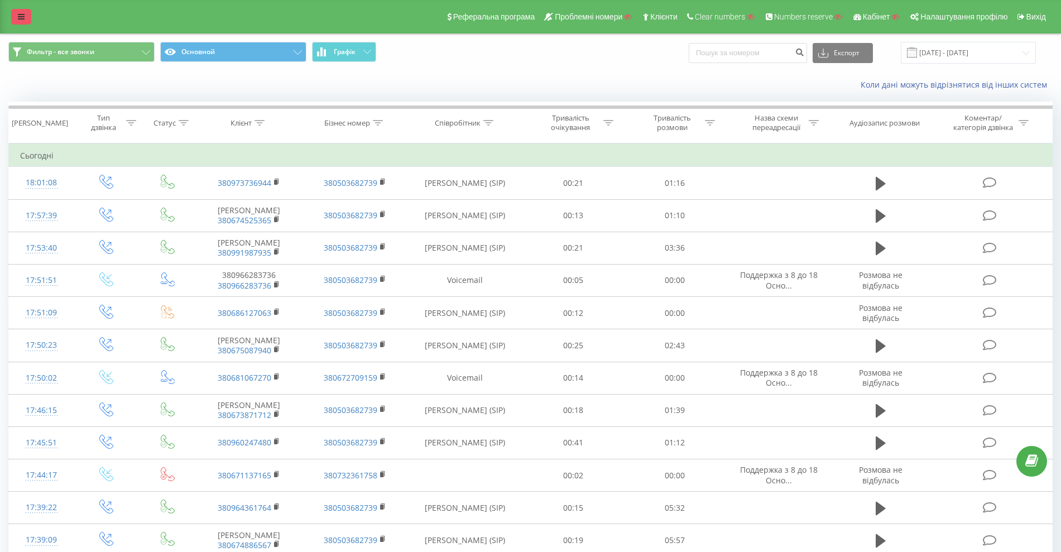
click at [19, 9] on link at bounding box center [21, 17] width 20 height 16
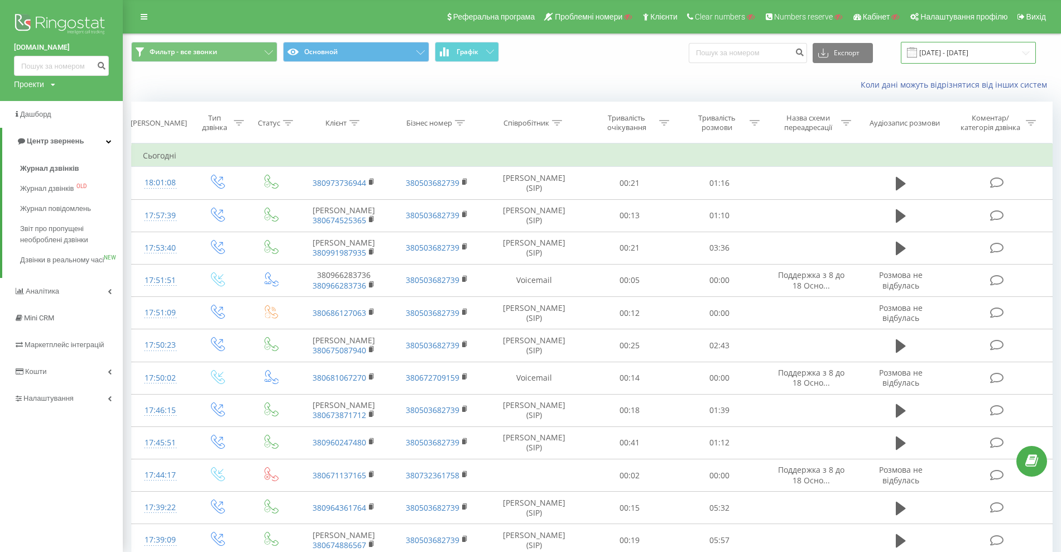
click at [939, 57] on input "[DATE] - [DATE]" at bounding box center [968, 53] width 135 height 22
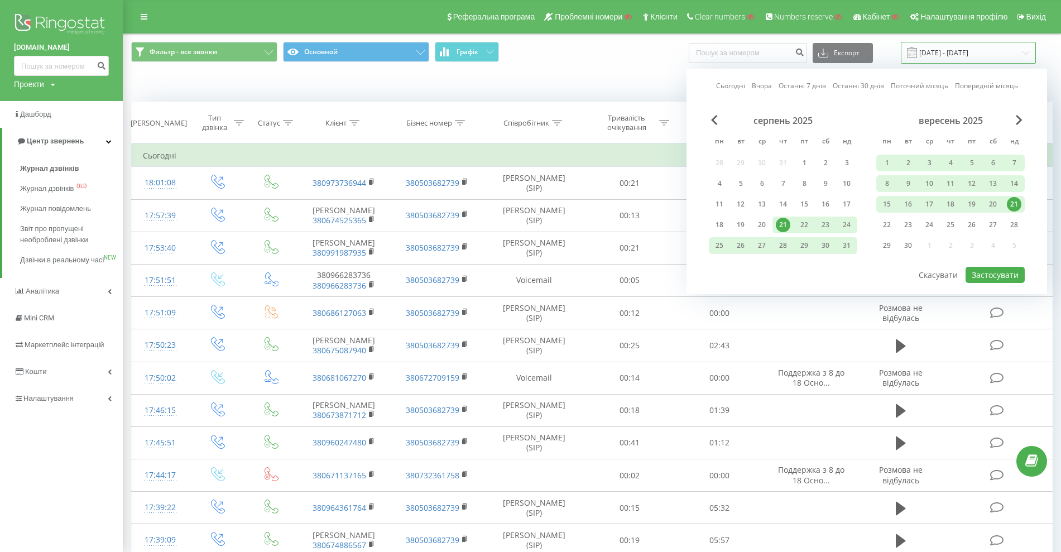
click at [936, 55] on input "[DATE] - [DATE]" at bounding box center [968, 53] width 135 height 22
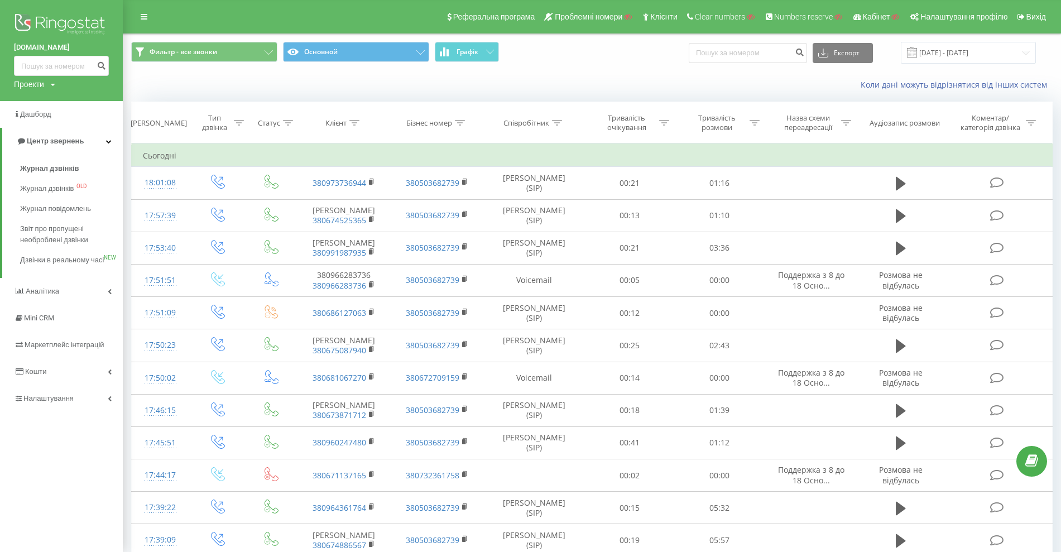
click at [676, 77] on div "Коли дані можуть відрізнятися вiд інших систем" at bounding box center [591, 84] width 937 height 27
click at [63, 402] on span "Налаштування" at bounding box center [49, 398] width 53 height 8
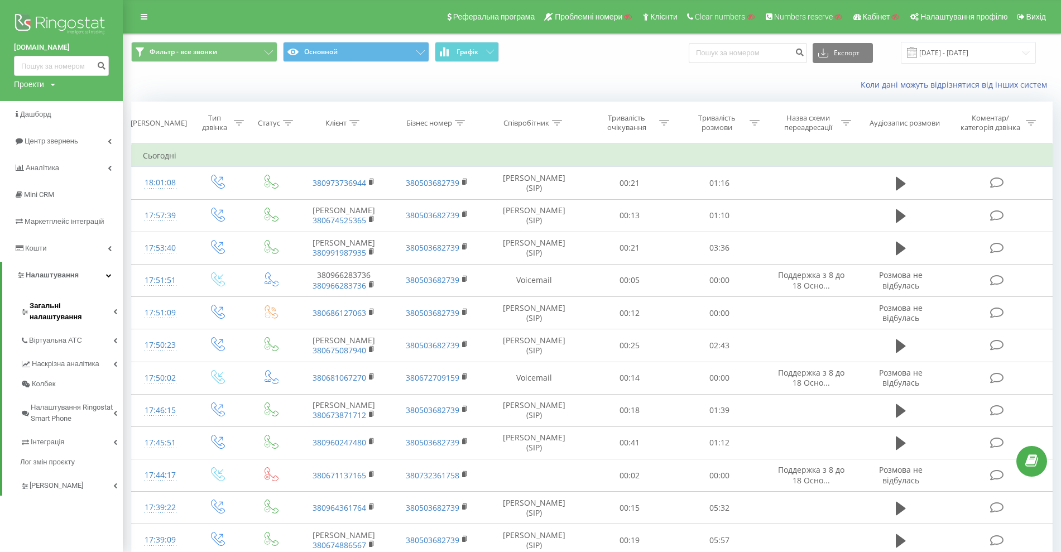
click at [69, 310] on span "Загальні налаштування" at bounding box center [72, 311] width 84 height 22
